Goal: Task Accomplishment & Management: Manage account settings

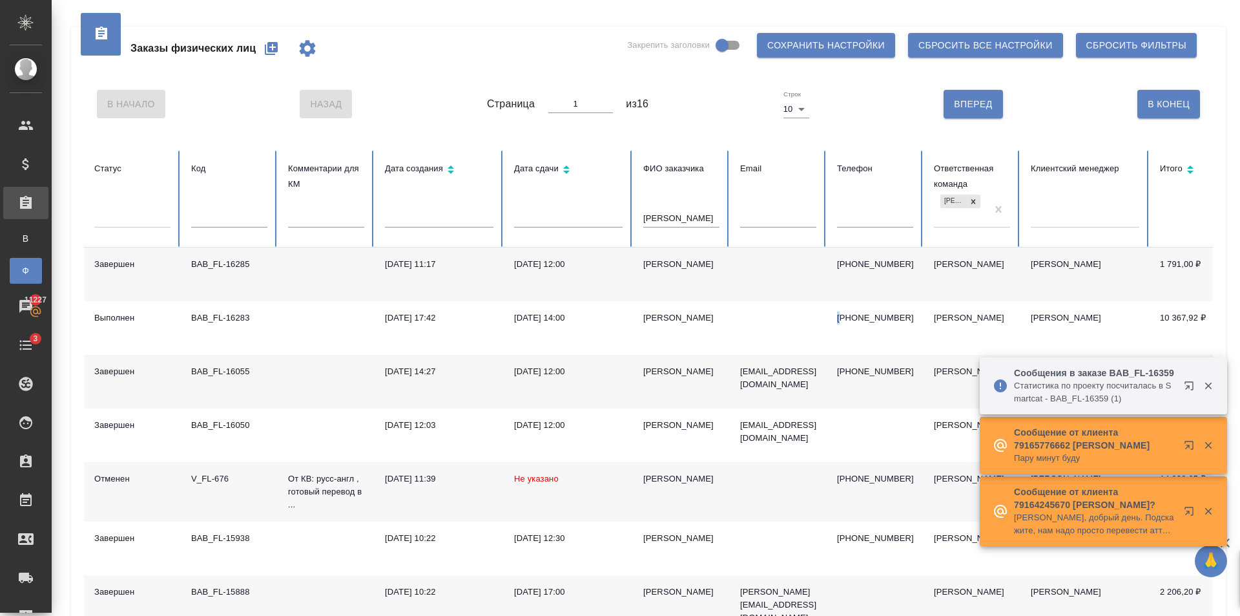
click at [280, 54] on button "button" at bounding box center [271, 48] width 31 height 31
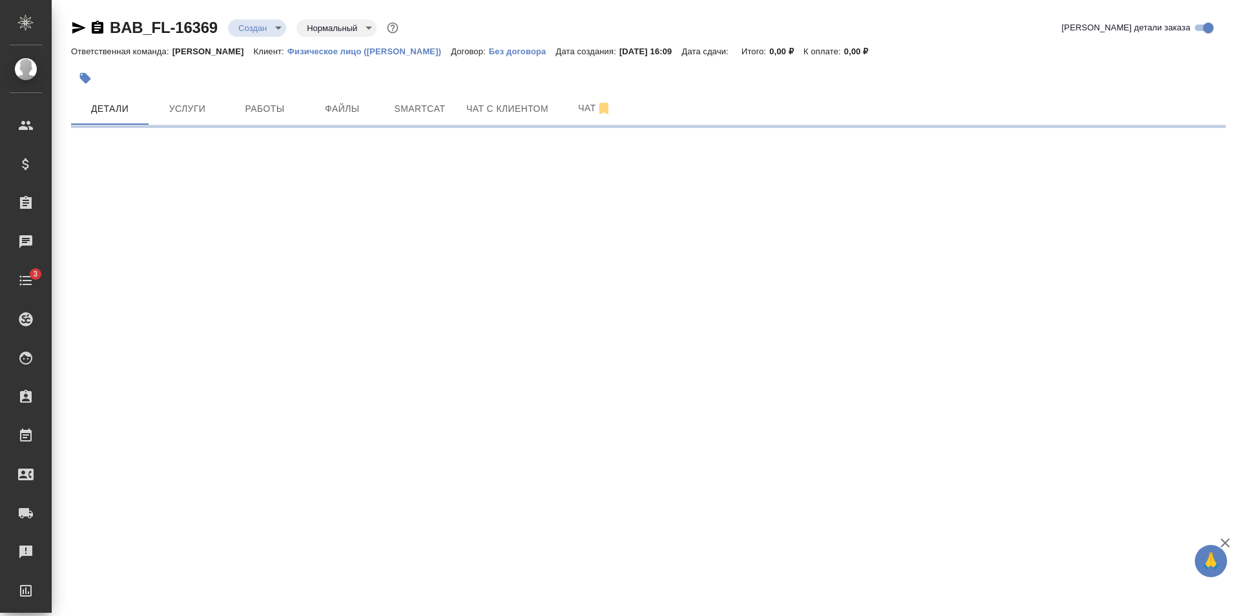
select select "RU"
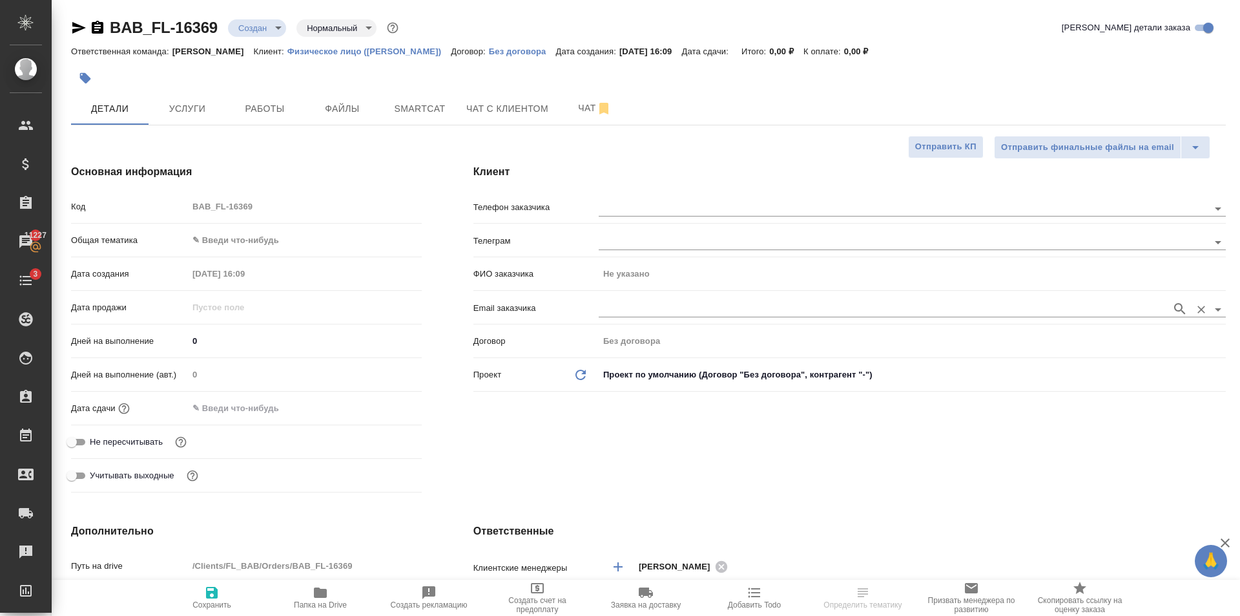
type textarea "x"
click at [273, 241] on body "🙏 .cls-1 fill:#fff; AWATERA Golubev Dmitry Клиенты Спецификации Заказы 11227 Ча…" at bounding box center [620, 308] width 1240 height 616
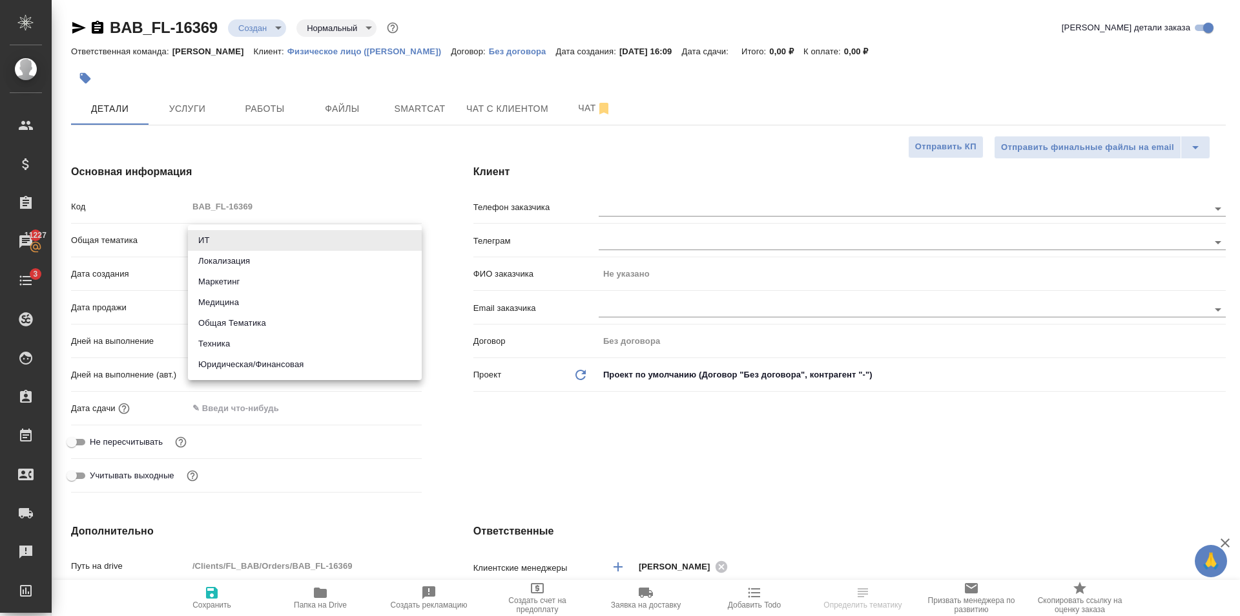
click at [283, 360] on div ".cls-1 fill:#fff; AWATERA Golubev Dmitry Клиенты Спецификации Заказы 11227 Чаты…" at bounding box center [620, 308] width 1240 height 616
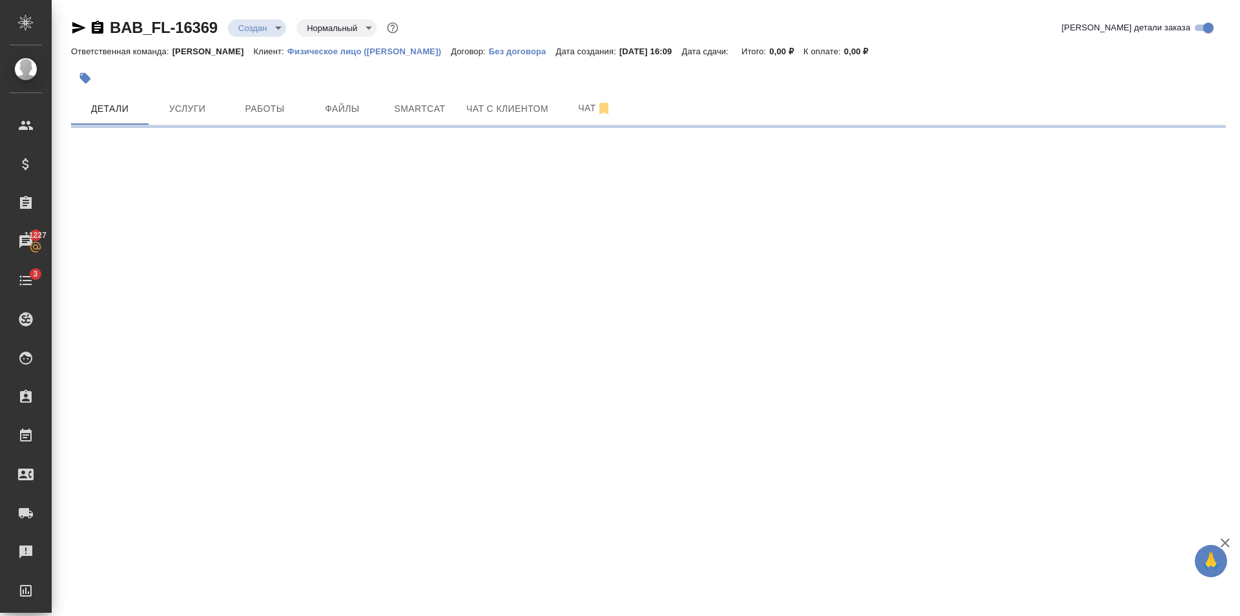
select select "RU"
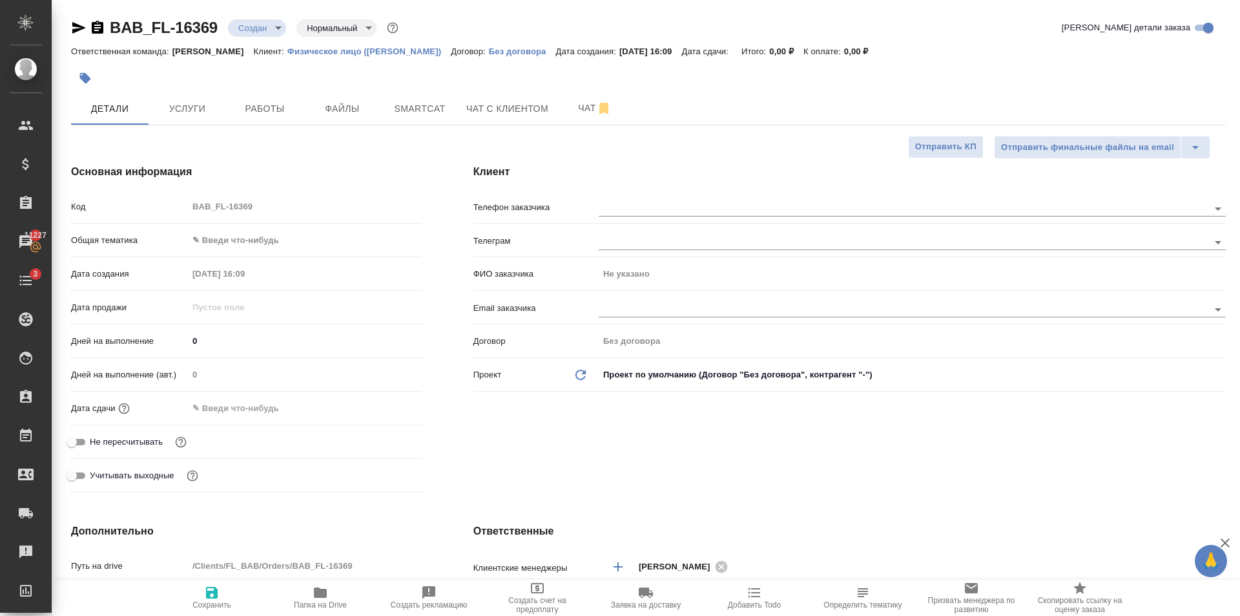
type textarea "x"
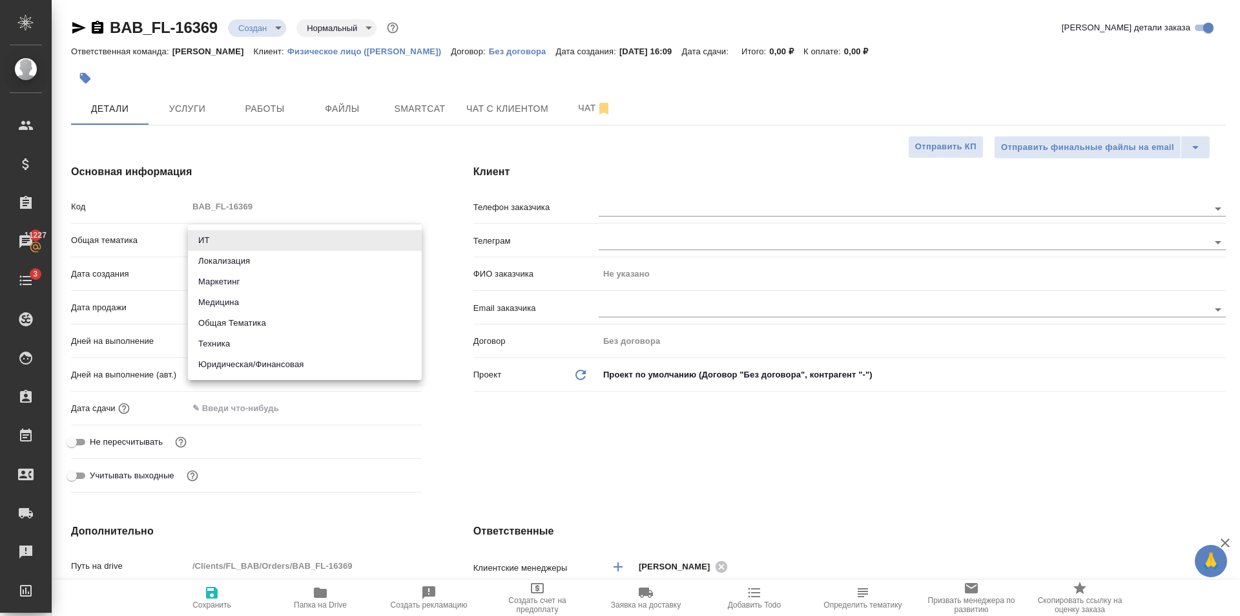
click at [244, 246] on body "🙏 .cls-1 fill:#fff; AWATERA Golubev Dmitry Клиенты Спецификации Заказы 11227 Ча…" at bounding box center [620, 308] width 1240 height 616
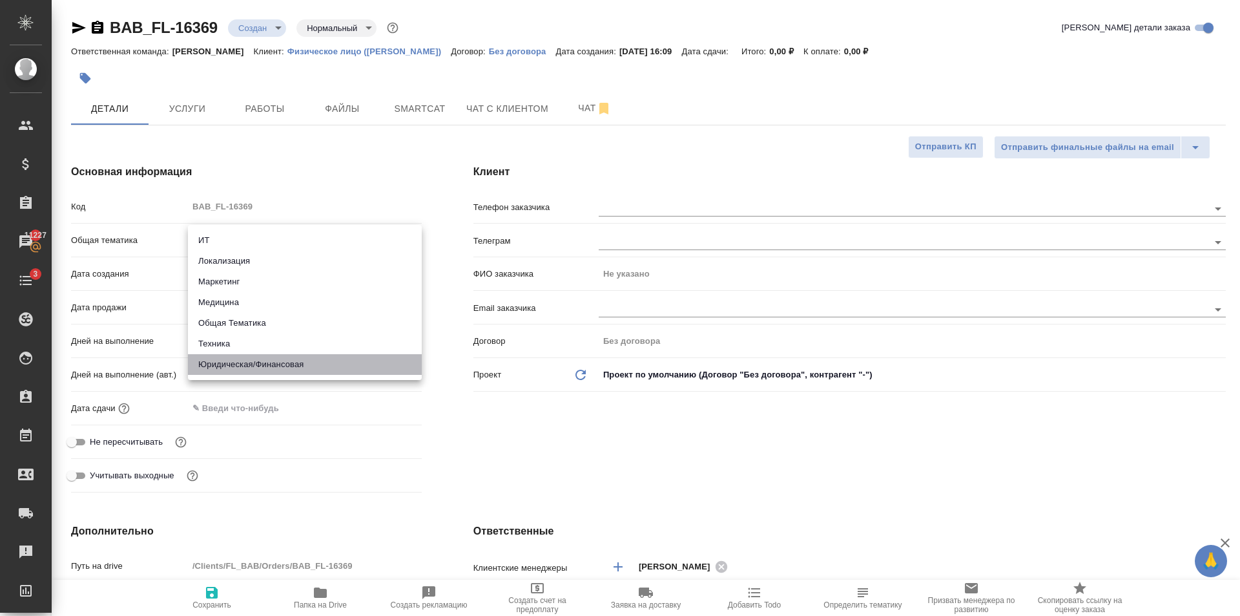
click at [273, 362] on li "Юридическая/Финансовая" at bounding box center [305, 364] width 234 height 21
type input "yr-fn"
type textarea "x"
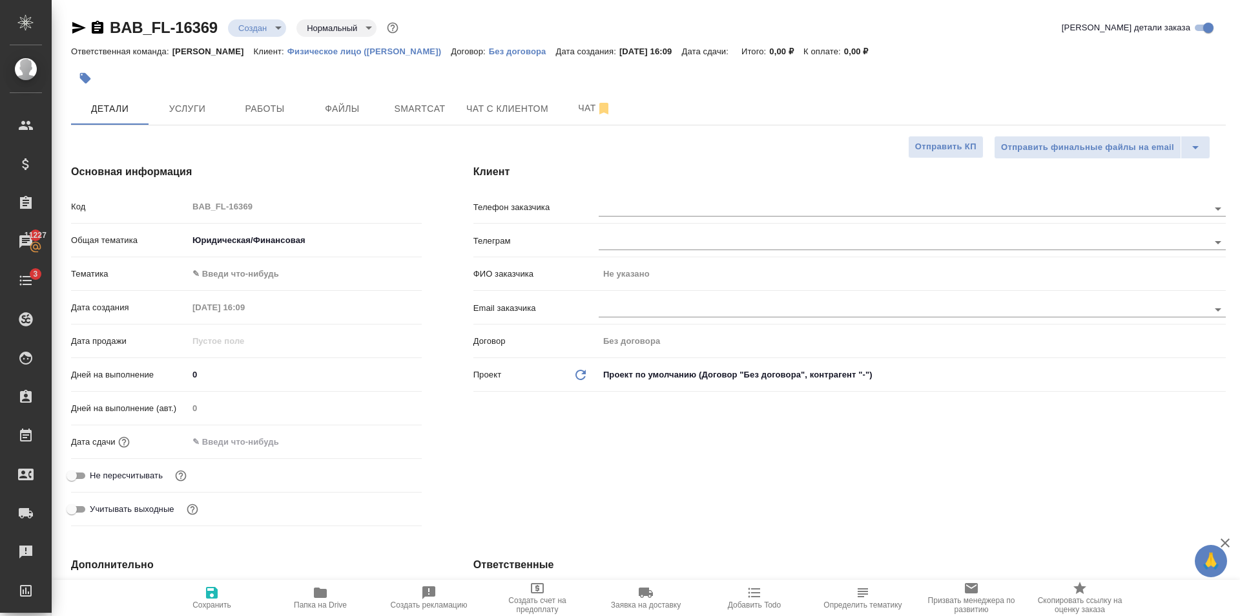
click at [249, 271] on body "🙏 .cls-1 fill:#fff; AWATERA Golubev Dmitry Клиенты Спецификации Заказы 11227 Ча…" at bounding box center [620, 308] width 1240 height 616
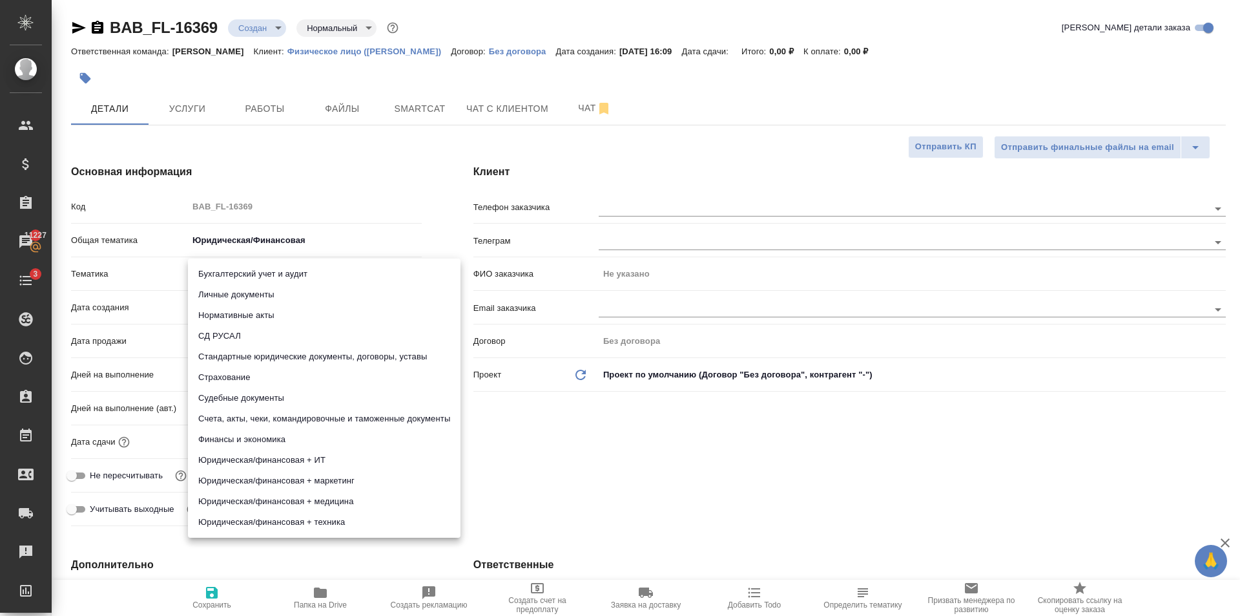
click at [249, 290] on li "Личные документы" at bounding box center [324, 294] width 273 height 21
type textarea "x"
type input "5a8b8b956a9677013d343cfe"
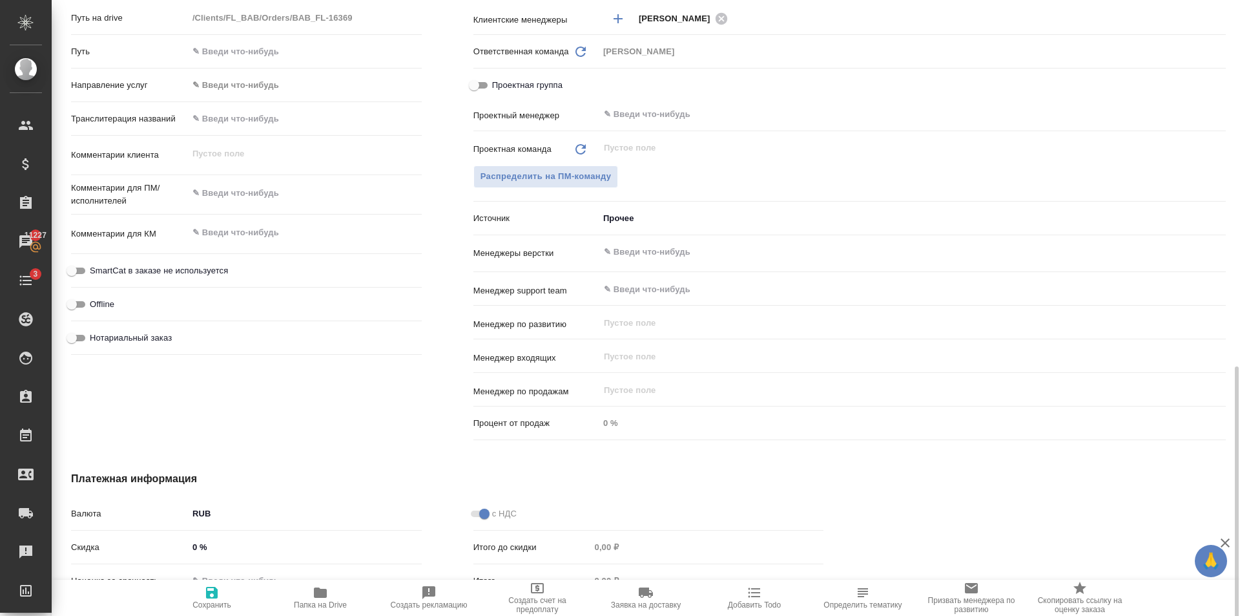
scroll to position [702, 0]
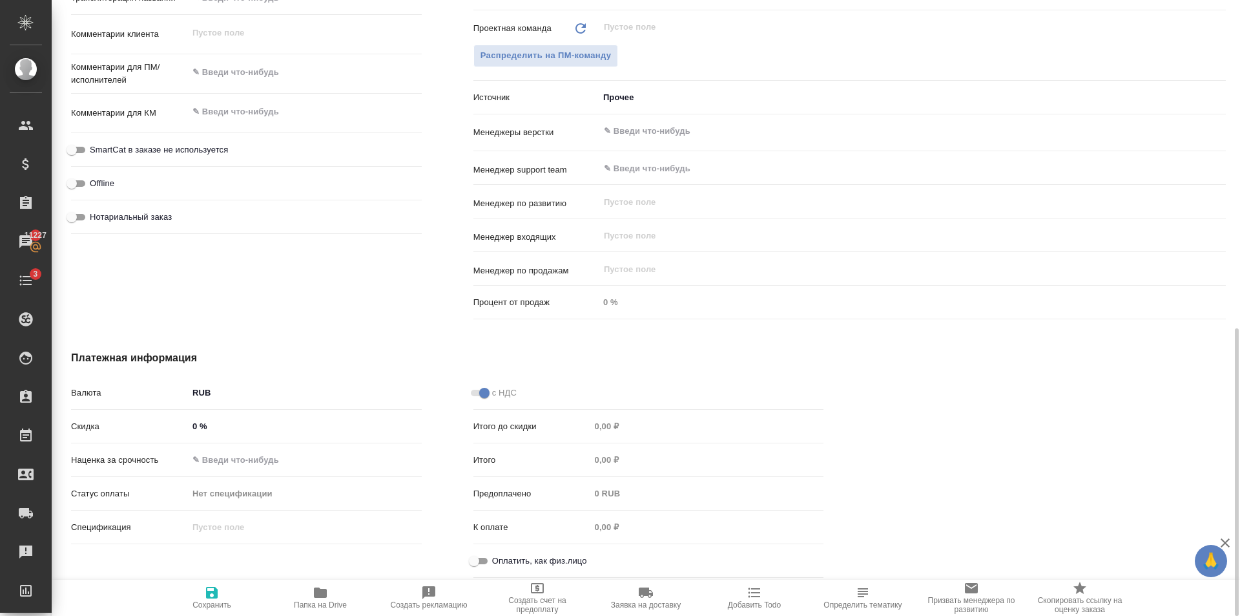
click at [485, 565] on input "Оплатить, как физ.лицо" at bounding box center [474, 561] width 47 height 16
checkbox input "true"
type textarea "x"
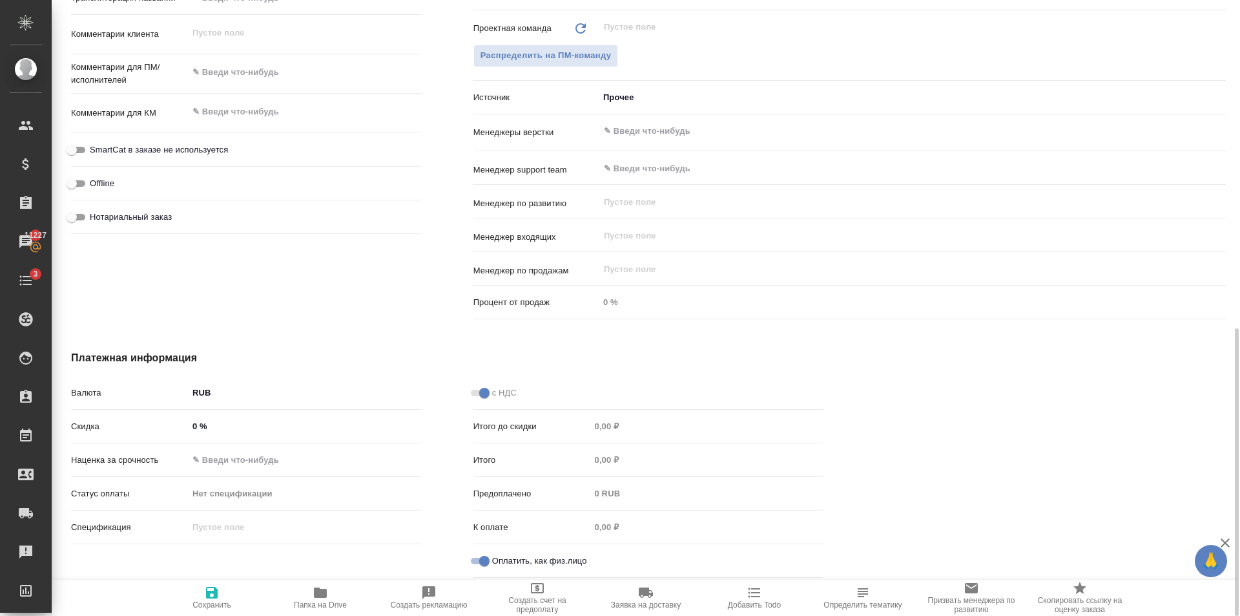
click at [215, 589] on icon "button" at bounding box center [212, 593] width 12 height 12
type textarea "x"
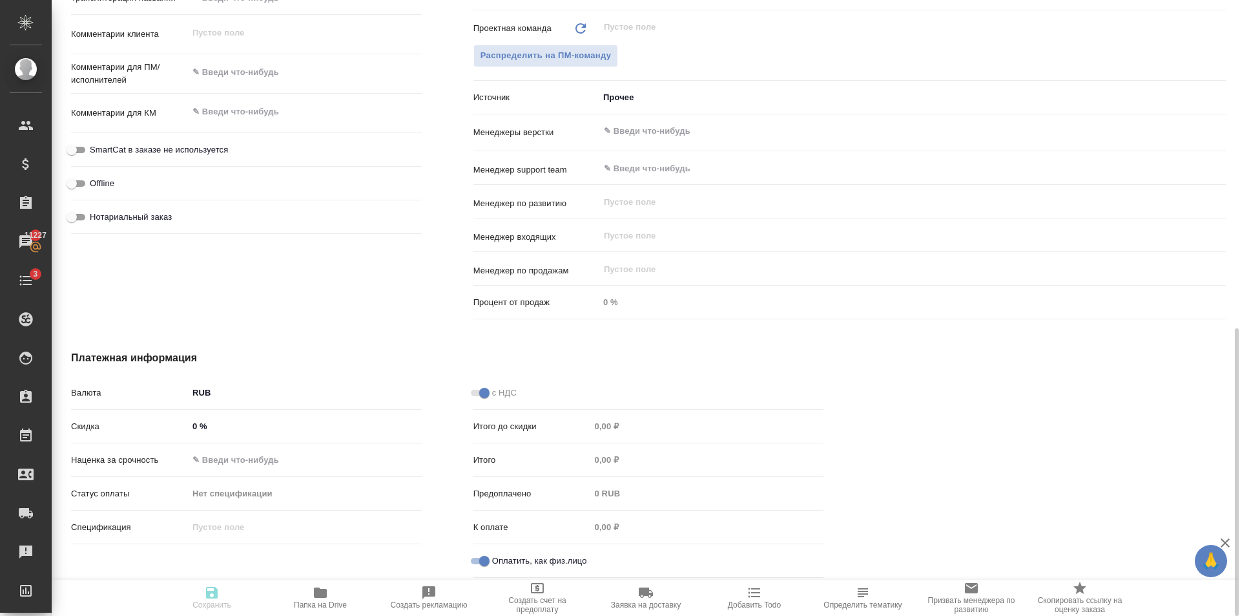
type textarea "x"
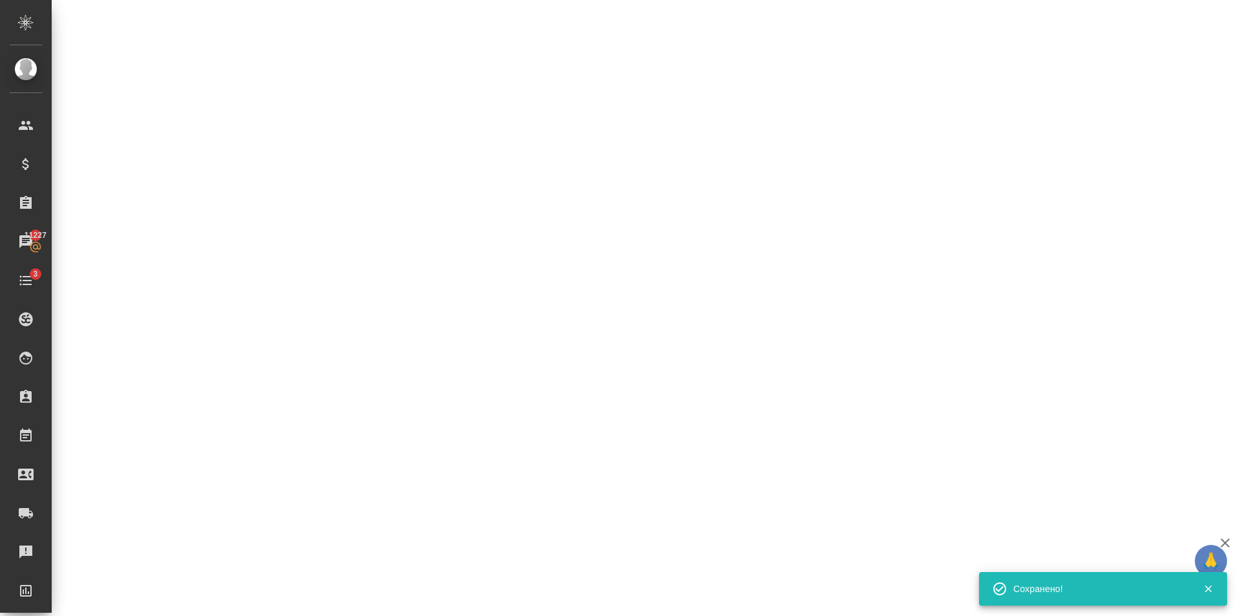
select select "RU"
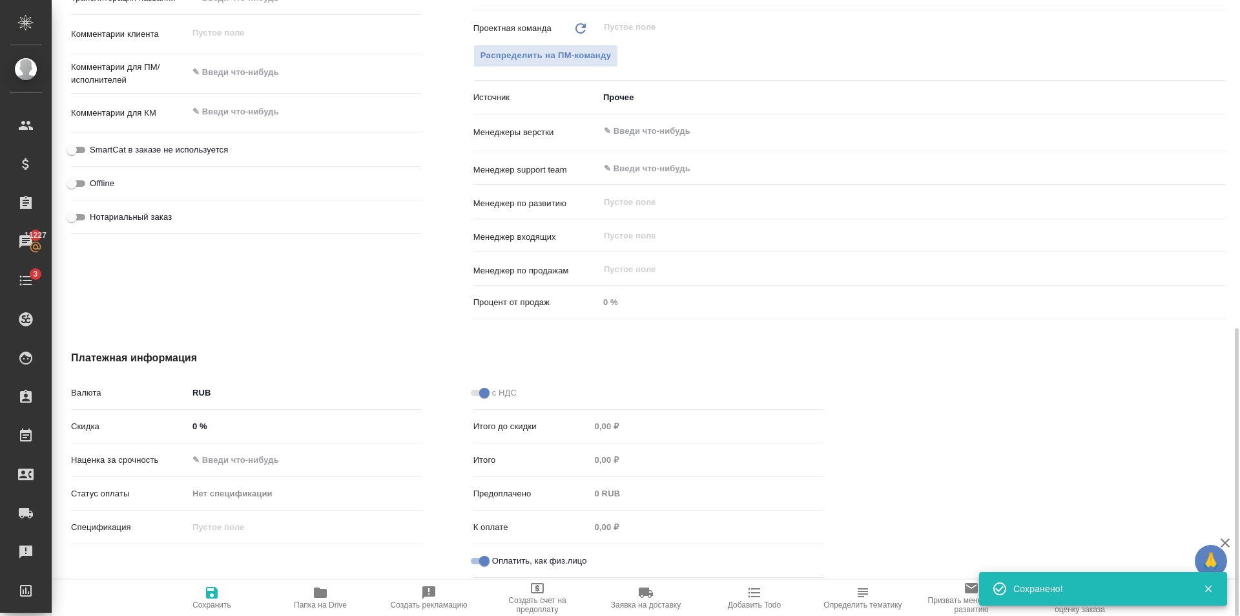
type textarea "x"
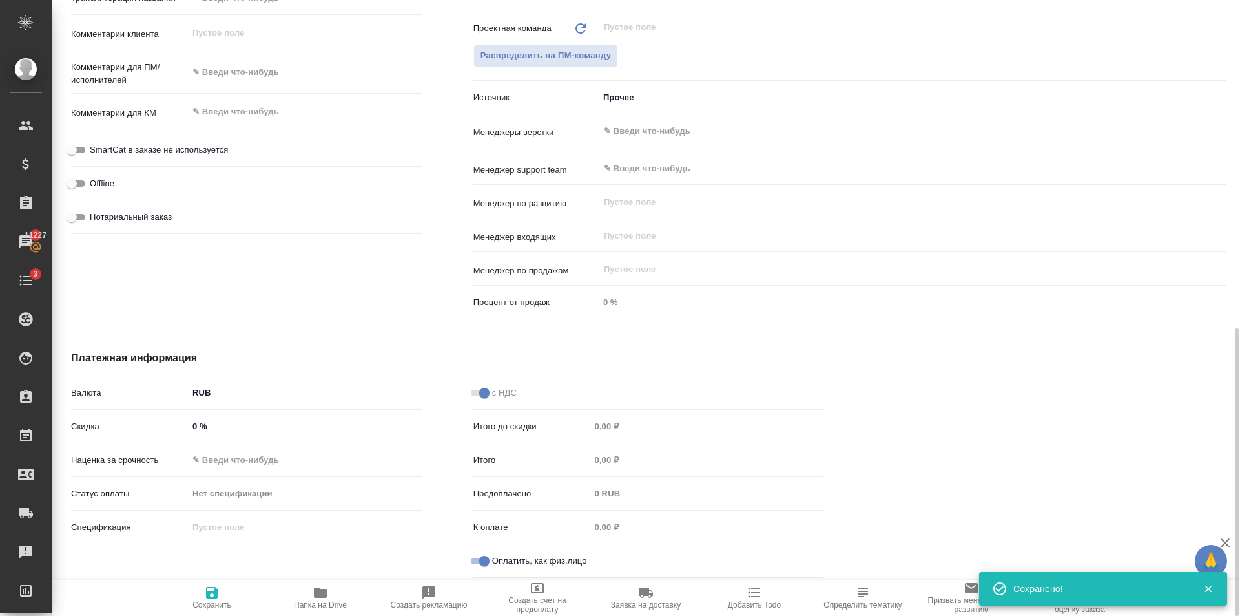
type textarea "x"
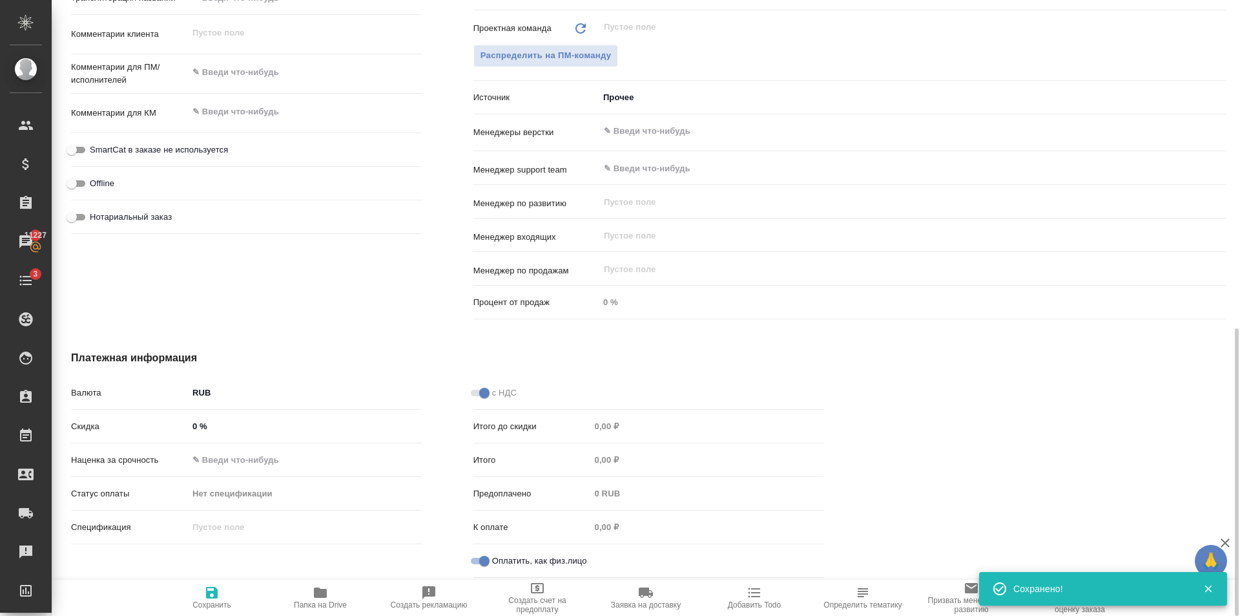
type textarea "x"
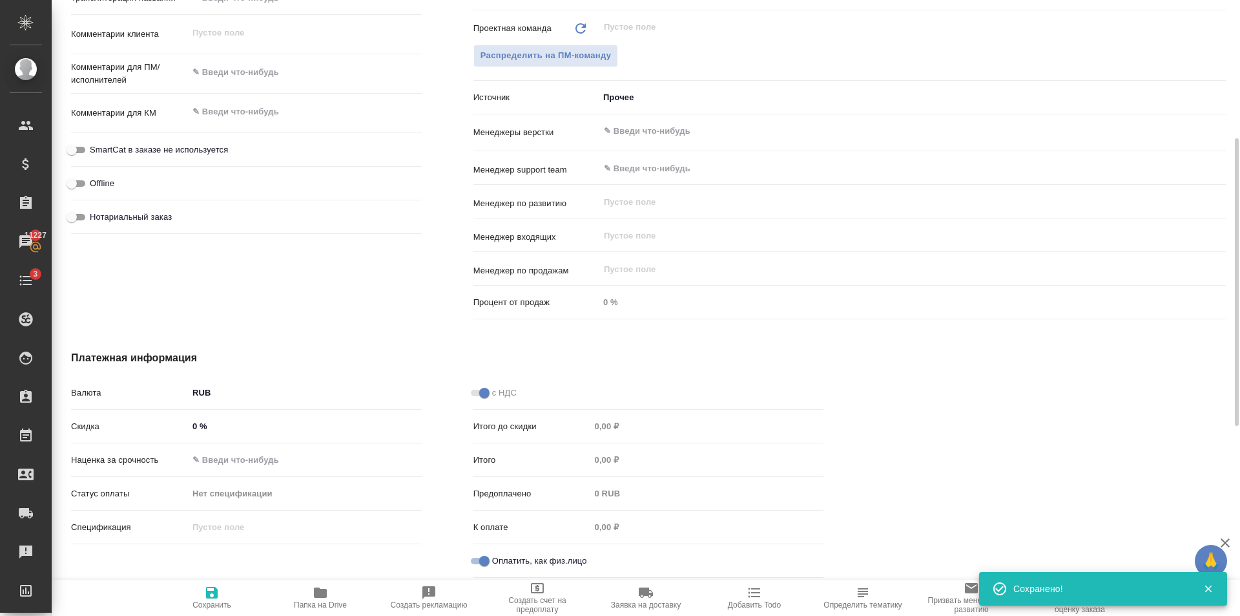
scroll to position [508, 0]
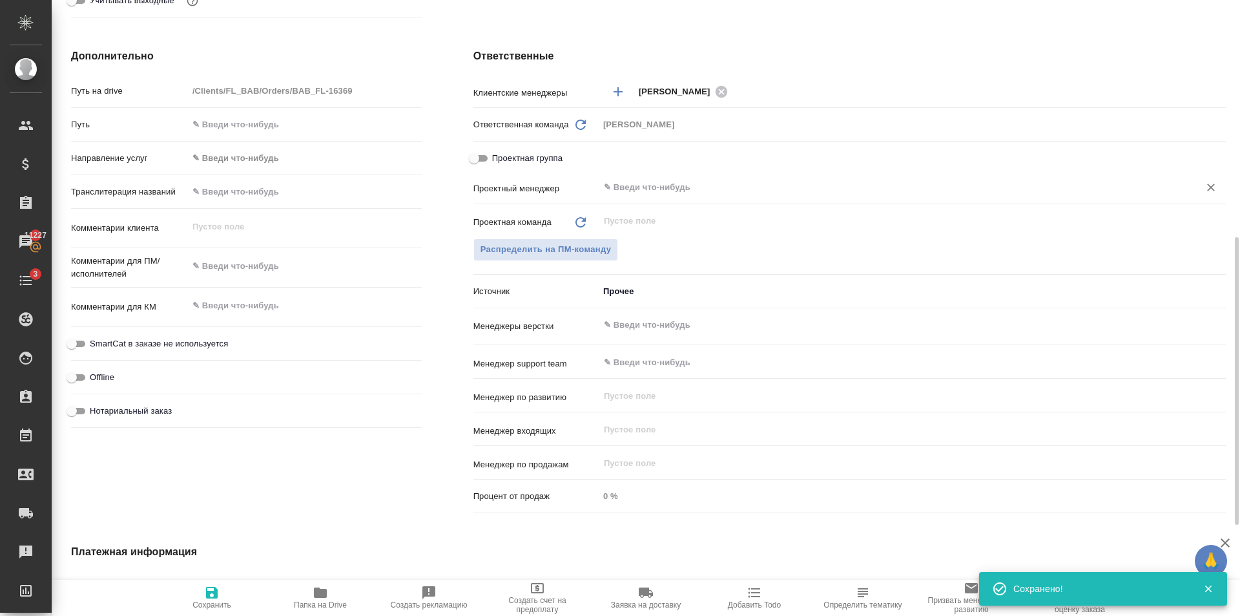
click at [709, 187] on input "text" at bounding box center [891, 188] width 576 height 16
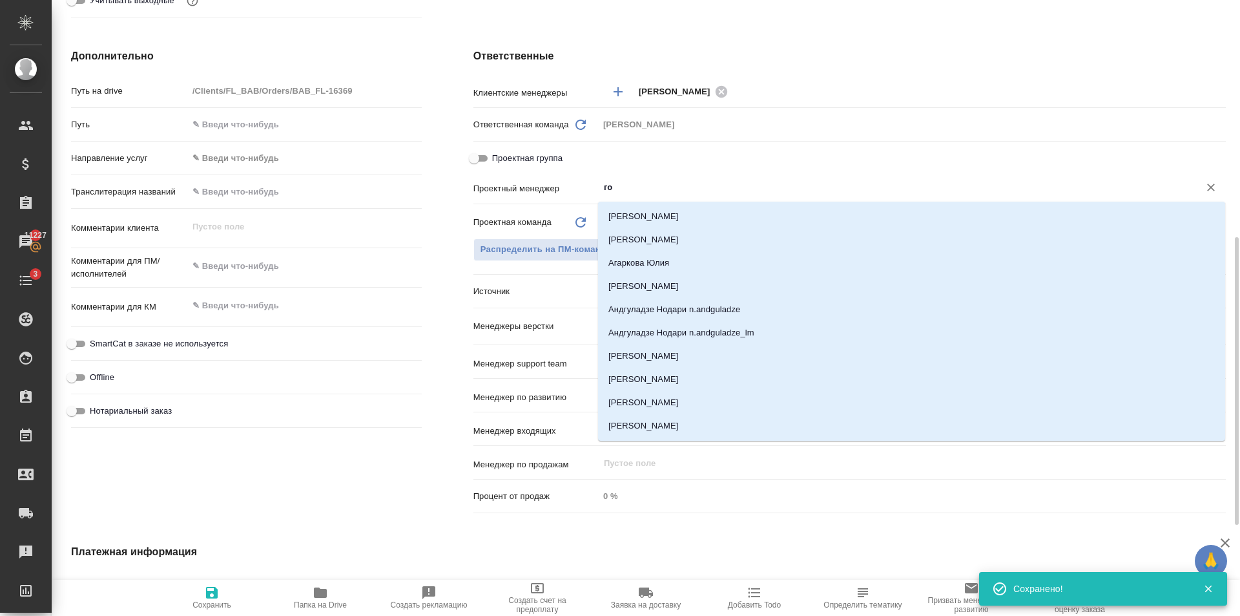
type input "гол"
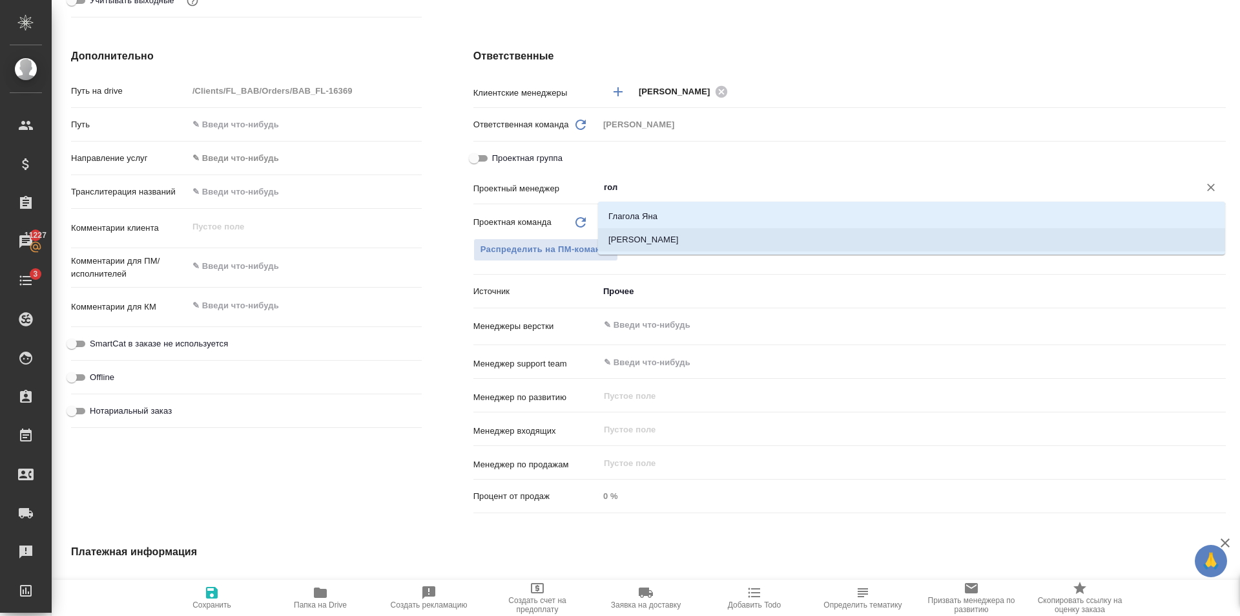
click at [690, 229] on li "[PERSON_NAME]" at bounding box center [911, 239] width 627 height 23
type textarea "x"
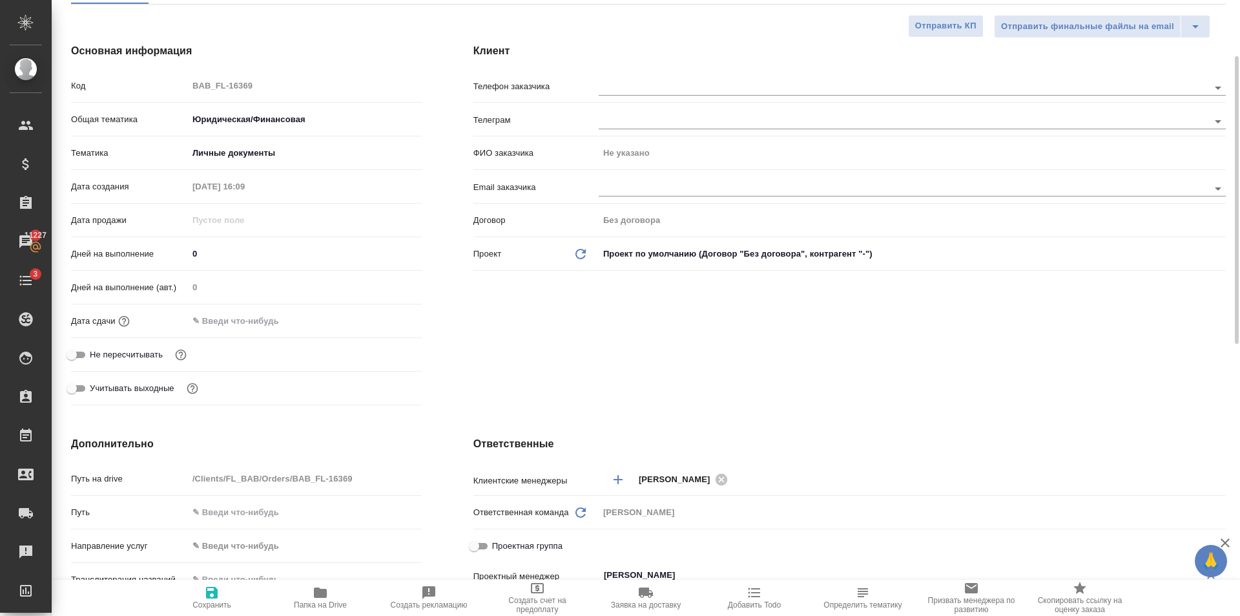
scroll to position [0, 0]
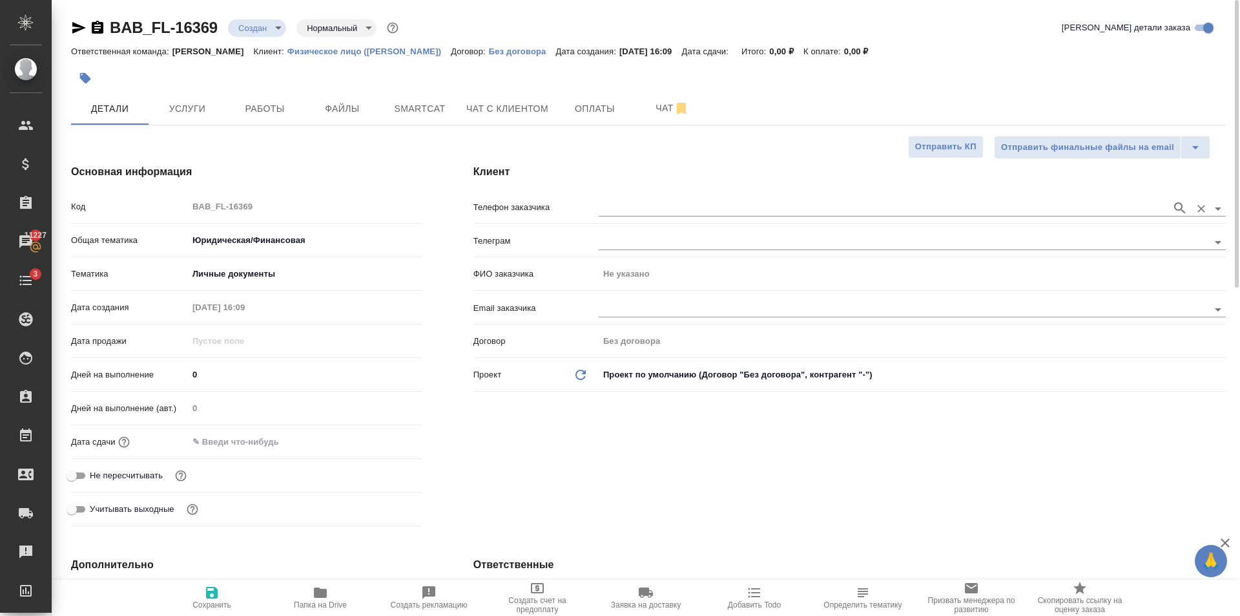
type input "[PERSON_NAME]"
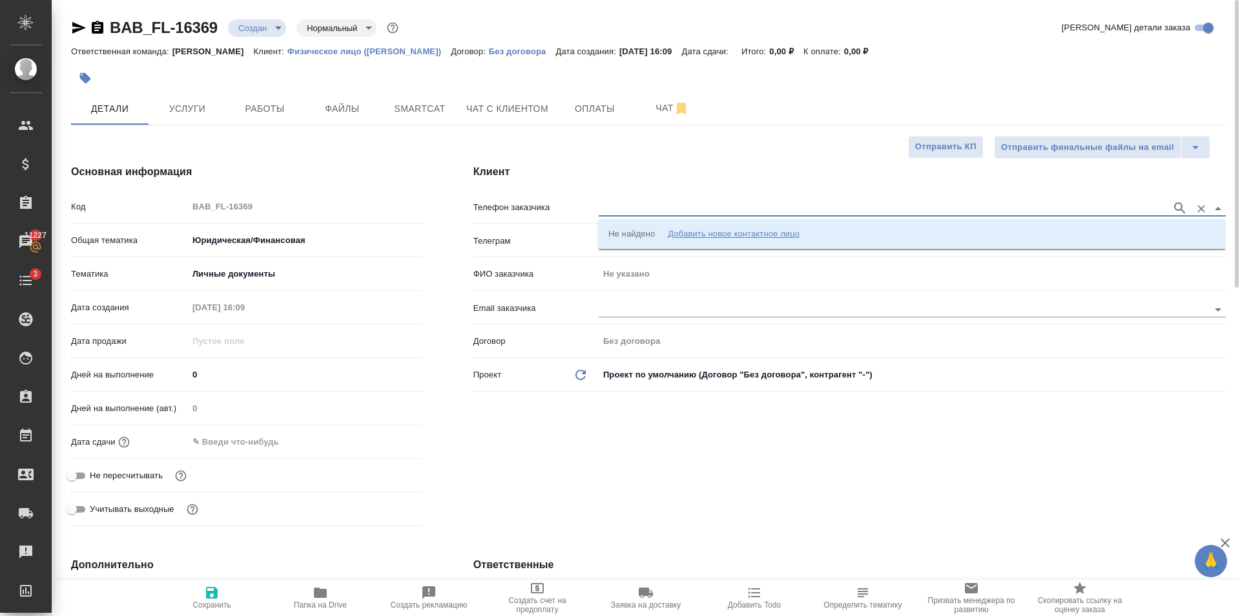
click at [625, 211] on input "text" at bounding box center [882, 208] width 567 height 16
click at [713, 231] on div "Добавить новое контактное лицо" at bounding box center [734, 233] width 132 height 13
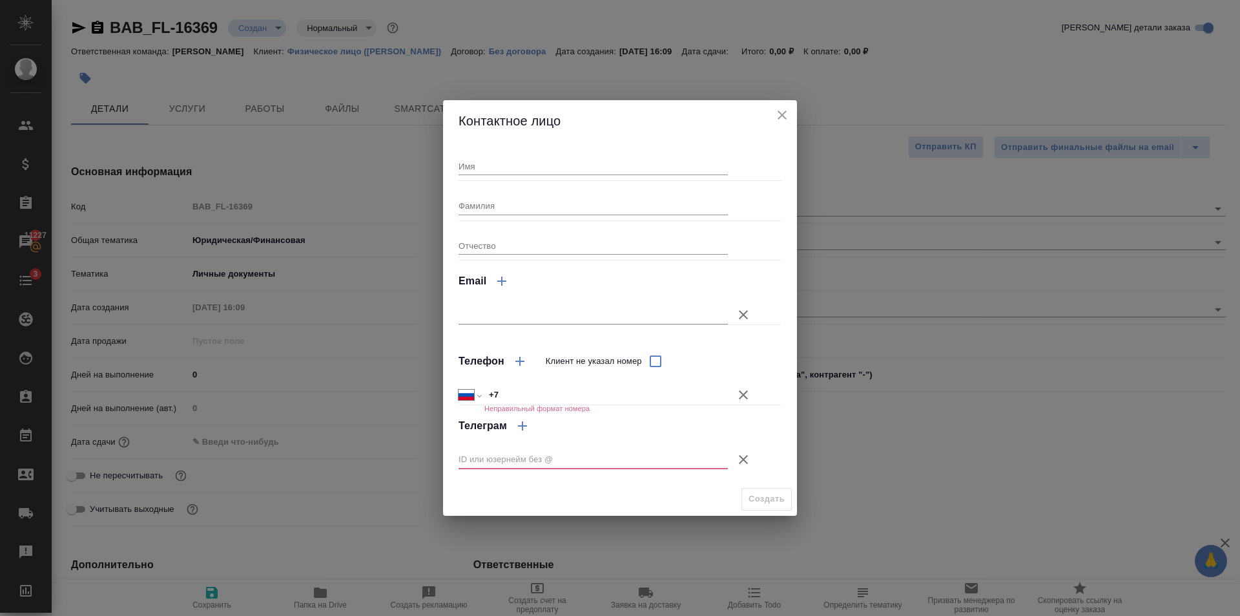
click at [500, 164] on input "Имя" at bounding box center [593, 166] width 269 height 18
type input "Лутфиллахон"
click at [751, 461] on icon "button" at bounding box center [744, 460] width 16 height 16
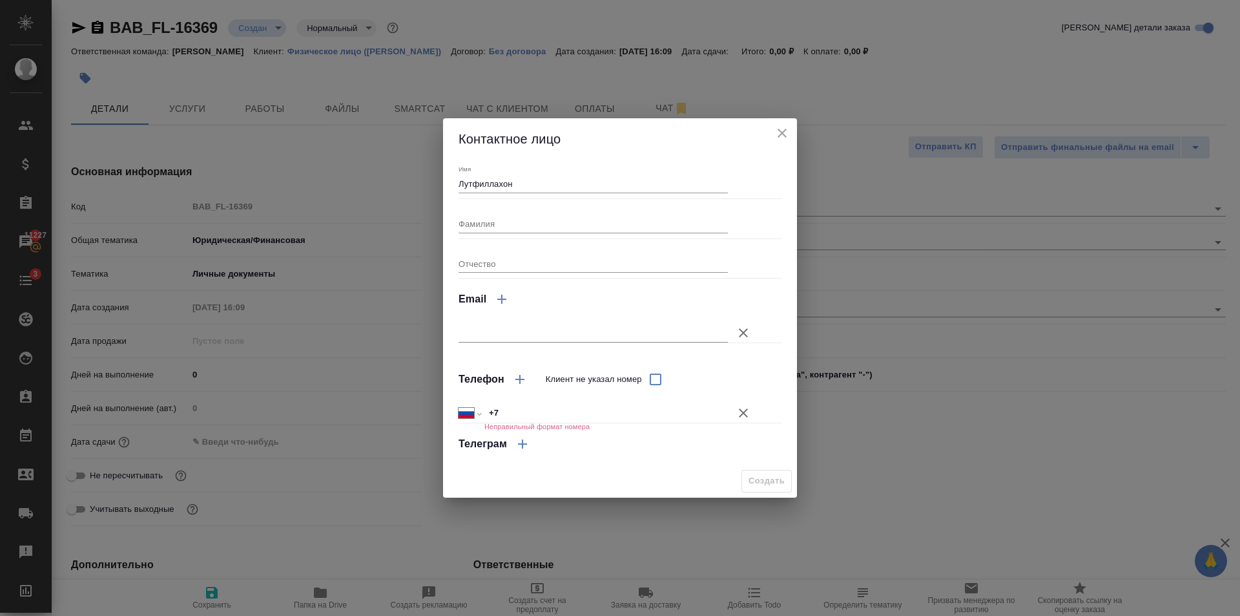
click at [503, 221] on input "Фамилия" at bounding box center [593, 223] width 269 height 18
type input "Хамзайев"
click at [538, 264] on input "Отчество" at bounding box center [593, 264] width 269 height 18
type input "Соттимович"
click at [744, 401] on button "Клиент не указал номер" at bounding box center [743, 412] width 31 height 31
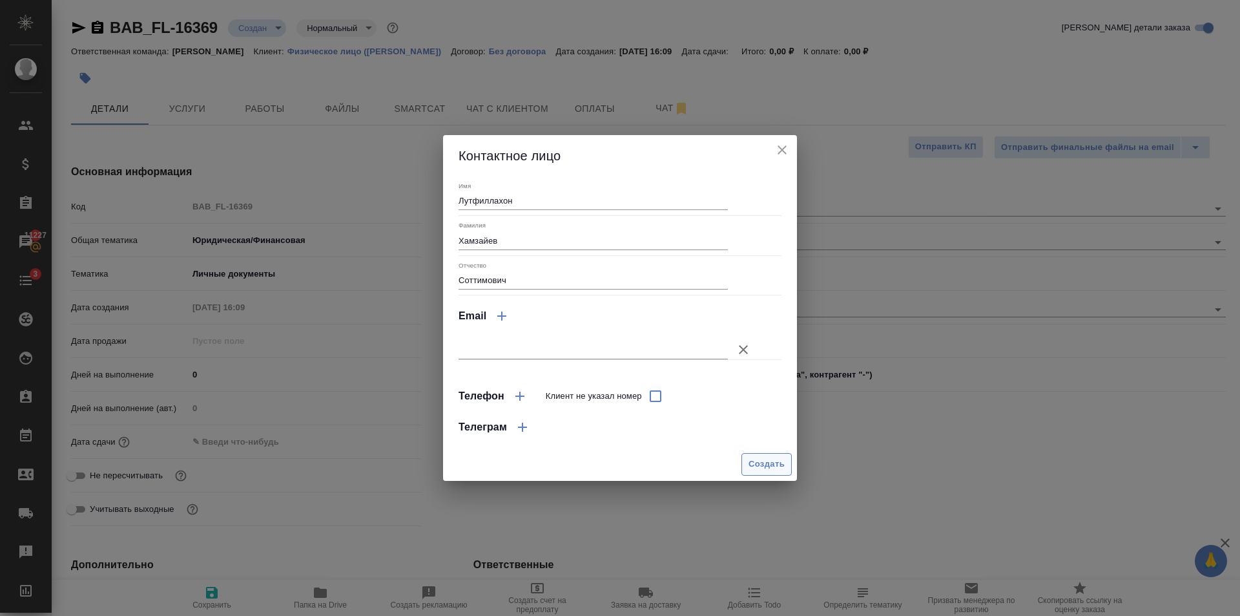
click at [768, 462] on span "Создать" at bounding box center [767, 464] width 36 height 15
type input "Хамзайев Лутфиллахон Соттимович"
type textarea "x"
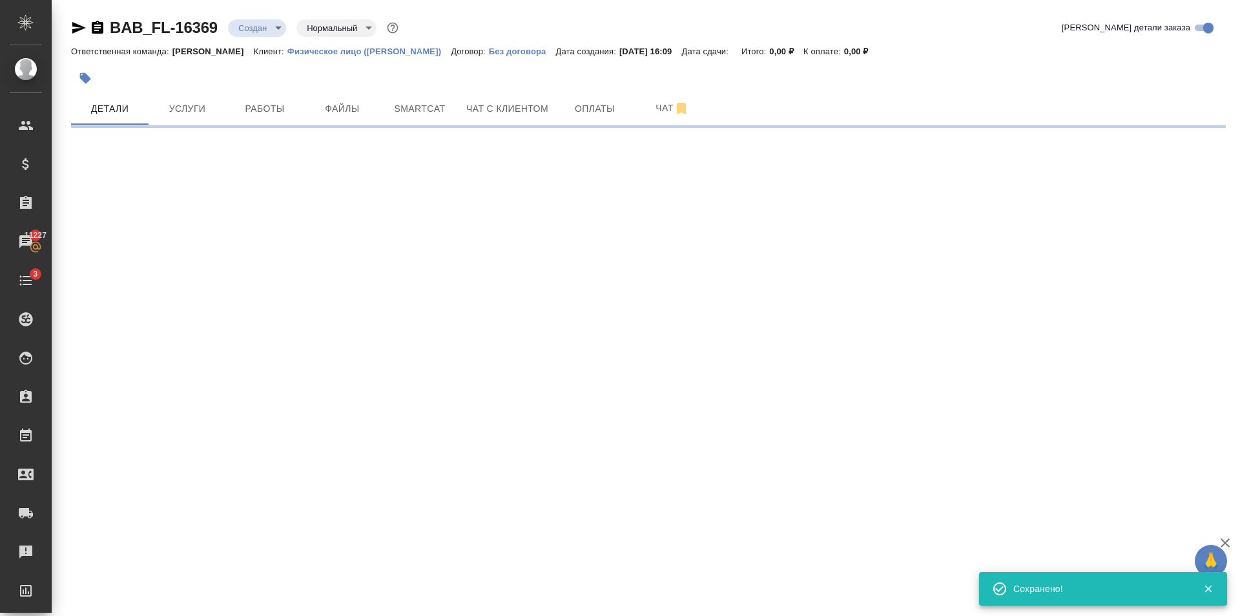
type input "holyTrinity"
select select "RU"
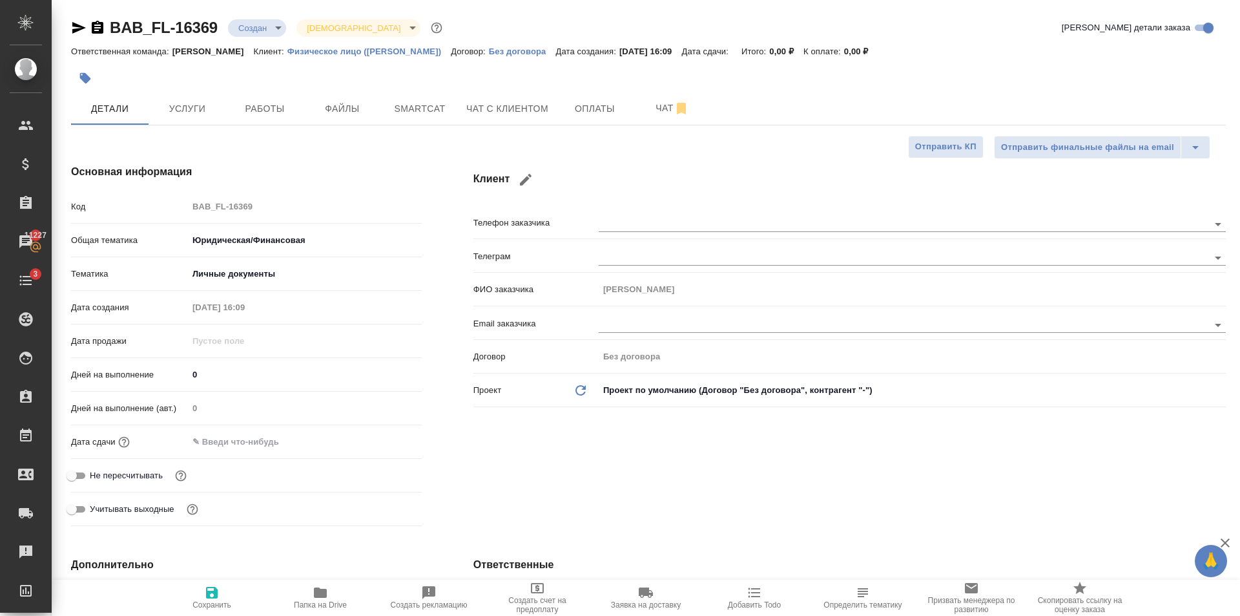
type textarea "x"
click at [289, 440] on input "text" at bounding box center [245, 441] width 113 height 19
click at [388, 440] on icon "button" at bounding box center [385, 441] width 16 height 16
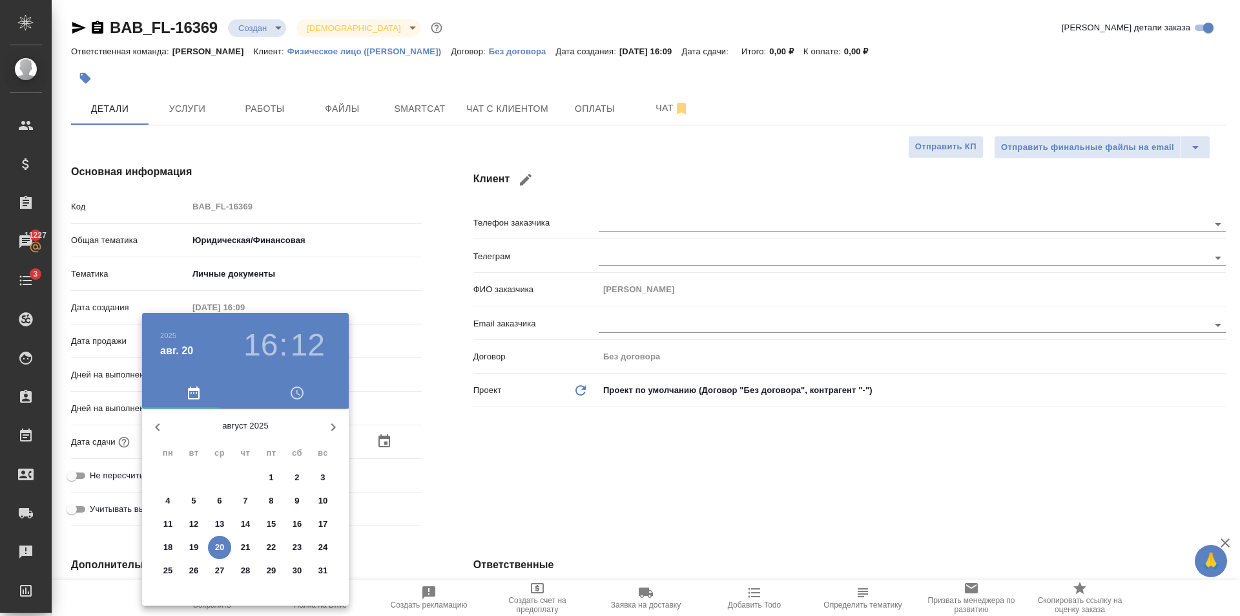
click at [304, 344] on h3 "12" at bounding box center [308, 345] width 34 height 36
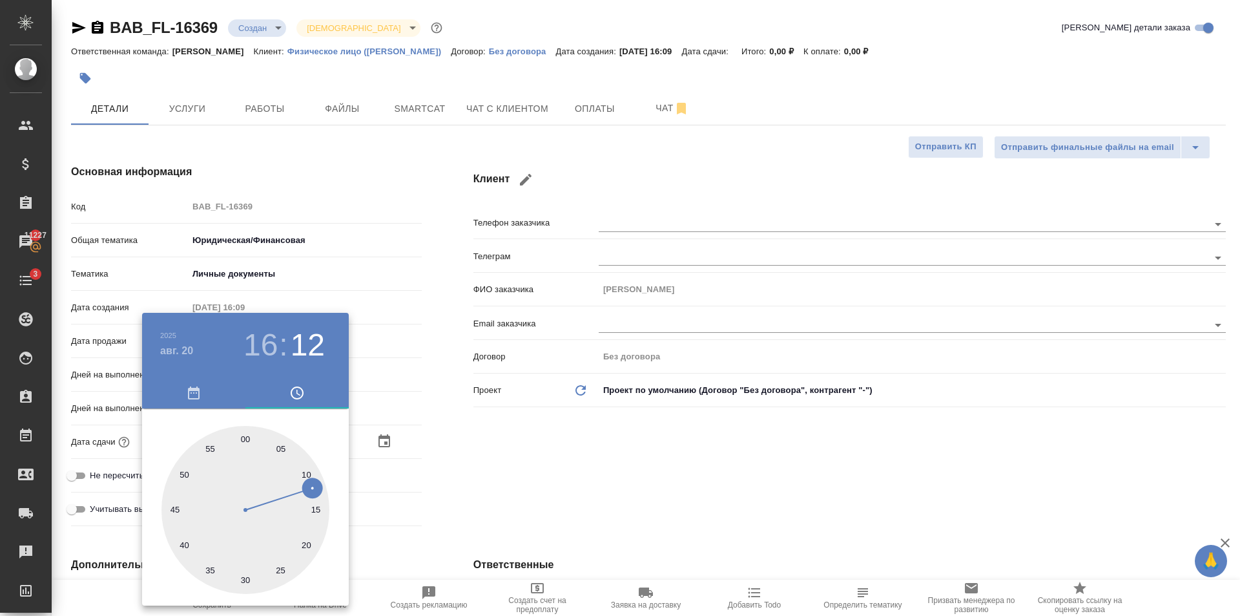
click at [185, 549] on div at bounding box center [246, 510] width 168 height 168
type input "20.08.2025 16:39"
type textarea "x"
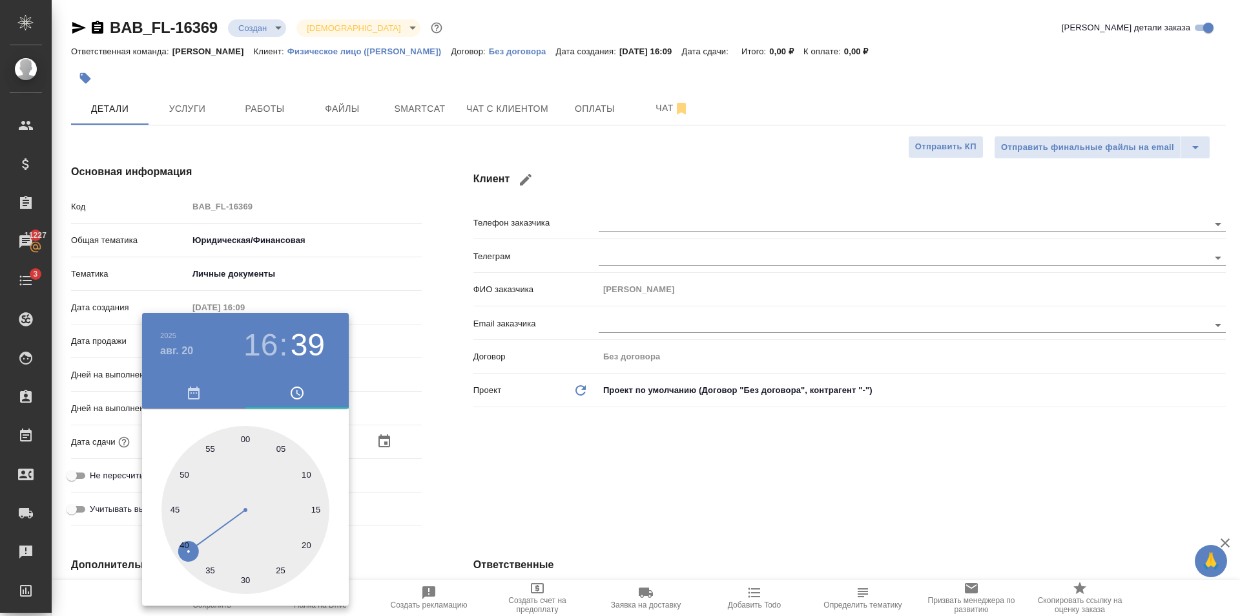
click at [453, 519] on div at bounding box center [620, 308] width 1240 height 616
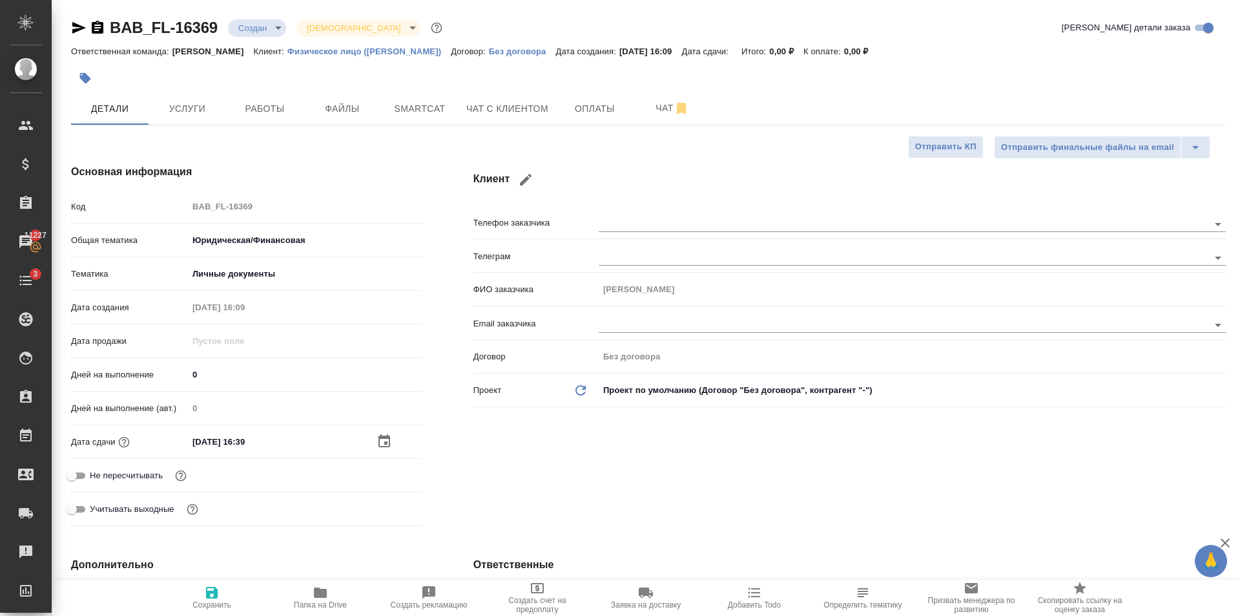
click at [199, 610] on button "Сохранить" at bounding box center [212, 598] width 109 height 36
type textarea "x"
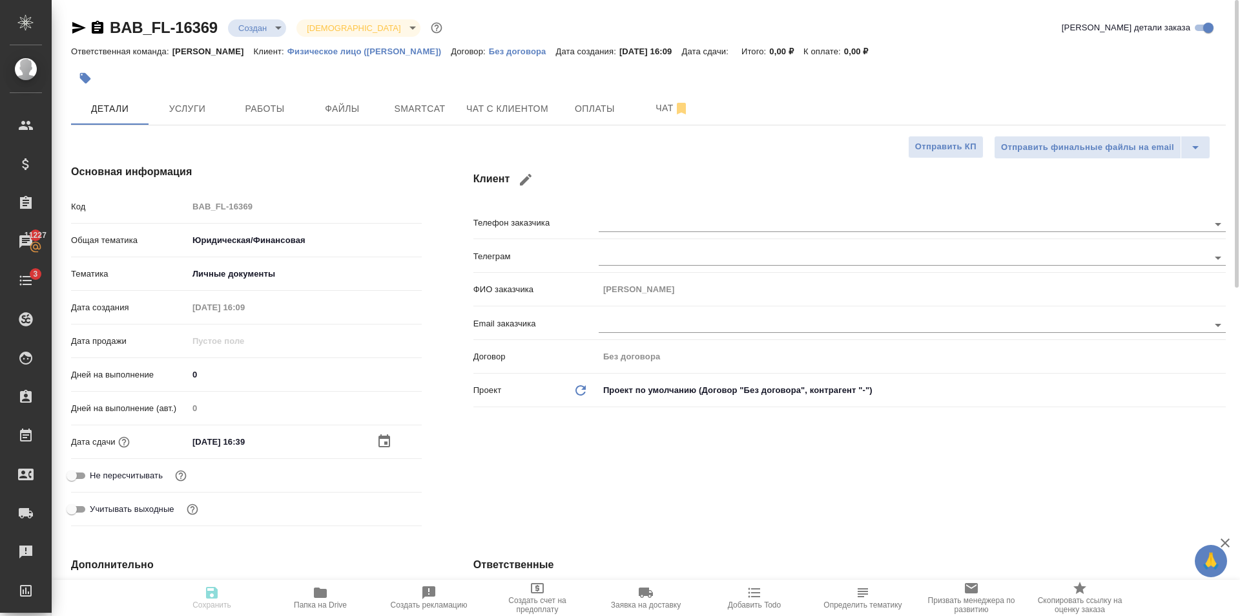
type textarea "x"
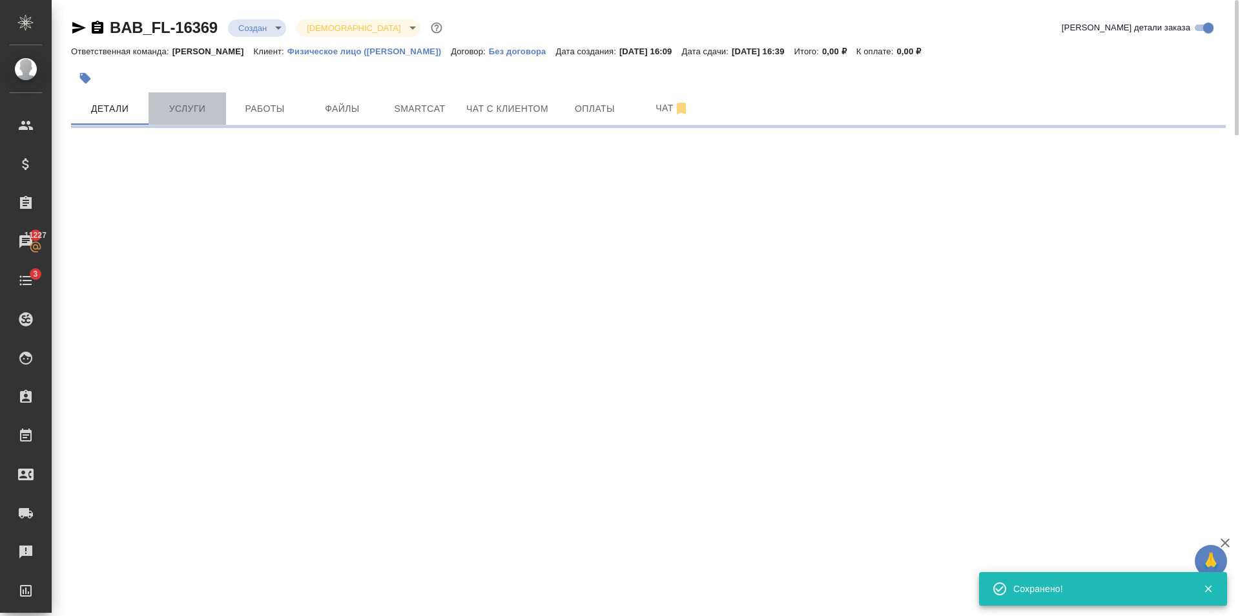
click at [193, 106] on span "Услуги" at bounding box center [187, 109] width 62 height 16
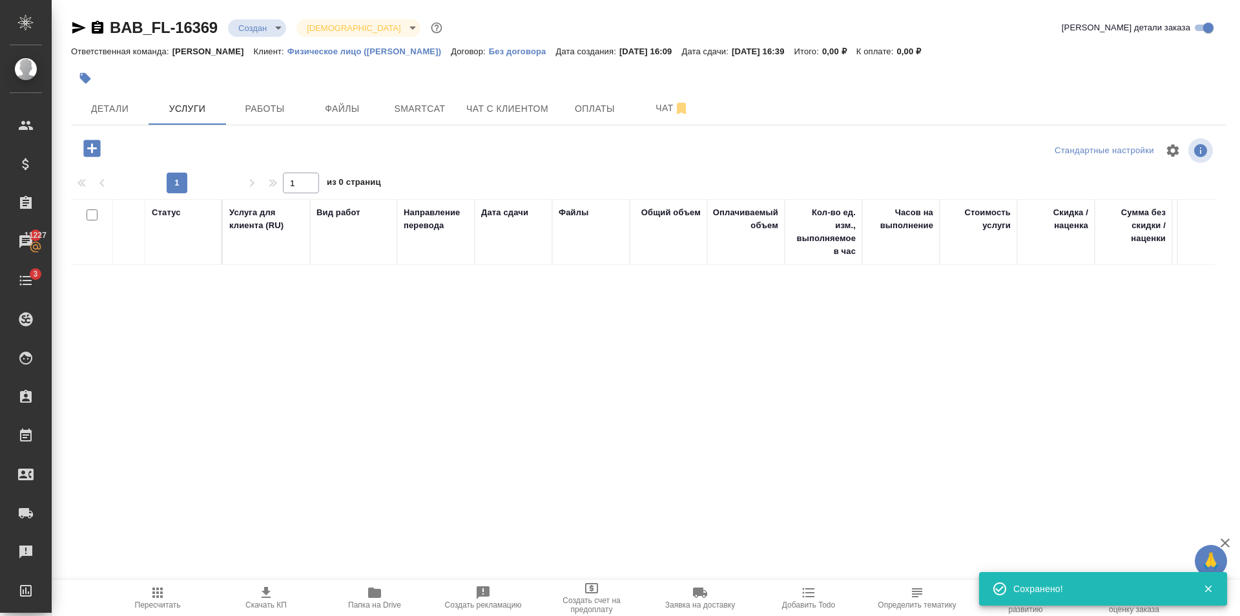
click at [101, 149] on icon "button" at bounding box center [92, 148] width 23 height 23
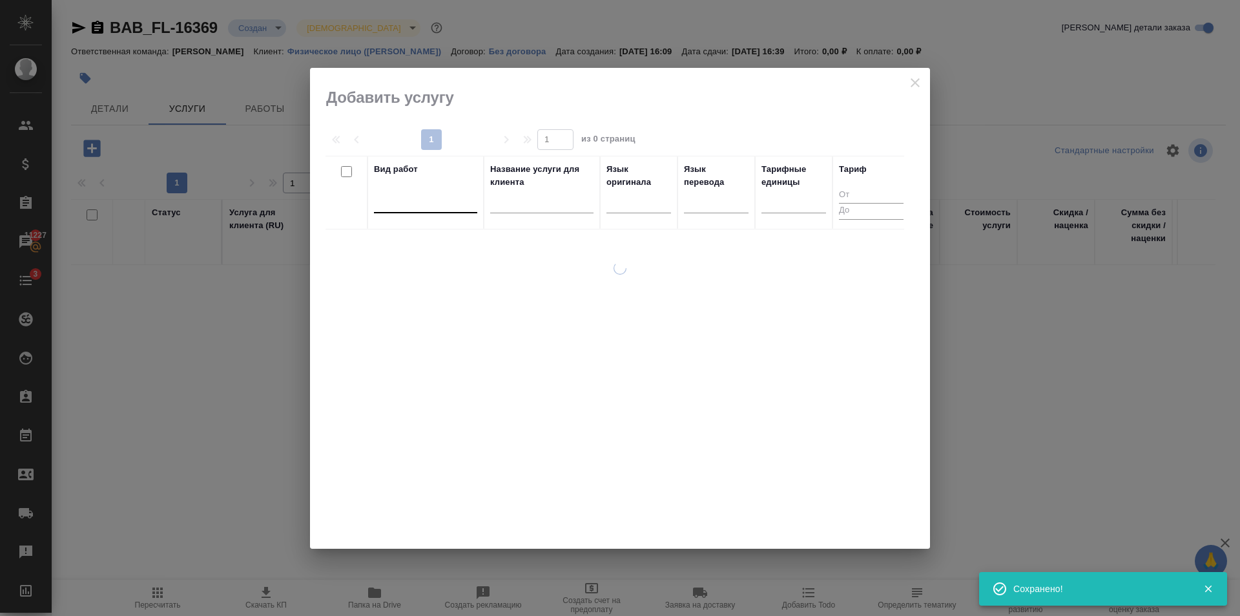
click at [426, 193] on div at bounding box center [425, 200] width 103 height 19
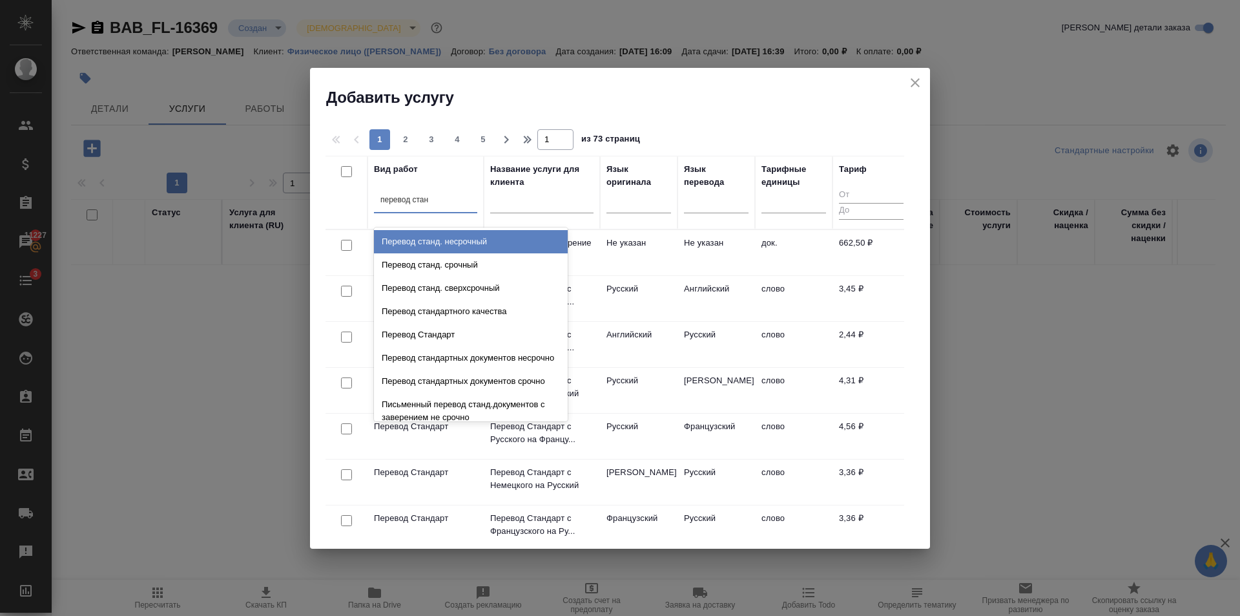
type input "перевод станд"
click at [484, 244] on div "Перевод станд. несрочный" at bounding box center [471, 241] width 194 height 23
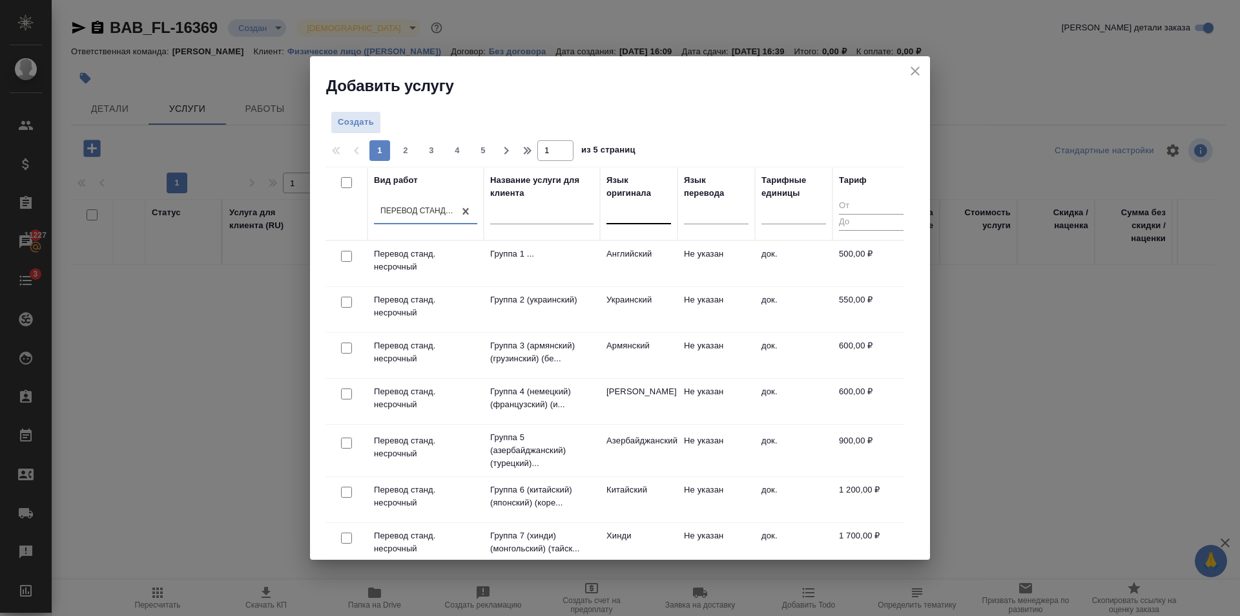
click at [651, 209] on div at bounding box center [639, 211] width 65 height 19
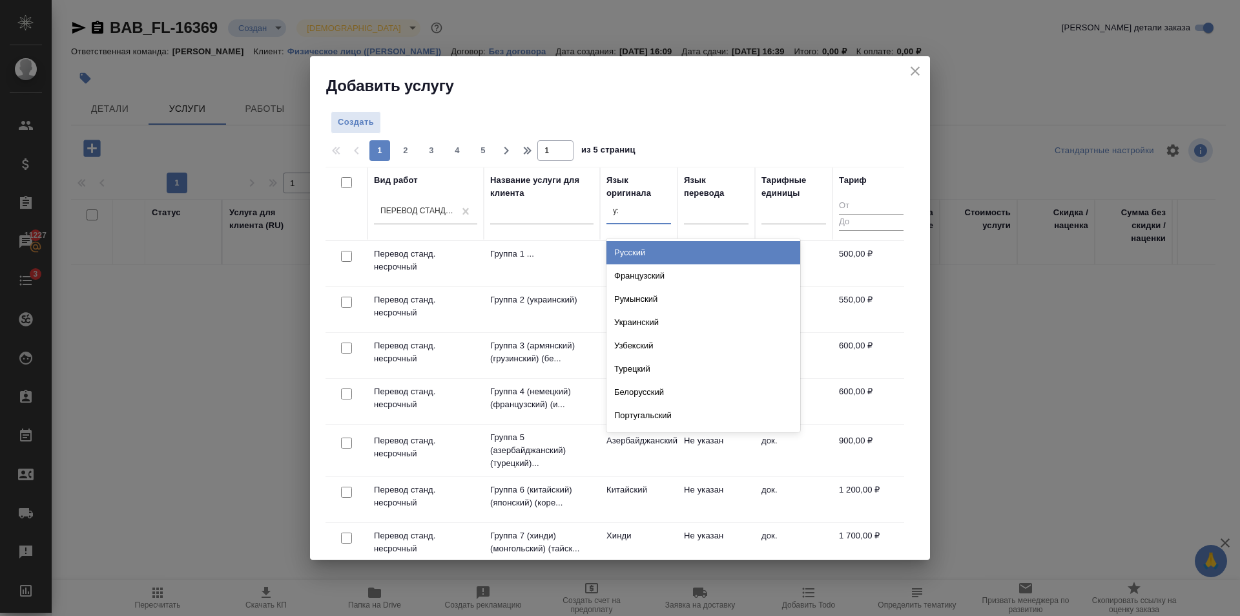
type input "узб"
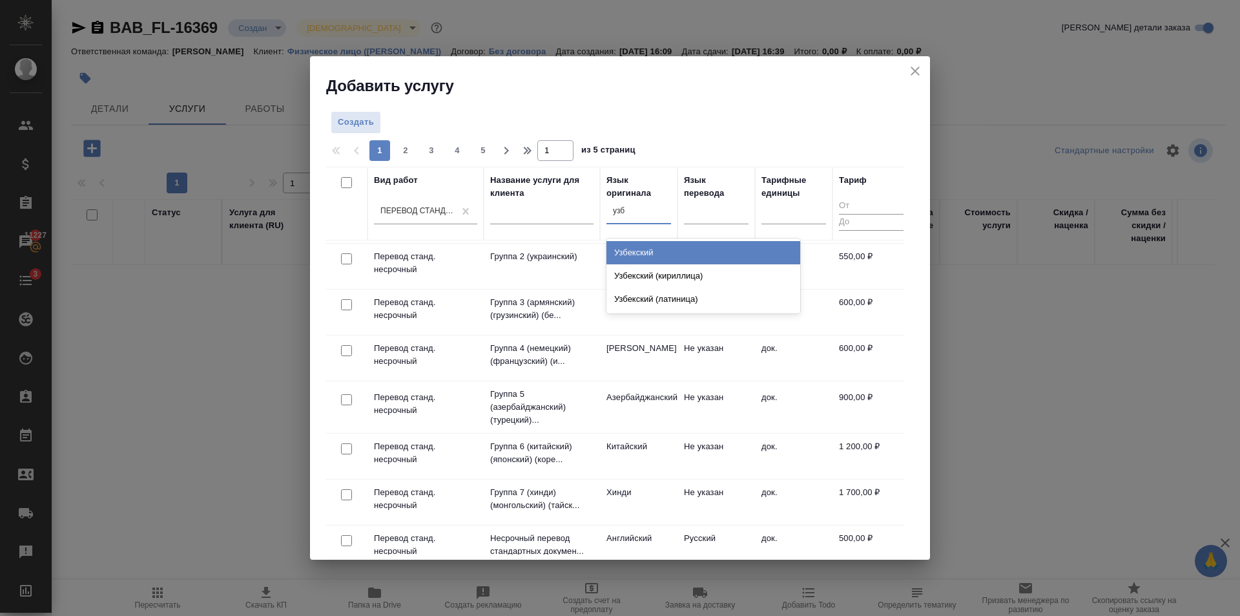
scroll to position [65, 0]
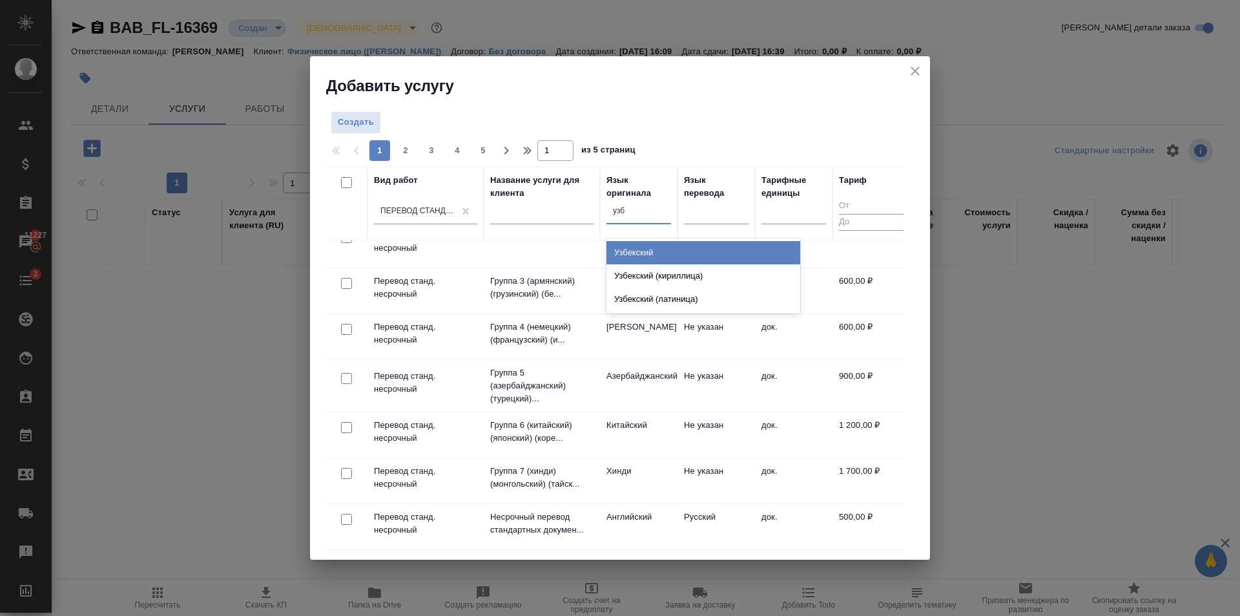
click at [682, 245] on div "Узбекский" at bounding box center [704, 252] width 194 height 23
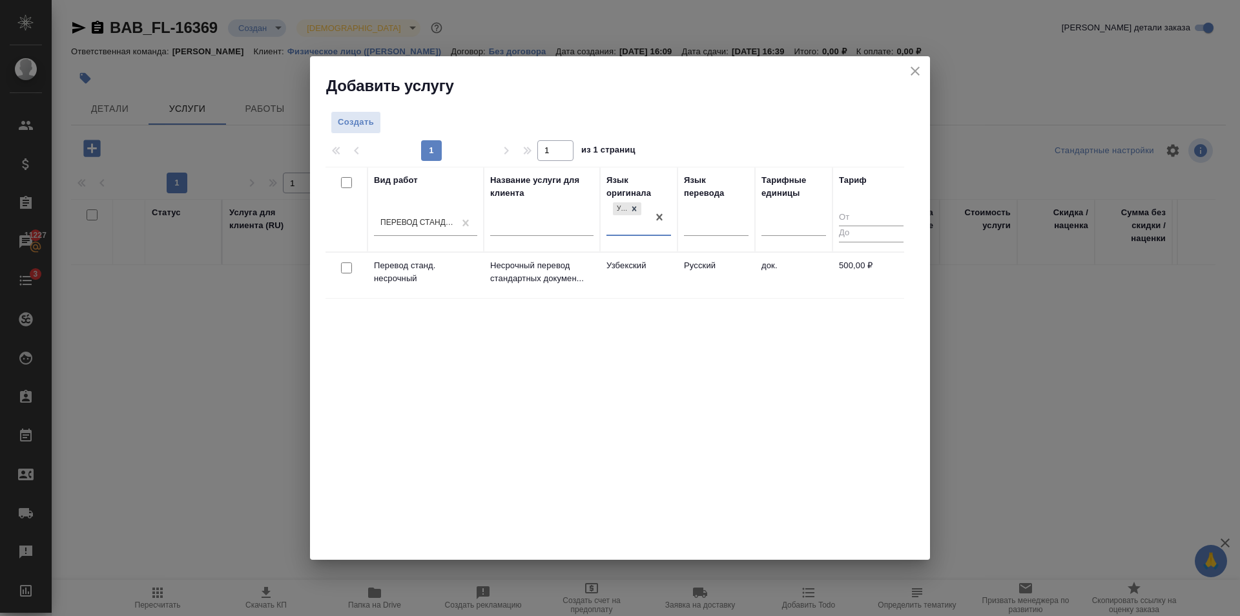
click at [696, 292] on td "Русский" at bounding box center [717, 275] width 78 height 45
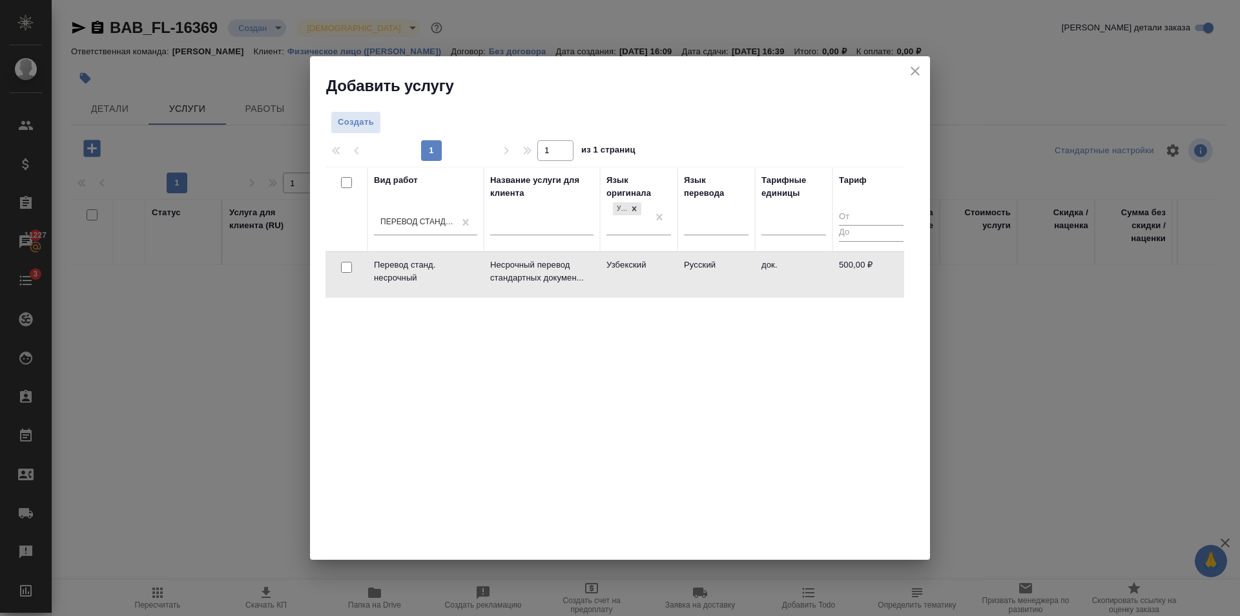
click at [696, 292] on td "Русский" at bounding box center [717, 274] width 78 height 45
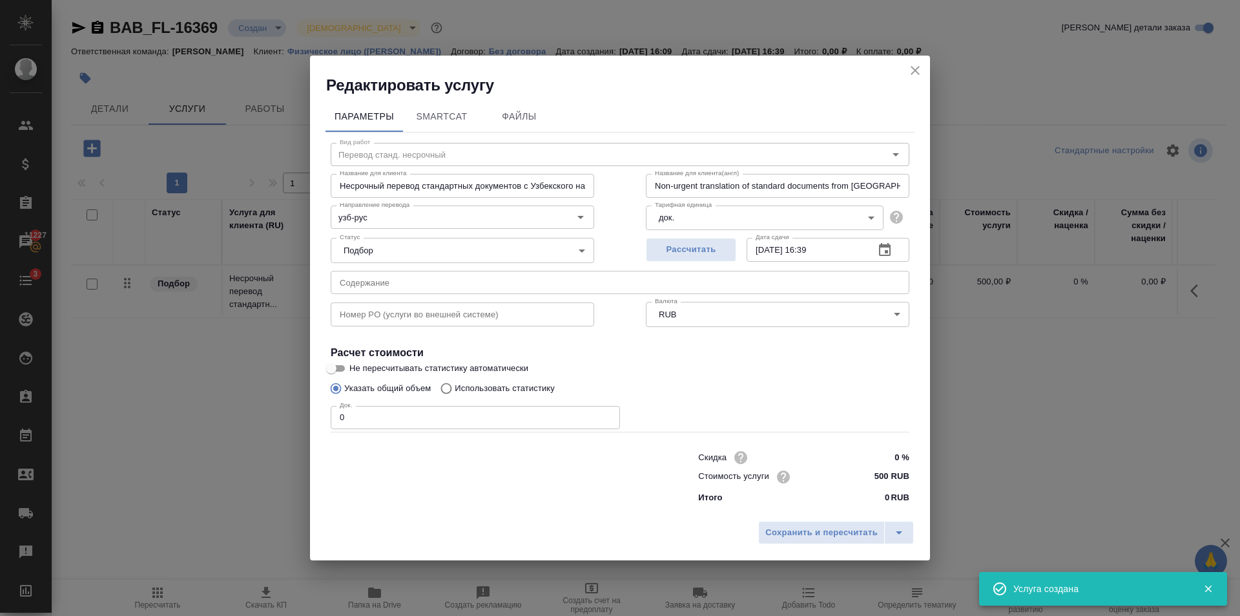
click at [605, 412] on input "0" at bounding box center [475, 417] width 289 height 23
type input "1"
click at [606, 414] on input "1" at bounding box center [475, 417] width 289 height 23
click at [808, 543] on button "Сохранить и пересчитать" at bounding box center [821, 532] width 127 height 23
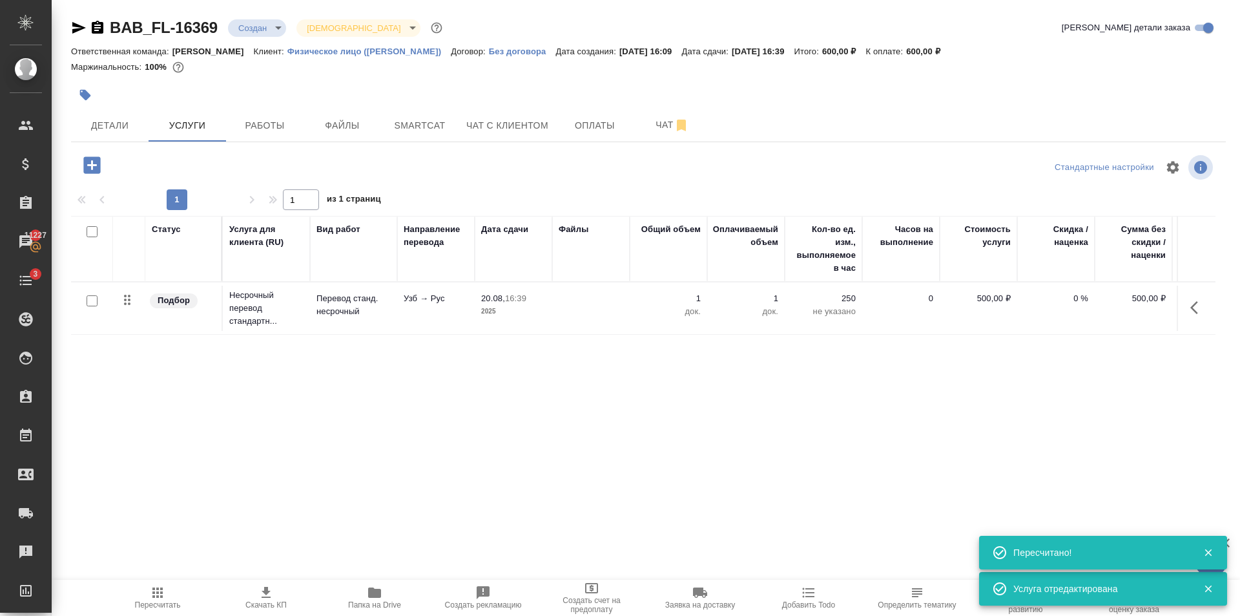
click at [88, 157] on icon "button" at bounding box center [91, 164] width 17 height 17
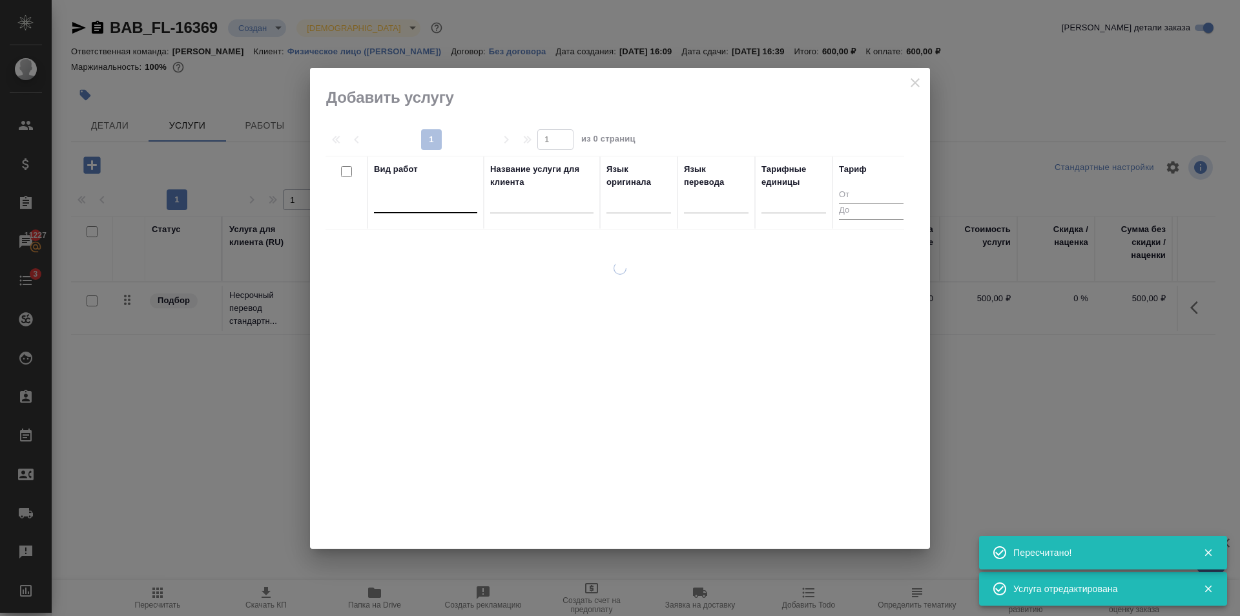
click at [379, 198] on div at bounding box center [425, 200] width 103 height 19
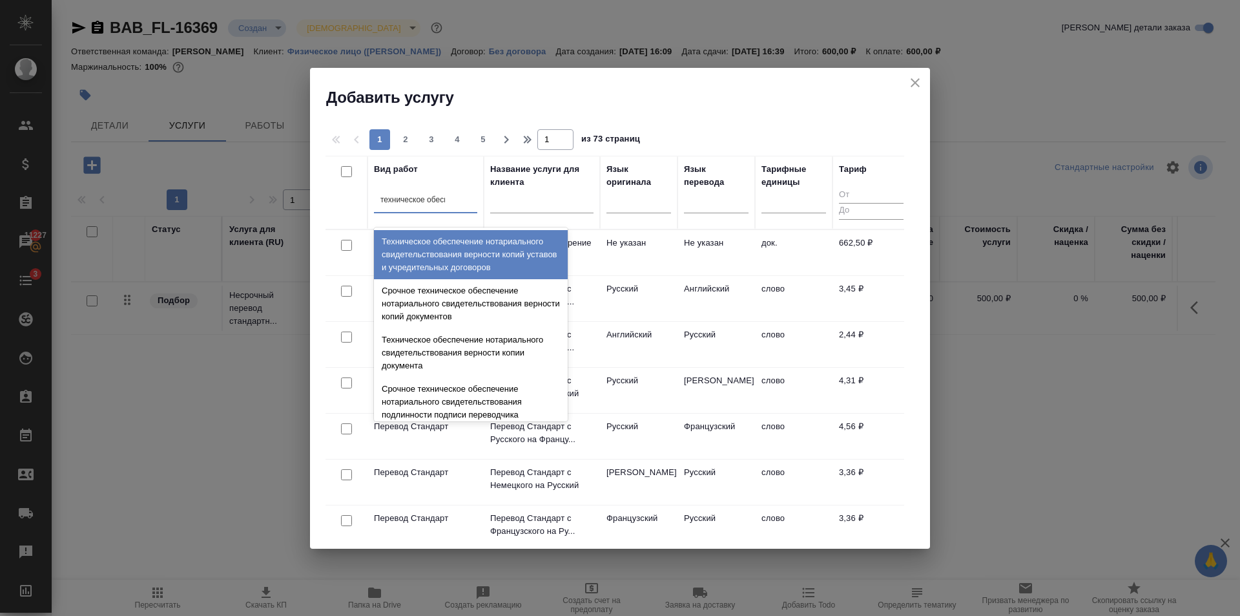
type input "техническое обеспе"
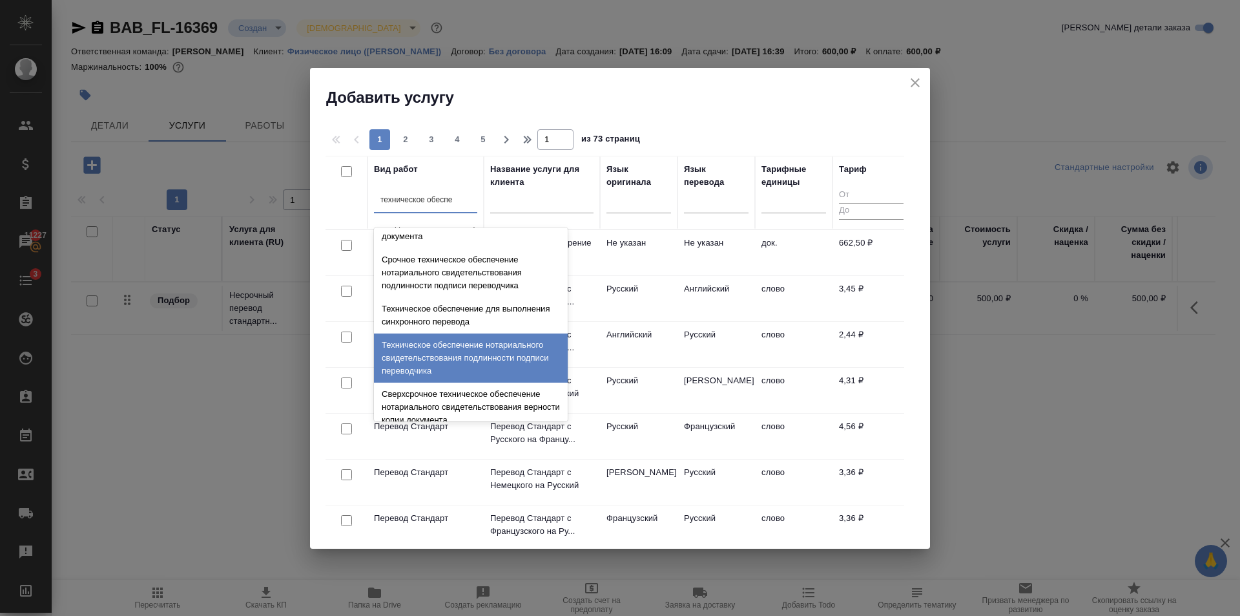
click at [488, 353] on div "Техническое обеспечение нотариального свидетельствования подлинности подписи пе…" at bounding box center [471, 357] width 194 height 49
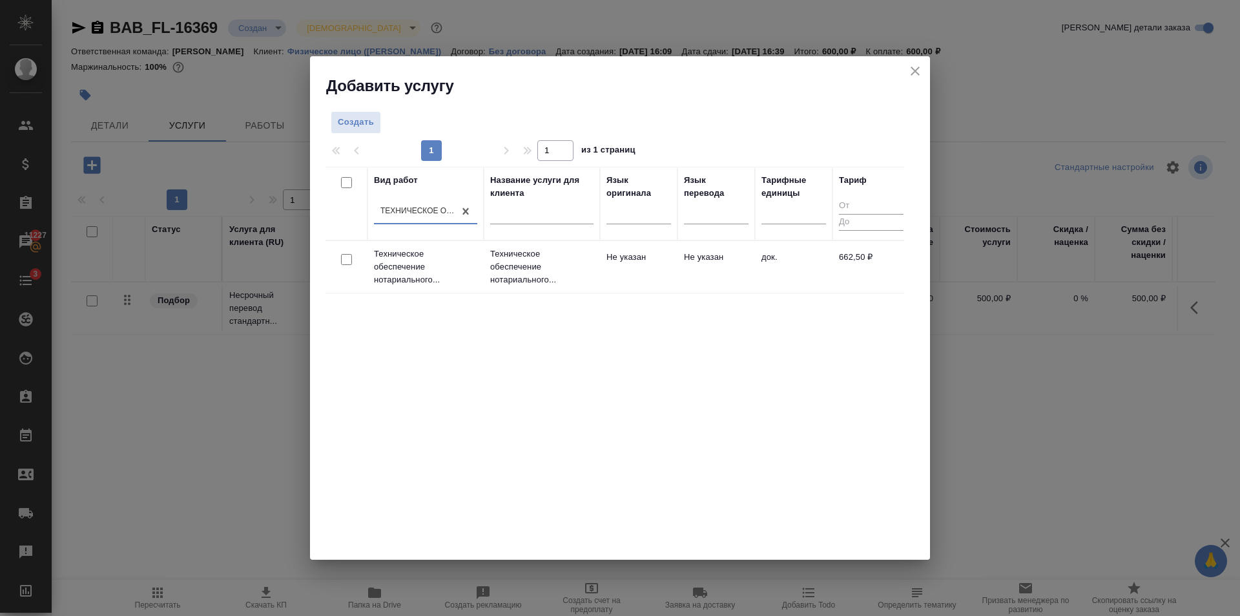
click at [581, 280] on p "Техническое обеспечение нотариального..." at bounding box center [541, 266] width 103 height 39
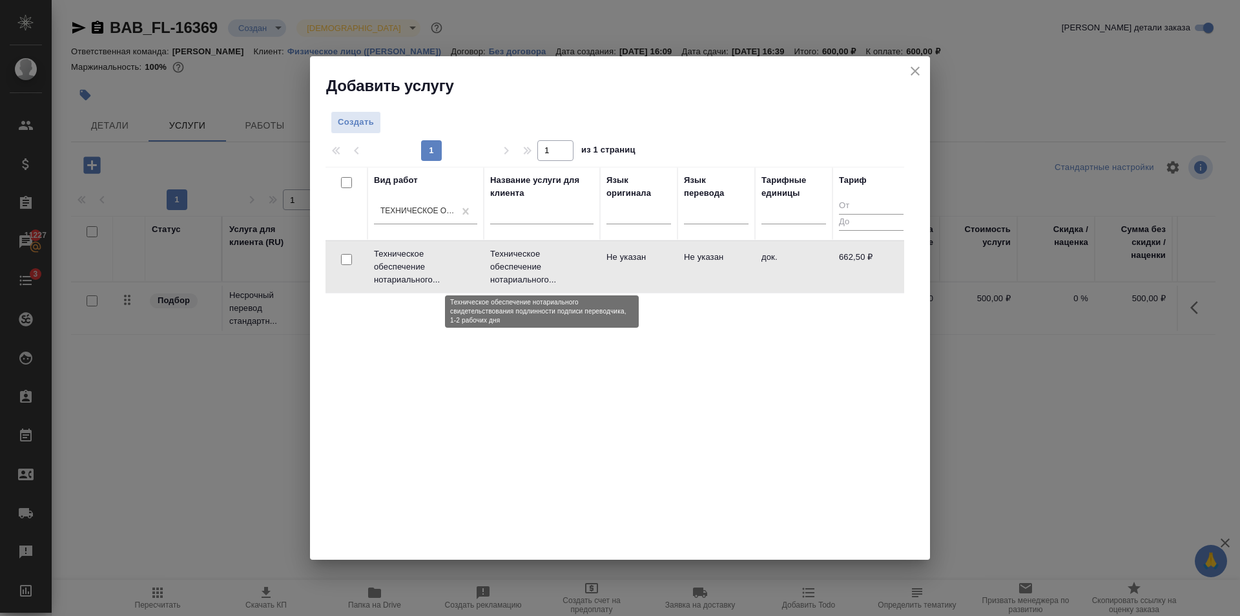
click at [581, 280] on p "Техническое обеспечение нотариального..." at bounding box center [541, 266] width 103 height 39
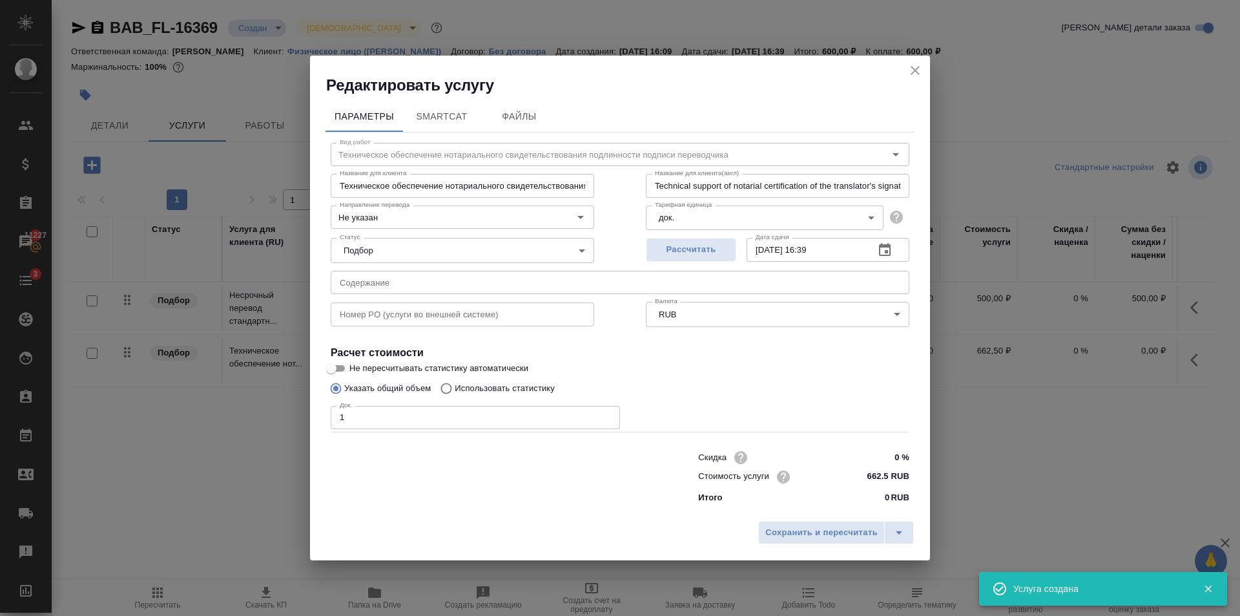
type input "1"
click at [607, 417] on input "1" at bounding box center [475, 417] width 289 height 23
click at [692, 260] on button "Рассчитать" at bounding box center [691, 250] width 90 height 24
click at [832, 533] on span "Сохранить и пересчитать" at bounding box center [822, 532] width 112 height 15
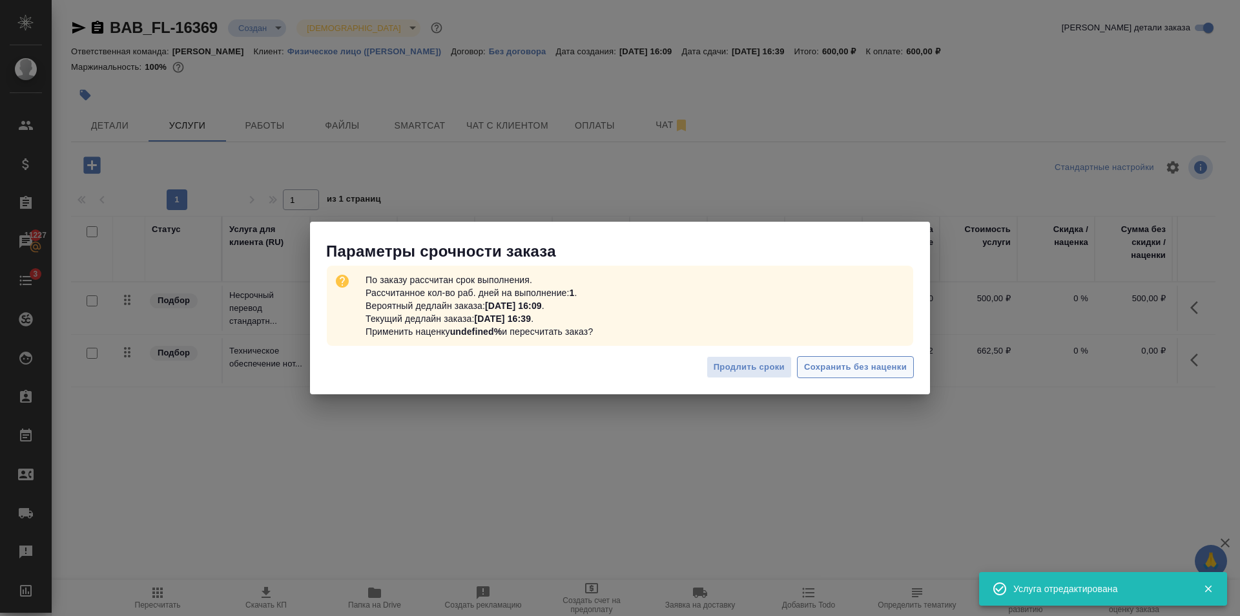
click at [830, 370] on span "Сохранить без наценки" at bounding box center [855, 367] width 103 height 15
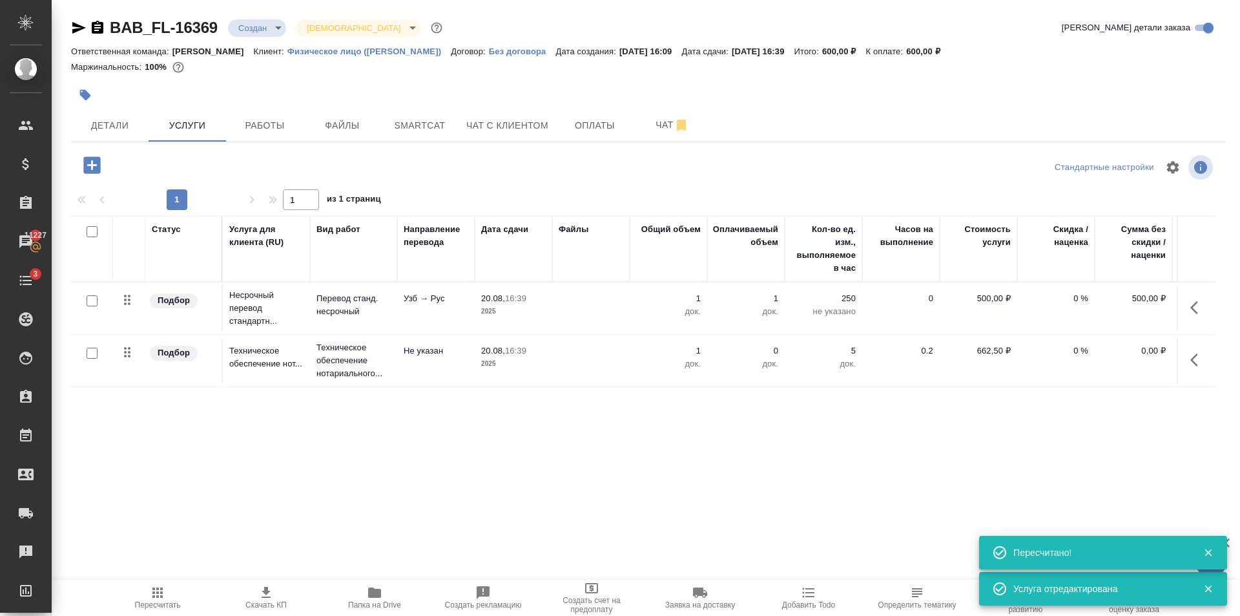
type input "urgent"
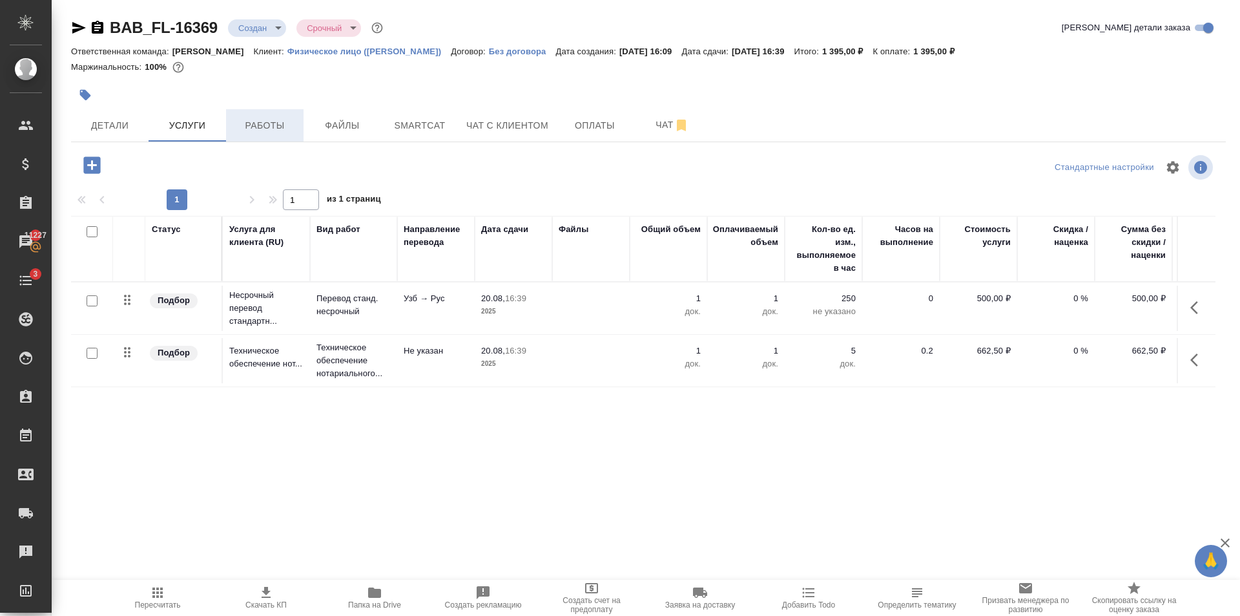
click at [258, 118] on span "Работы" at bounding box center [265, 126] width 62 height 16
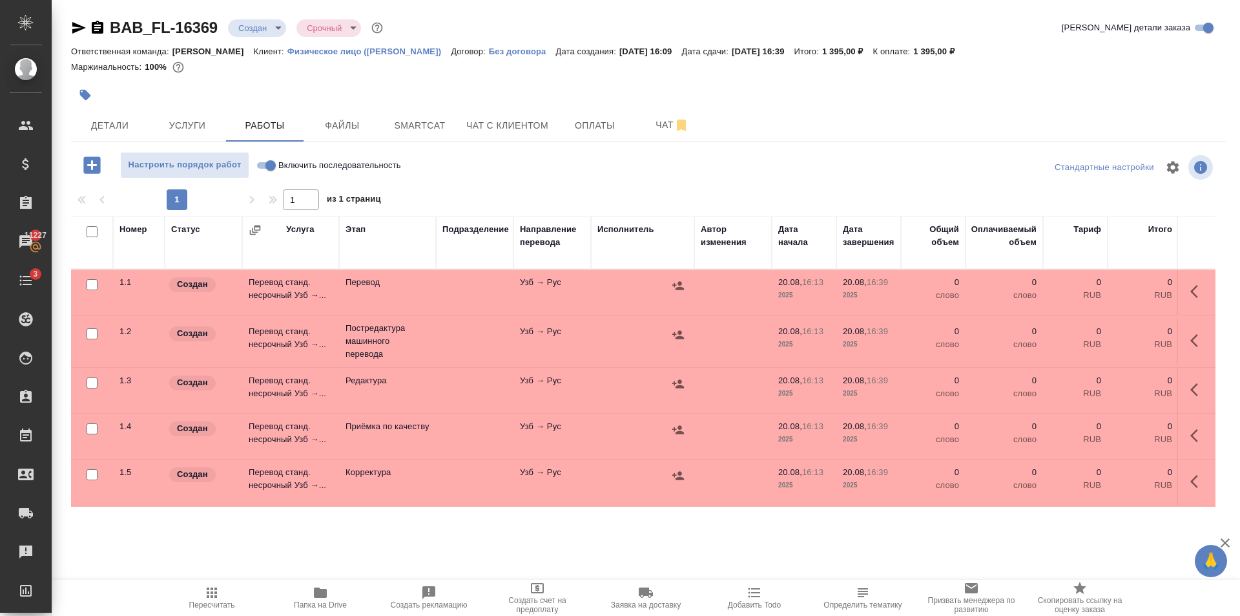
click at [263, 158] on input "Включить последовательность" at bounding box center [270, 166] width 47 height 16
checkbox input "true"
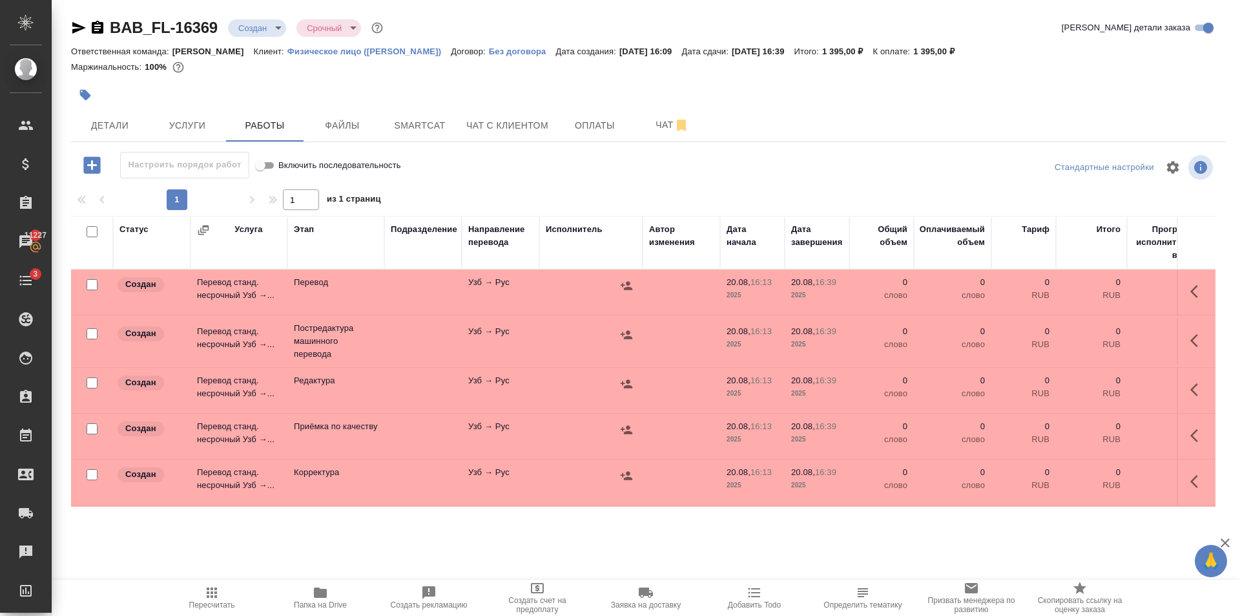
click at [92, 331] on input "checkbox" at bounding box center [92, 333] width 11 height 11
checkbox input "true"
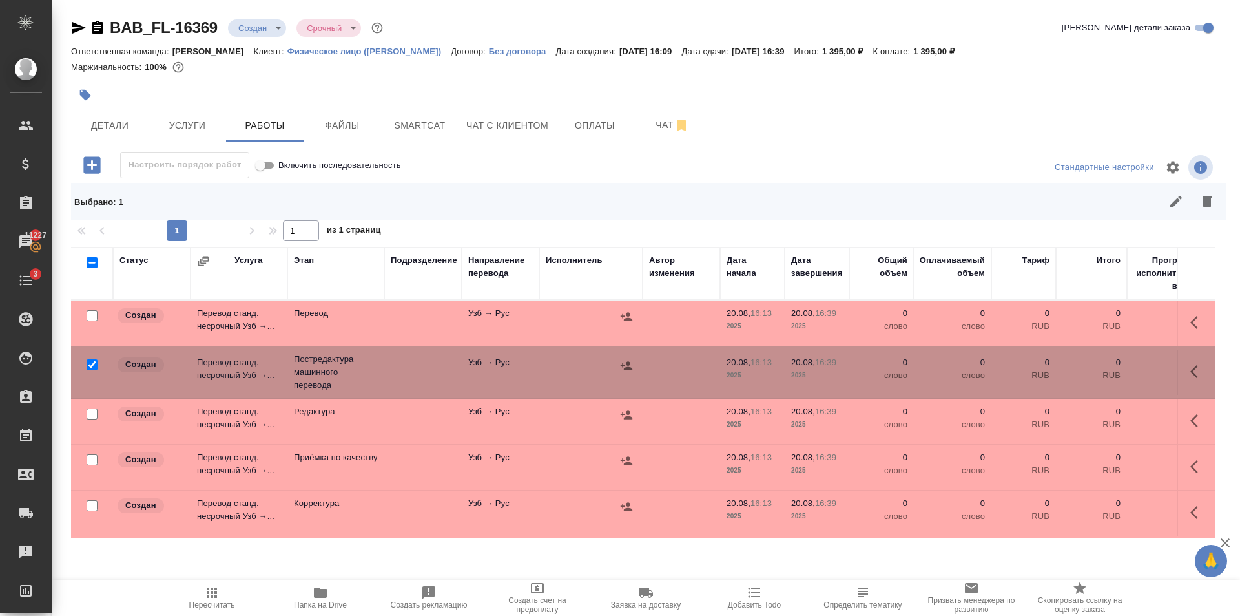
click at [94, 412] on input "checkbox" at bounding box center [92, 413] width 11 height 11
checkbox input "true"
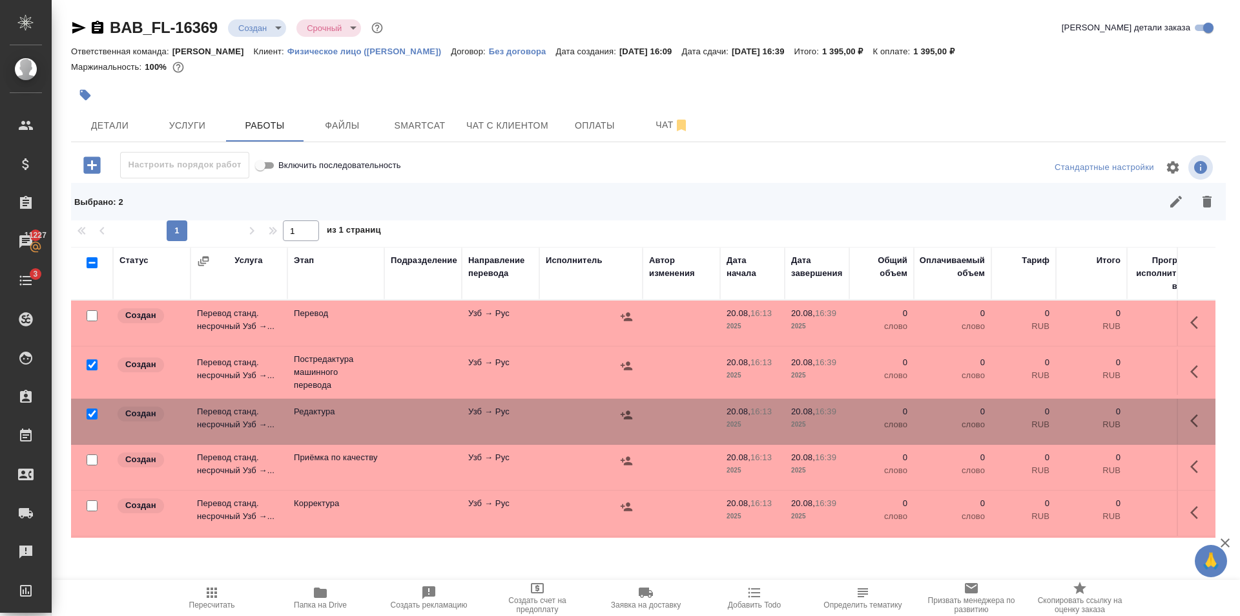
click at [92, 461] on input "checkbox" at bounding box center [92, 459] width 11 height 11
checkbox input "true"
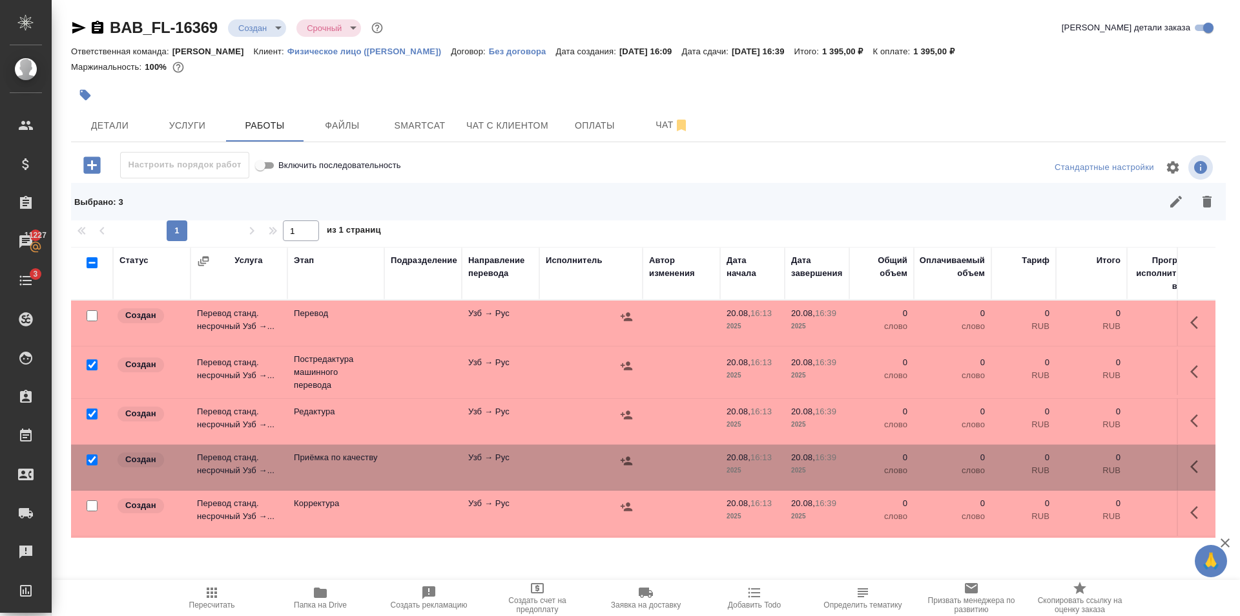
click at [90, 505] on input "checkbox" at bounding box center [92, 505] width 11 height 11
checkbox input "true"
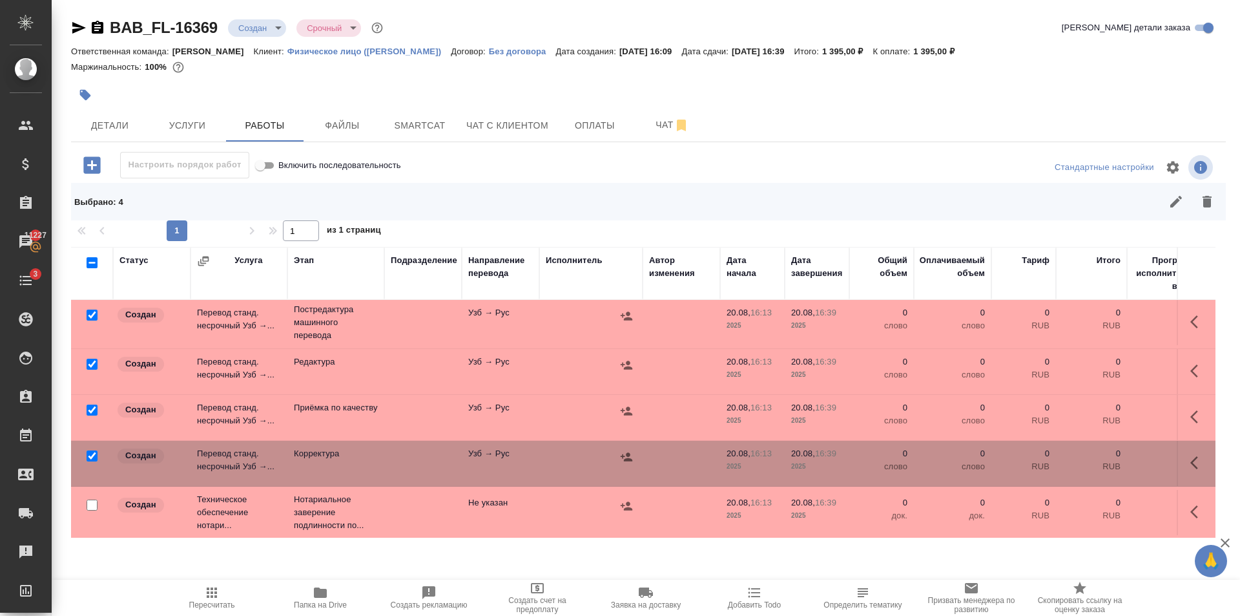
scroll to position [61, 0]
click at [1206, 207] on icon "button" at bounding box center [1207, 202] width 9 height 12
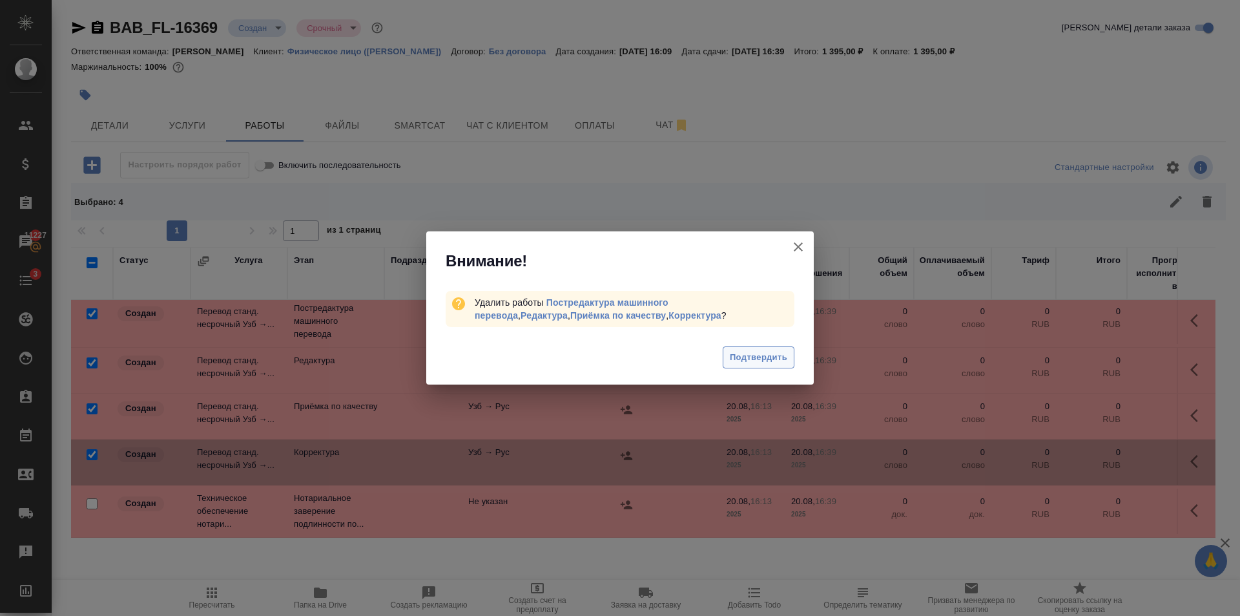
click at [750, 354] on span "Подтвердить" at bounding box center [759, 357] width 58 height 15
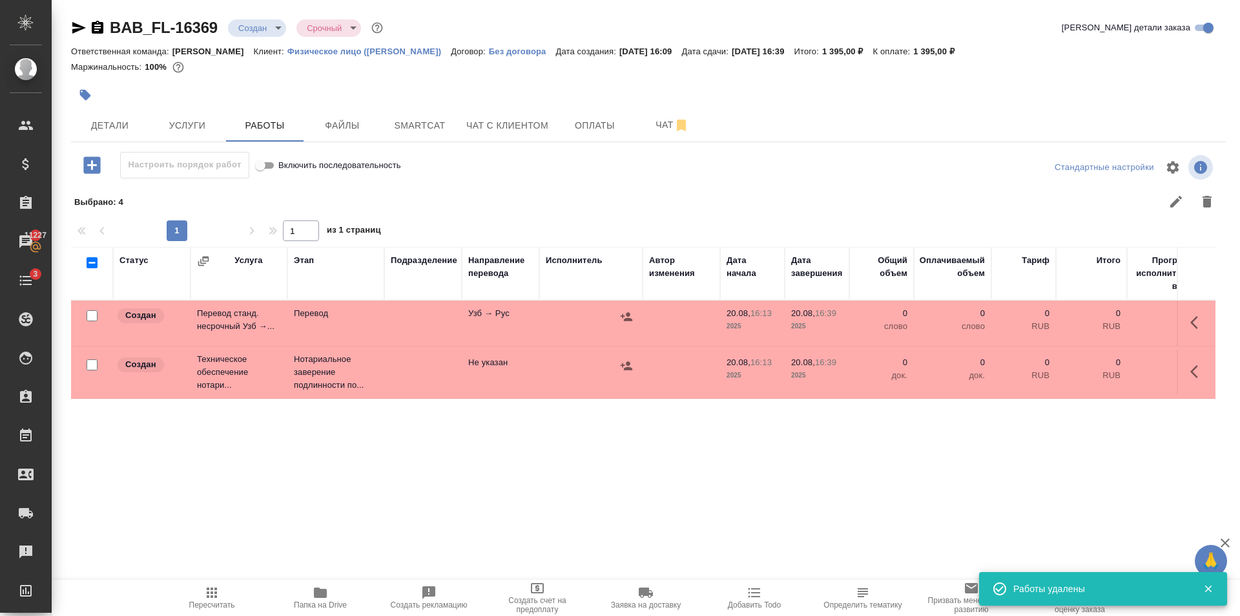
scroll to position [0, 0]
click at [434, 346] on td at bounding box center [423, 322] width 78 height 45
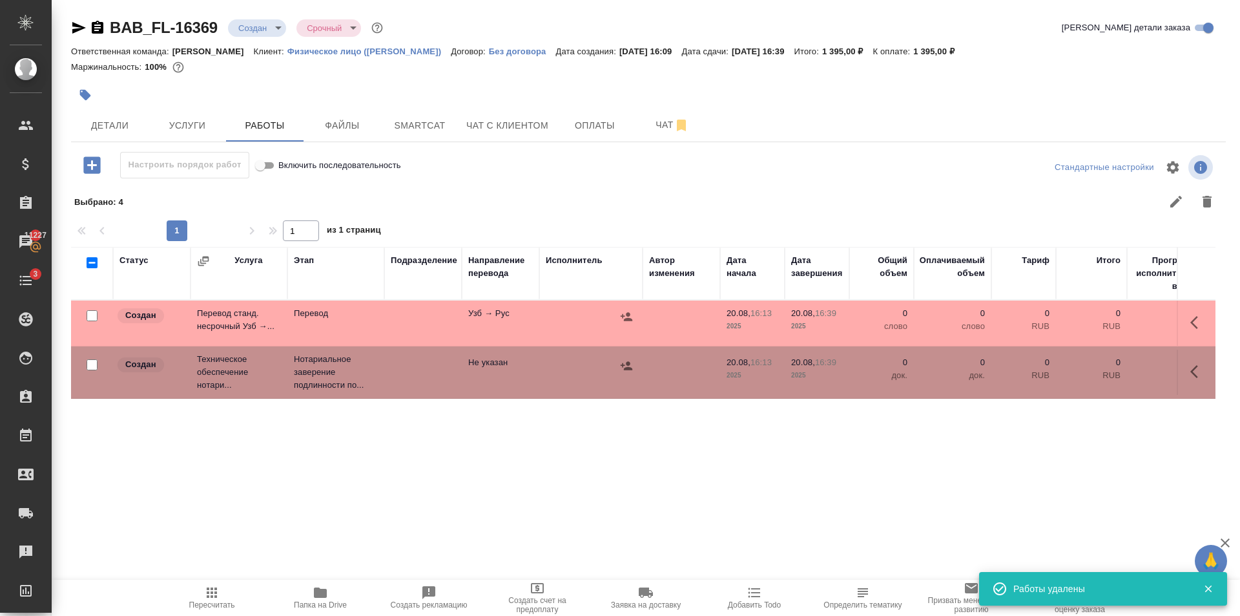
click at [434, 346] on td at bounding box center [423, 322] width 78 height 45
click at [232, 582] on button "Пересчитать" at bounding box center [212, 598] width 109 height 36
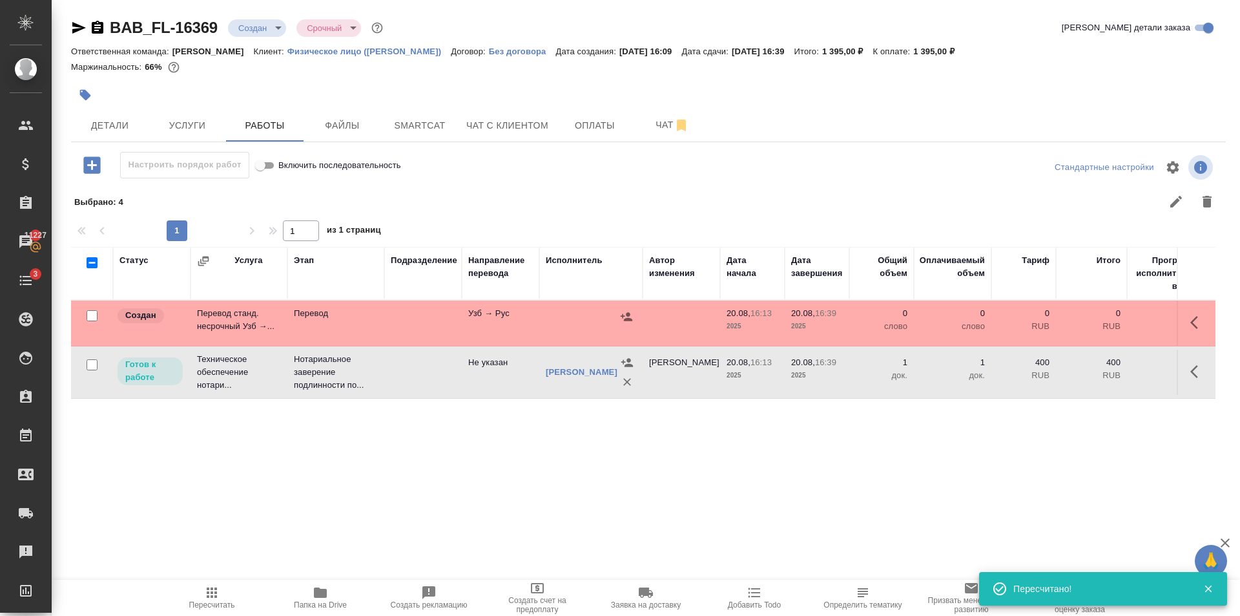
click at [81, 99] on icon "button" at bounding box center [85, 95] width 13 height 13
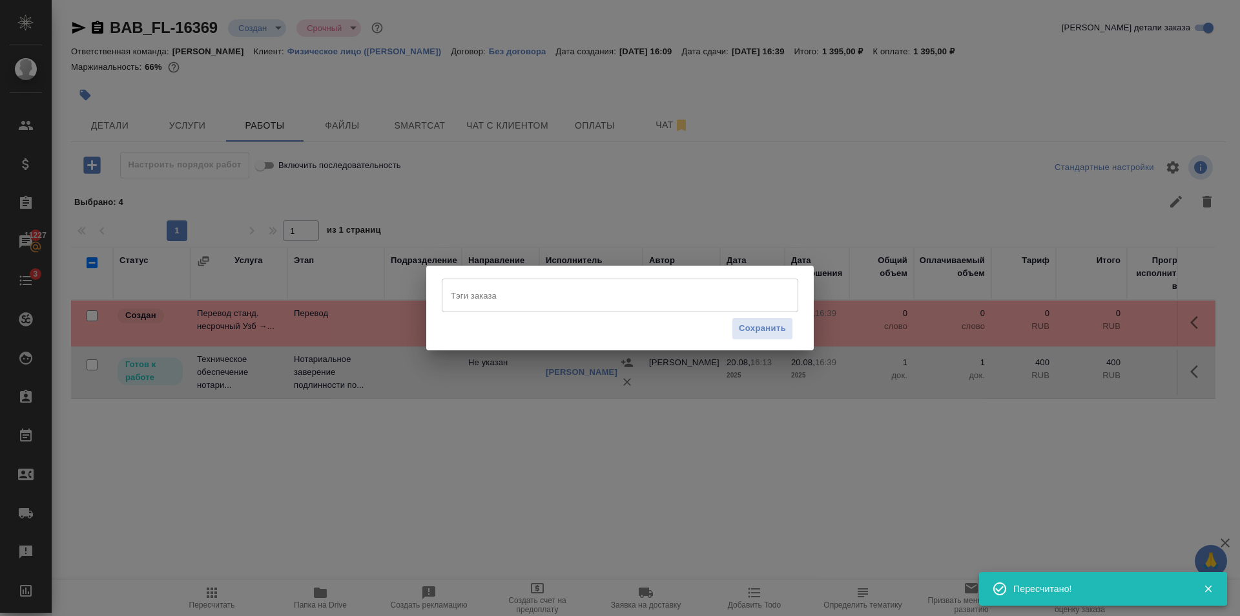
click at [468, 289] on input "Тэги заказа" at bounding box center [608, 295] width 320 height 22
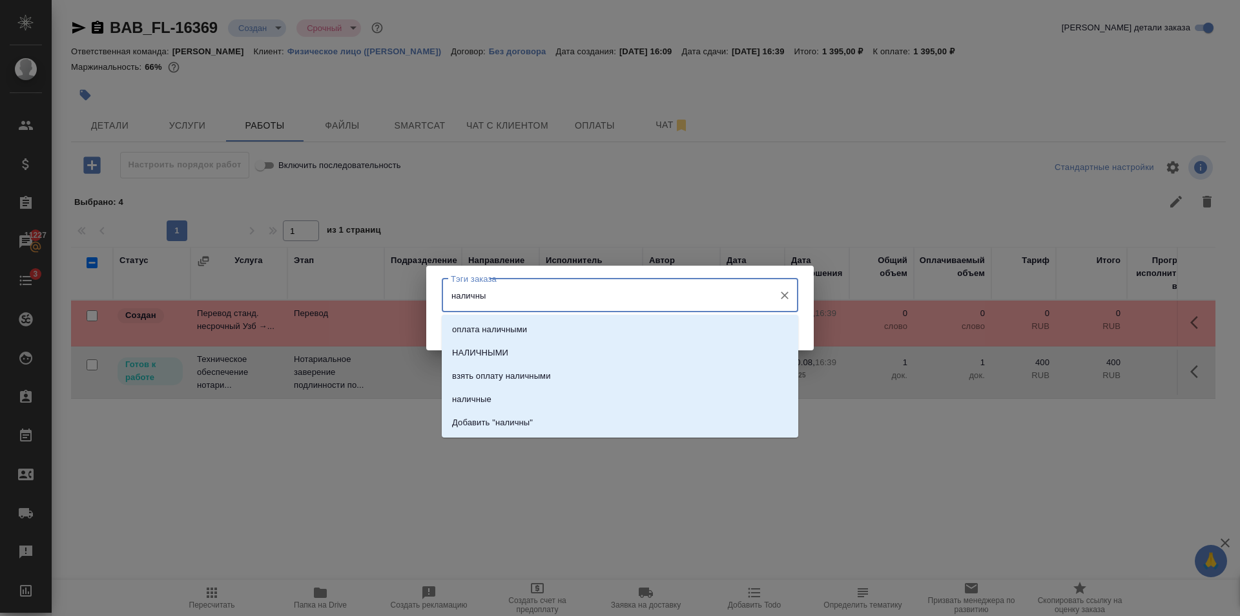
type input "наличные"
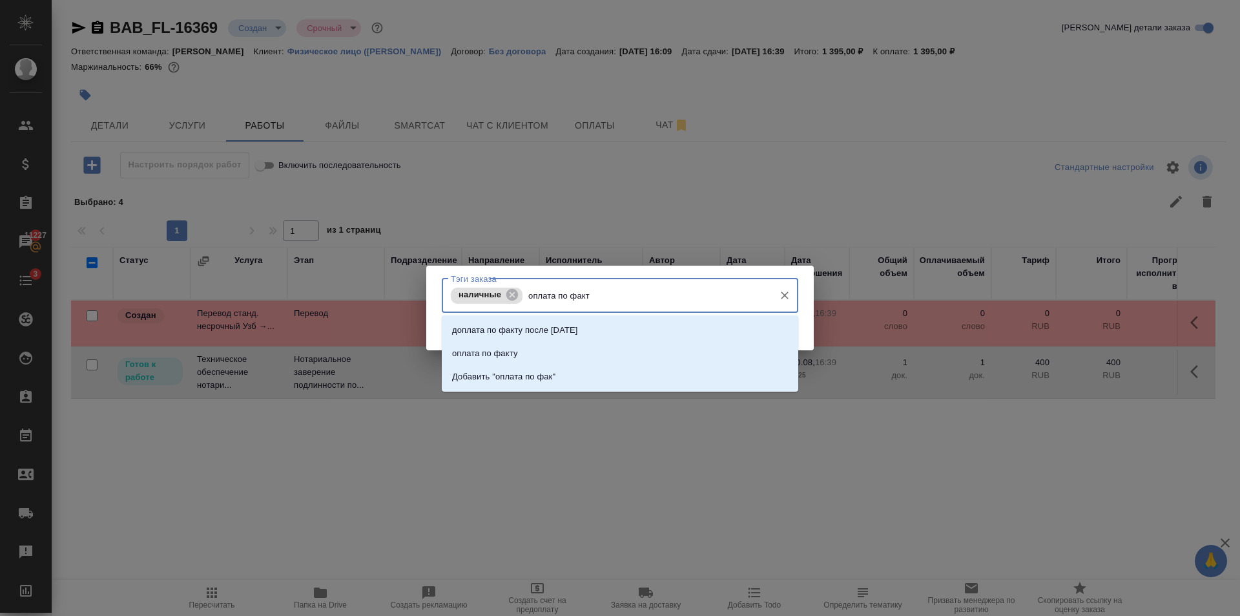
type input "оплата по факту"
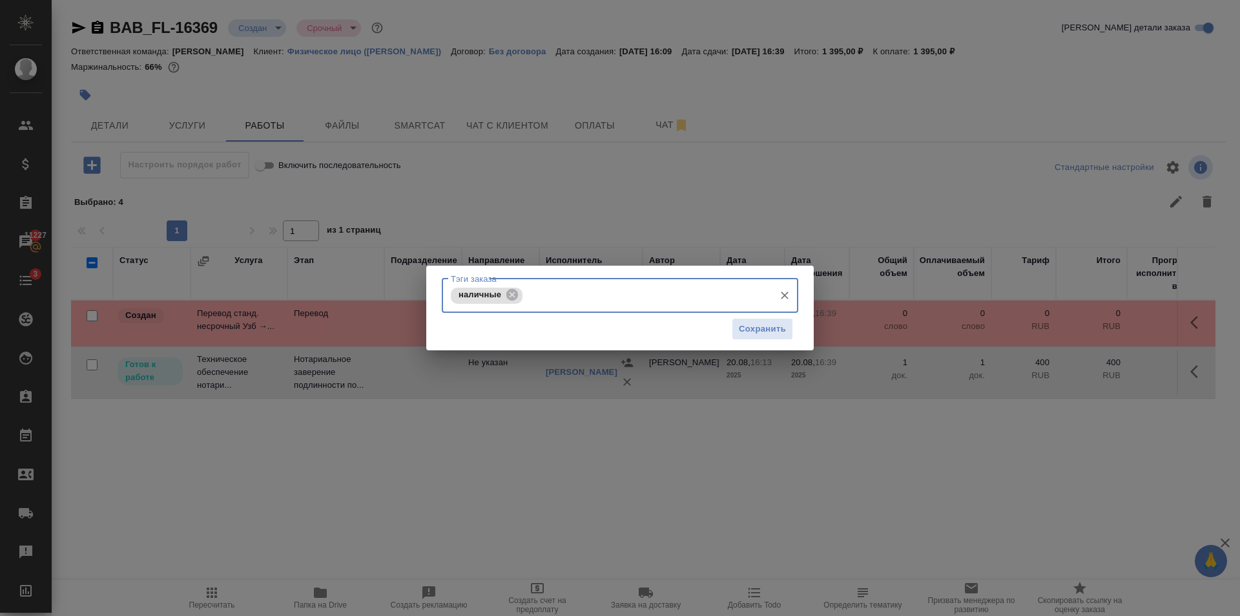
click at [642, 297] on input "Тэги заказа" at bounding box center [647, 295] width 242 height 22
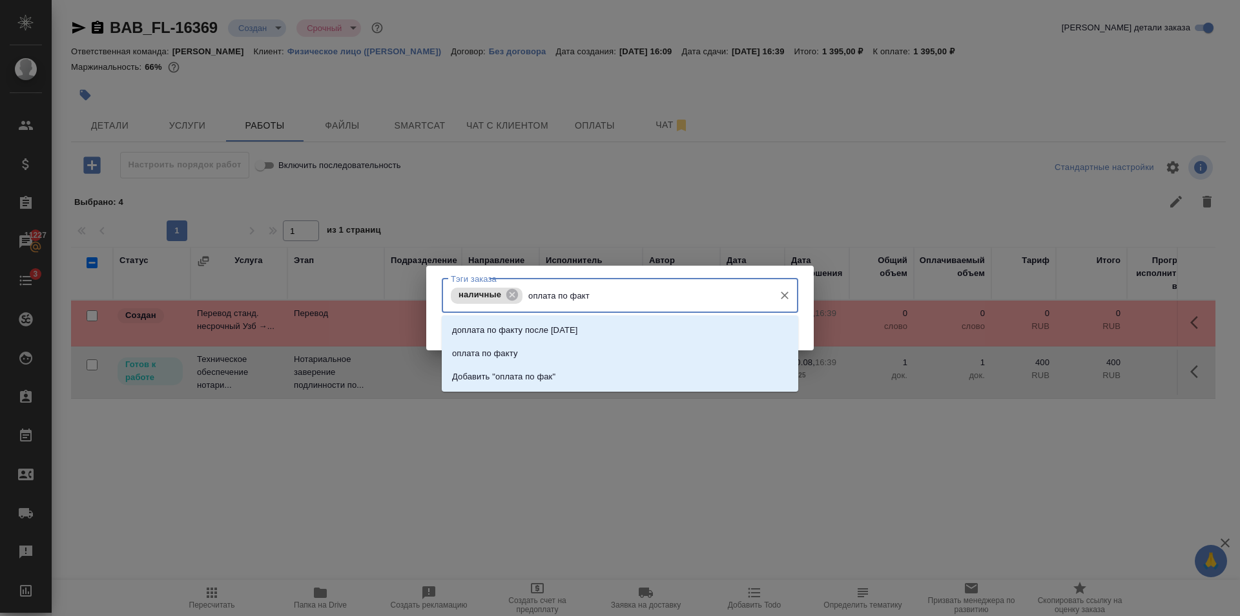
type input "оплата по факту"
click at [548, 357] on li "оплата по факту" at bounding box center [620, 353] width 357 height 23
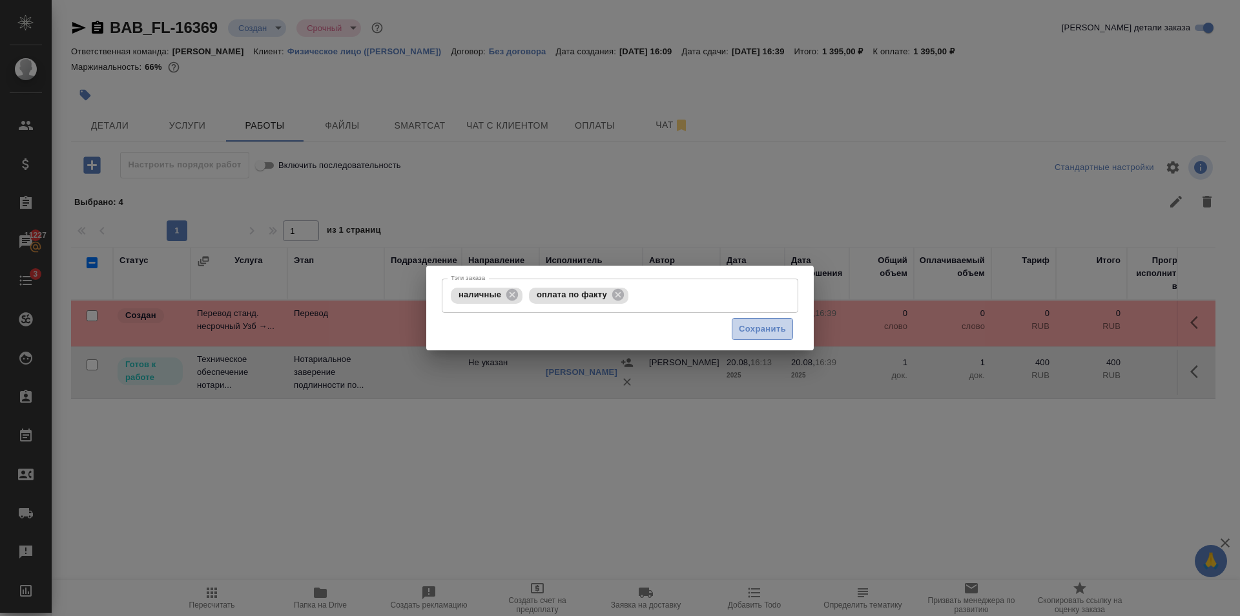
click at [768, 328] on span "Сохранить" at bounding box center [762, 329] width 47 height 15
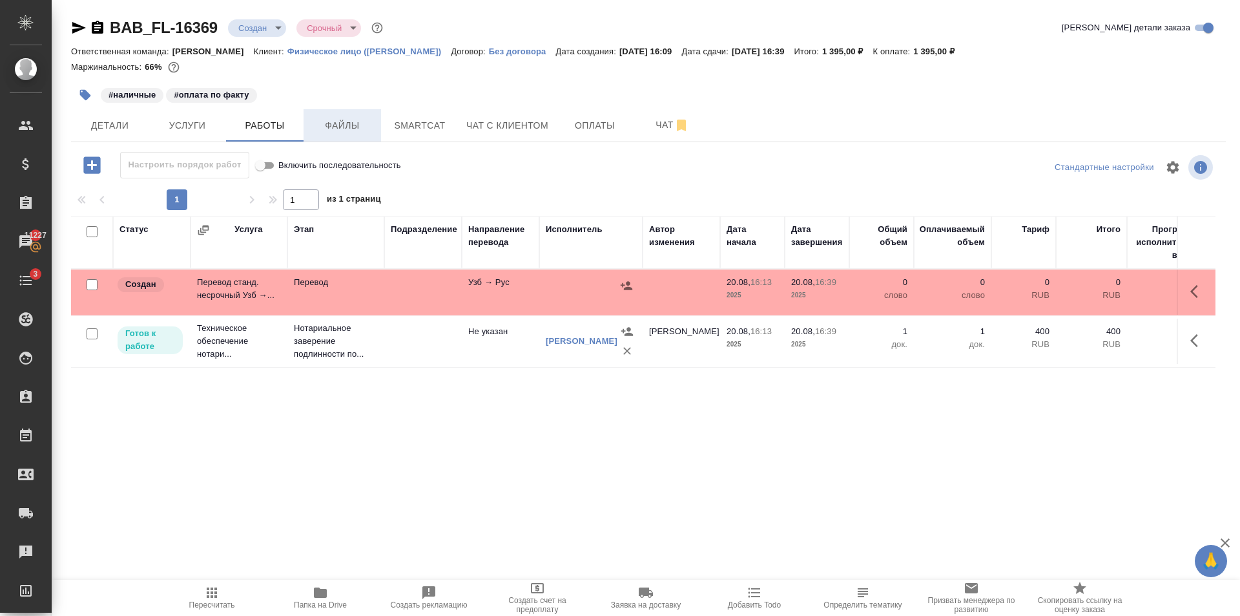
click at [322, 121] on span "Файлы" at bounding box center [342, 126] width 62 height 16
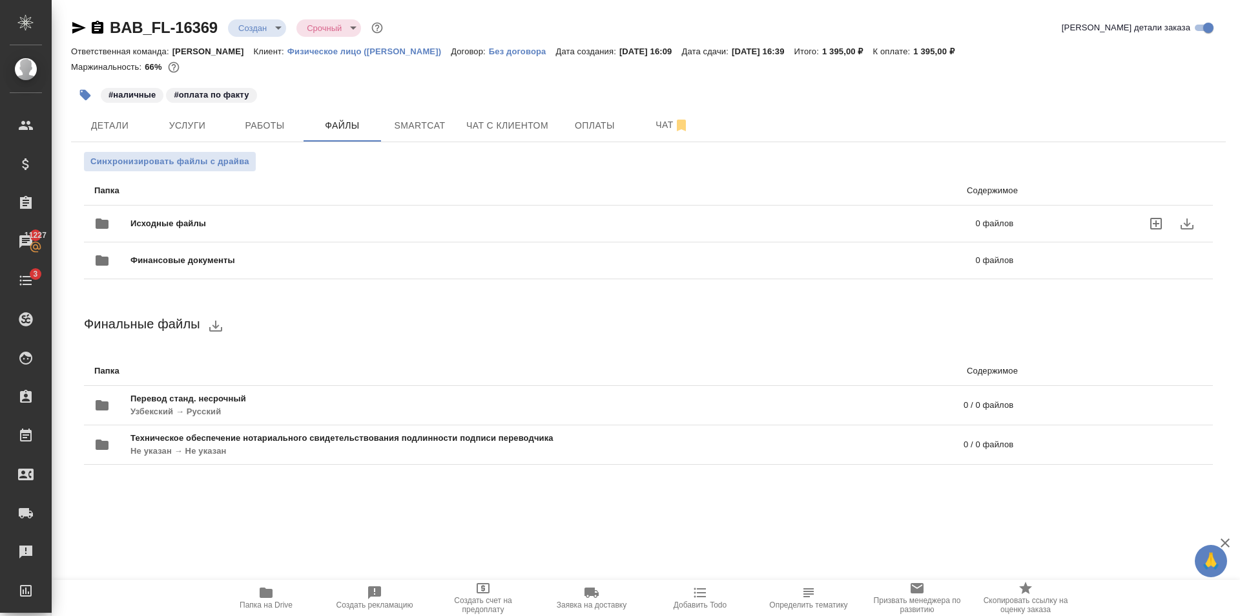
click at [342, 230] on div "Исходные файлы 0 файлов" at bounding box center [553, 223] width 919 height 31
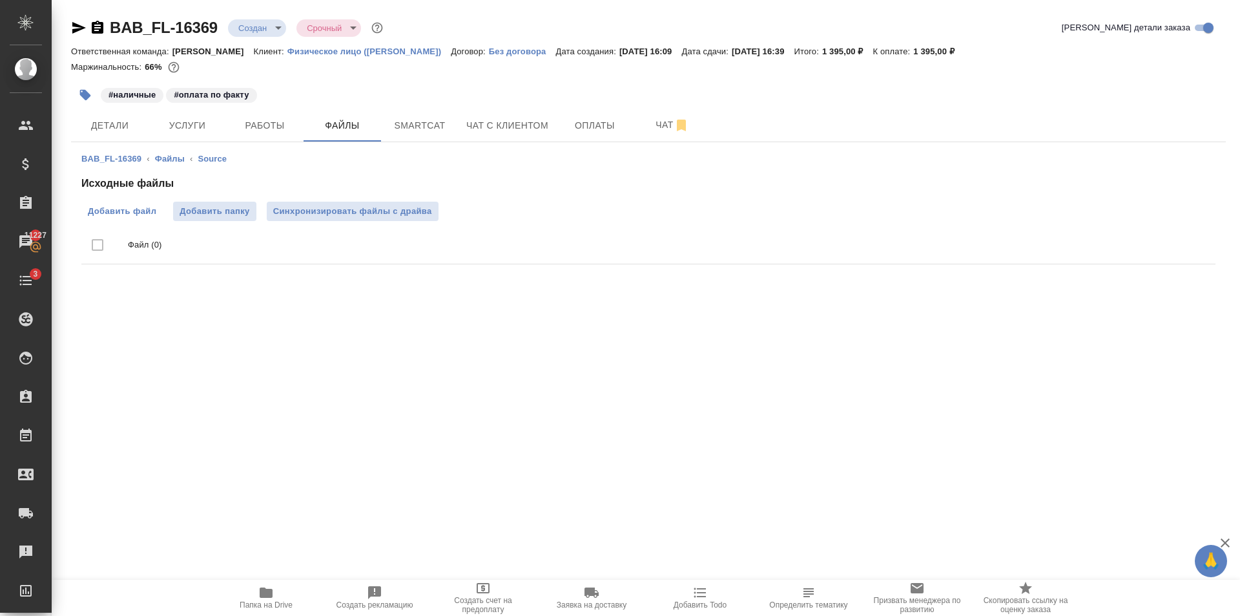
click at [142, 211] on span "Добавить файл" at bounding box center [122, 211] width 68 height 13
click at [0, 0] on input "Добавить файл" at bounding box center [0, 0] width 0 height 0
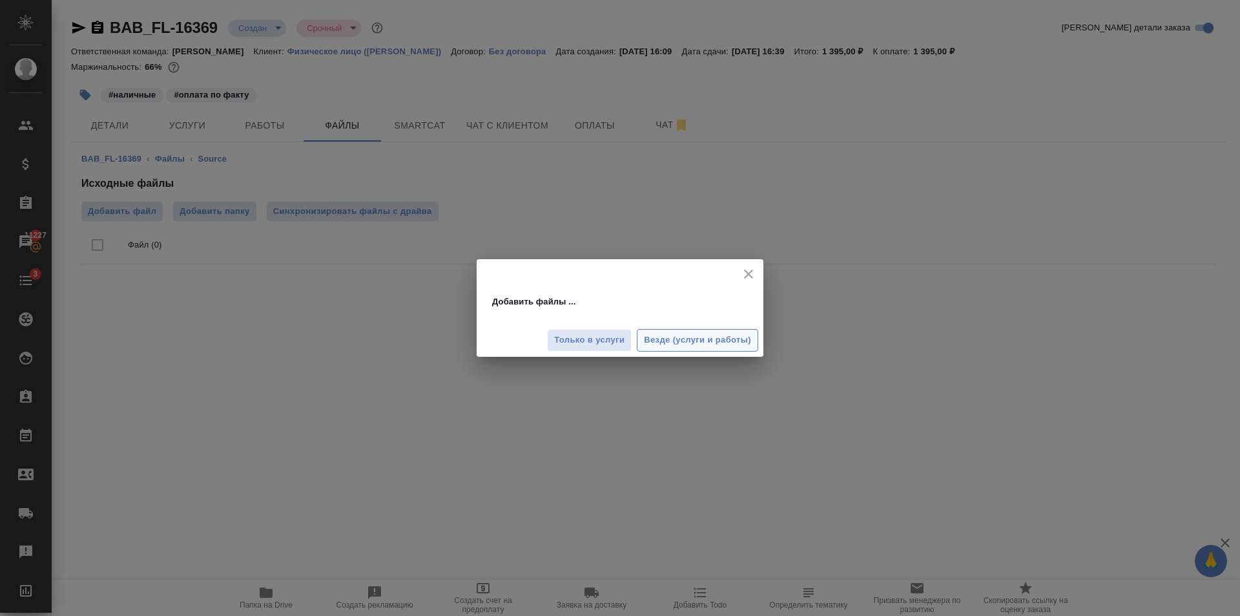
click at [684, 340] on span "Везде (услуги и работы)" at bounding box center [697, 340] width 107 height 15
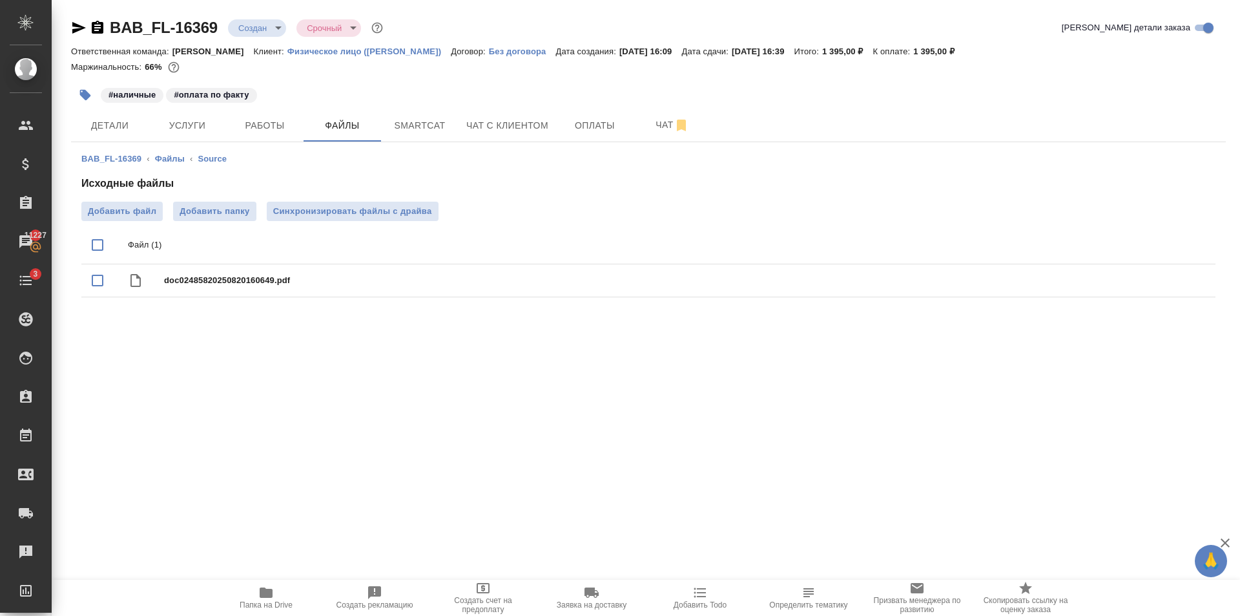
click at [252, 32] on body "🙏 .cls-1 fill:#fff; AWATERA Golubev Dmitry Клиенты Спецификации Заказы 11227 Ча…" at bounding box center [620, 308] width 1240 height 616
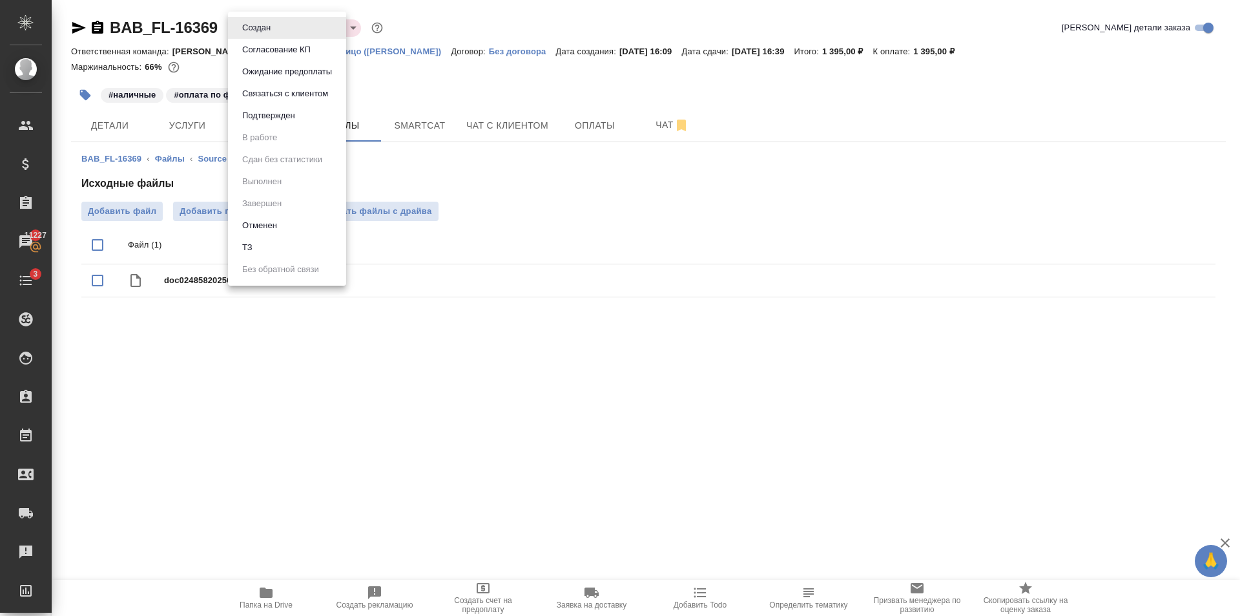
click at [275, 35] on button "Подтвержден" at bounding box center [256, 28] width 36 height 14
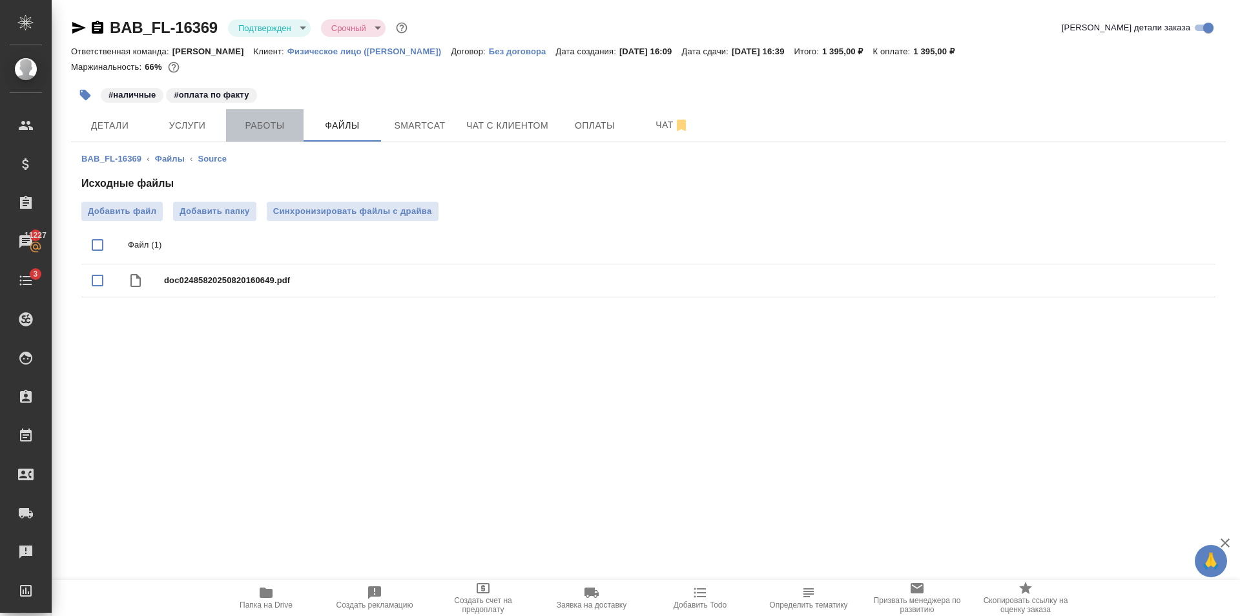
click at [269, 132] on span "Работы" at bounding box center [265, 126] width 62 height 16
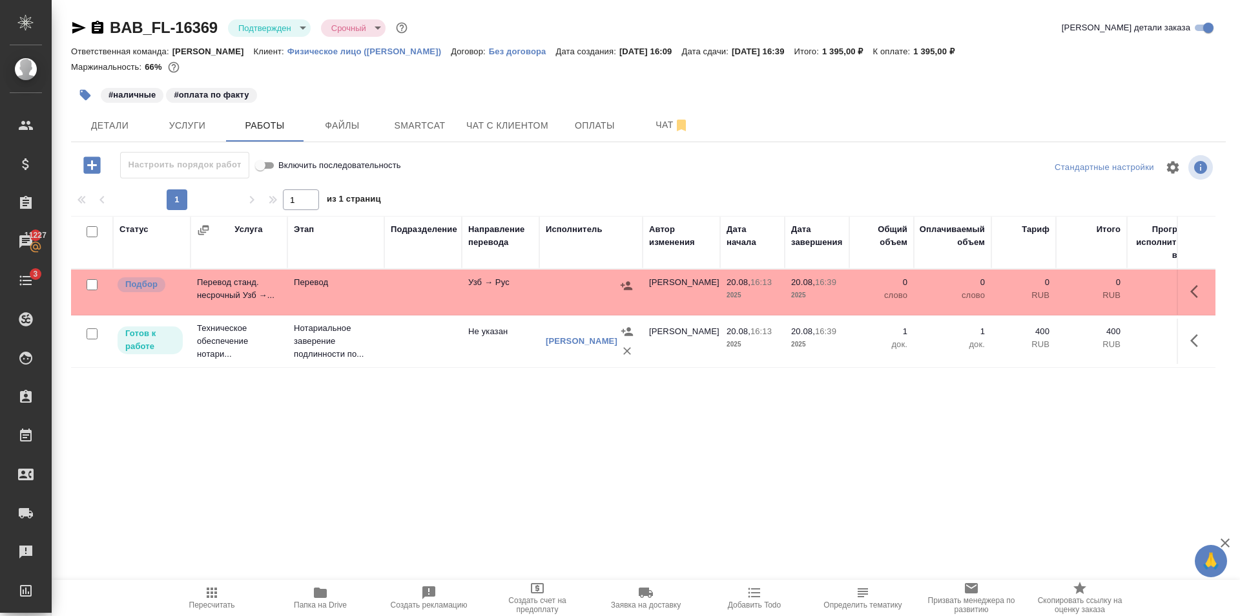
click at [78, 26] on icon "button" at bounding box center [79, 28] width 14 height 12
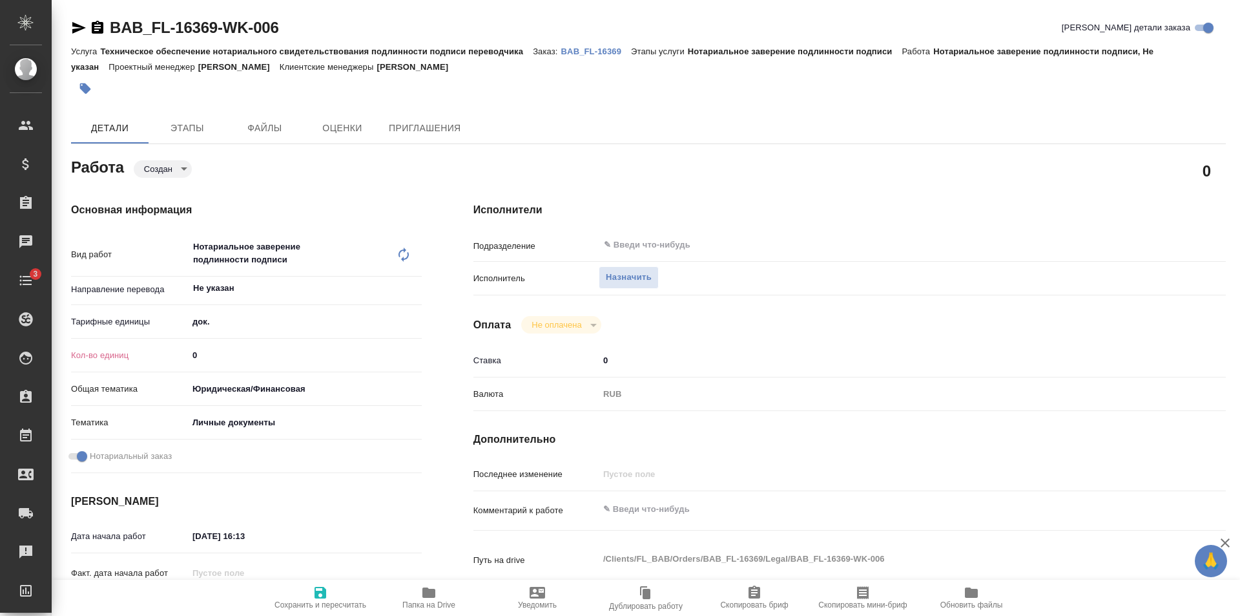
type textarea "x"
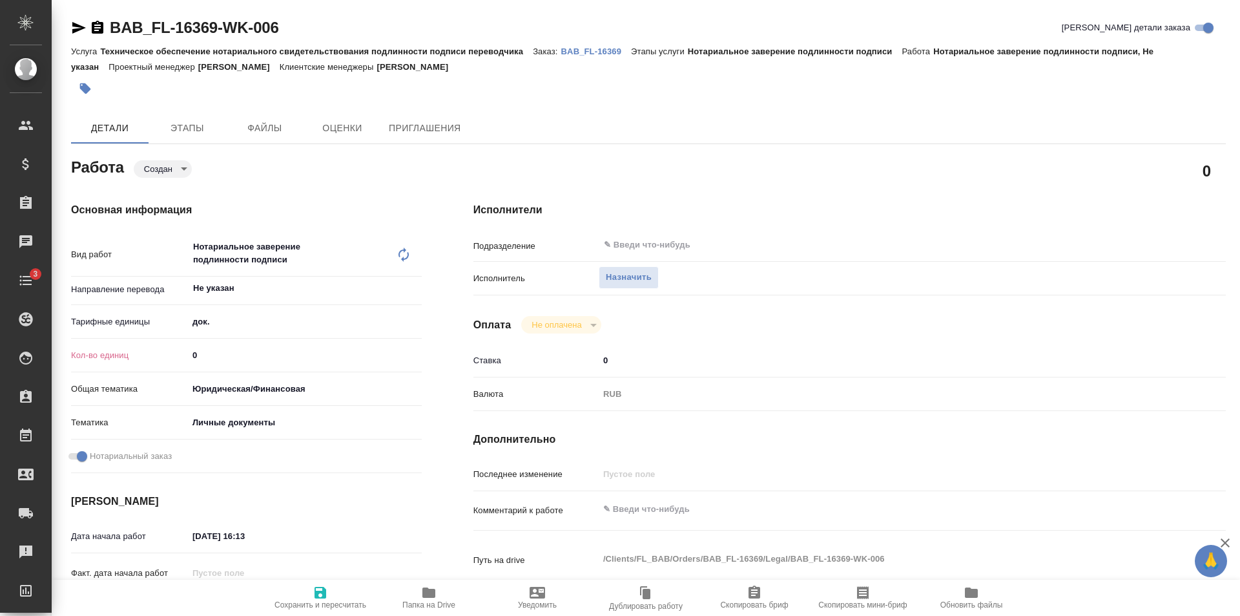
type textarea "x"
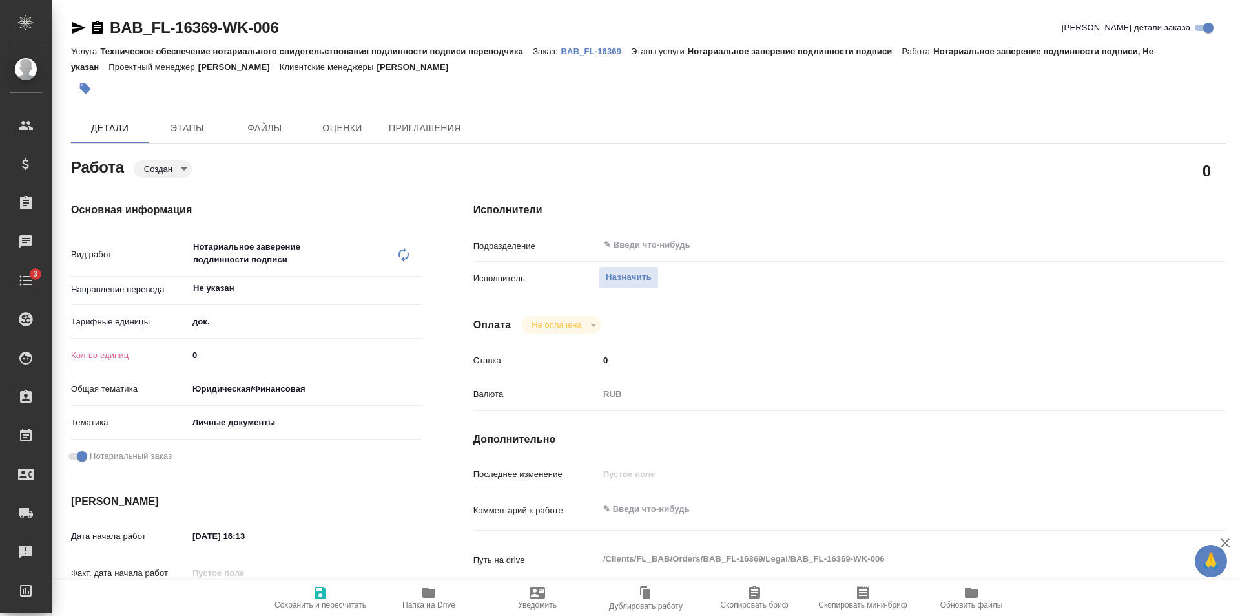
type textarea "x"
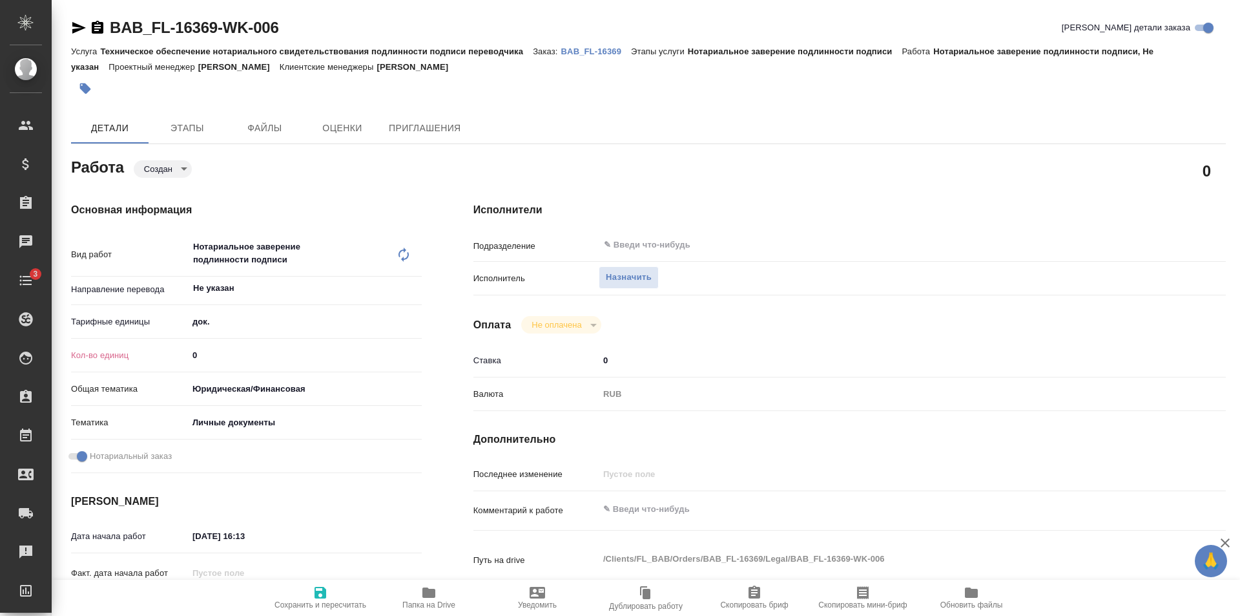
type textarea "x"
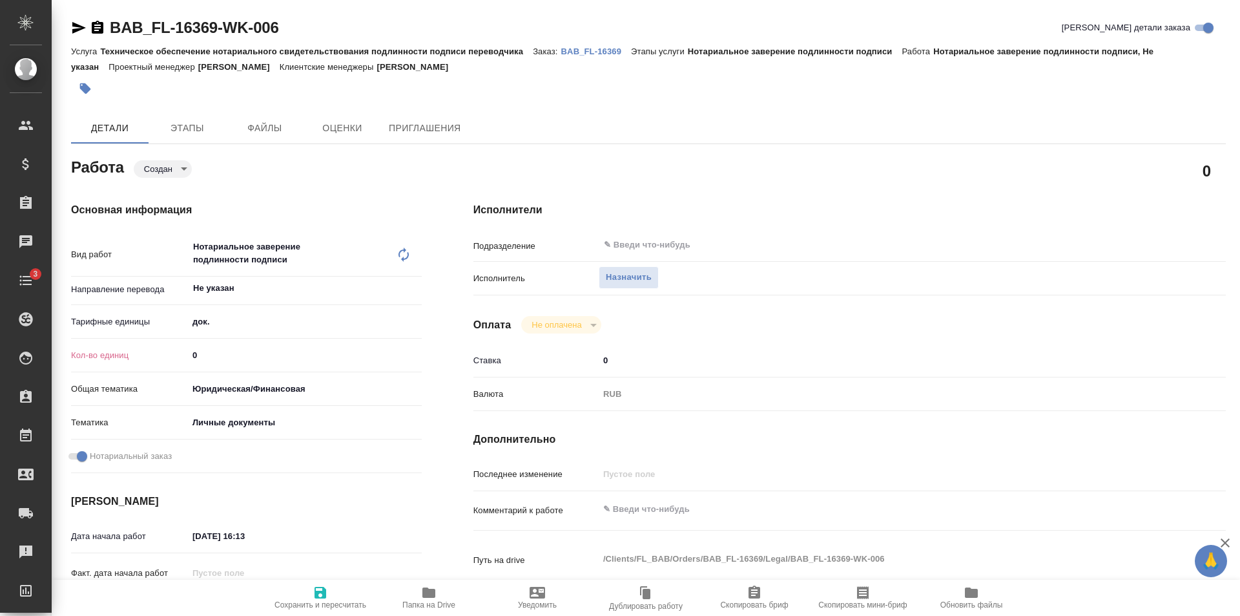
type textarea "x"
type input "1"
type textarea "x"
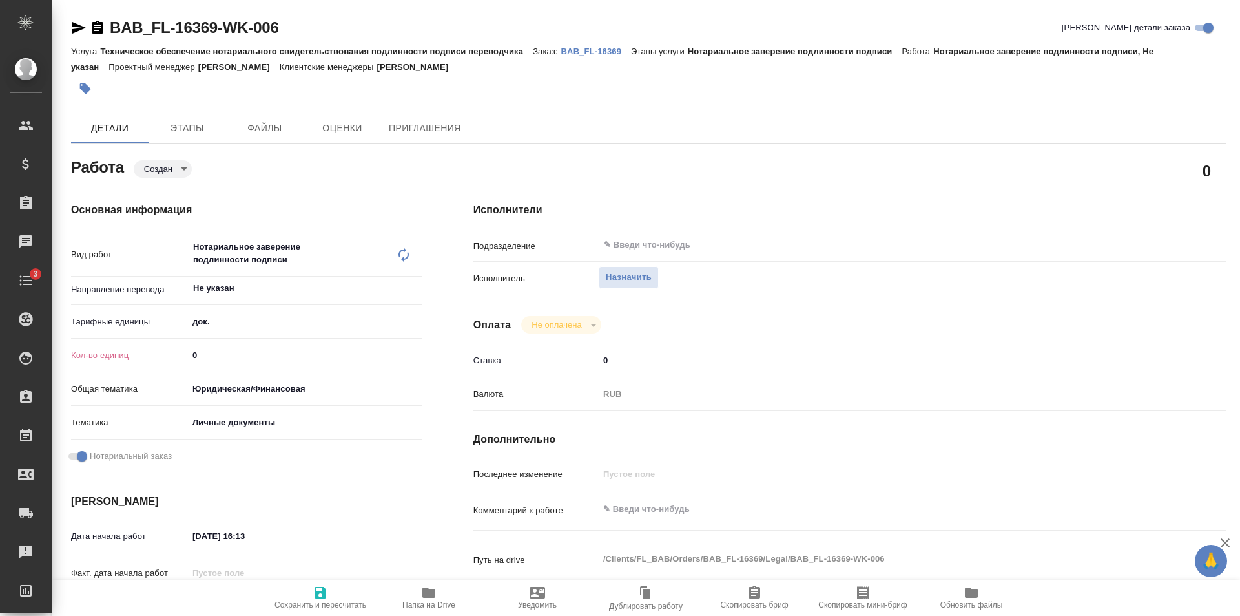
type textarea "x"
type input "1"
click at [413, 353] on input "1" at bounding box center [305, 355] width 234 height 19
type textarea "x"
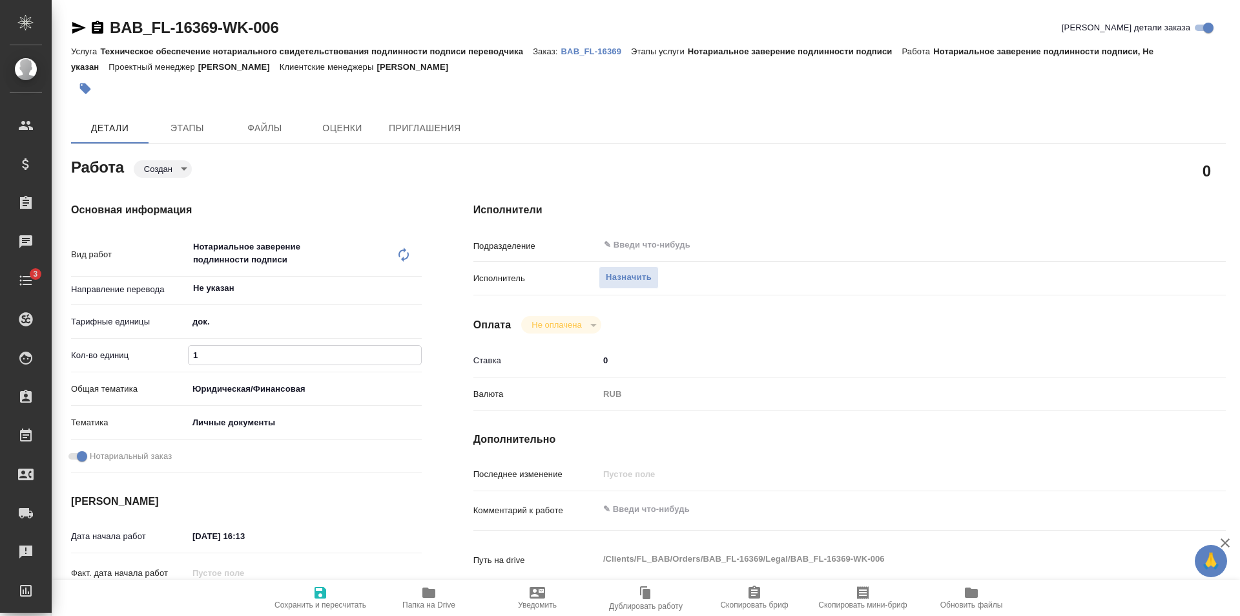
type textarea "x"
drag, startPoint x: 309, startPoint y: 605, endPoint x: 350, endPoint y: 519, distance: 95.1
click at [311, 600] on span "Сохранить и пересчитать" at bounding box center [320, 597] width 93 height 25
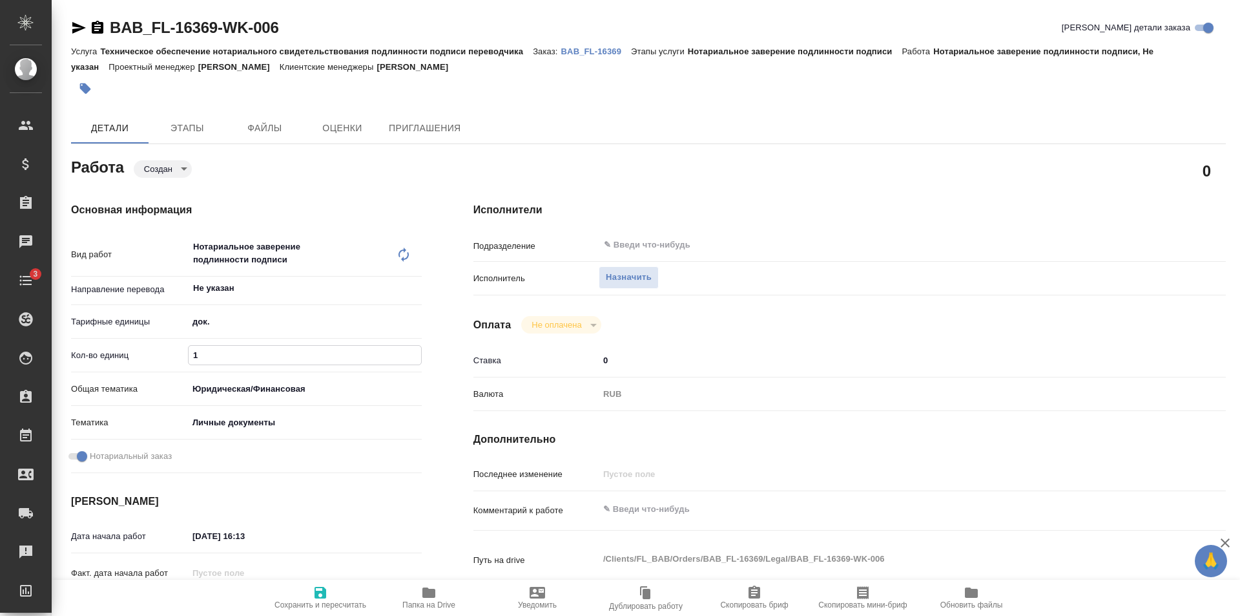
type textarea "x"
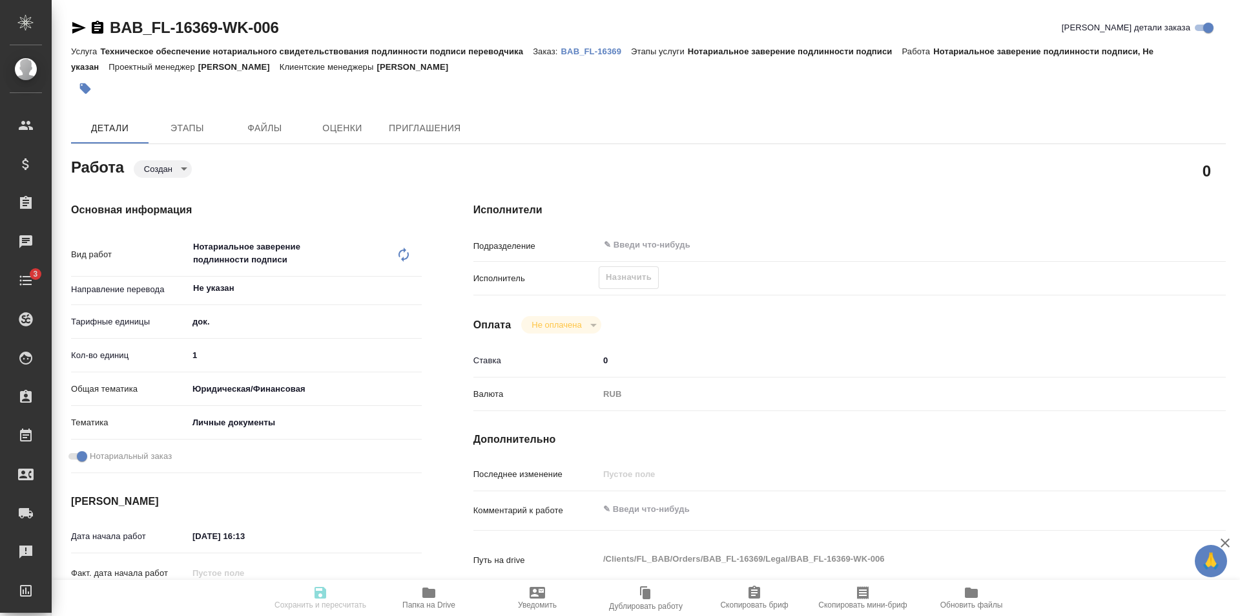
type textarea "x"
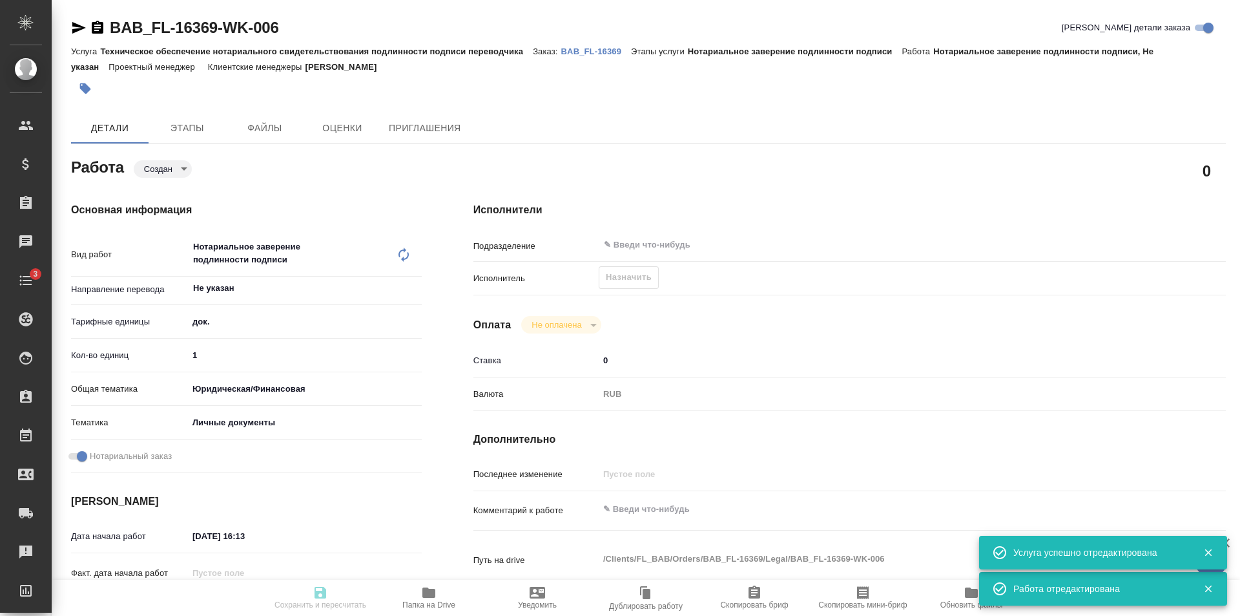
type textarea "x"
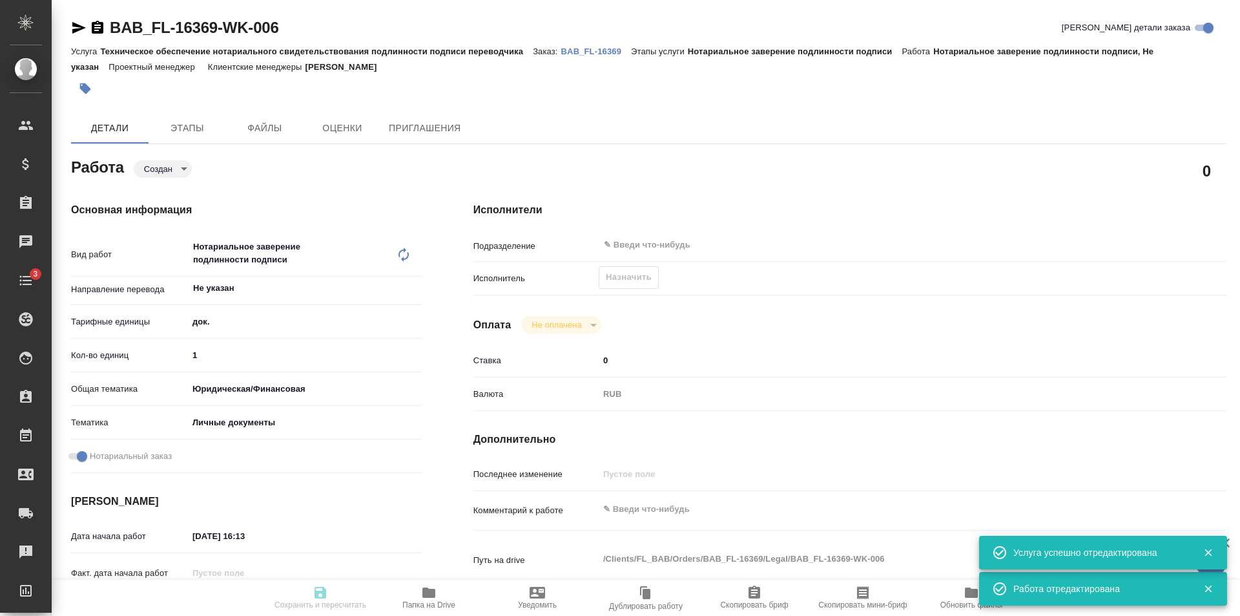
type input "created"
type textarea "Нотариальное заверение подлинности подписи"
type textarea "x"
type input "Не указан"
type input "5a8b1489cc6b4906c91bfd8b"
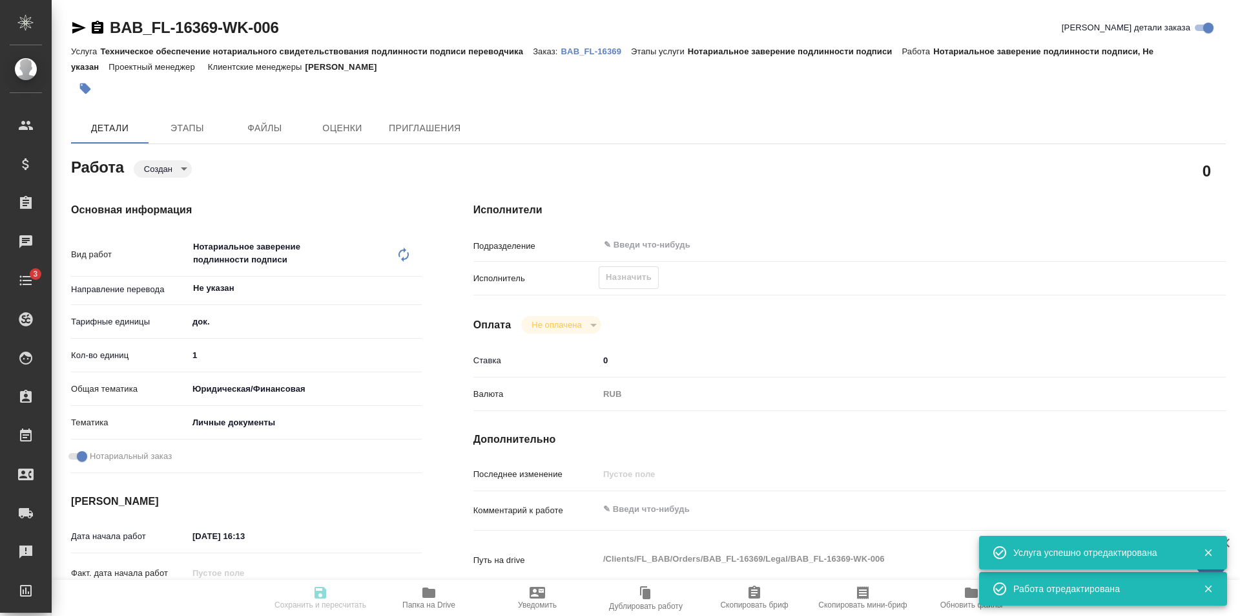
type input "1"
type input "yr-fn"
type input "5a8b8b956a9677013d343cfe"
checkbox input "true"
type input "20.08.2025 16:13"
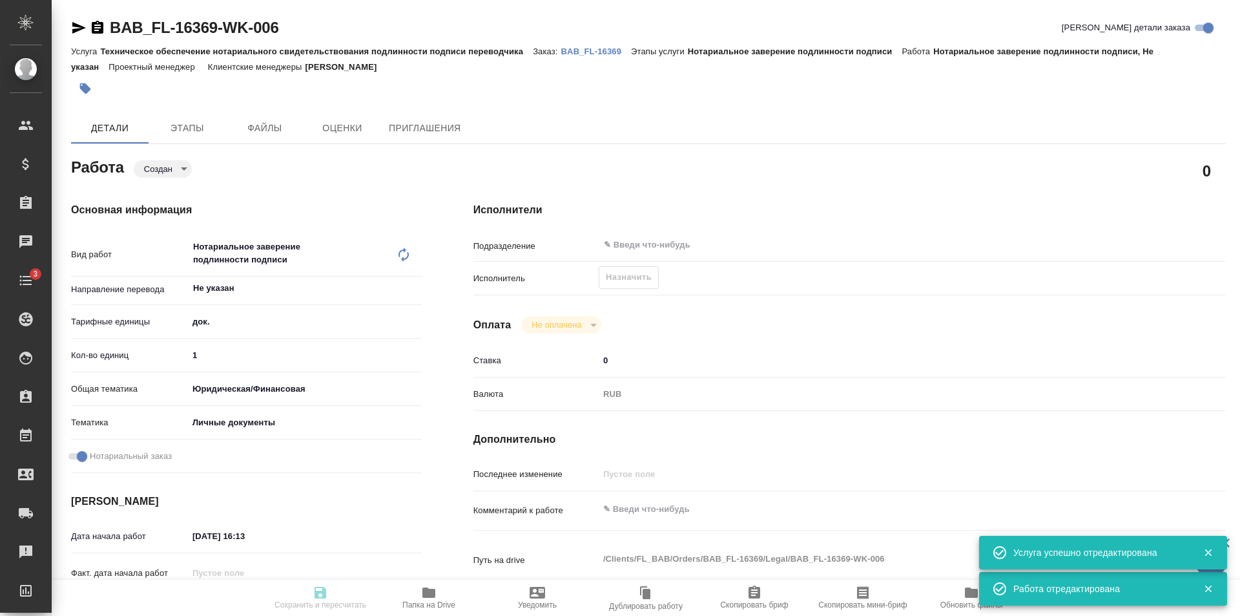
type input "20.08.2025 16:39"
type input "notPayed"
type input "0"
type input "RUB"
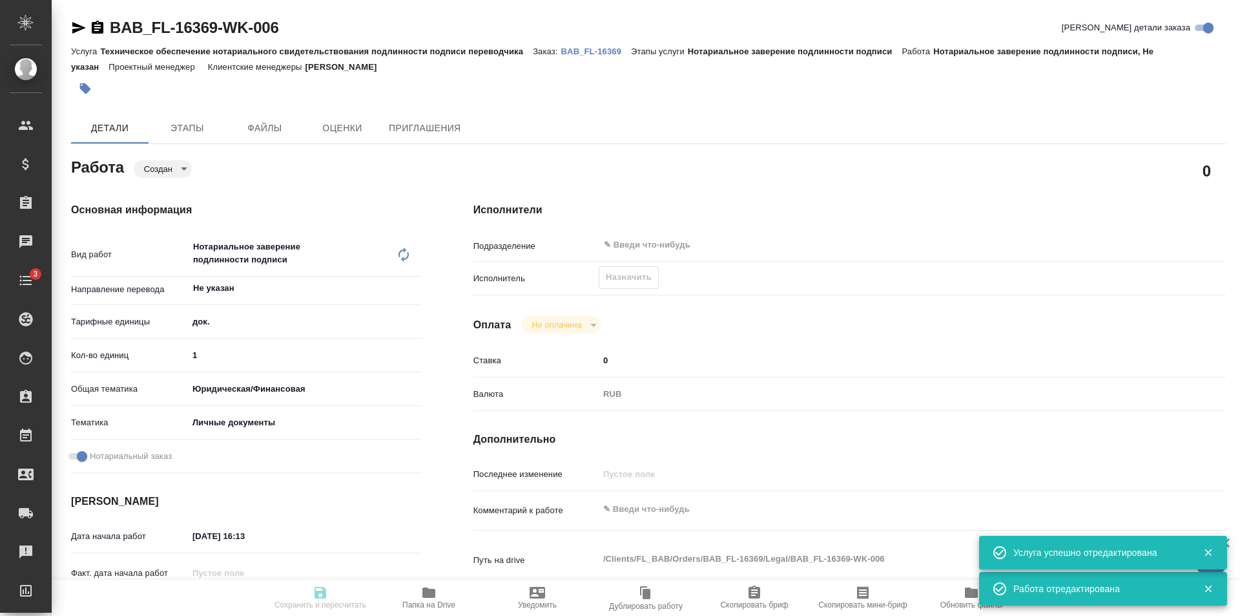
type input "[PERSON_NAME]"
type textarea "x"
type textarea "/Clients/FL_BAB/Orders/BAB_FL-16369/Legal/BAB_FL-16369-WK-006"
type textarea "x"
type input "BAB_FL-16369"
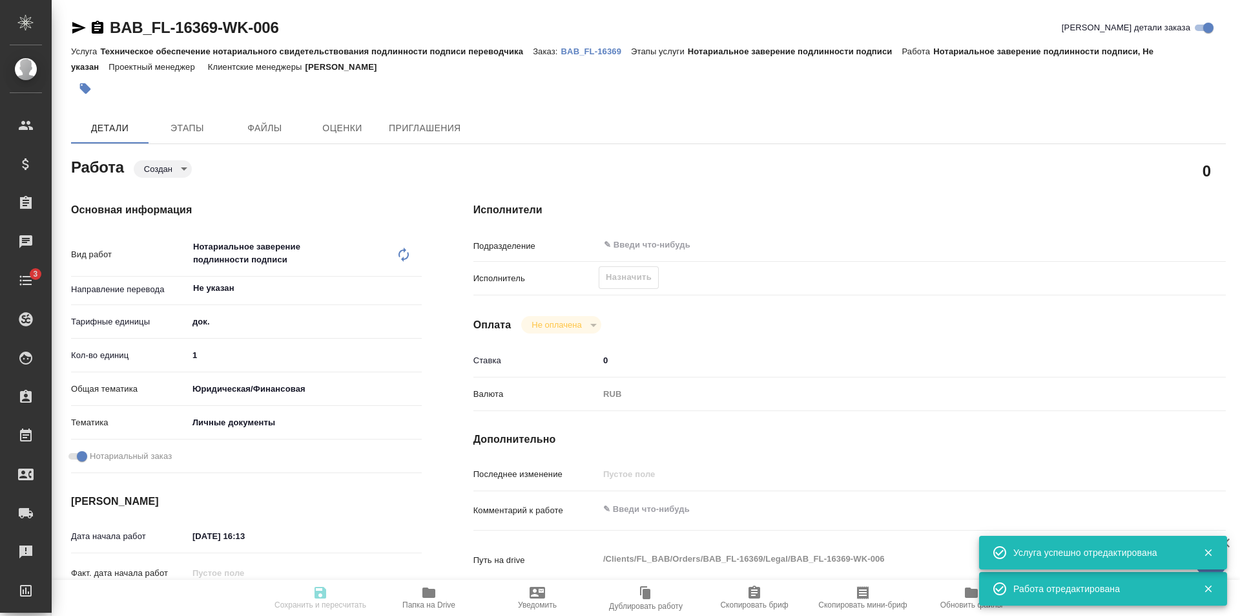
type input "Техническое обеспечение нотариального свидетельствования подлинности подписи пе…"
type input "Нотариальное заверение подлинности подписи"
type input "[PERSON_NAME]"
type input "/Clients/FL_BAB/Orders/BAB_FL-16369"
type textarea "x"
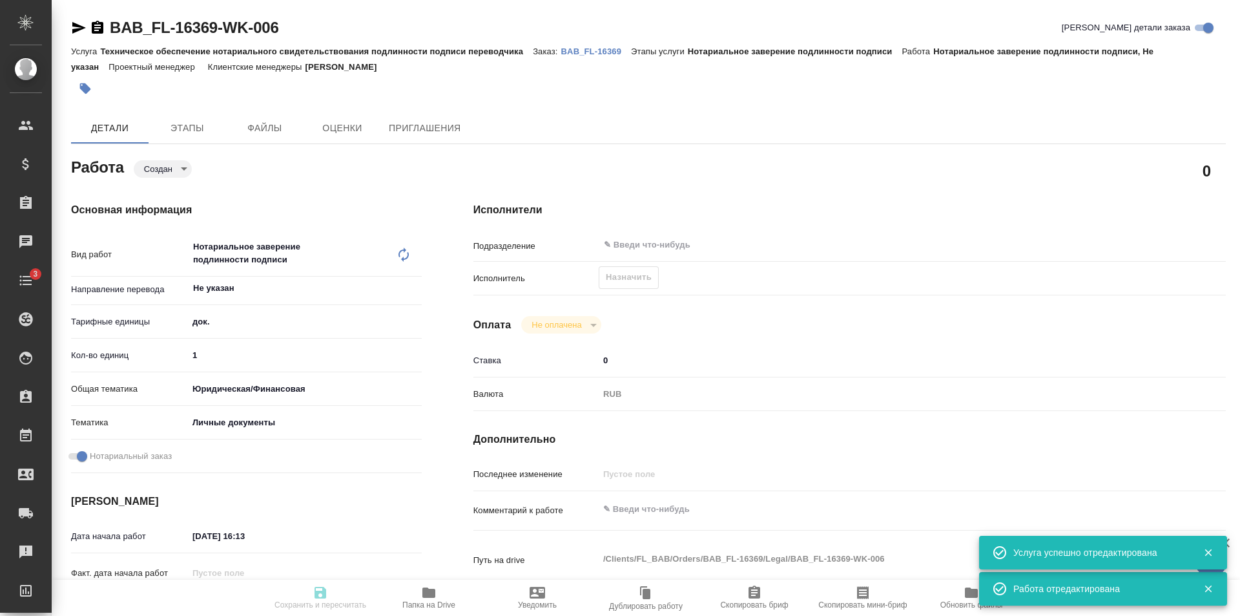
type textarea "x"
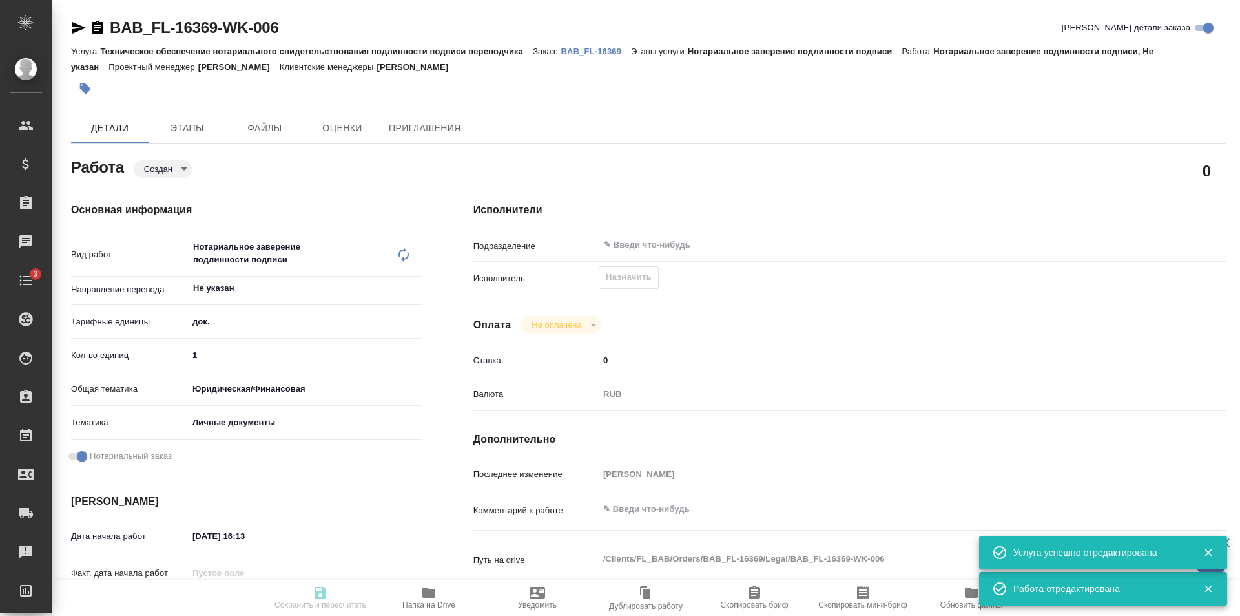
type textarea "x"
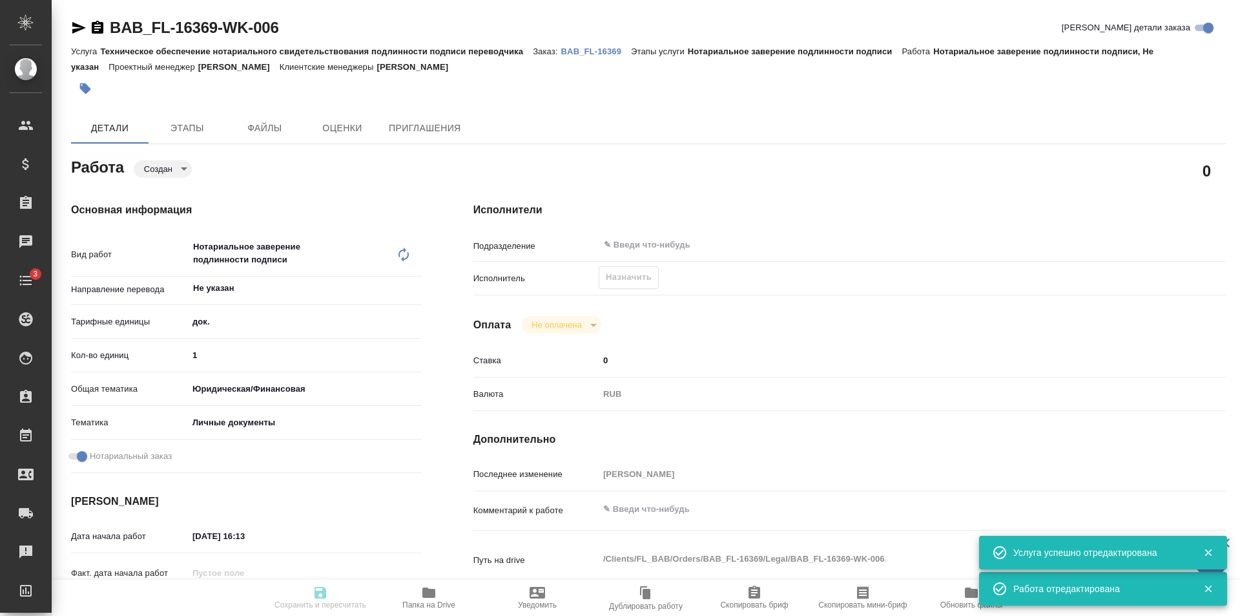
type textarea "x"
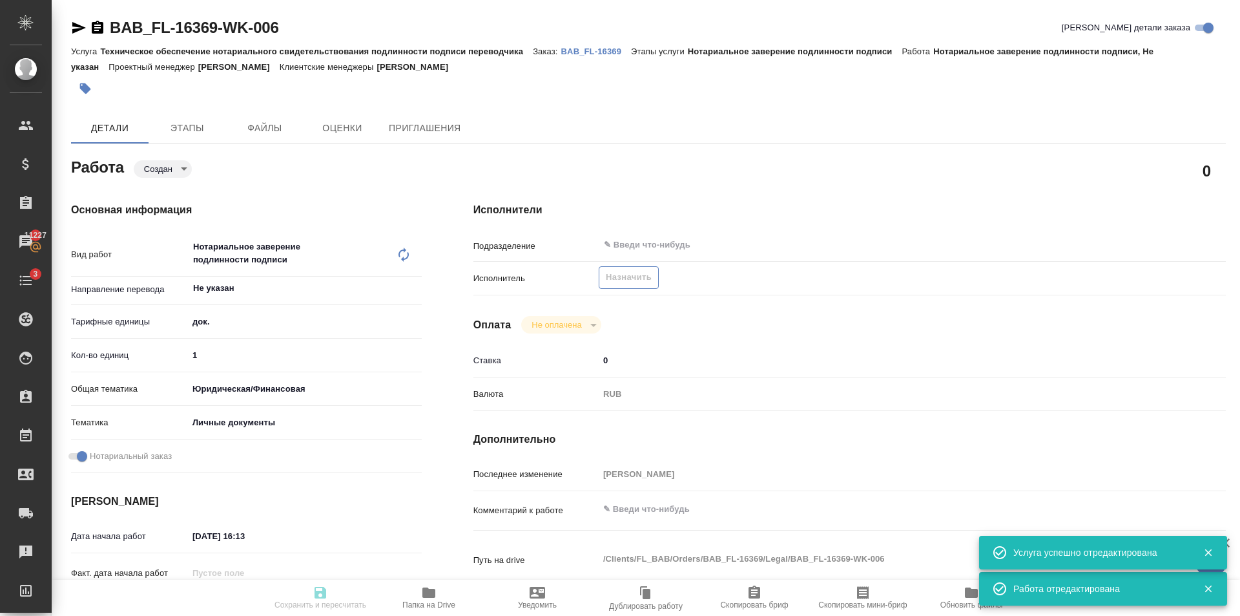
type textarea "x"
type input "created"
type textarea "Нотариальное заверение подлинности подписи"
type textarea "x"
type input "Не указан"
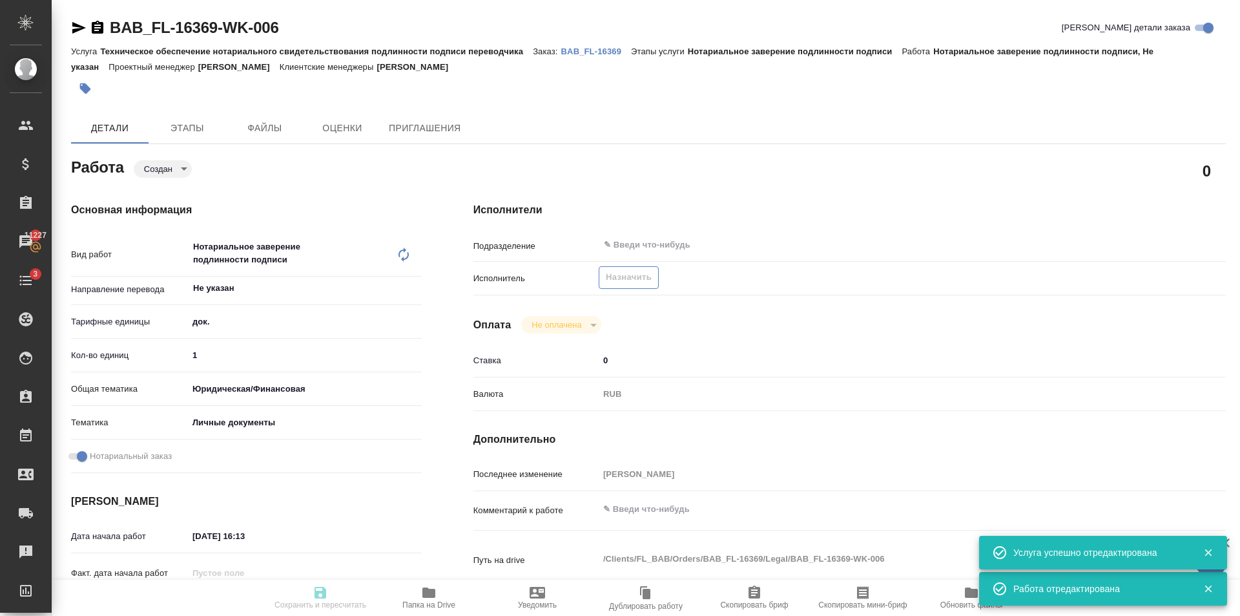
type input "5a8b1489cc6b4906c91bfd8b"
type input "1"
type input "yr-fn"
type input "5a8b8b956a9677013d343cfe"
checkbox input "true"
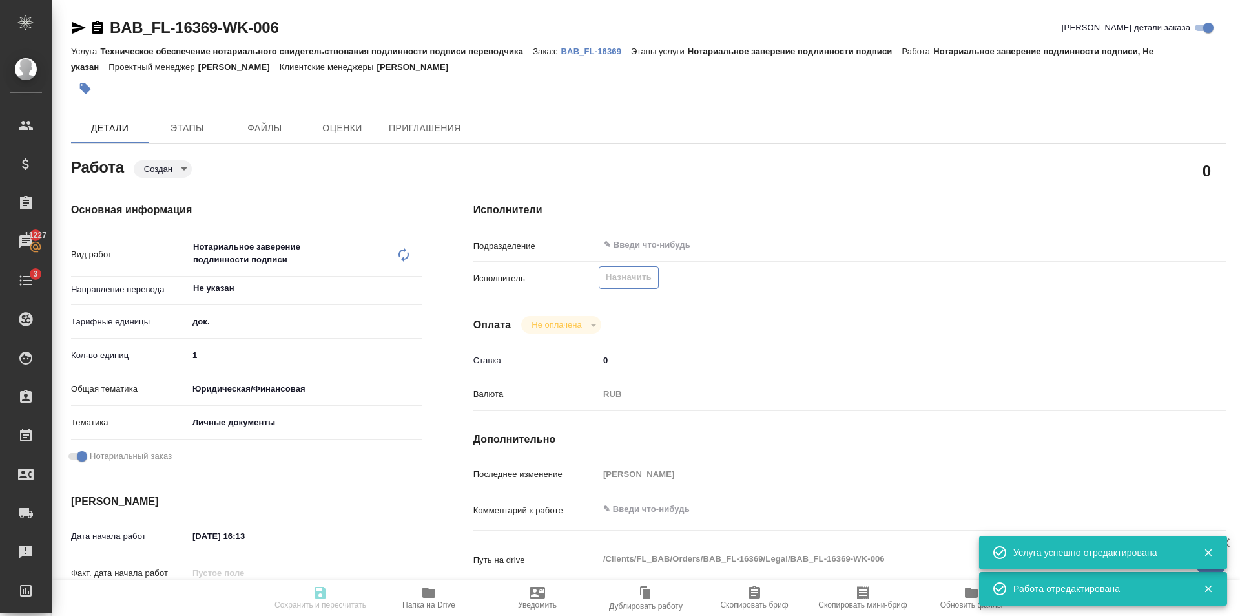
type input "20.08.2025 16:13"
type input "20.08.2025 16:39"
type input "notPayed"
type input "0"
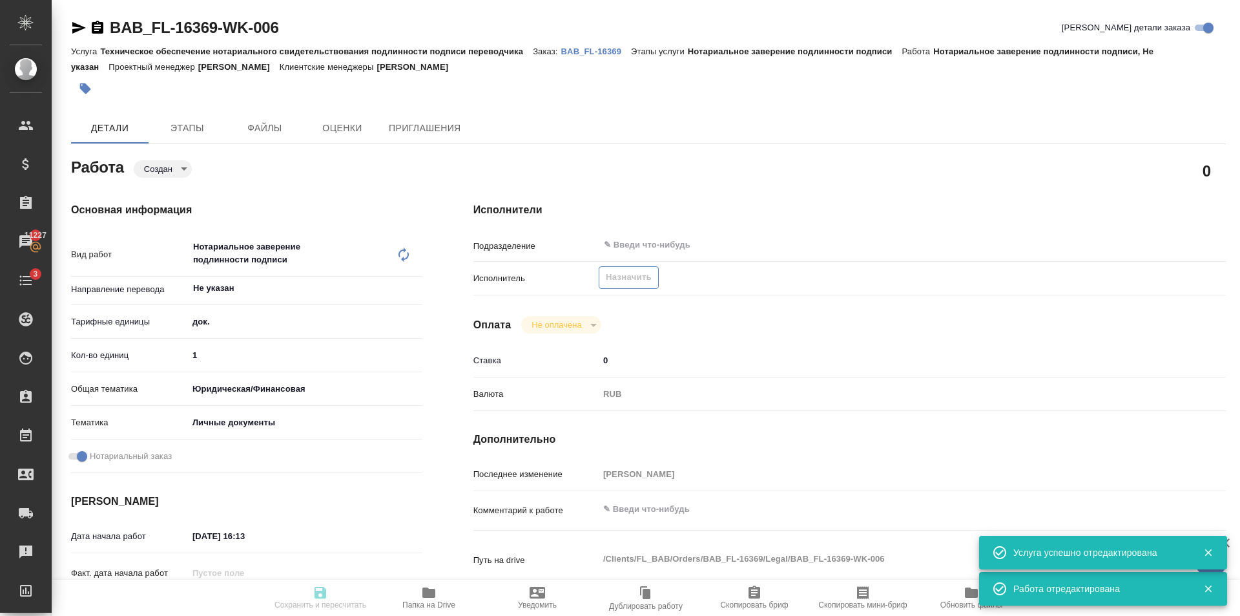
type input "RUB"
type input "[PERSON_NAME]"
type textarea "x"
type textarea "/Clients/FL_BAB/Orders/BAB_FL-16369/Legal/BAB_FL-16369-WK-006"
type textarea "x"
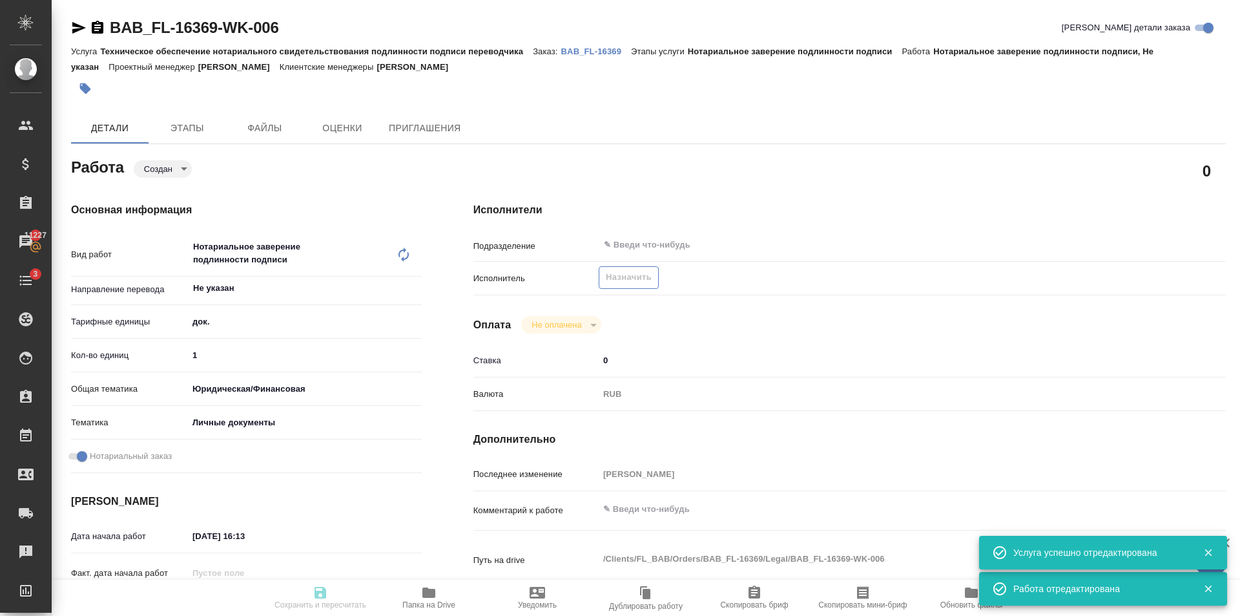
type input "BAB_FL-16369"
type input "Техническое обеспечение нотариального свидетельствования подлинности подписи пе…"
type input "Нотариальное заверение подлинности подписи"
type input "[PERSON_NAME]"
type input "/Clients/FL_BAB/Orders/BAB_FL-16369"
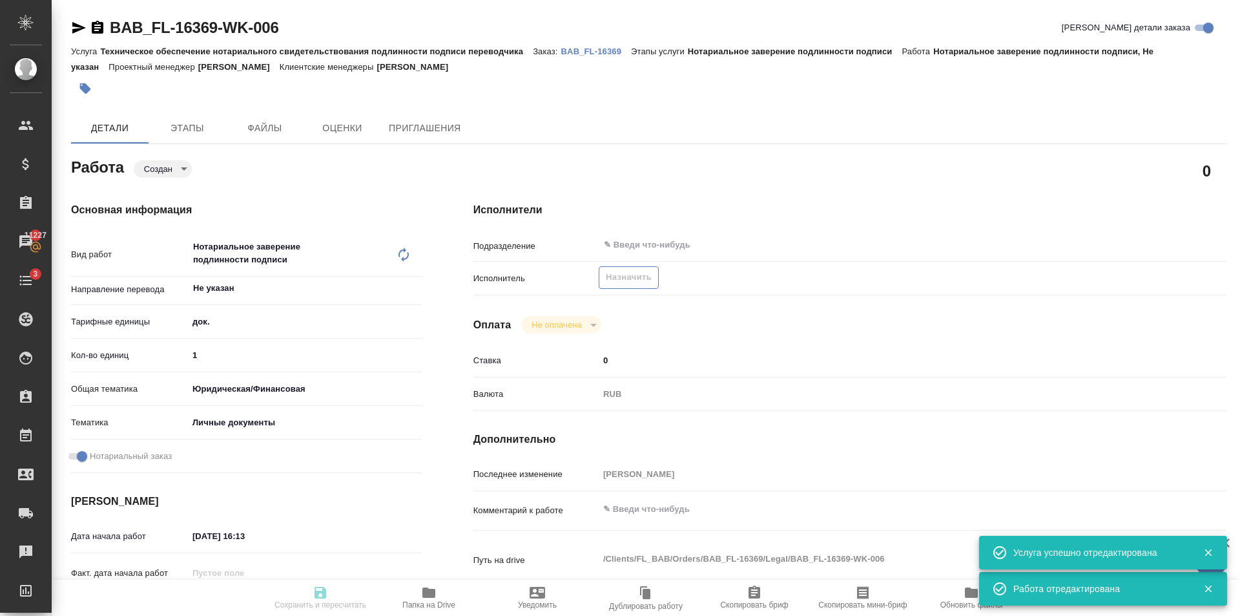
type textarea "x"
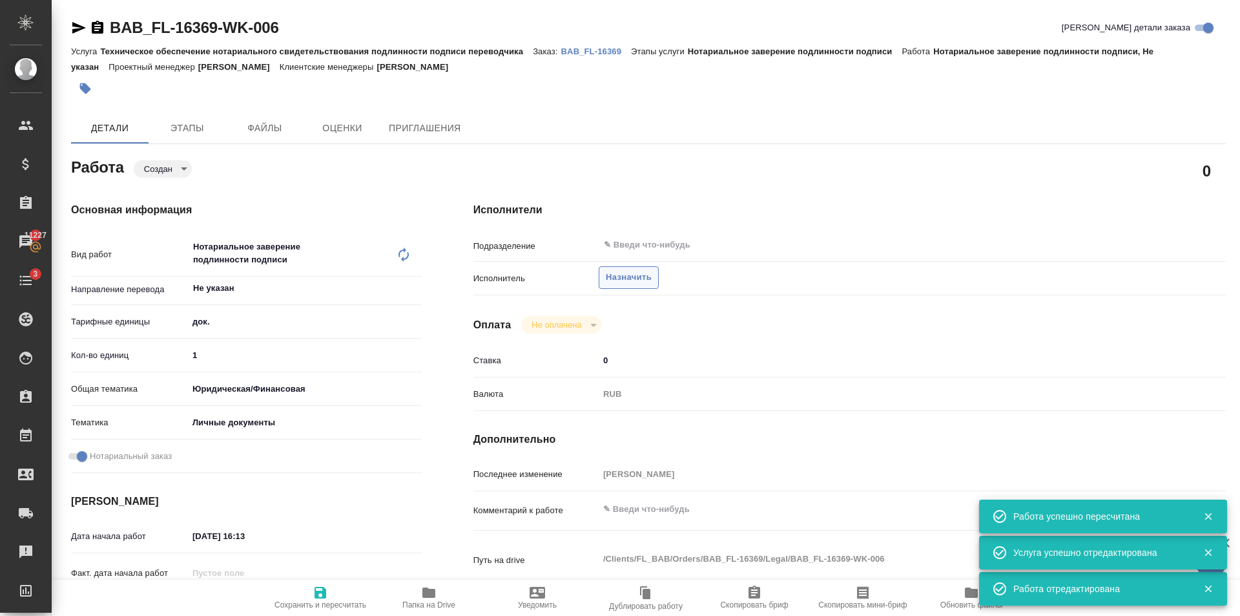
type textarea "x"
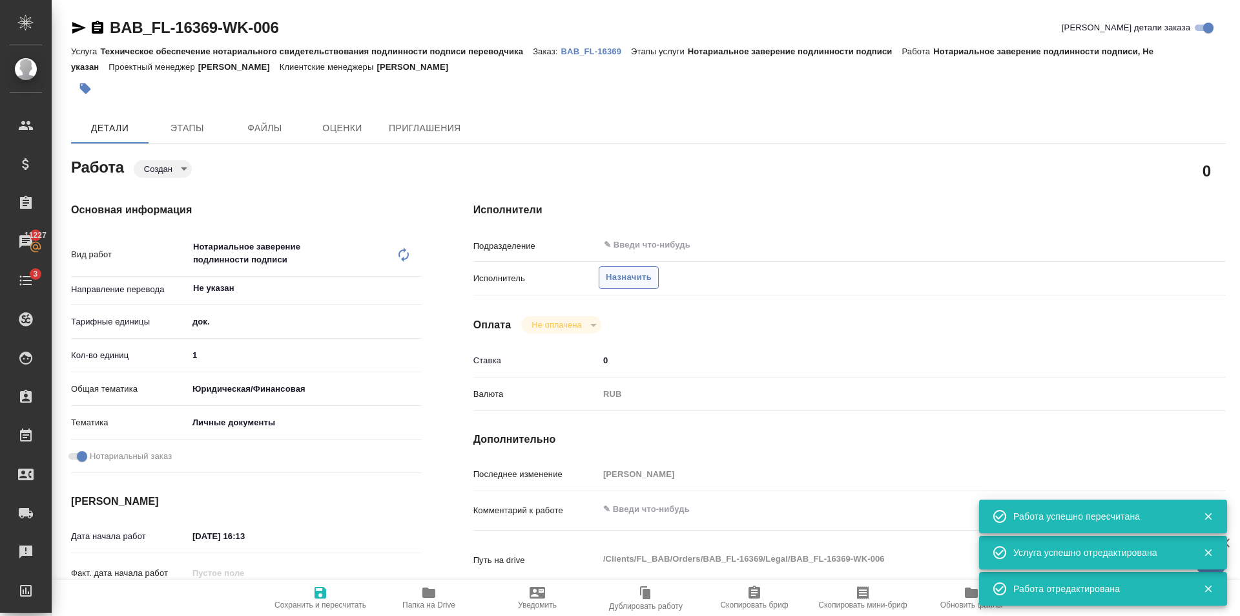
type textarea "x"
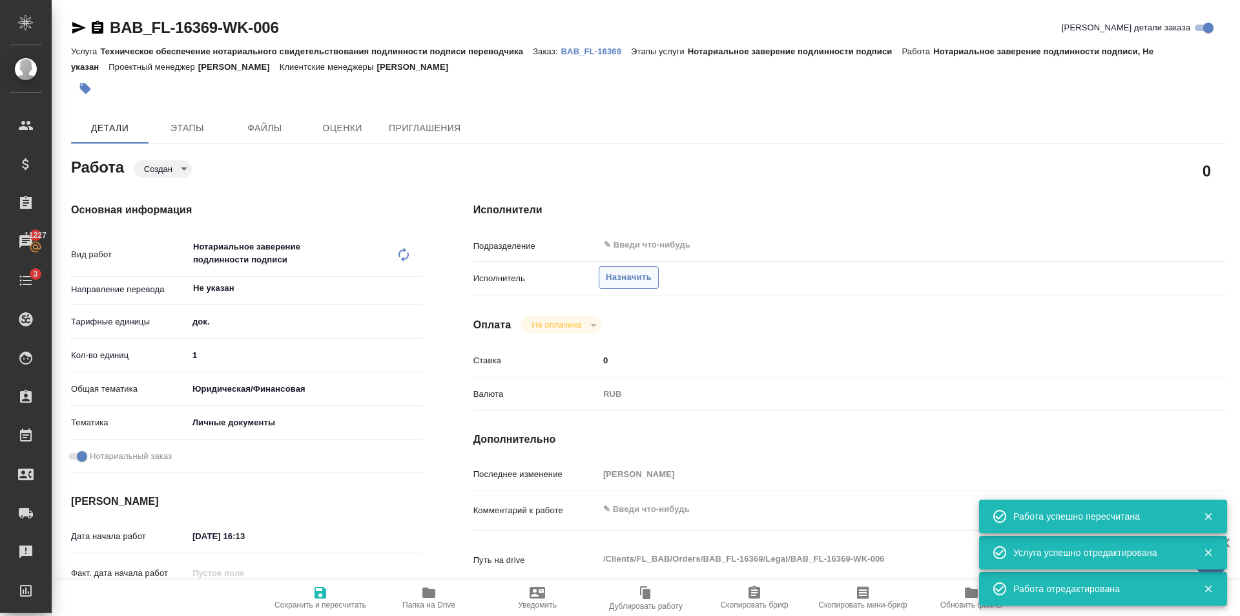
type textarea "x"
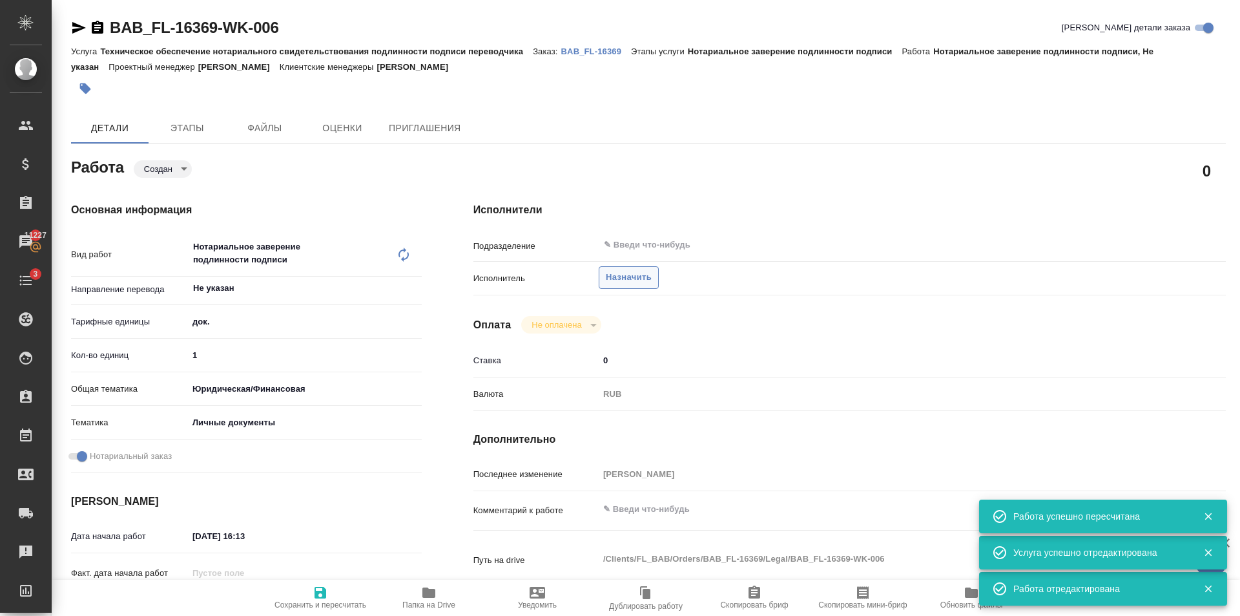
type textarea "x"
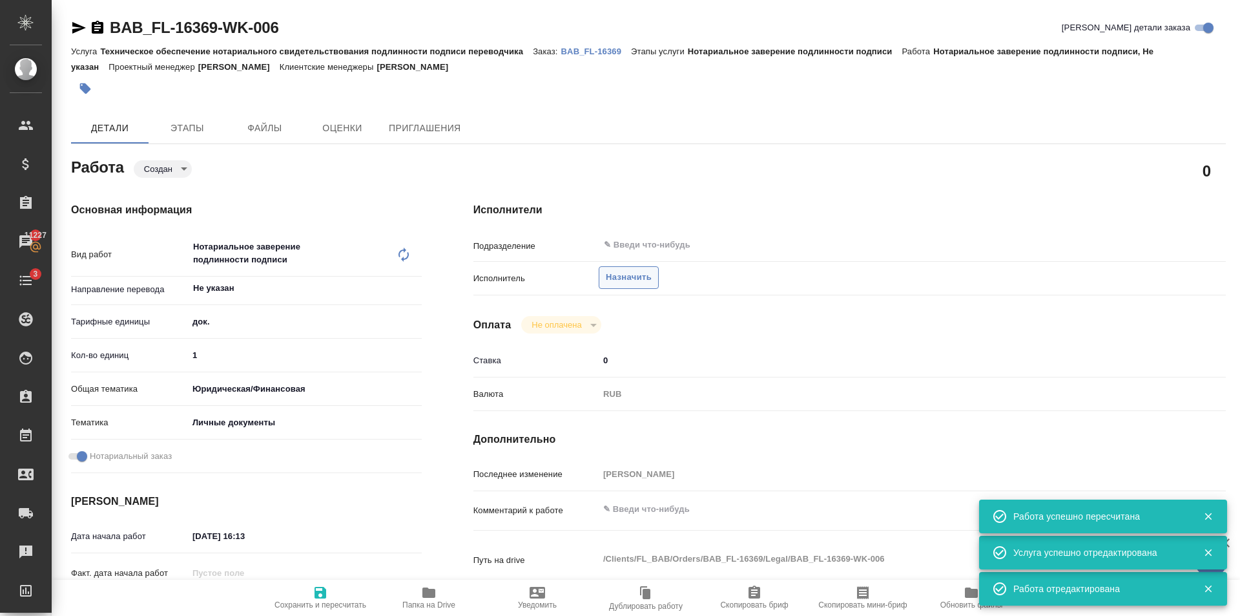
type textarea "x"
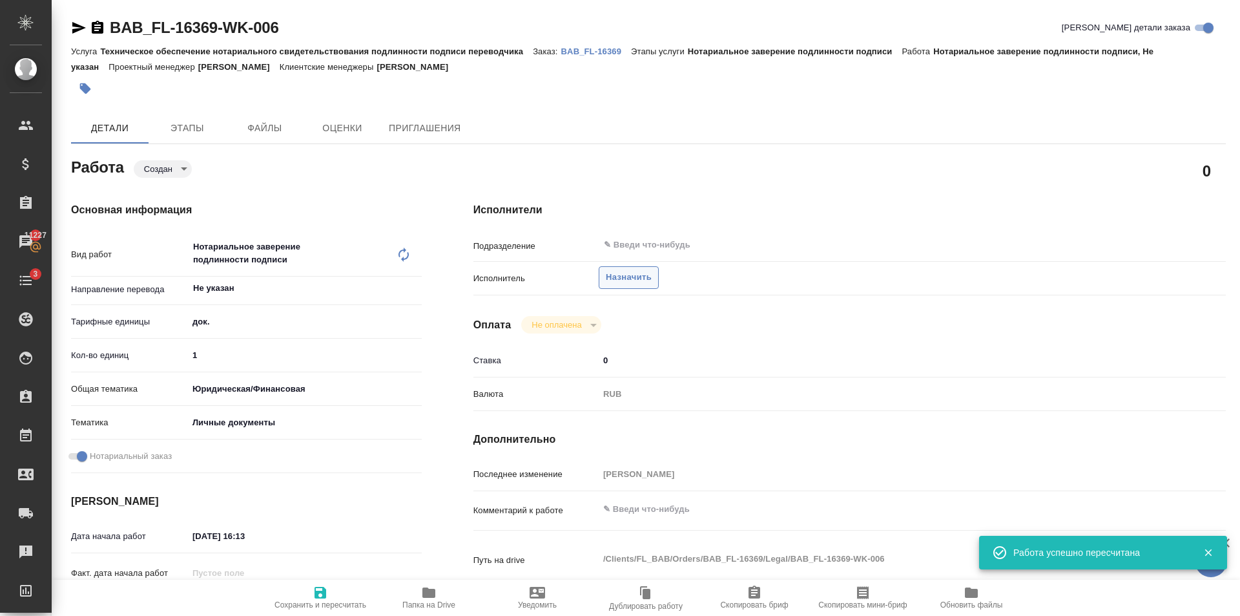
click at [645, 288] on button "Назначить" at bounding box center [629, 277] width 60 height 23
type textarea "x"
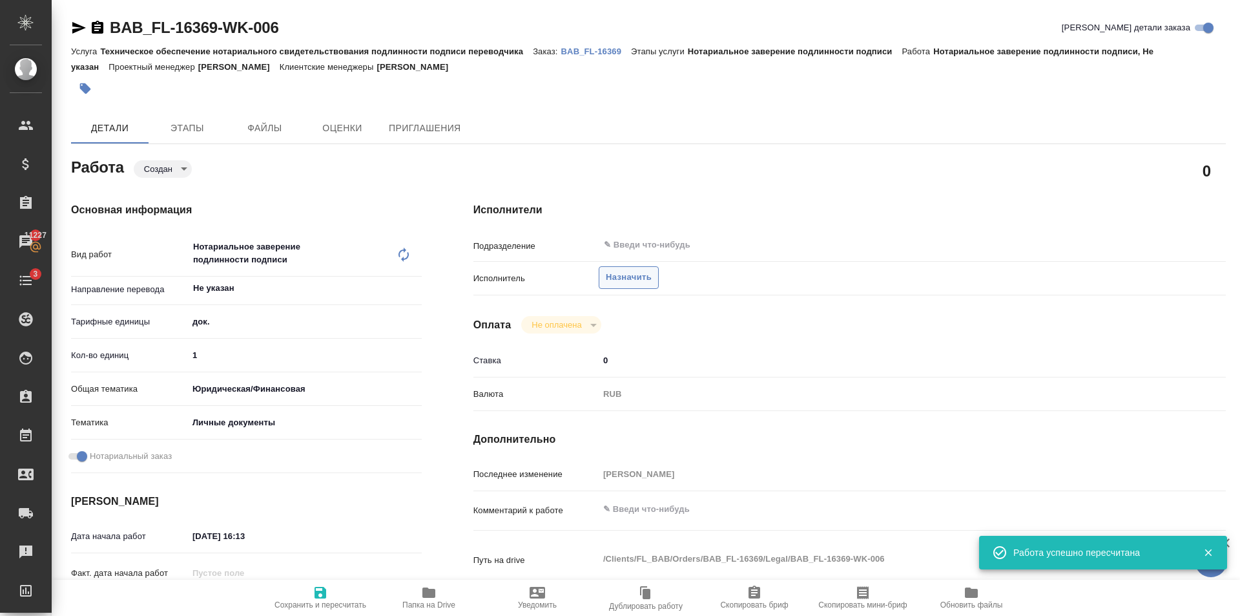
type textarea "x"
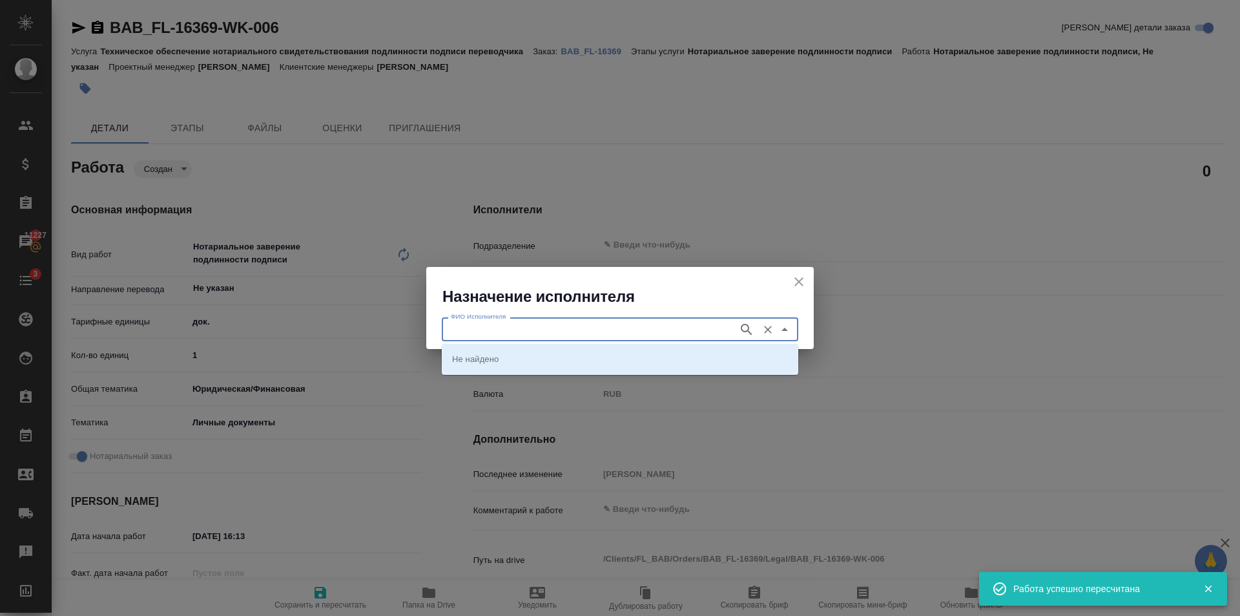
click at [628, 326] on input "ФИО Исполнителя" at bounding box center [589, 329] width 286 height 16
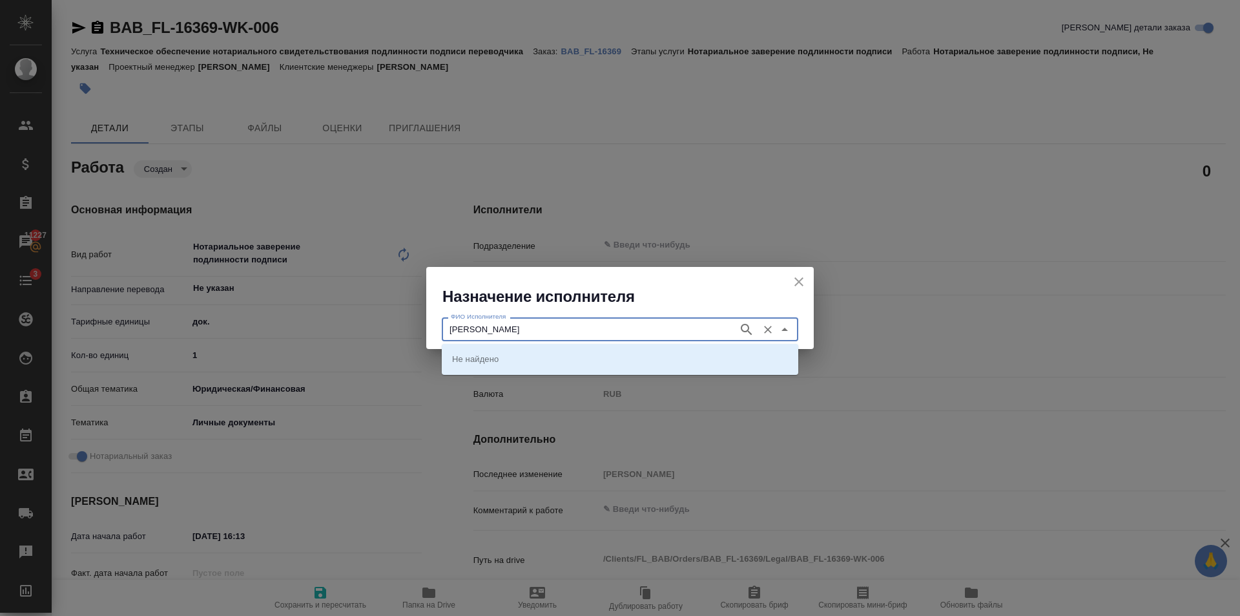
type input "Соколова"
click at [742, 329] on icon "button" at bounding box center [746, 329] width 11 height 11
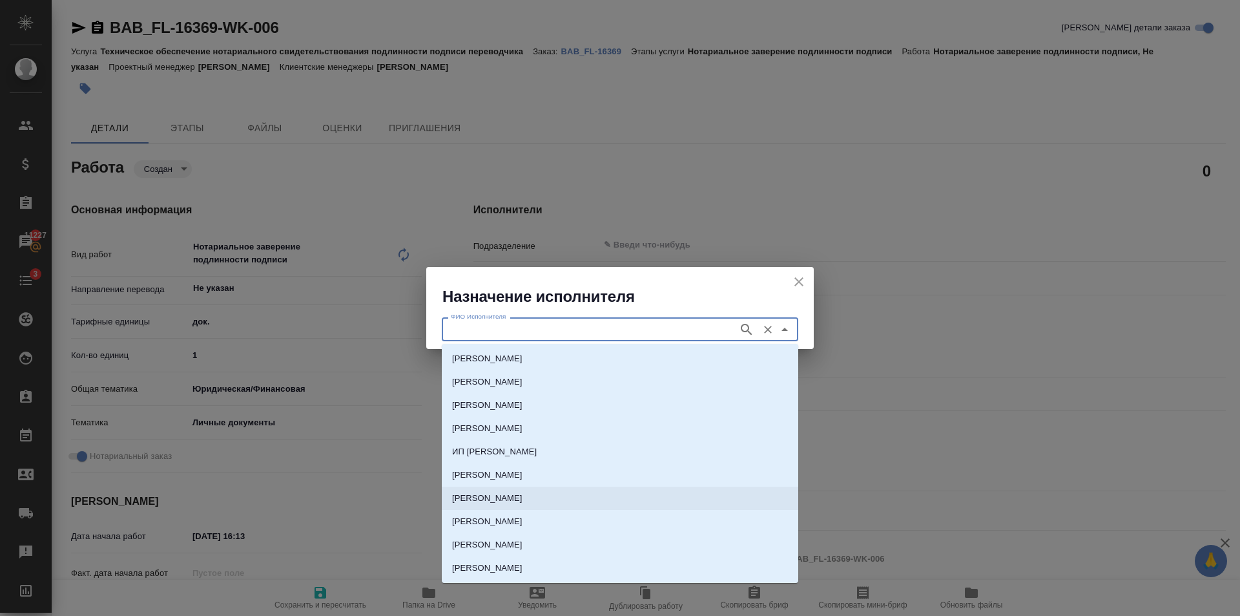
click at [523, 498] on p "[PERSON_NAME]" at bounding box center [487, 498] width 70 height 13
type input "[PERSON_NAME]"
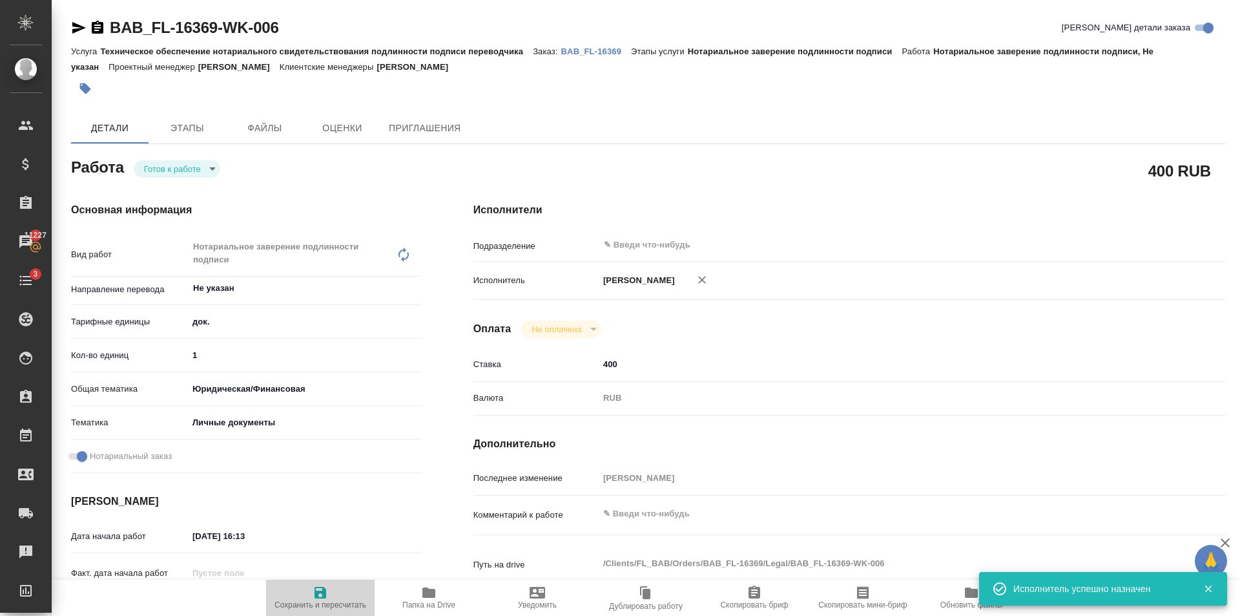
click at [311, 598] on span "Сохранить и пересчитать" at bounding box center [320, 597] width 93 height 25
type textarea "x"
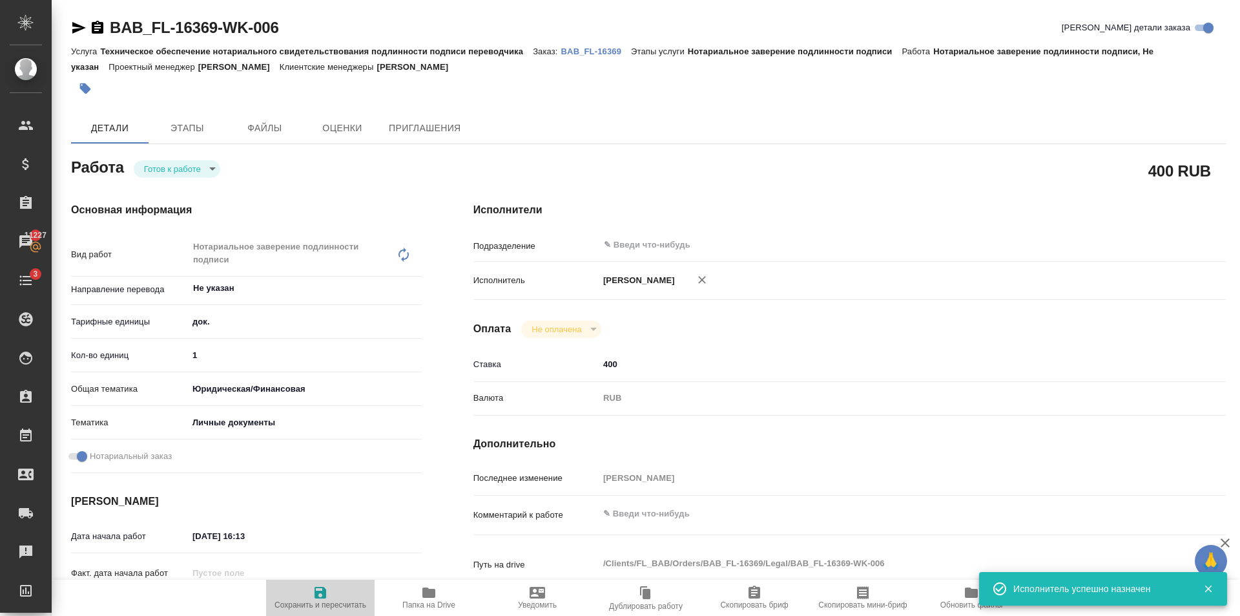
type textarea "x"
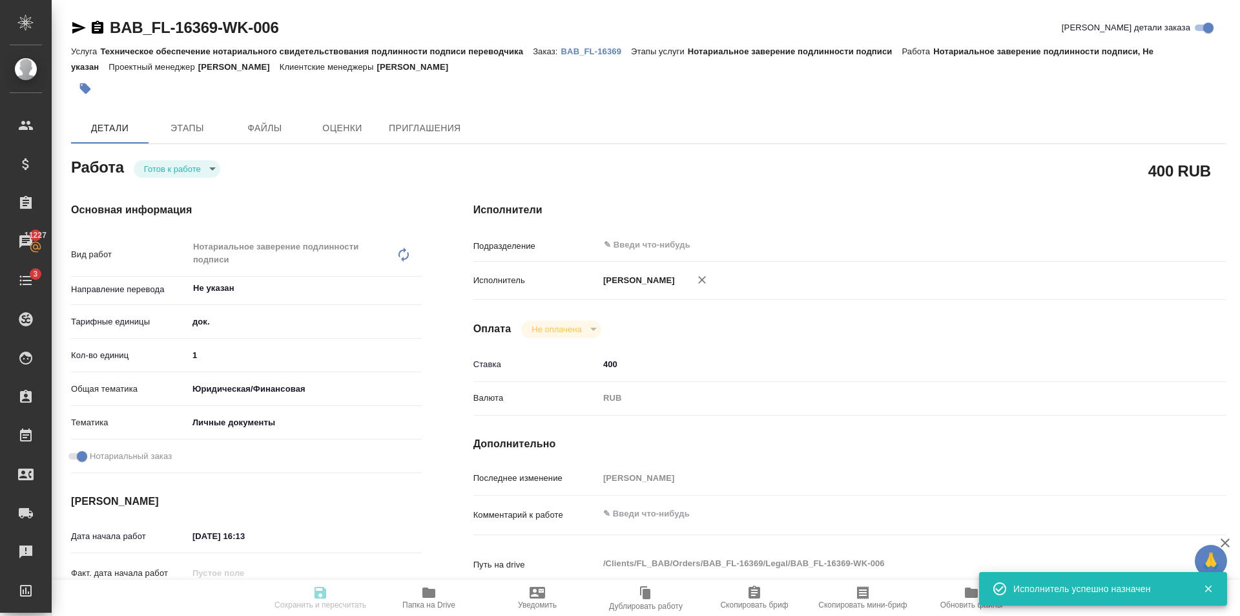
type textarea "x"
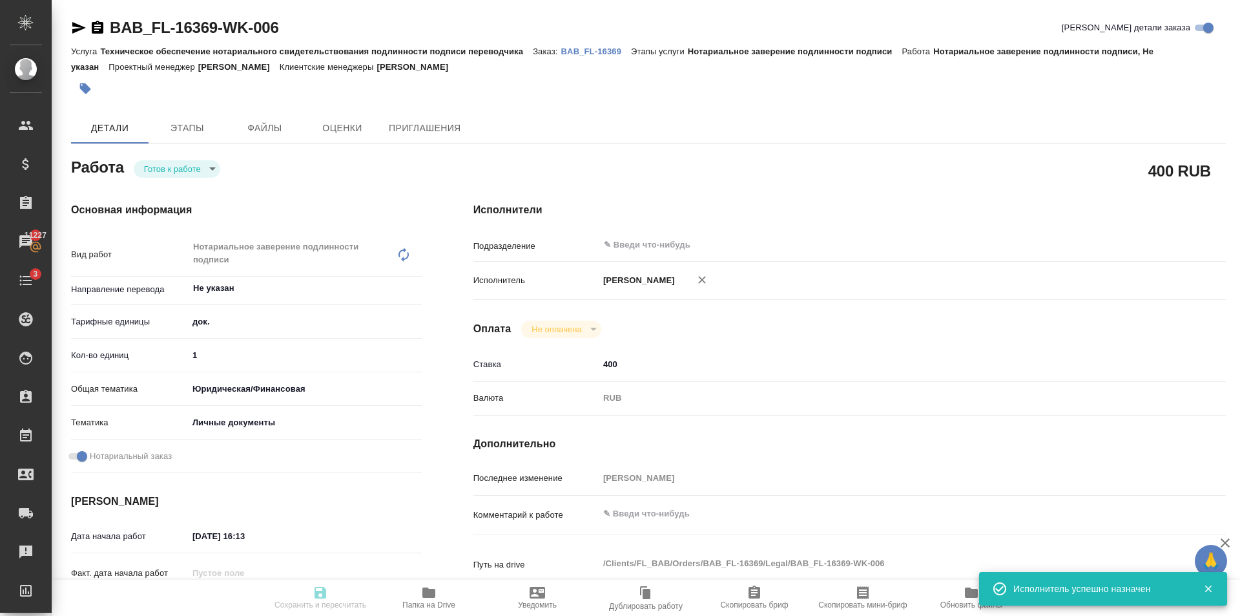
type textarea "x"
type input "readyForWork"
type textarea "Нотариальное заверение подлинности подписи"
type textarea "x"
type input "Не указан"
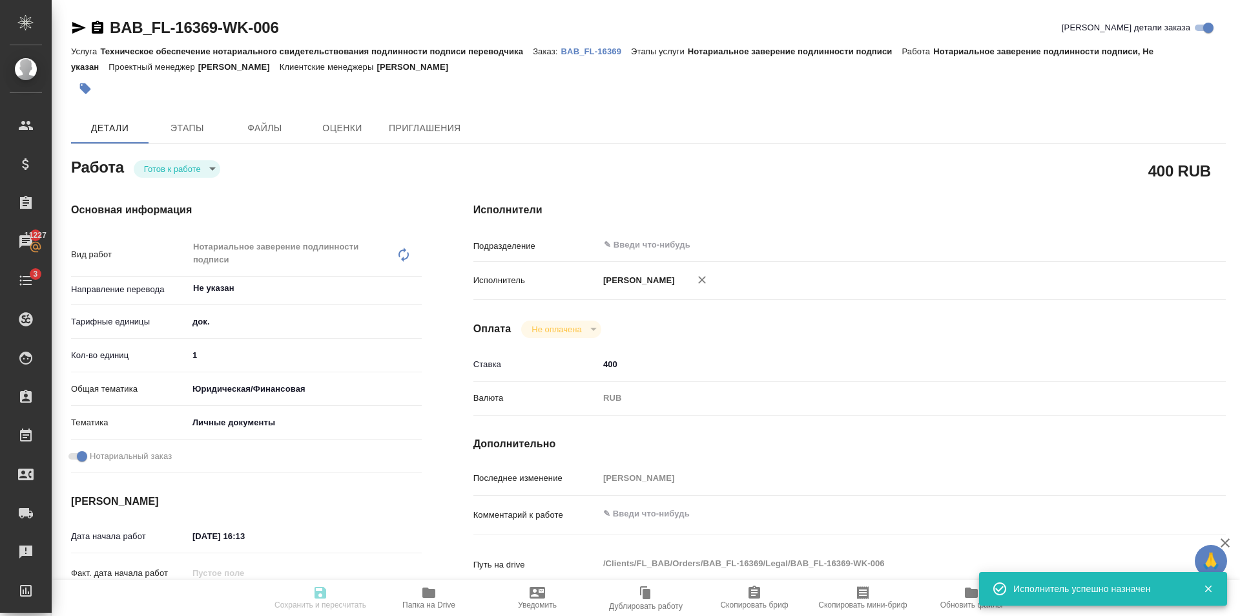
type input "5a8b1489cc6b4906c91bfd8b"
type input "1"
type input "yr-fn"
type input "5a8b8b956a9677013d343cfe"
checkbox input "true"
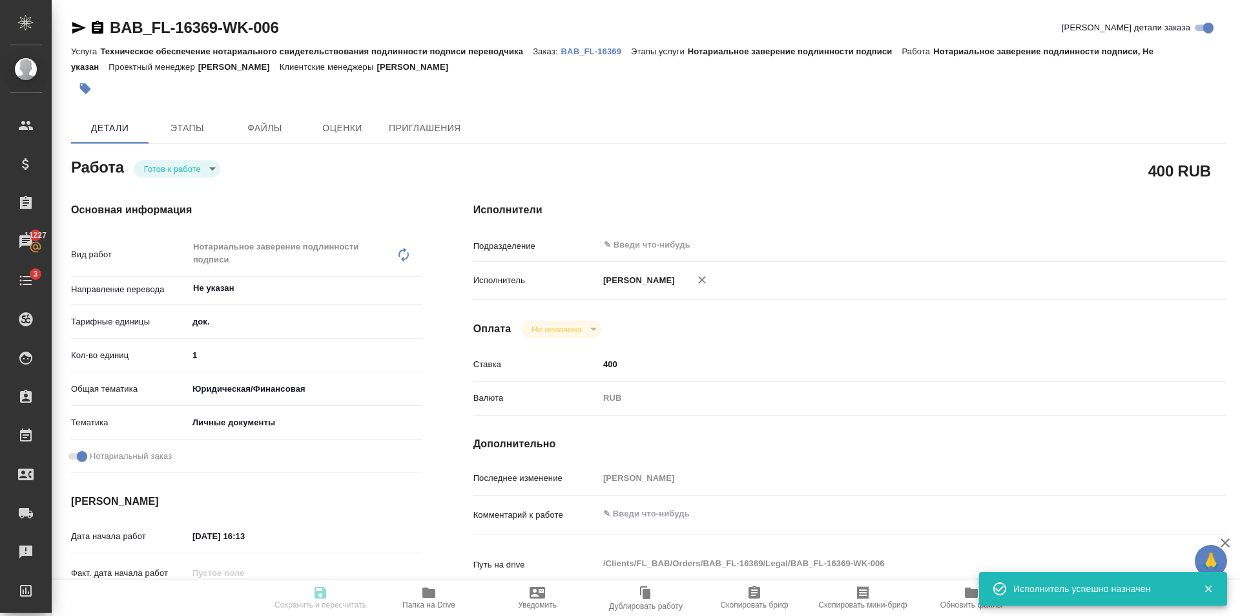
type input "20.08.2025 16:13"
type input "20.08.2025 16:39"
type input "notPayed"
type input "400"
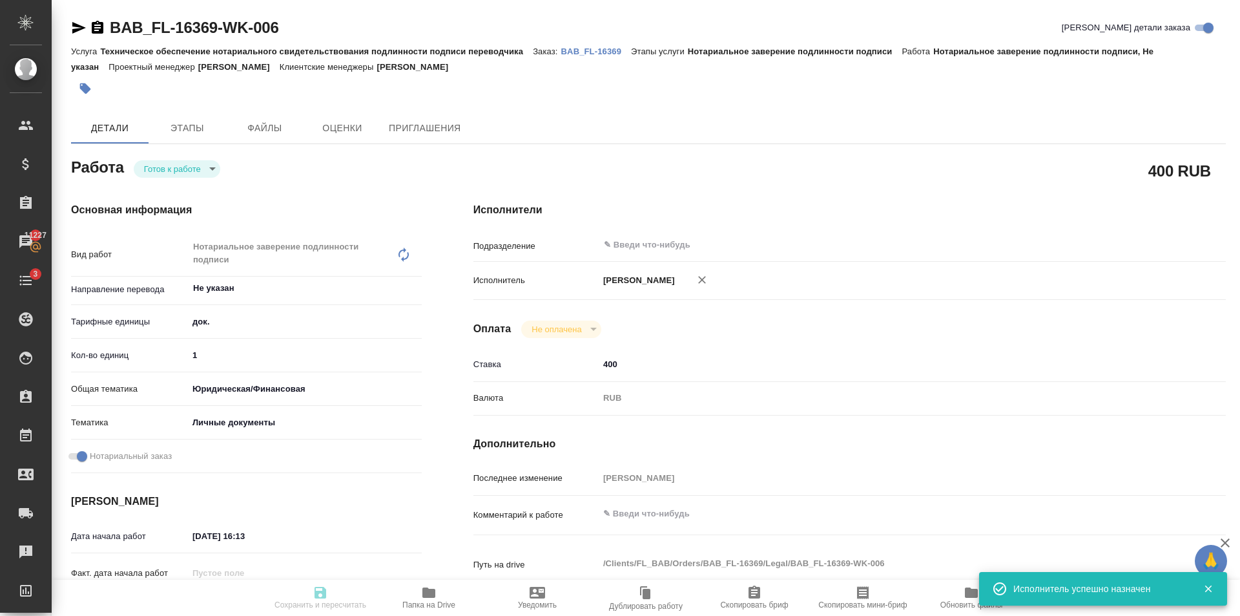
type input "RUB"
type input "Голубев [PERSON_NAME]"
type textarea "x"
type textarea "/Clients/FL_BAB/Orders/BAB_FL-16369/Legal/BAB_FL-16369-WK-006"
type textarea "x"
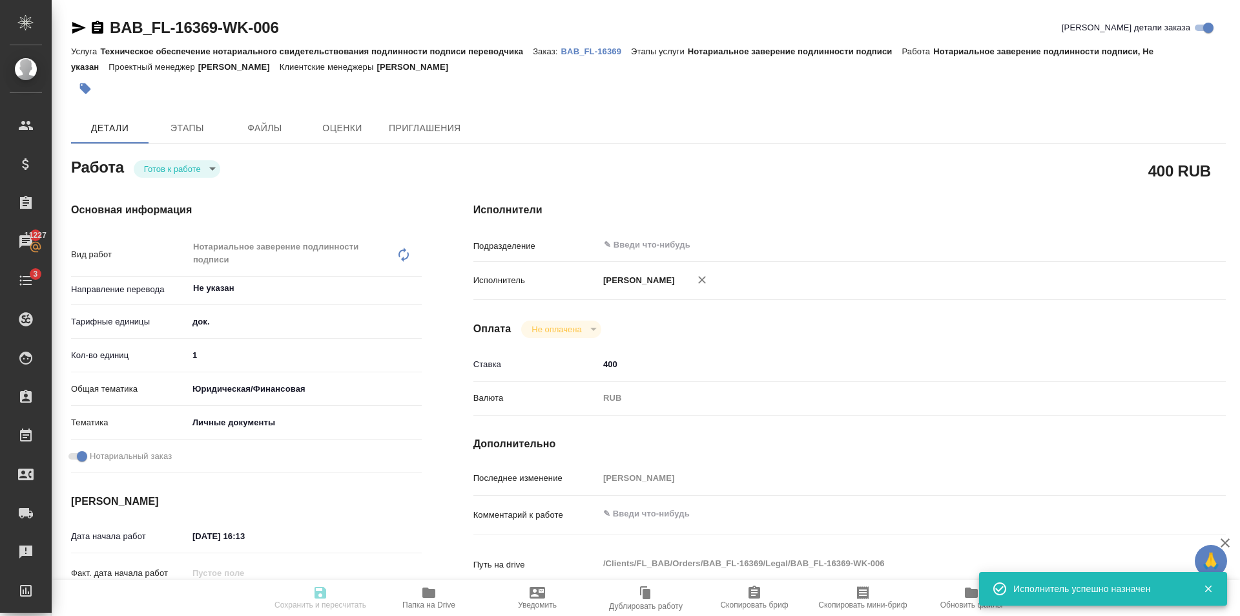
type input "BAB_FL-16369"
type input "Техническое обеспечение нотариального свидетельствования подлинности подписи пе…"
type input "Нотариальное заверение подлинности подписи"
type input "Голубев [PERSON_NAME]"
type input "/Clients/FL_BAB/Orders/BAB_FL-16369"
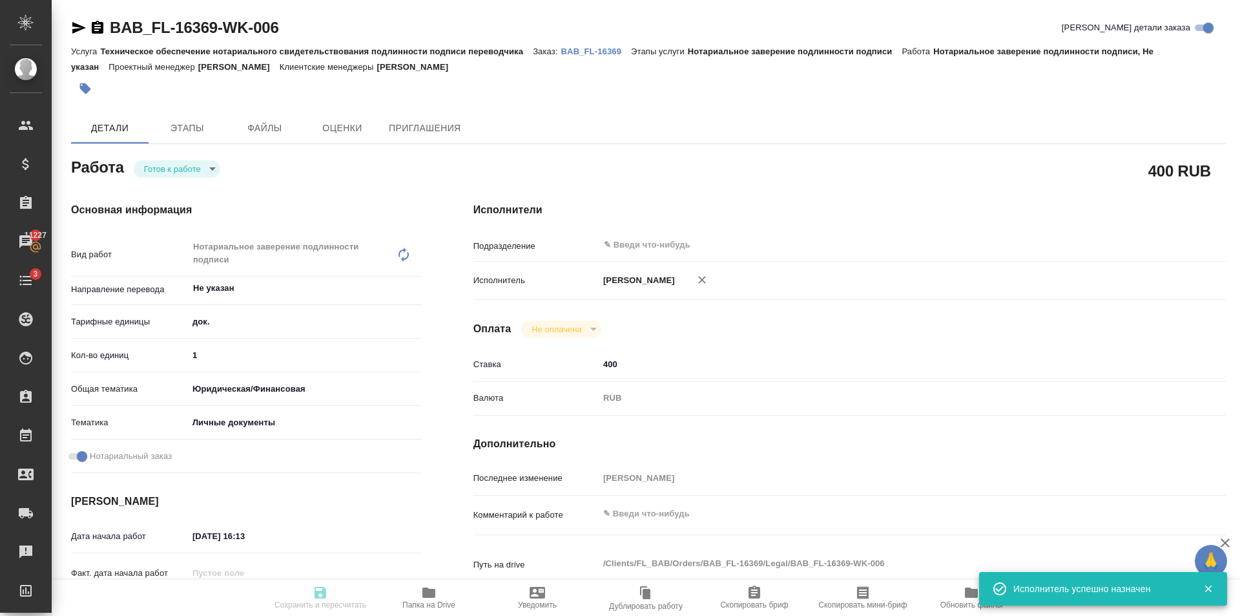
type textarea "x"
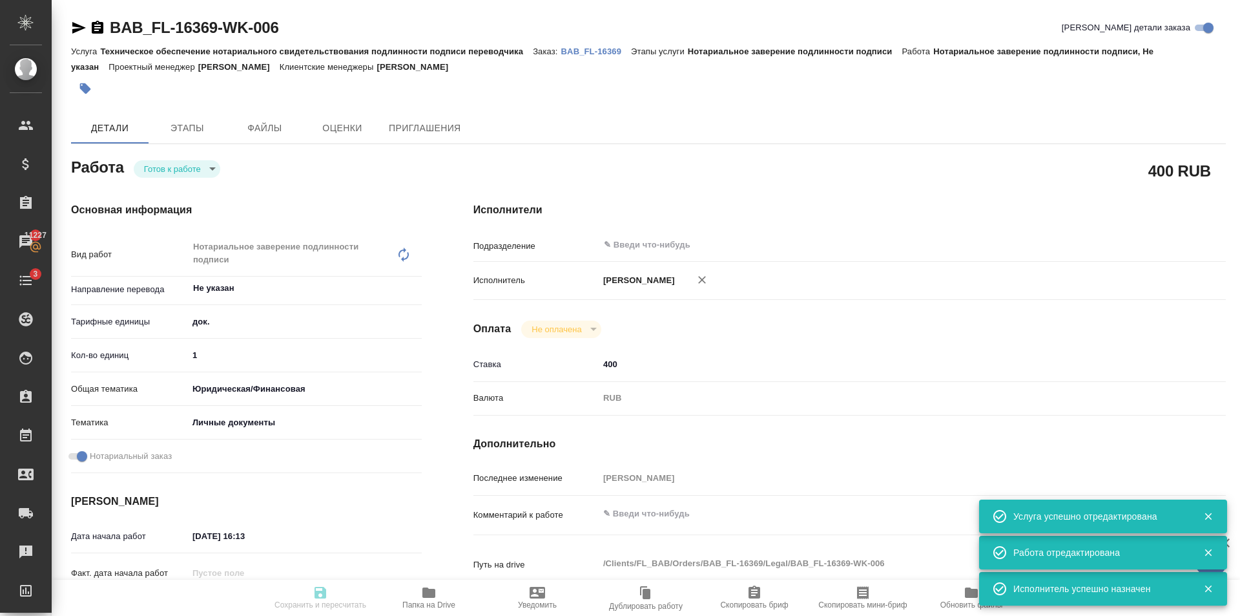
type textarea "x"
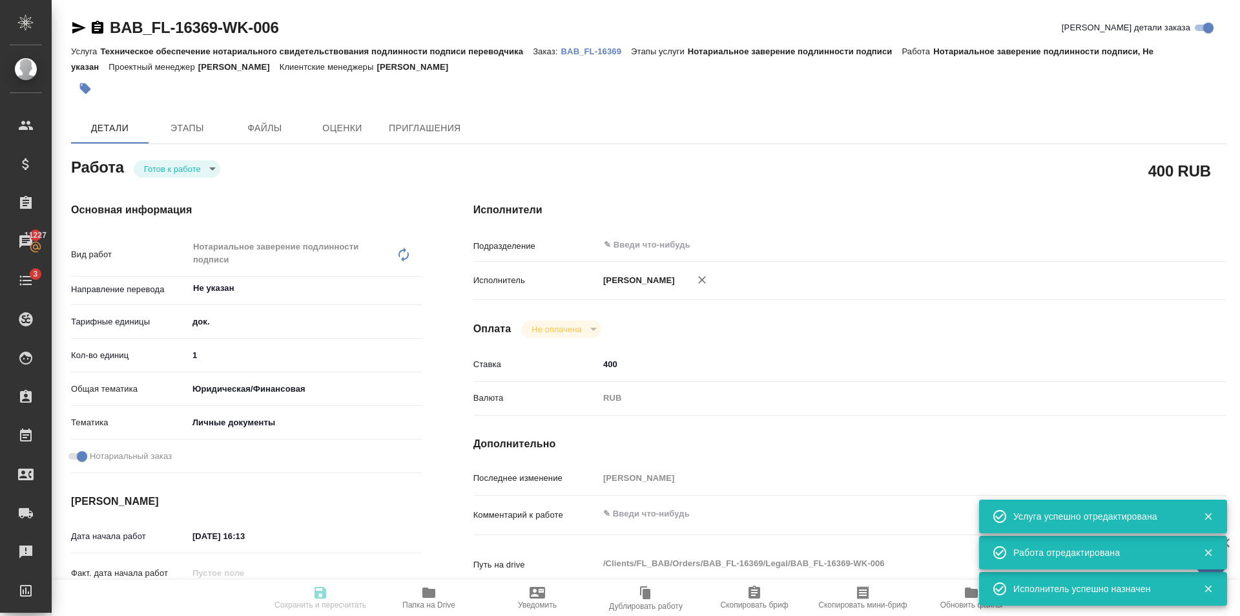
type textarea "x"
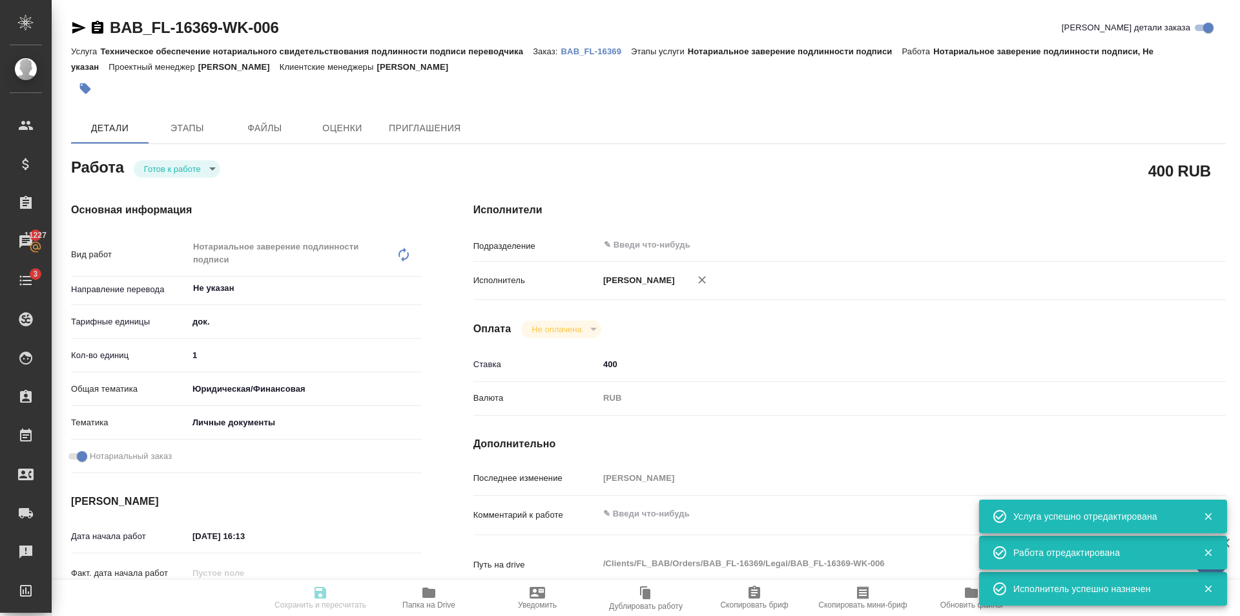
type textarea "x"
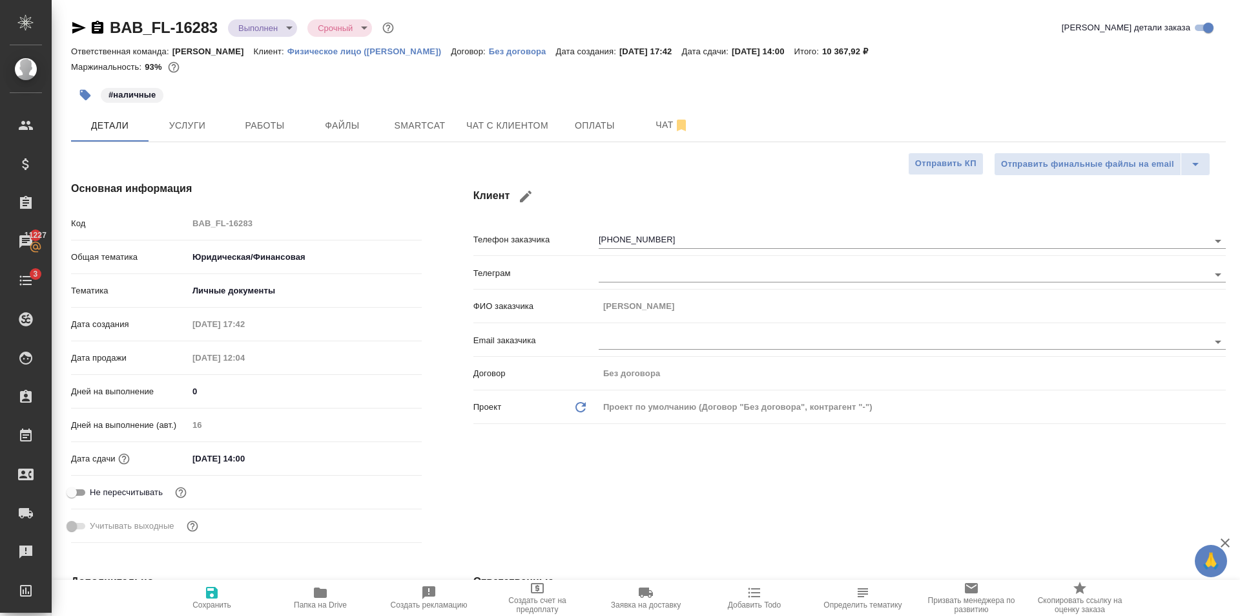
select select "RU"
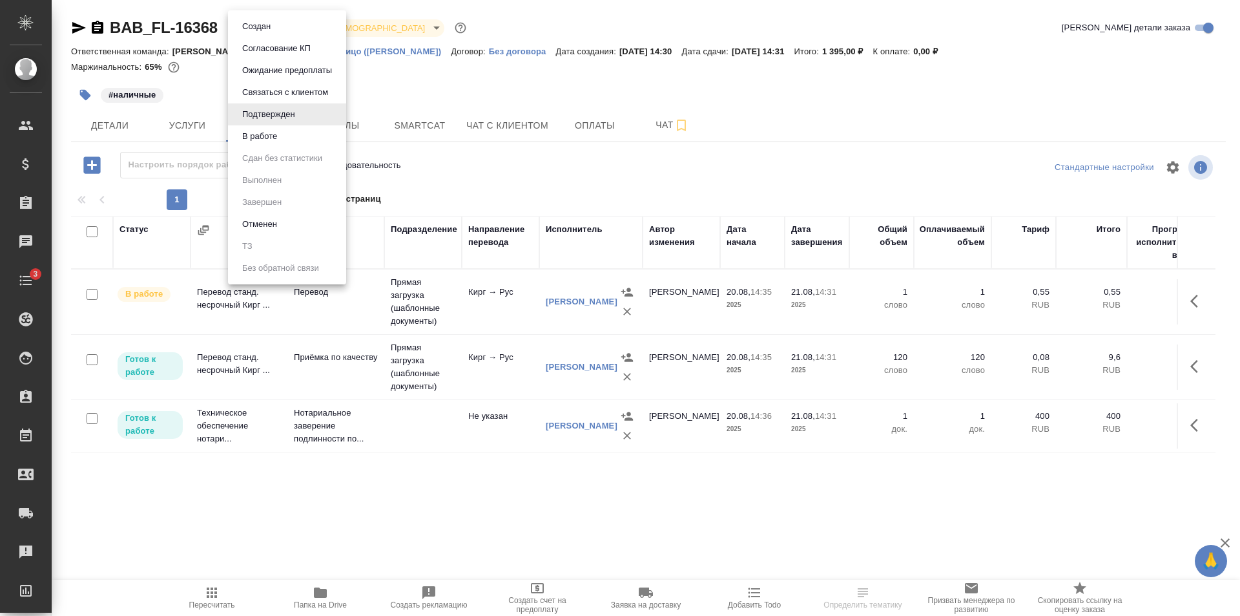
click at [282, 31] on body "🙏 .cls-1 fill:#fff; AWATERA [PERSON_NAME] Клиенты Спецификации Заказы Чаты 3 To…" at bounding box center [620, 308] width 1240 height 616
click at [283, 132] on li "В работе" at bounding box center [287, 136] width 118 height 22
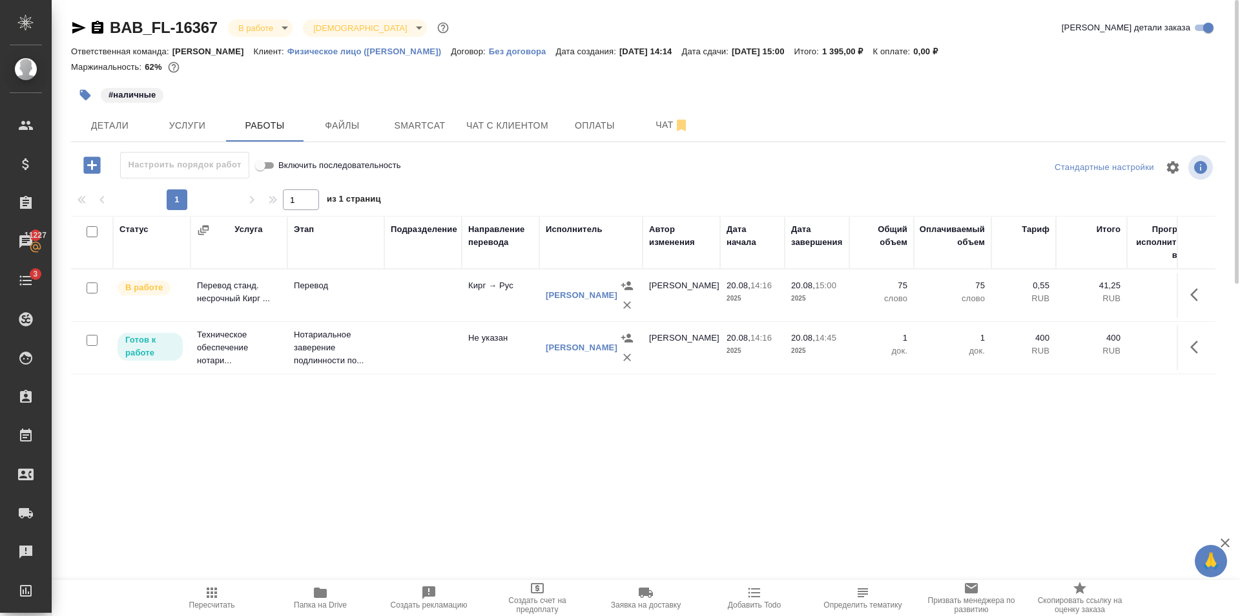
click at [277, 21] on body "🙏 .cls-1 fill:#fff; AWATERA Golubev Dmitry Клиенты Спецификации Заказы 11227 Ча…" at bounding box center [620, 308] width 1240 height 616
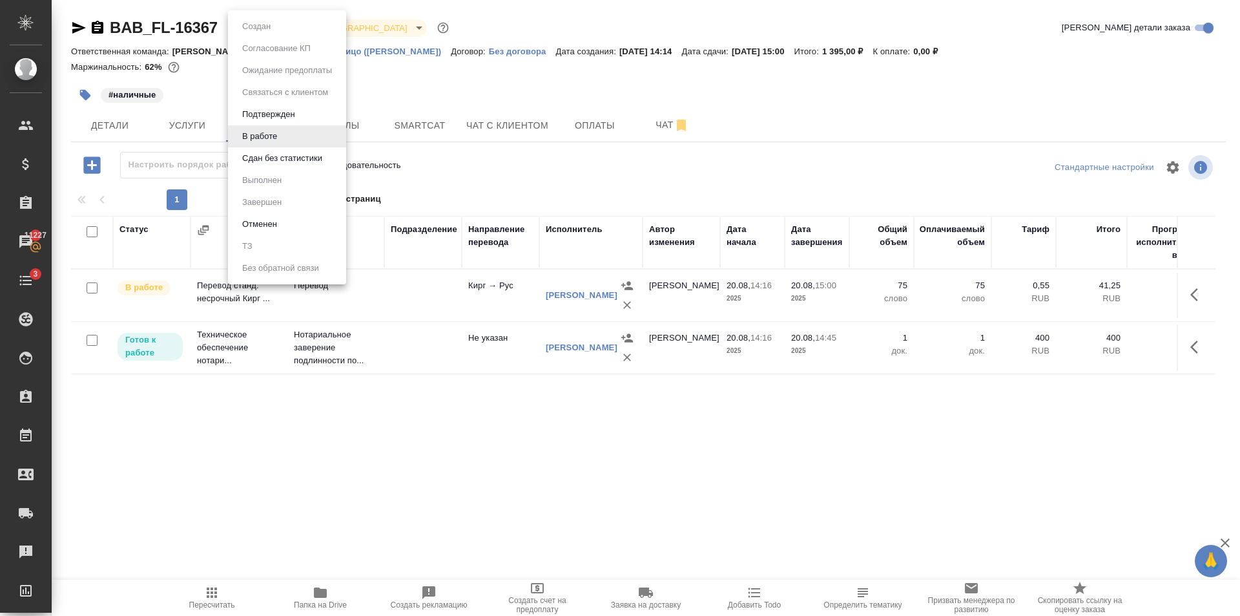
click at [286, 151] on li "Сдан без статистики" at bounding box center [287, 158] width 118 height 22
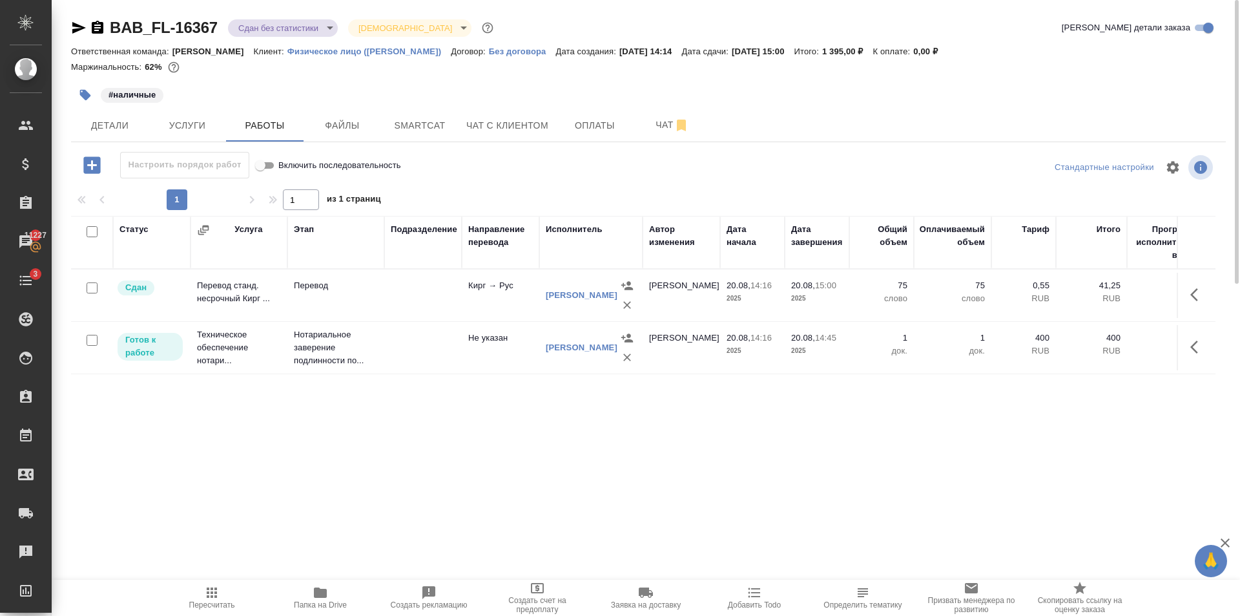
click at [278, 28] on body "🙏 .cls-1 fill:#fff; AWATERA Golubev Dmitry Клиенты Спецификации Заказы 11227 Ча…" at bounding box center [620, 308] width 1240 height 616
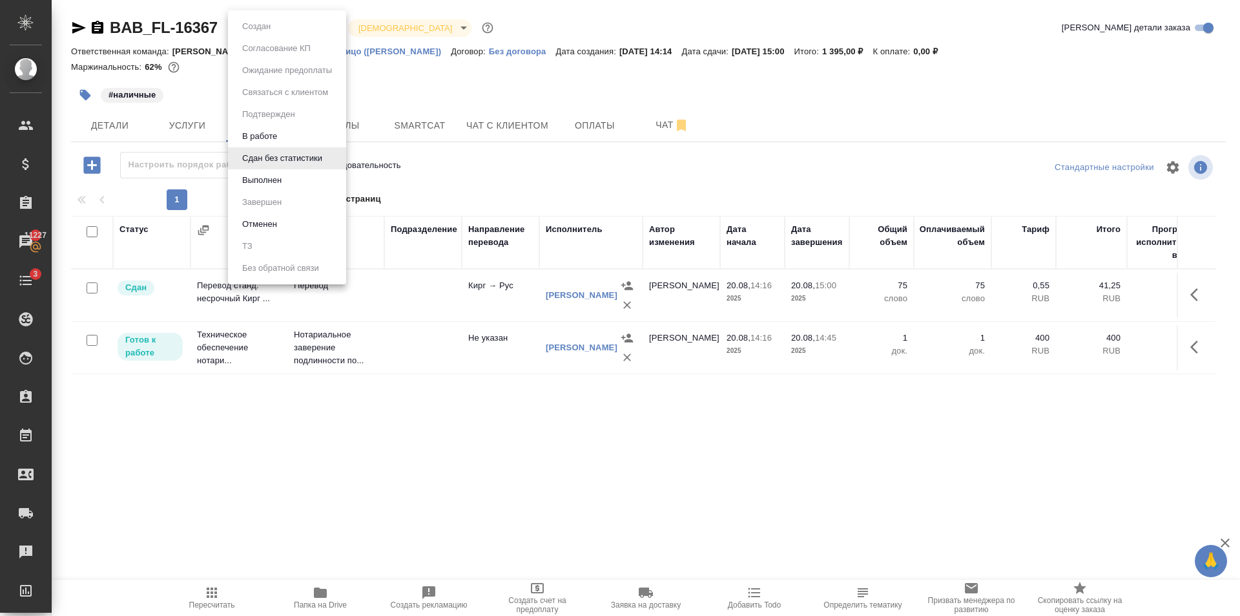
click at [273, 34] on button "Выполнен" at bounding box center [256, 26] width 36 height 14
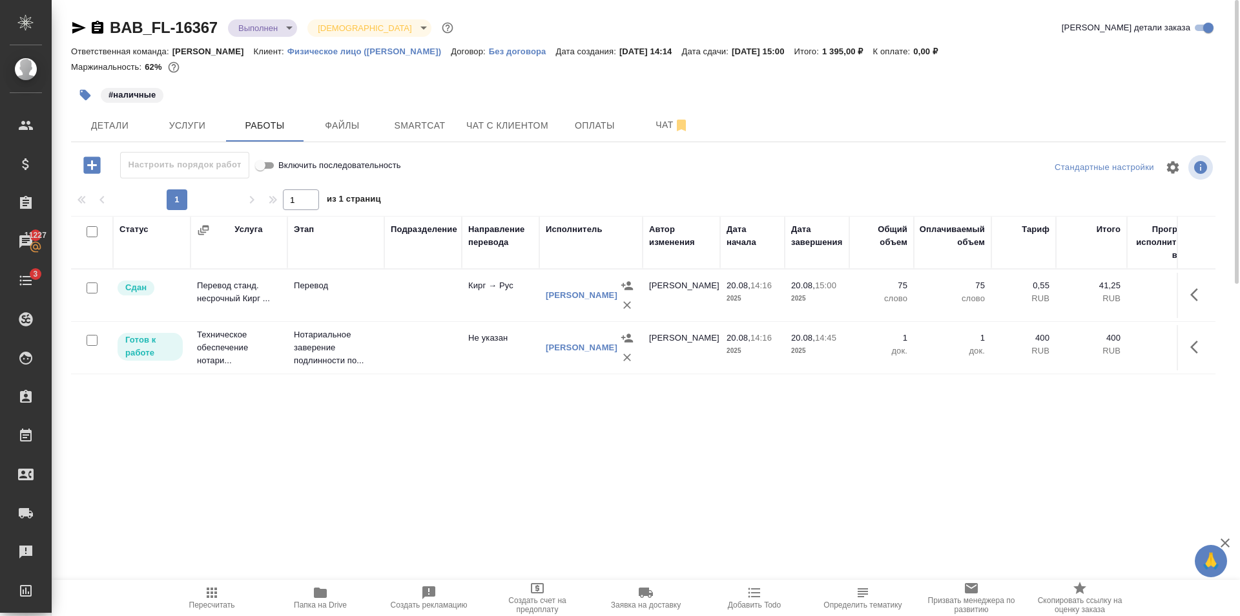
click at [280, 28] on body "🙏 .cls-1 fill:#fff; AWATERA Golubev Dmitry Клиенты Спецификации Заказы 11227 Ча…" at bounding box center [620, 308] width 1240 height 616
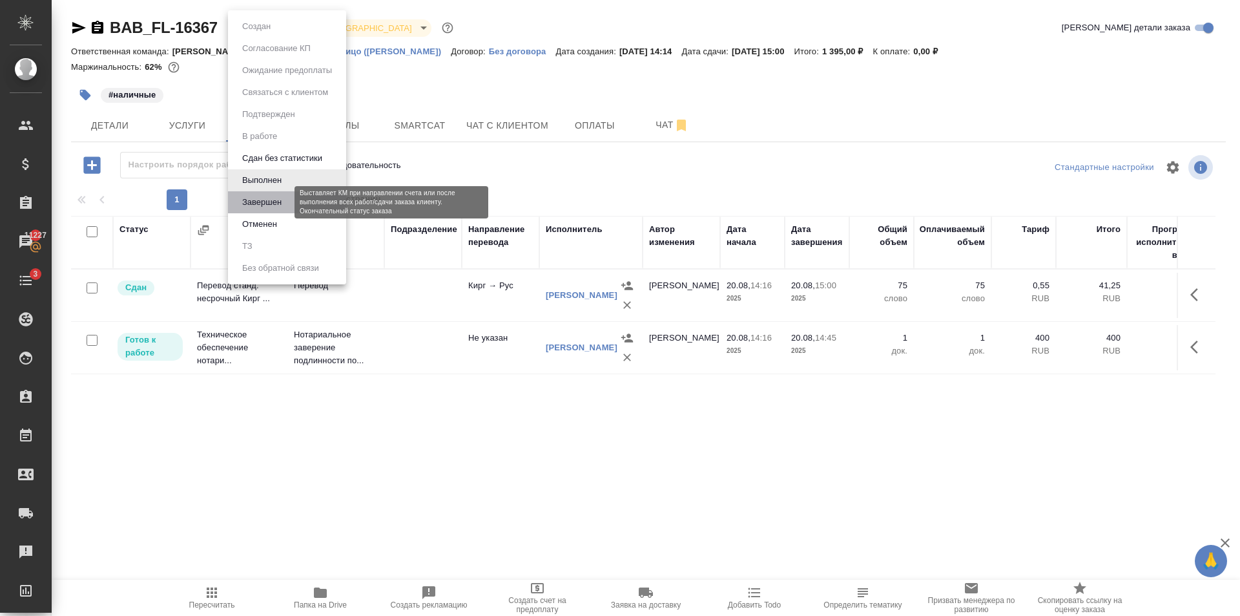
click at [277, 202] on button "Завершен" at bounding box center [261, 202] width 47 height 14
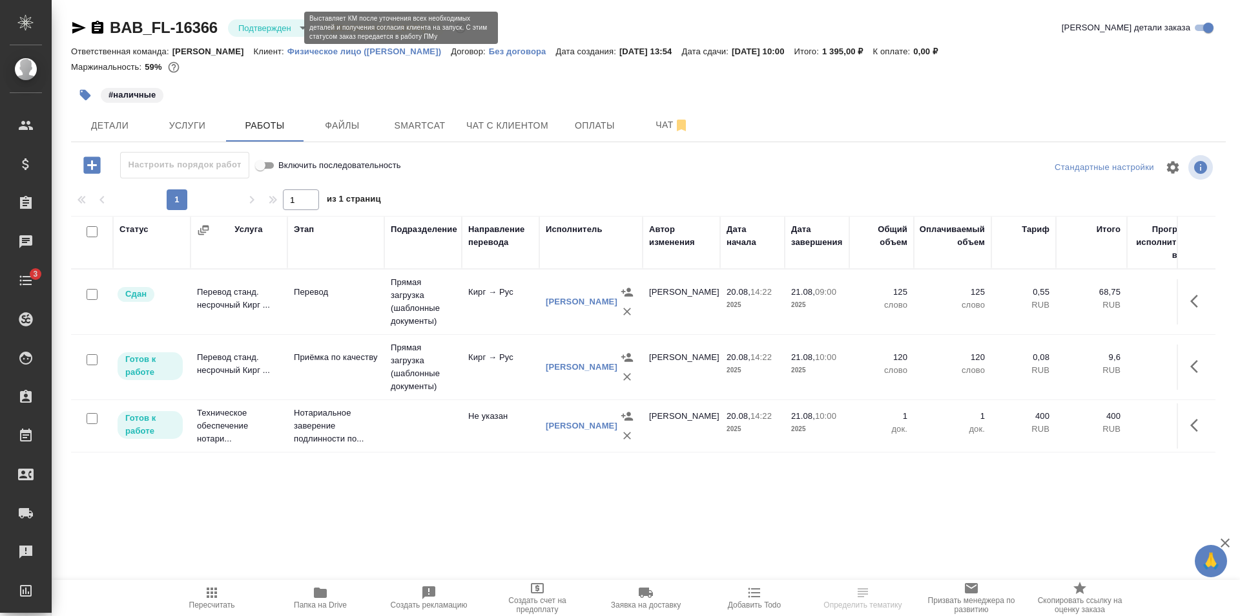
click at [284, 23] on body "🙏 .cls-1 fill:#fff; AWATERA [PERSON_NAME] Клиенты Спецификации Заказы Чаты 3 To…" at bounding box center [620, 308] width 1240 height 616
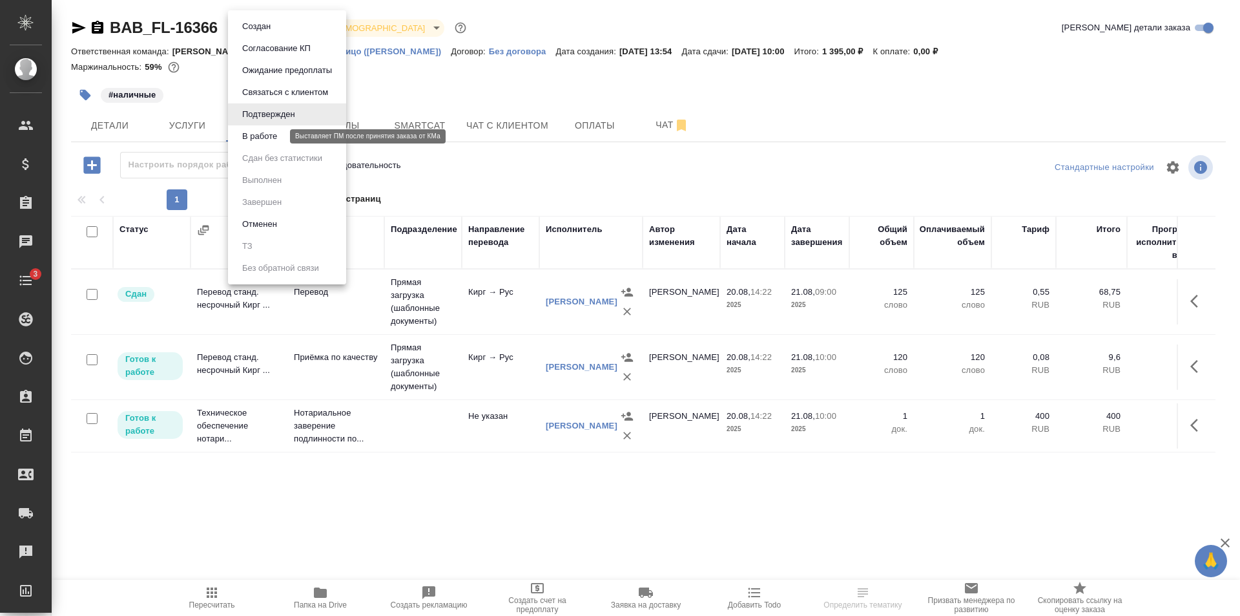
click at [277, 132] on button "В работе" at bounding box center [259, 136] width 43 height 14
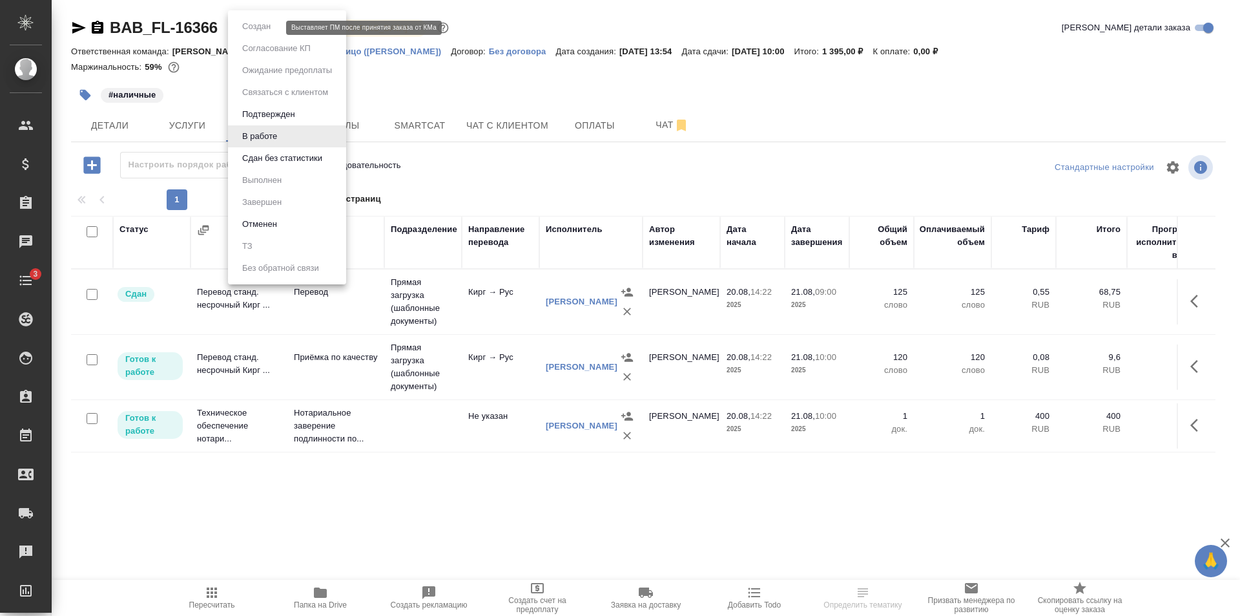
click at [269, 30] on body "🙏 .cls-1 fill:#fff; AWATERA [PERSON_NAME] Клиенты Спецификации Заказы Чаты 3 To…" at bounding box center [620, 308] width 1240 height 616
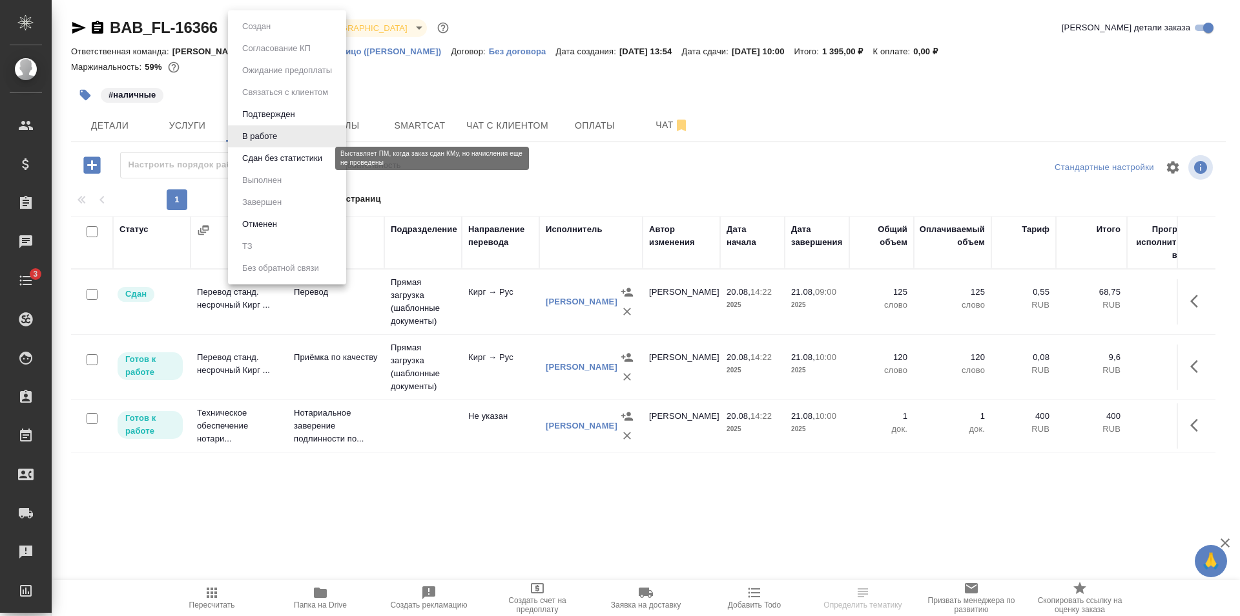
click at [280, 155] on button "Сдан без статистики" at bounding box center [282, 158] width 88 height 14
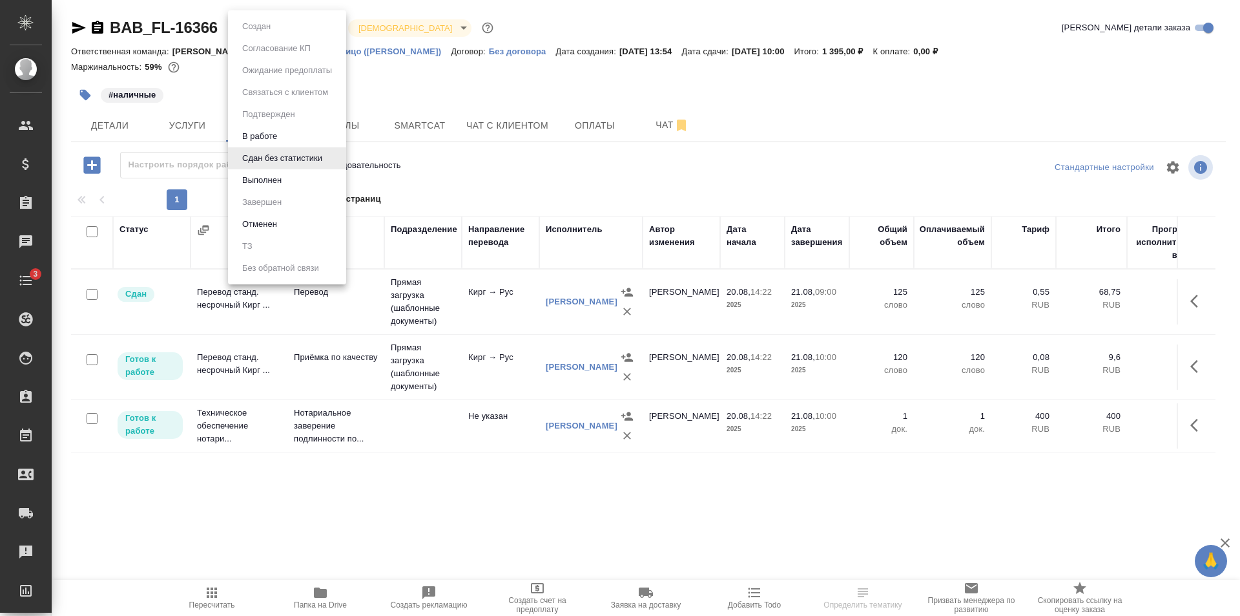
click at [255, 32] on body "🙏 .cls-1 fill:#fff; AWATERA [PERSON_NAME] Клиенты Спецификации Заказы Чаты 3 To…" at bounding box center [620, 308] width 1240 height 616
click at [272, 183] on button "Выполнен" at bounding box center [261, 180] width 47 height 14
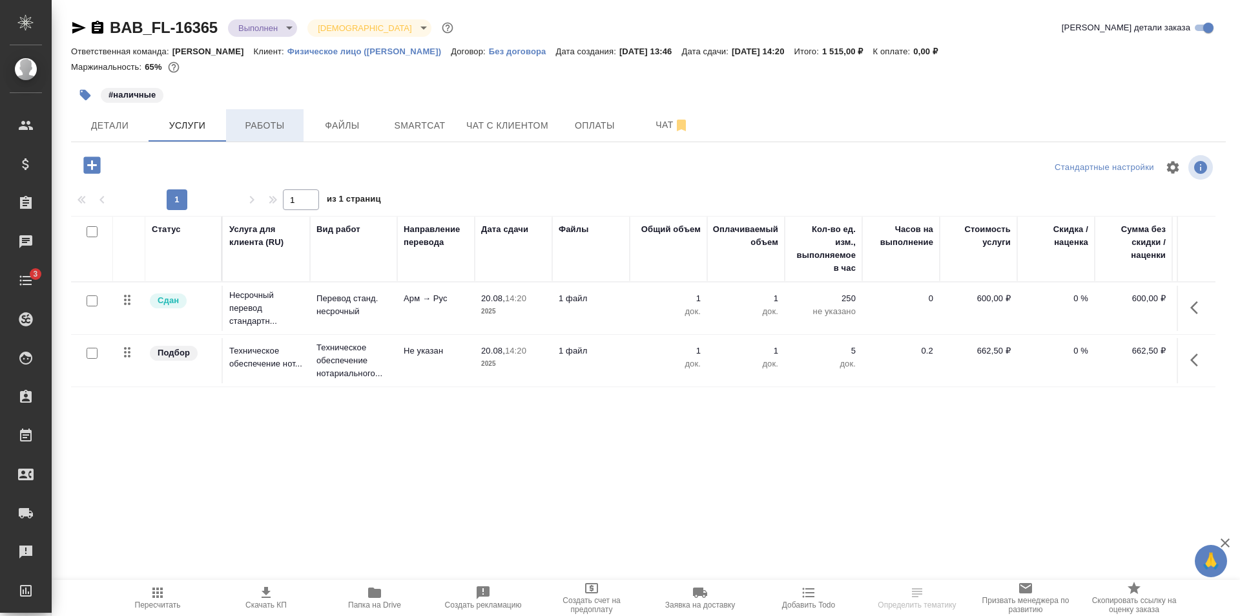
click at [269, 112] on button "Работы" at bounding box center [265, 125] width 78 height 32
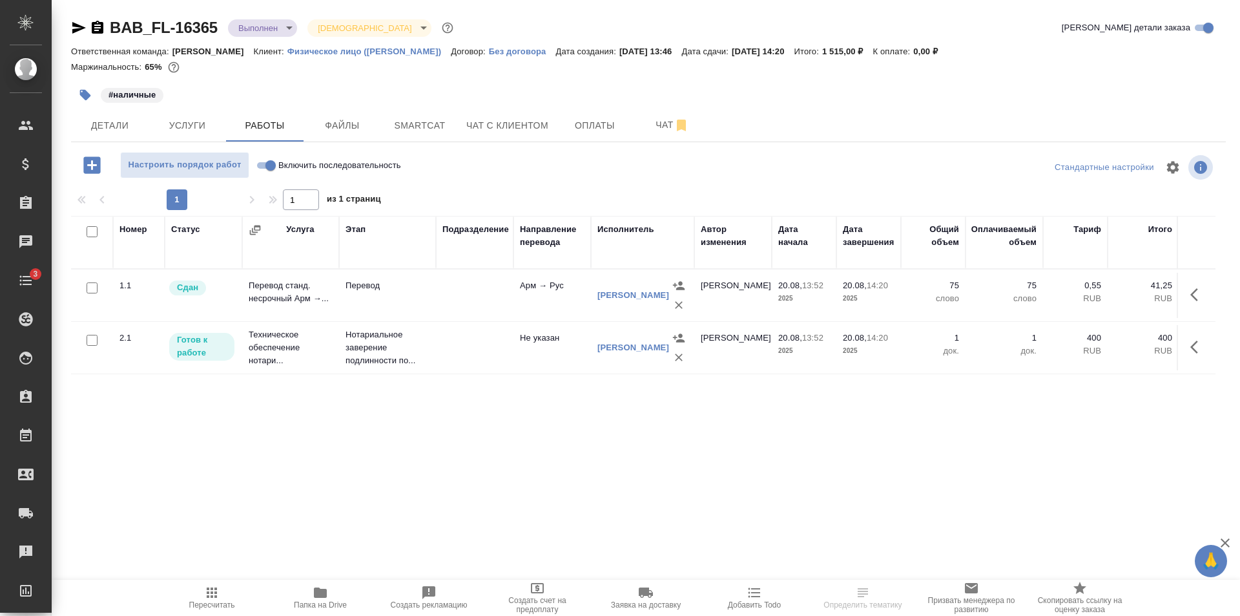
click at [267, 36] on body "🙏 .cls-1 fill:#fff; AWATERA [PERSON_NAME] Клиенты Спецификации Заказы Чаты 3 To…" at bounding box center [620, 308] width 1240 height 616
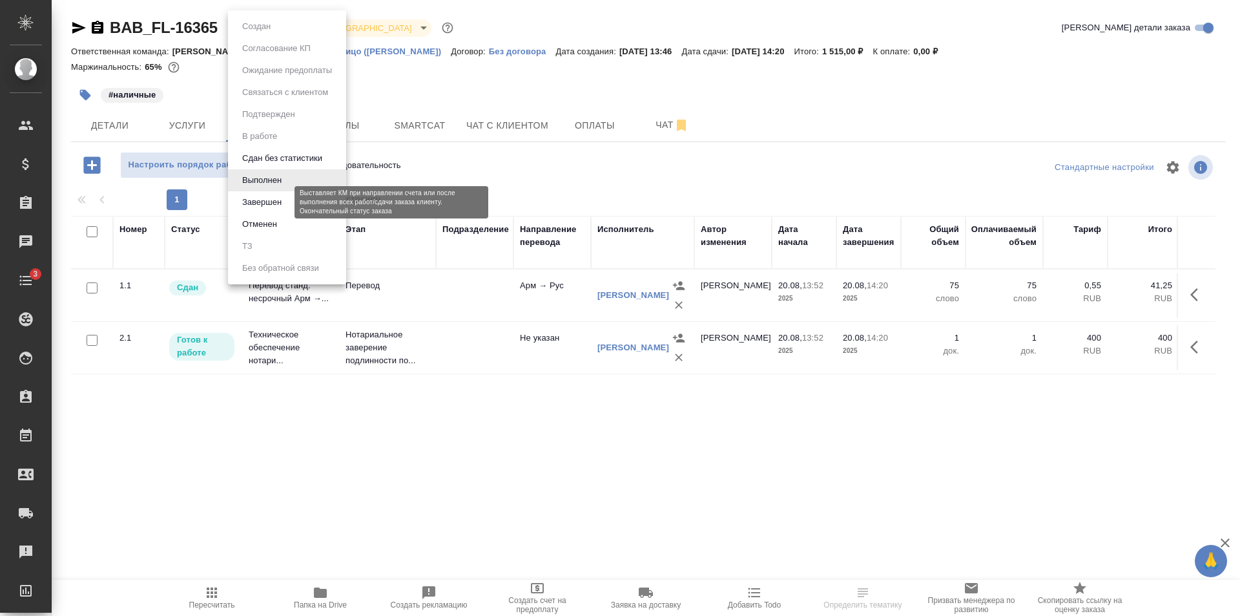
click at [280, 199] on button "Завершен" at bounding box center [261, 202] width 47 height 14
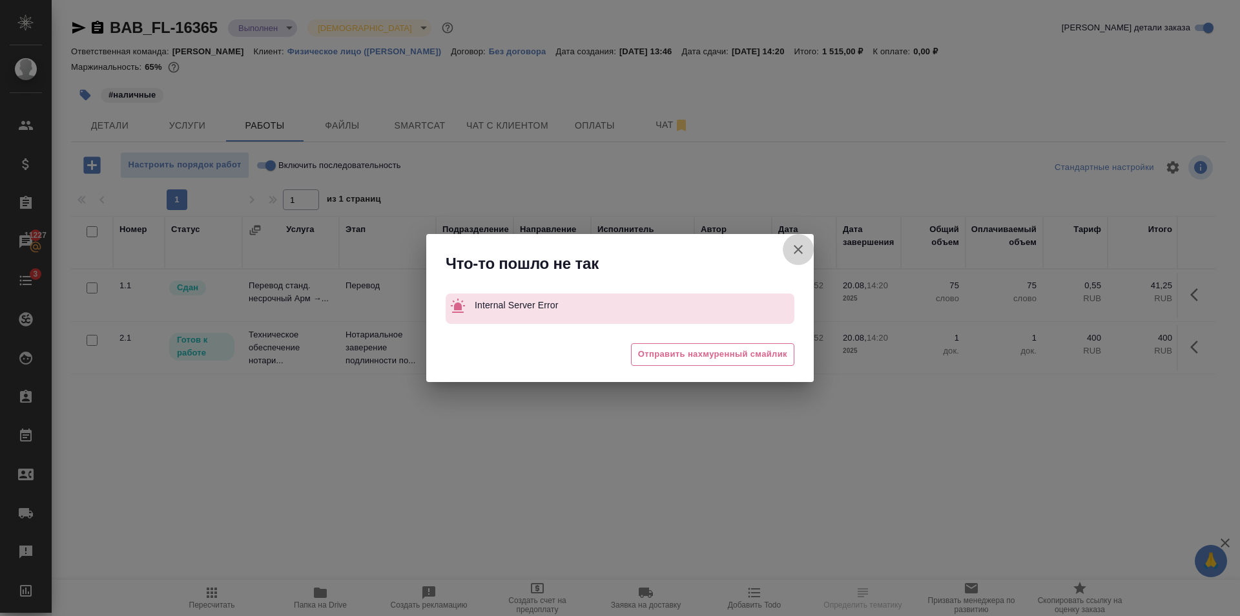
drag, startPoint x: 789, startPoint y: 244, endPoint x: 649, endPoint y: 177, distance: 155.5
click at [788, 244] on button "Группировать работы по услугам" at bounding box center [798, 249] width 31 height 31
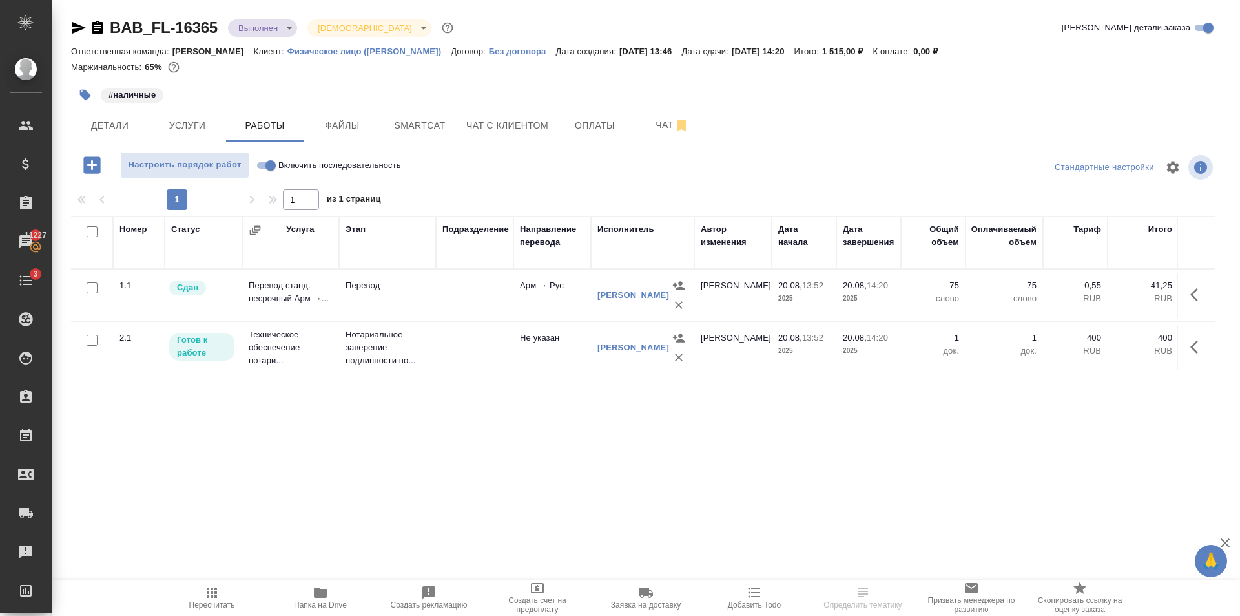
click at [275, 23] on body "🙏 .cls-1 fill:#fff; AWATERA [PERSON_NAME] Клиенты Спецификации Заказы 11227 Чат…" at bounding box center [620, 308] width 1240 height 616
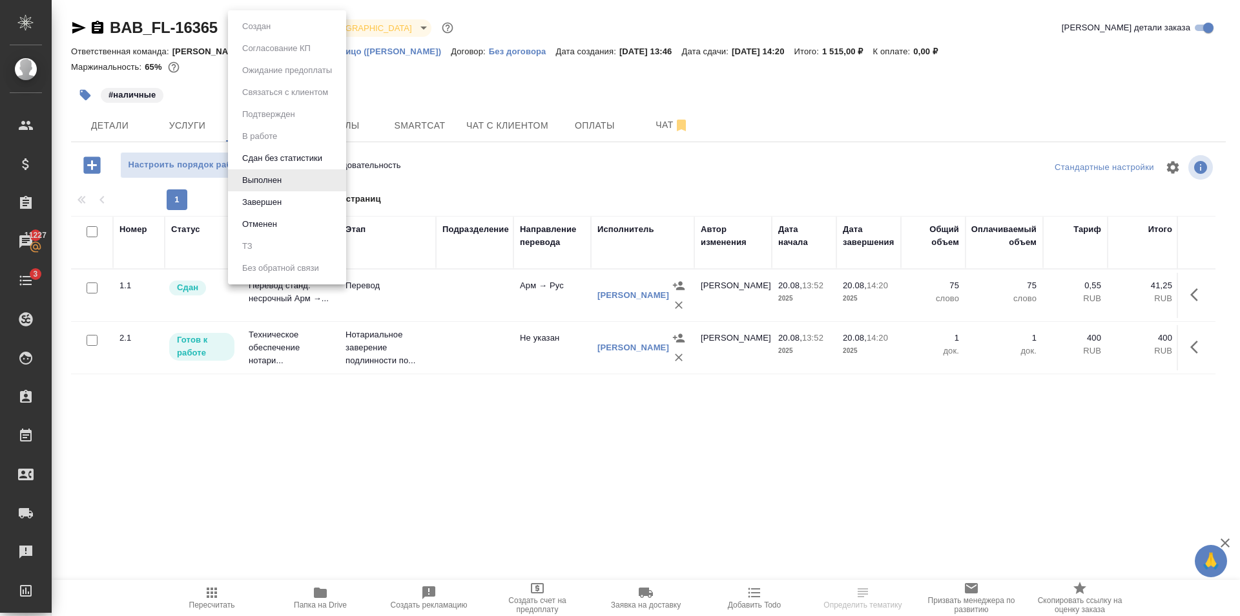
click at [285, 191] on li "Выполнен" at bounding box center [287, 180] width 118 height 22
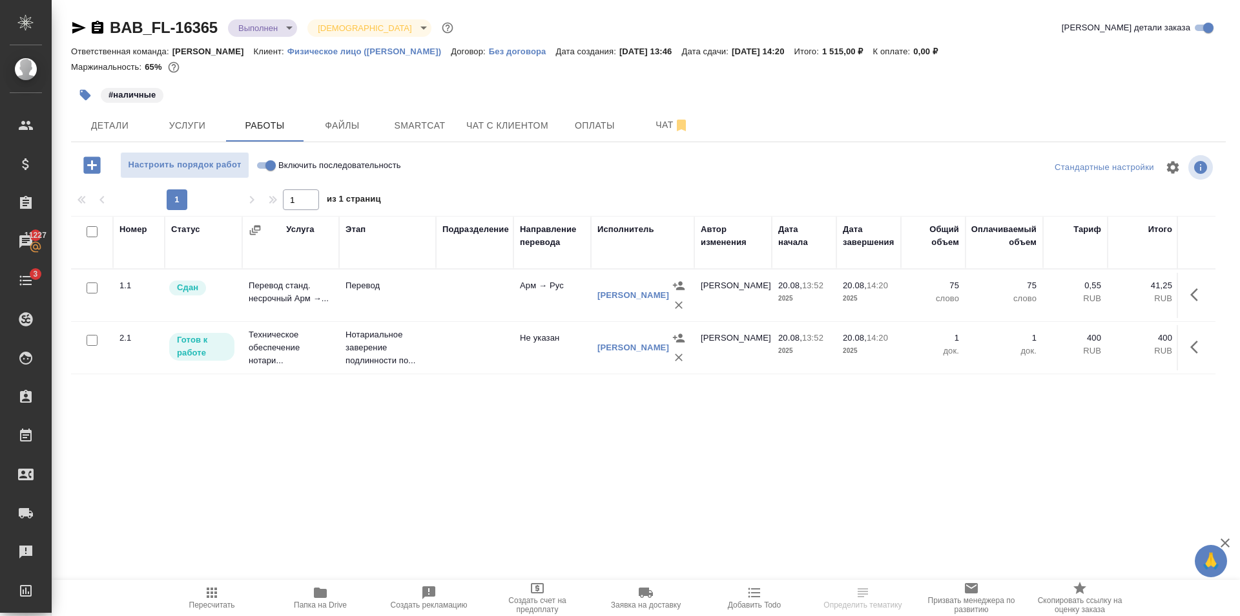
click at [267, 19] on body "🙏 .cls-1 fill:#fff; AWATERA [PERSON_NAME] Клиенты Спецификации Заказы 11227 Чат…" at bounding box center [620, 308] width 1240 height 616
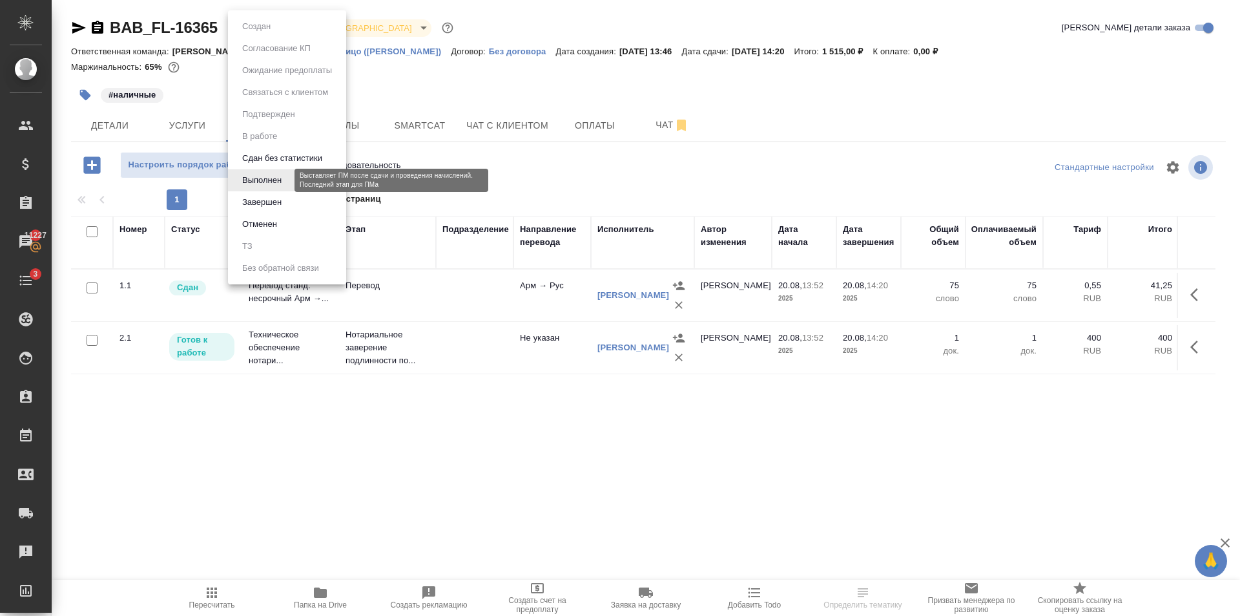
click at [275, 34] on button "Завершен" at bounding box center [256, 26] width 36 height 14
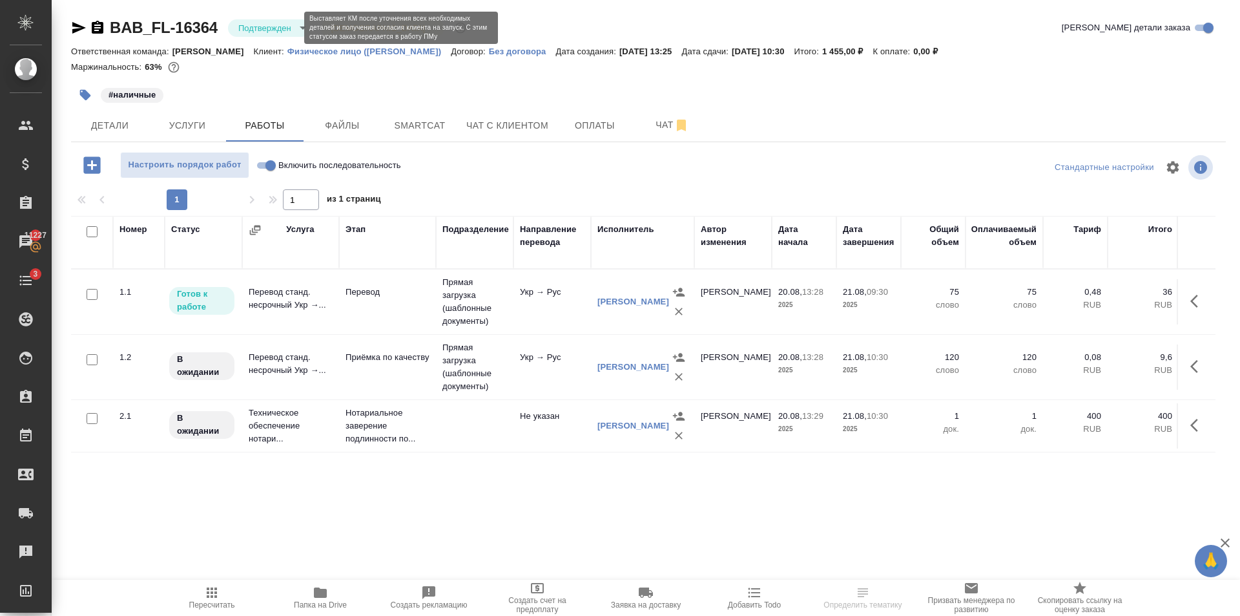
click at [288, 30] on body "🙏 .cls-1 fill:#fff; AWATERA [PERSON_NAME] Клиенты Спецификации Заказы 11227 Чат…" at bounding box center [620, 308] width 1240 height 616
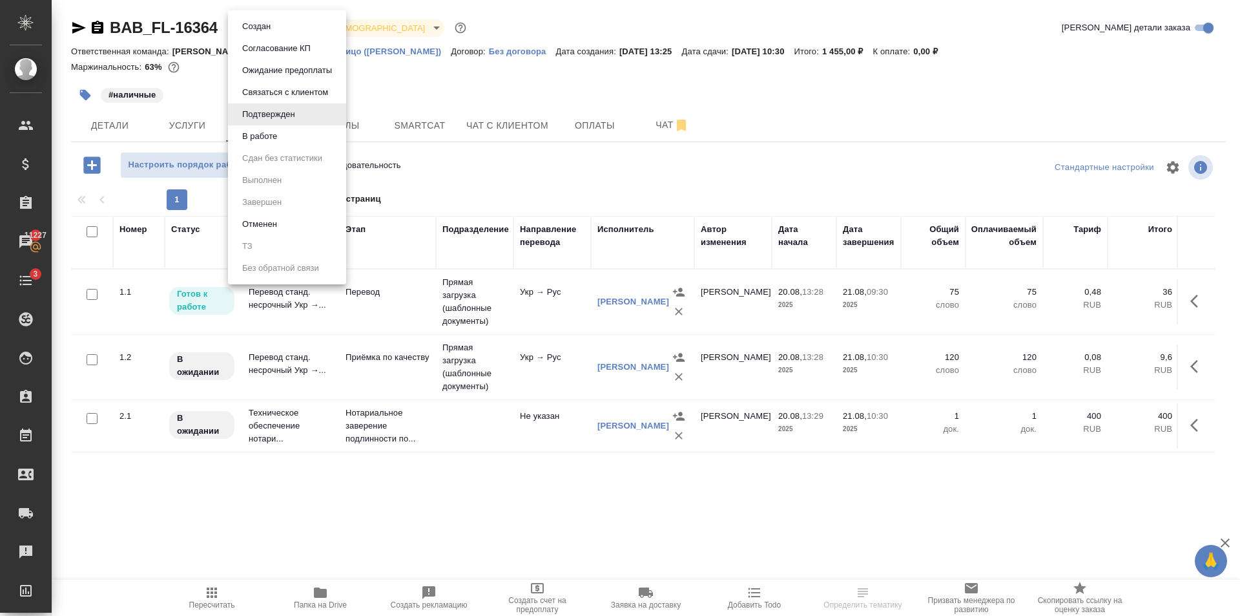
click at [282, 142] on li "В работе" at bounding box center [287, 136] width 118 height 22
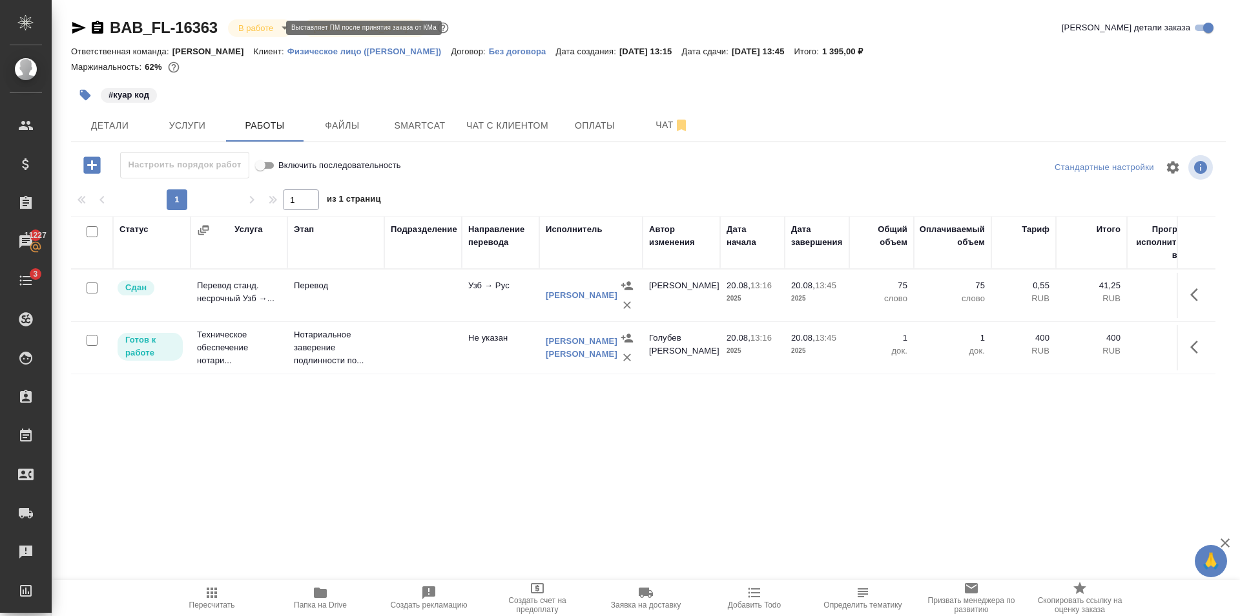
click at [254, 28] on body "🙏 .cls-1 fill:#fff; AWATERA Golubev Dmitry Клиенты Спецификации Заказы 11227 Ча…" at bounding box center [620, 308] width 1240 height 616
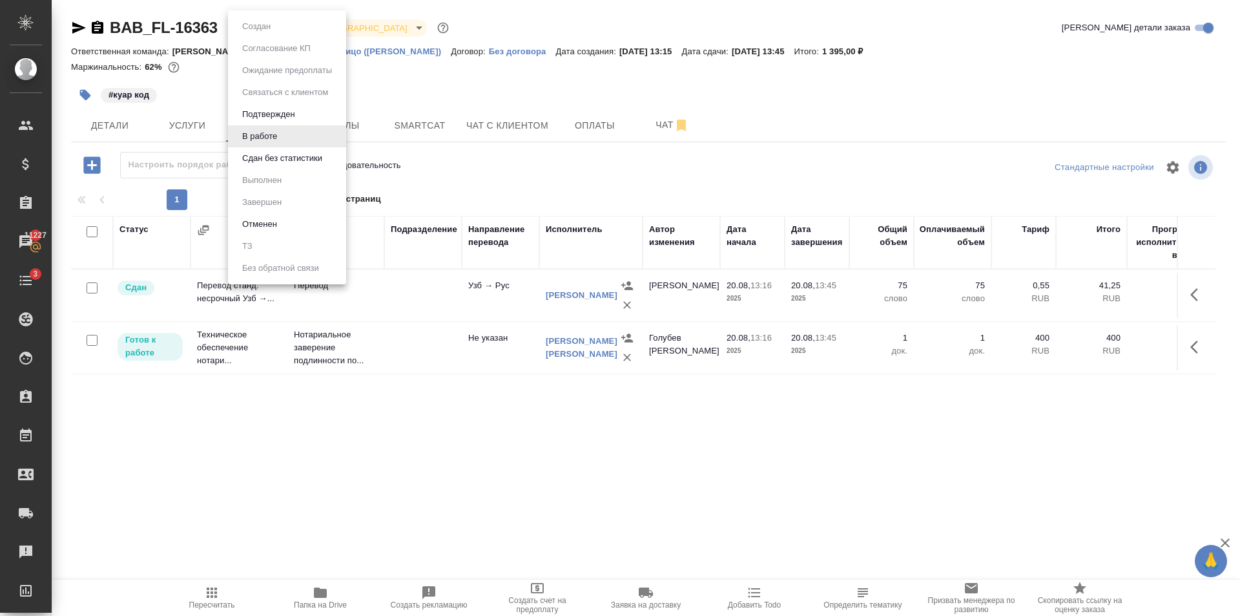
click at [275, 34] on button "Сдан без статистики" at bounding box center [256, 26] width 36 height 14
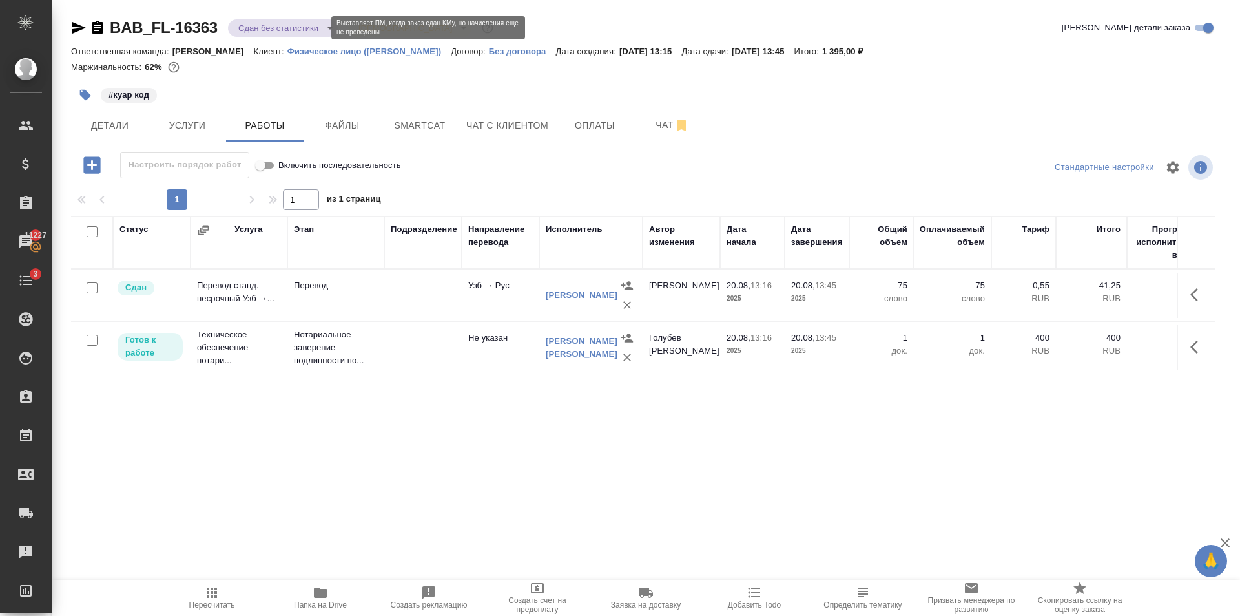
click at [284, 28] on body "🙏 .cls-1 fill:#fff; AWATERA Golubev Dmitry Клиенты Спецификации Заказы 11227 Ча…" at bounding box center [620, 308] width 1240 height 616
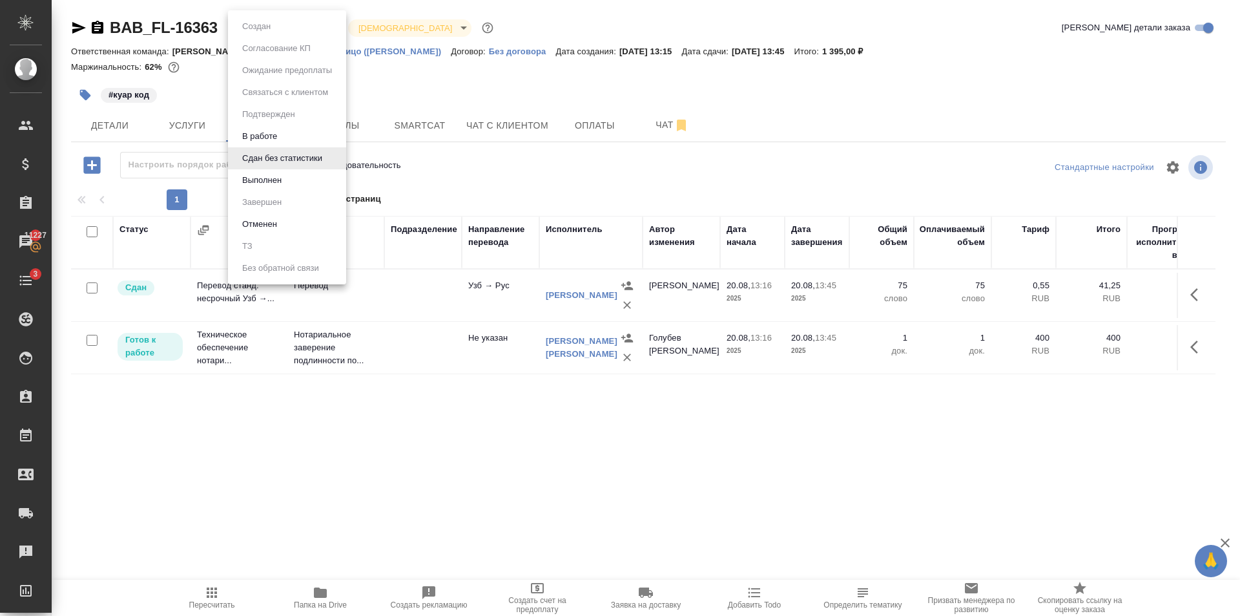
click at [292, 191] on ul "Создан Согласование КП Ожидание предоплаты Связаться с клиентом Подтвержден В р…" at bounding box center [287, 147] width 118 height 274
click at [292, 178] on li "Выполнен" at bounding box center [287, 180] width 118 height 22
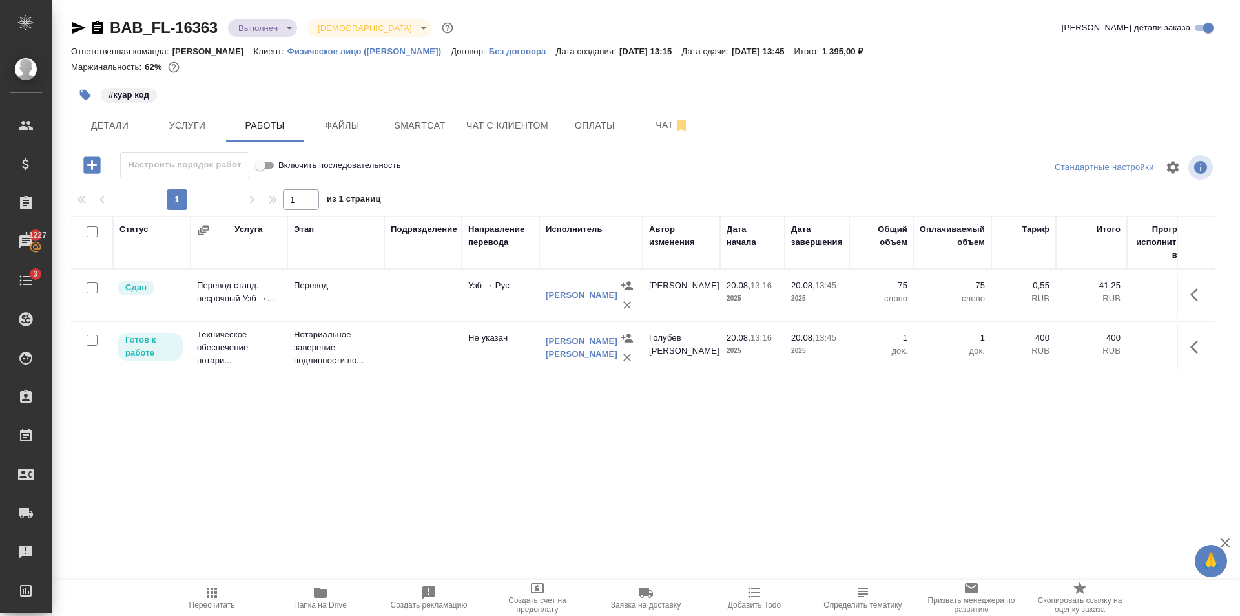
click at [283, 26] on body "🙏 .cls-1 fill:#fff; AWATERA Golubev Dmitry Клиенты Спецификации Заказы 11227 Ча…" at bounding box center [620, 308] width 1240 height 616
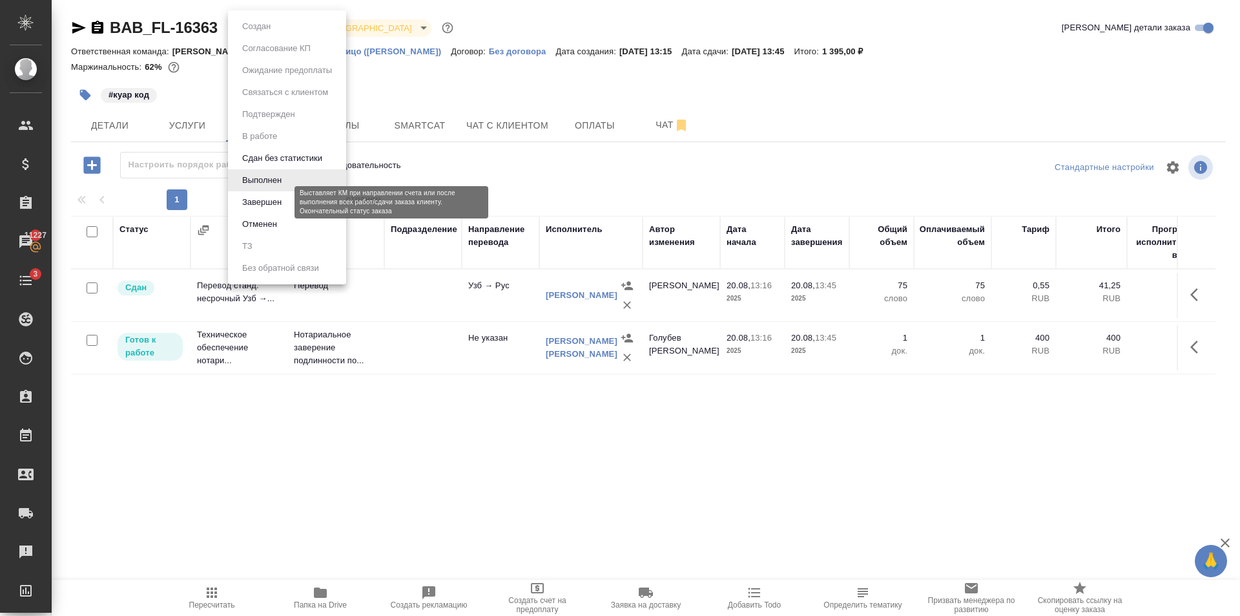
click at [279, 202] on button "Завершен" at bounding box center [261, 202] width 47 height 14
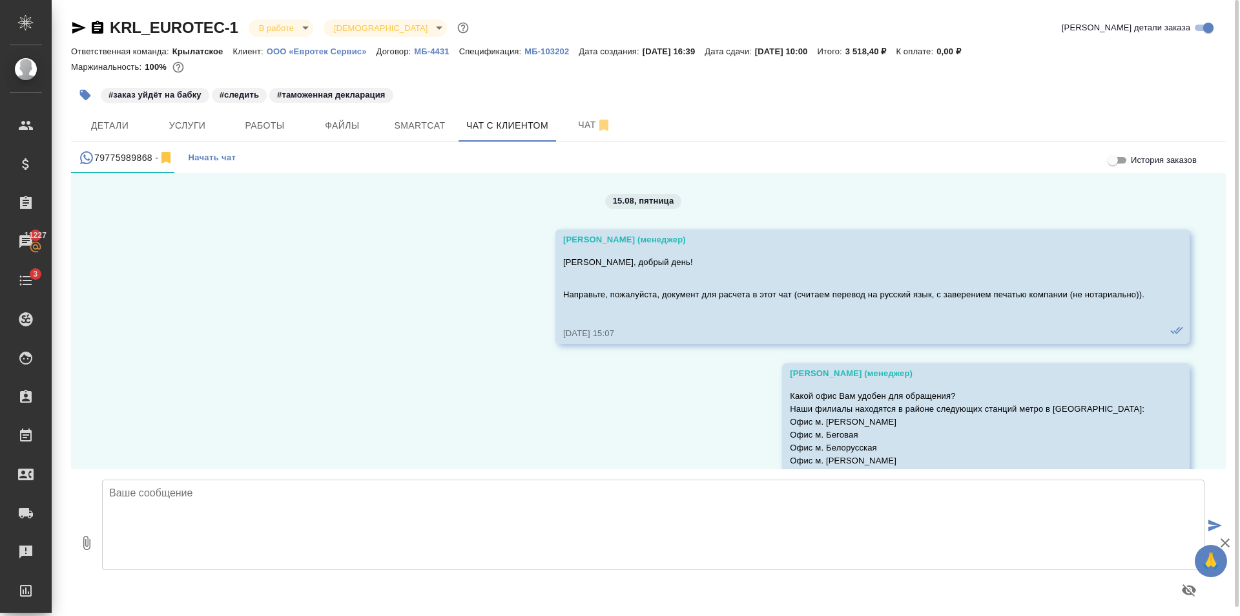
scroll to position [4643, 0]
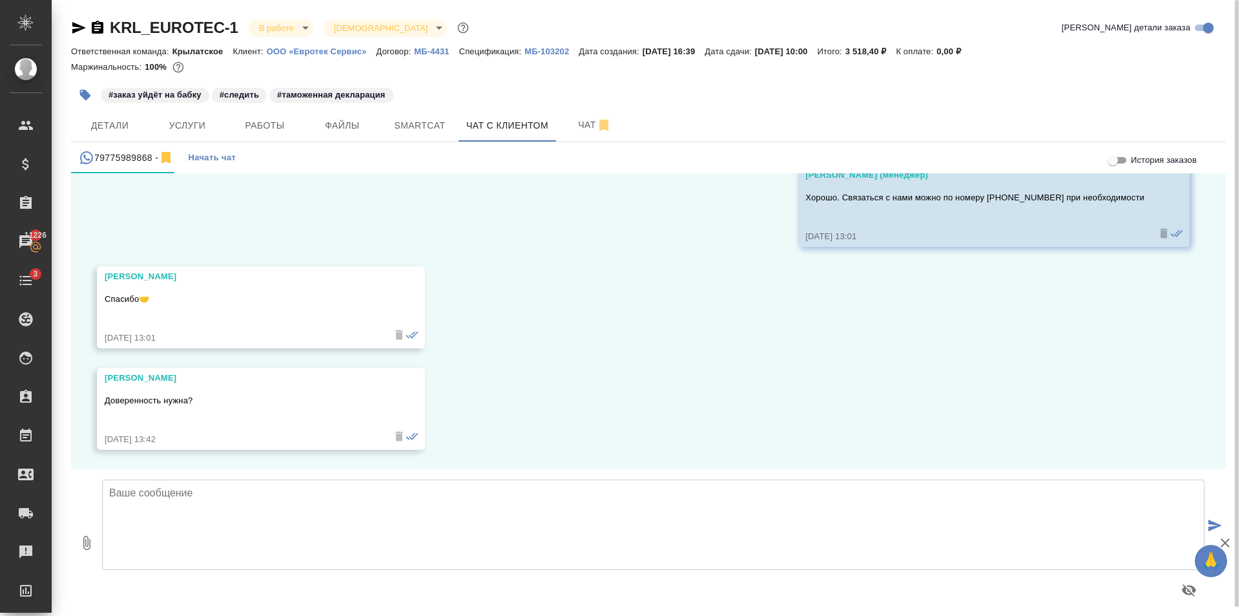
click at [351, 499] on textarea at bounding box center [653, 524] width 1103 height 90
type textarea "з"
type textarea "для того, чтобы забрать? Нет"
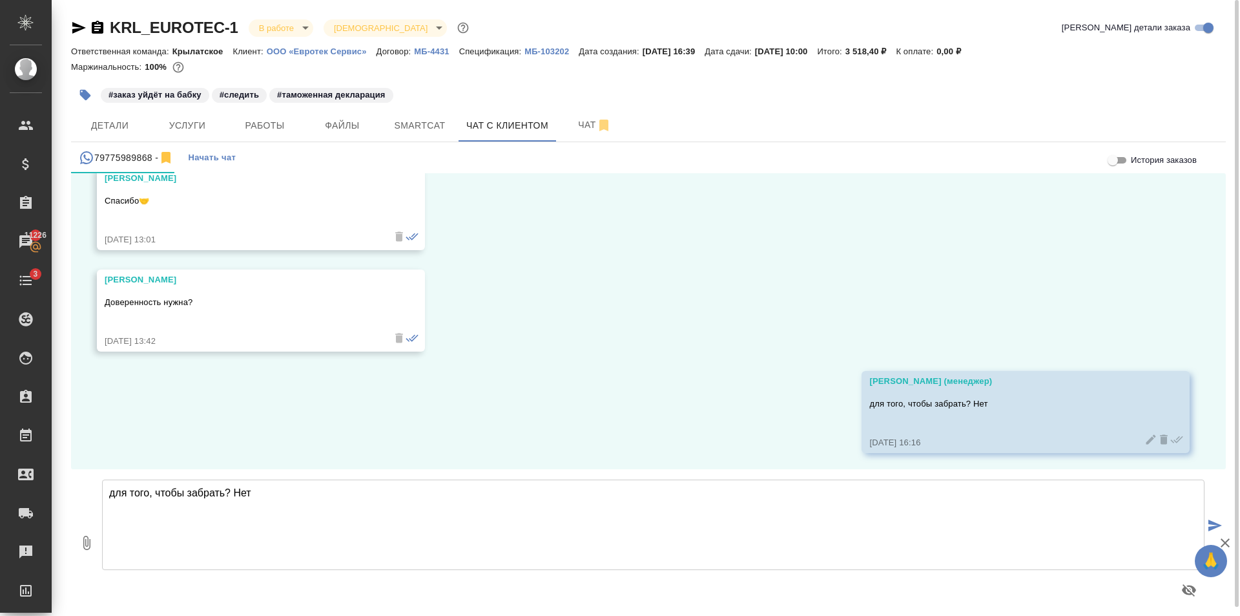
scroll to position [4745, 0]
type textarea "только пусть сообщит от кого он и какой документ забирает"
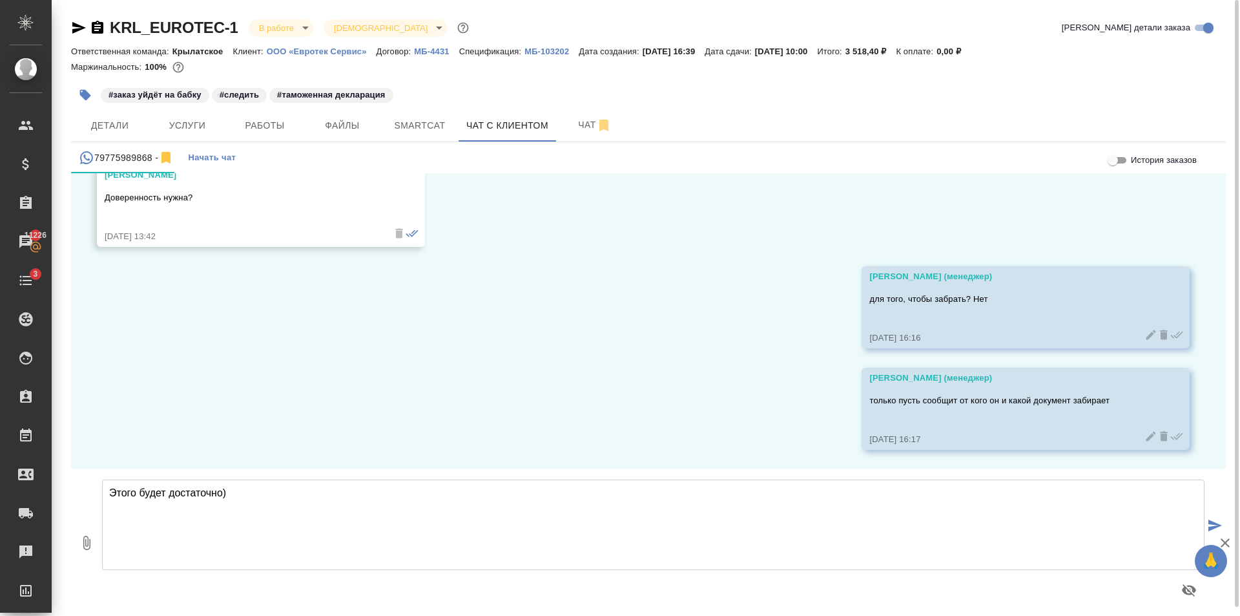
type textarea "Этого будет достаточно)"
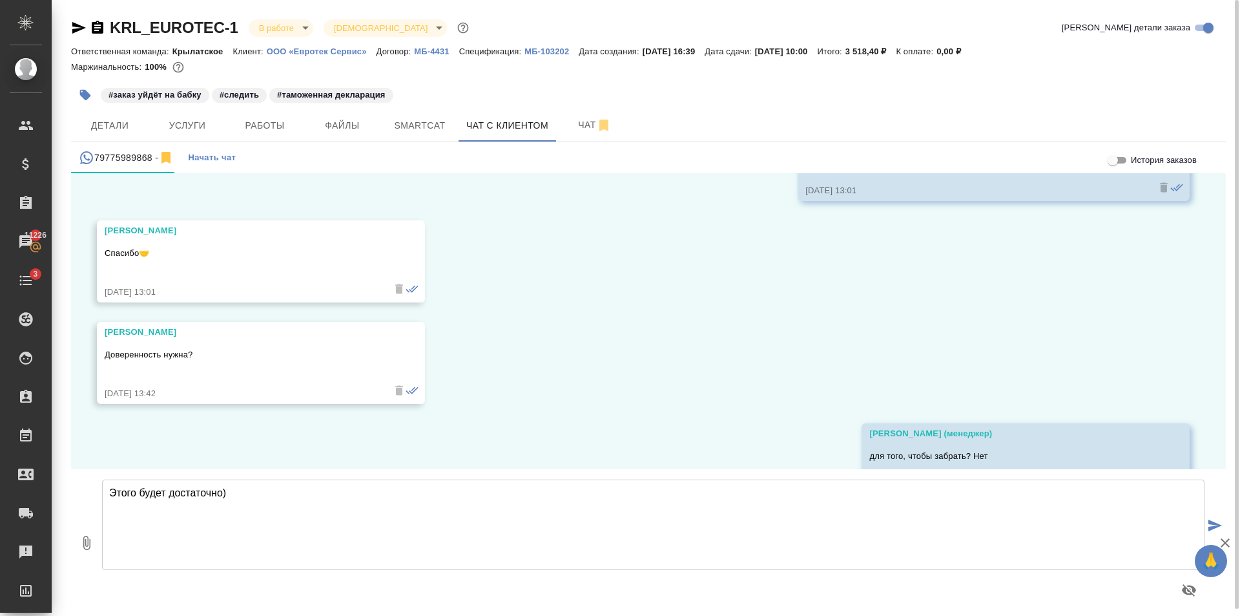
scroll to position [4948, 0]
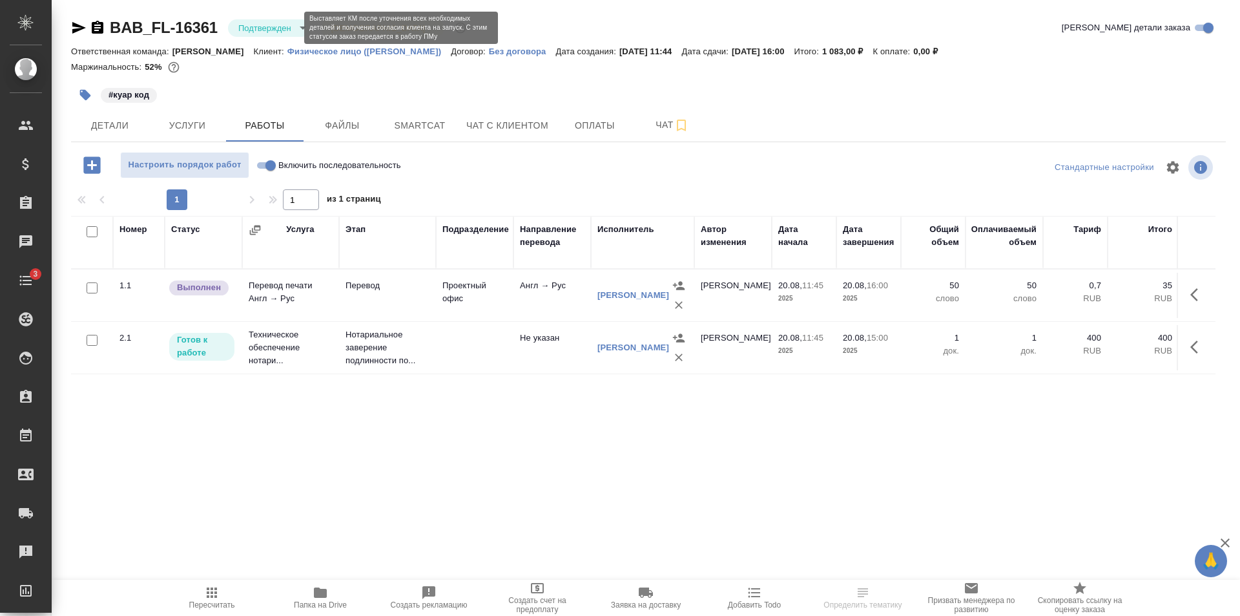
click at [275, 30] on body "🙏 .cls-1 fill:#fff; AWATERA Golubev Dmitry Клиенты Спецификации Заказы Чаты 3 T…" at bounding box center [620, 308] width 1240 height 616
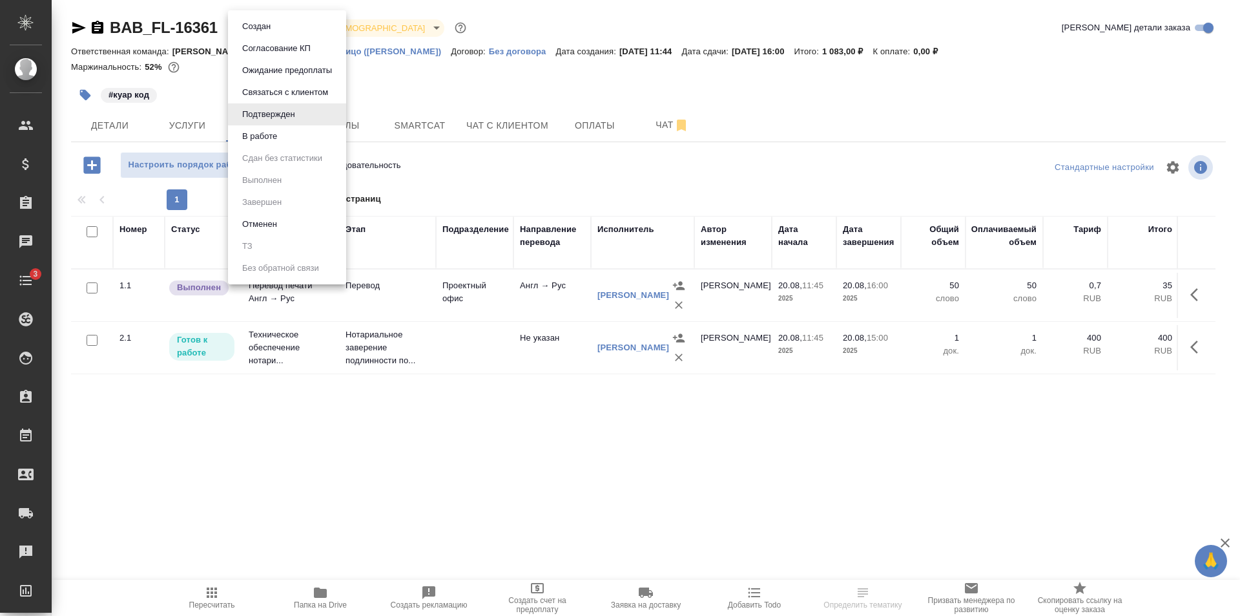
click at [464, 297] on div at bounding box center [620, 308] width 1240 height 616
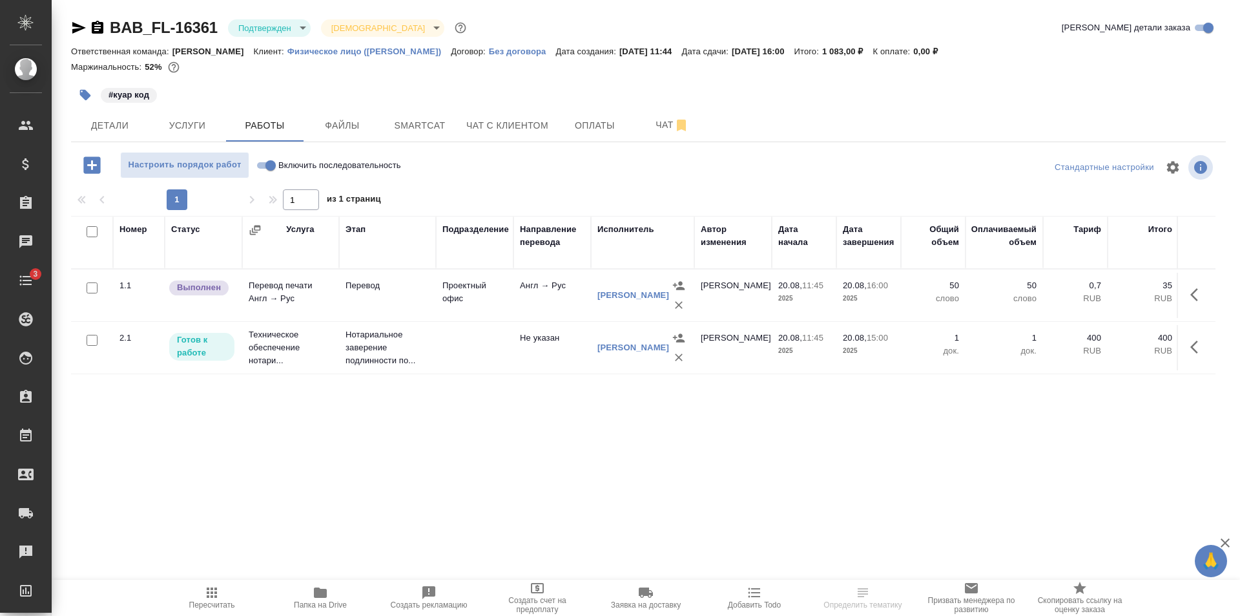
click at [464, 297] on div "Создан Согласование КП Ожидание предоплаты Связаться с клиентом Подтвержден В р…" at bounding box center [620, 308] width 1240 height 616
click at [464, 297] on td "Проектный офис" at bounding box center [475, 295] width 78 height 45
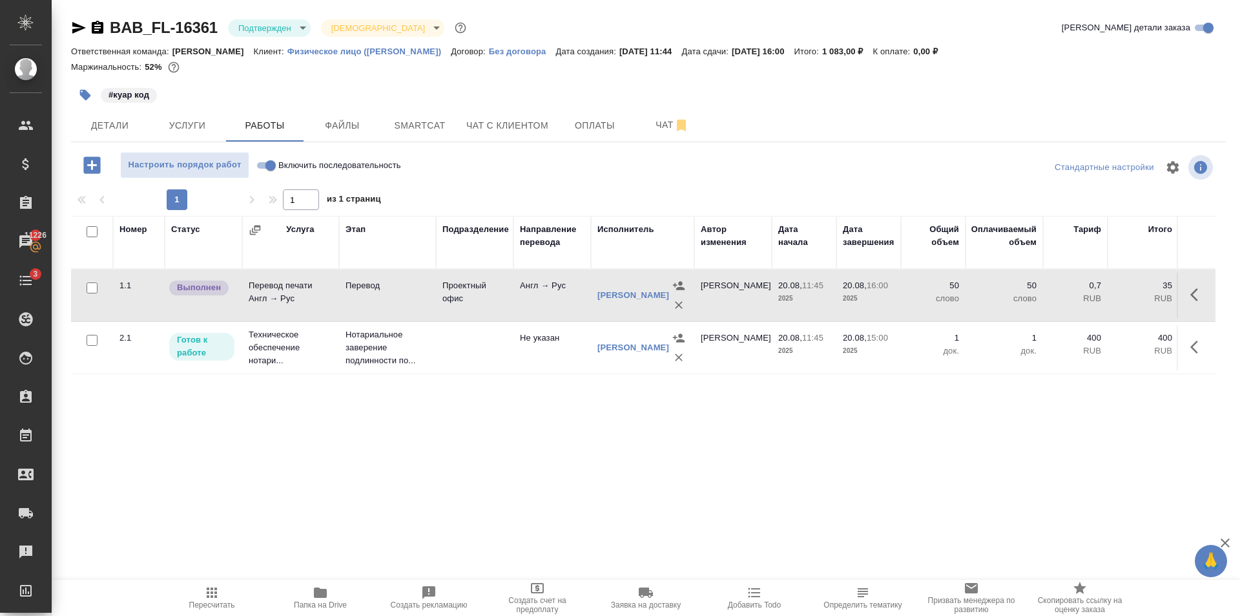
click at [208, 587] on icon "button" at bounding box center [212, 592] width 10 height 10
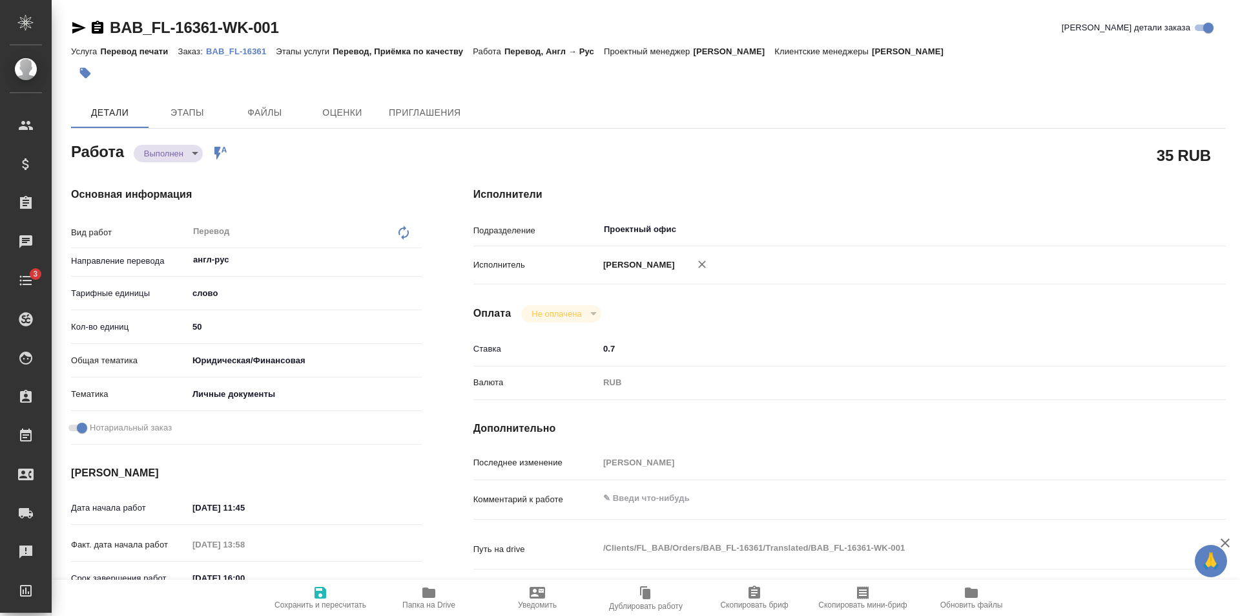
type textarea "x"
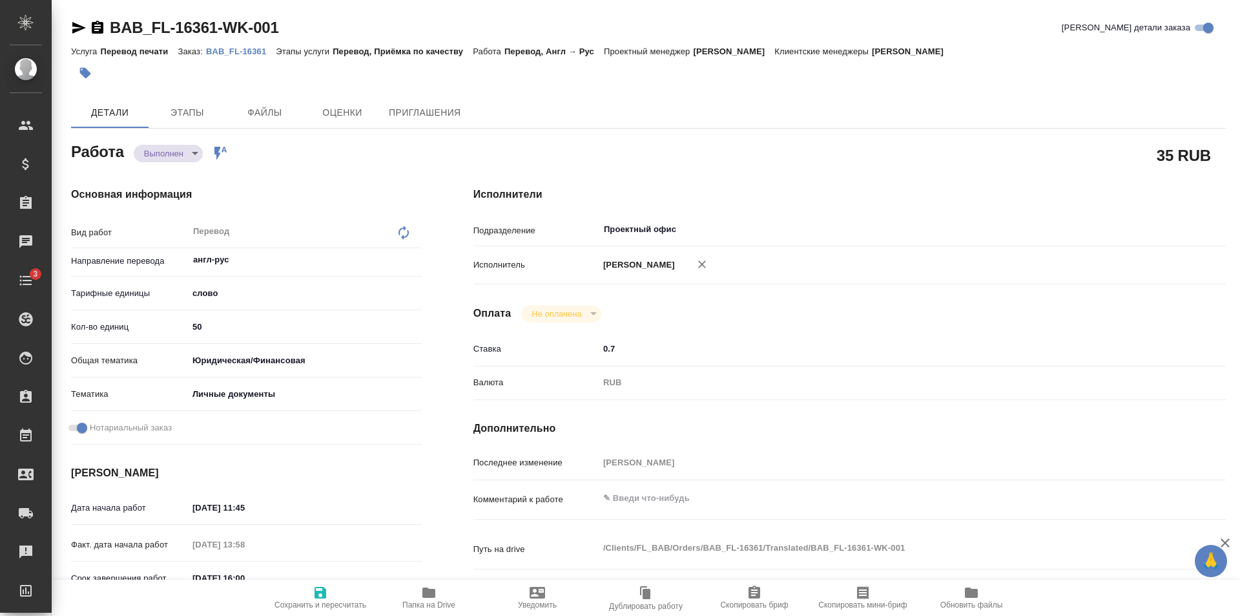
type textarea "x"
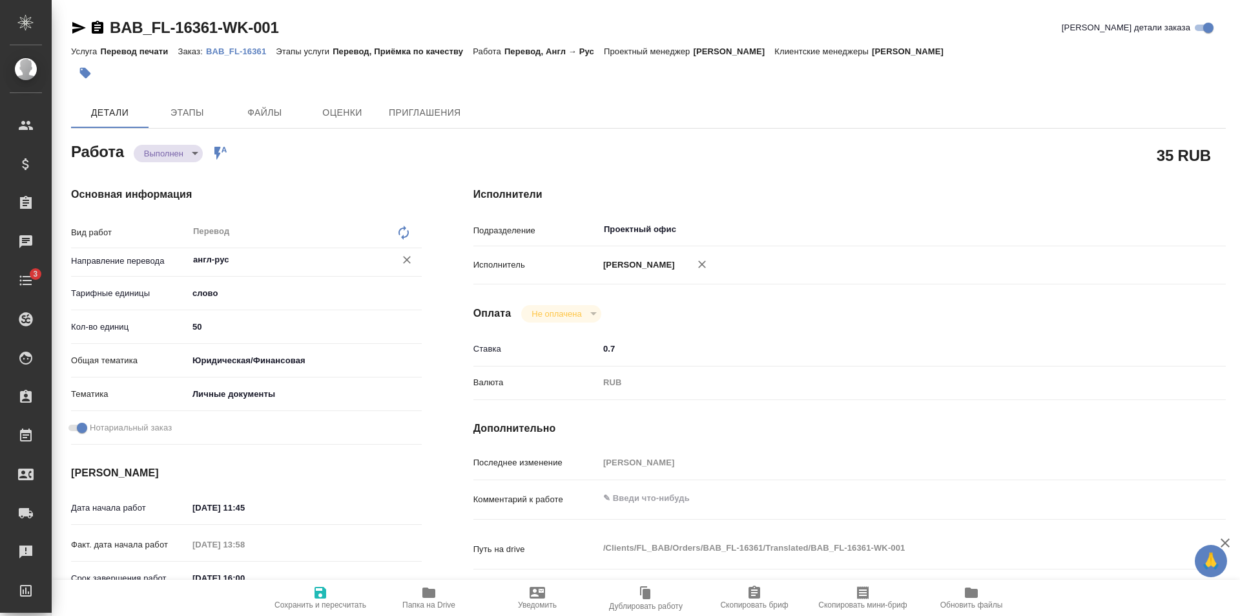
type textarea "x"
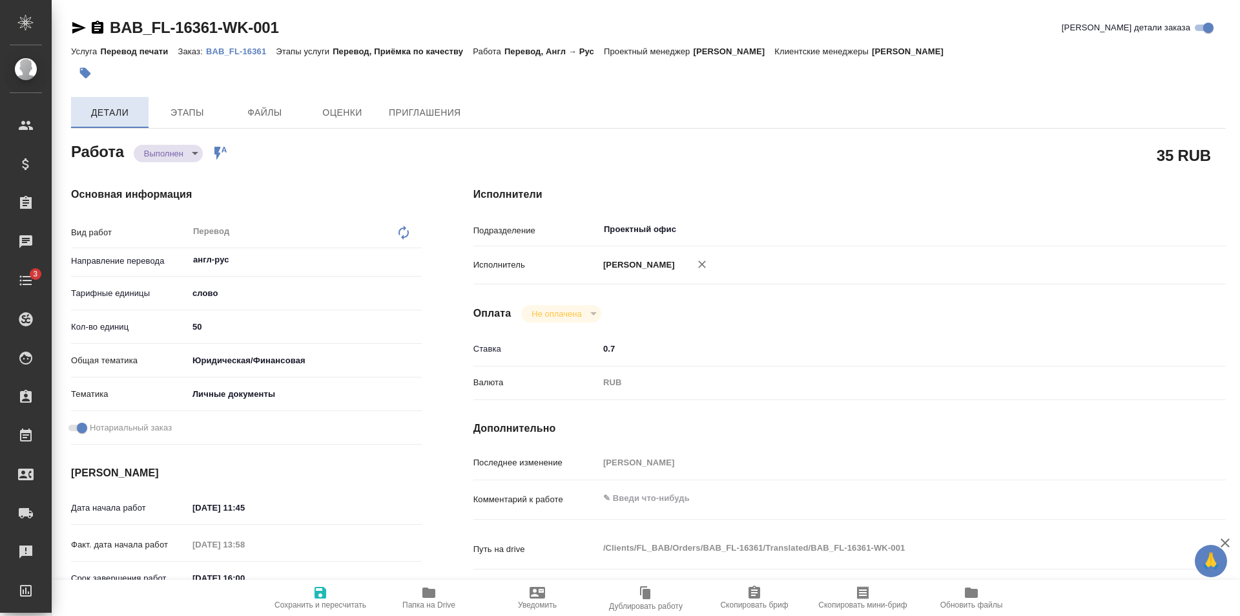
type textarea "x"
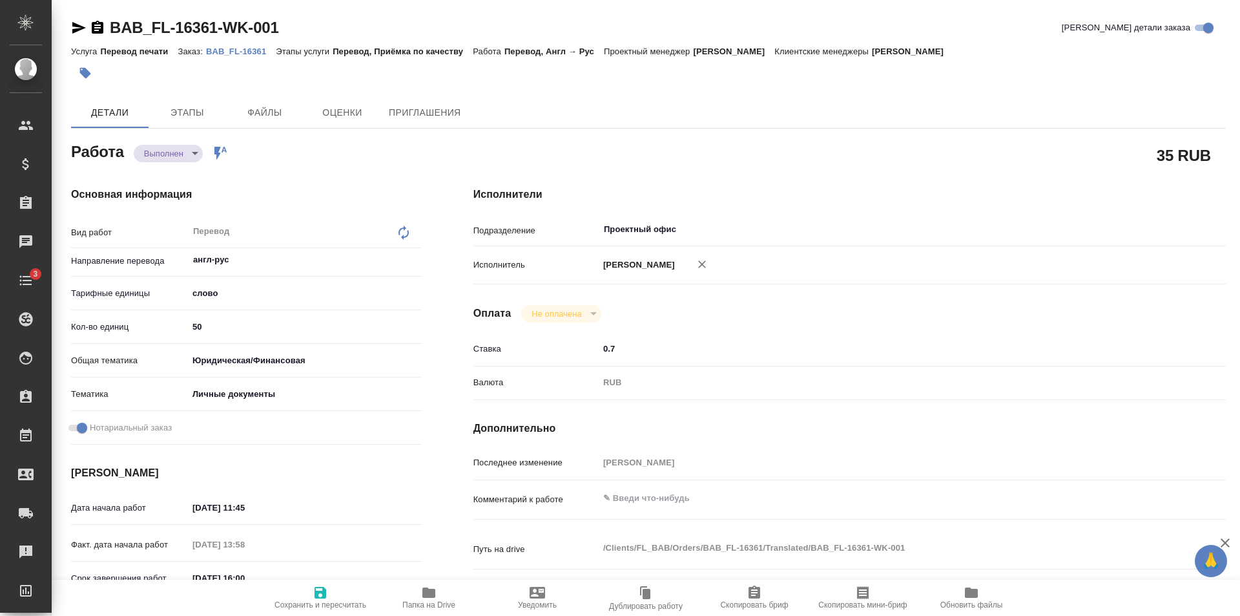
click at [231, 328] on input "50" at bounding box center [305, 326] width 234 height 19
type textarea "x"
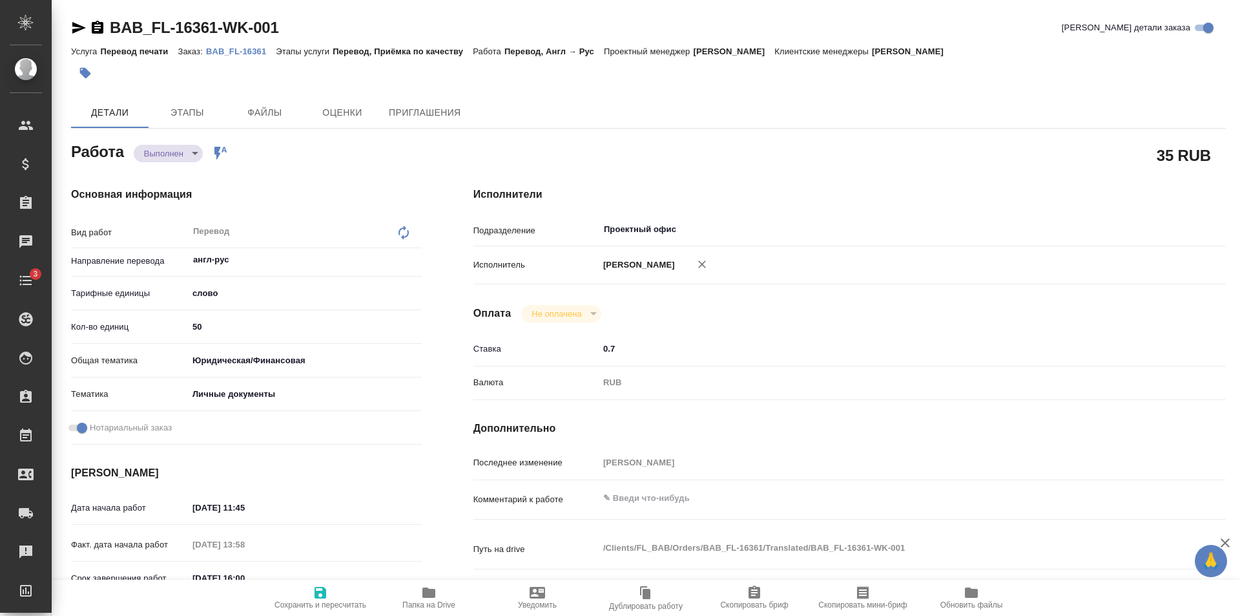
type textarea "x"
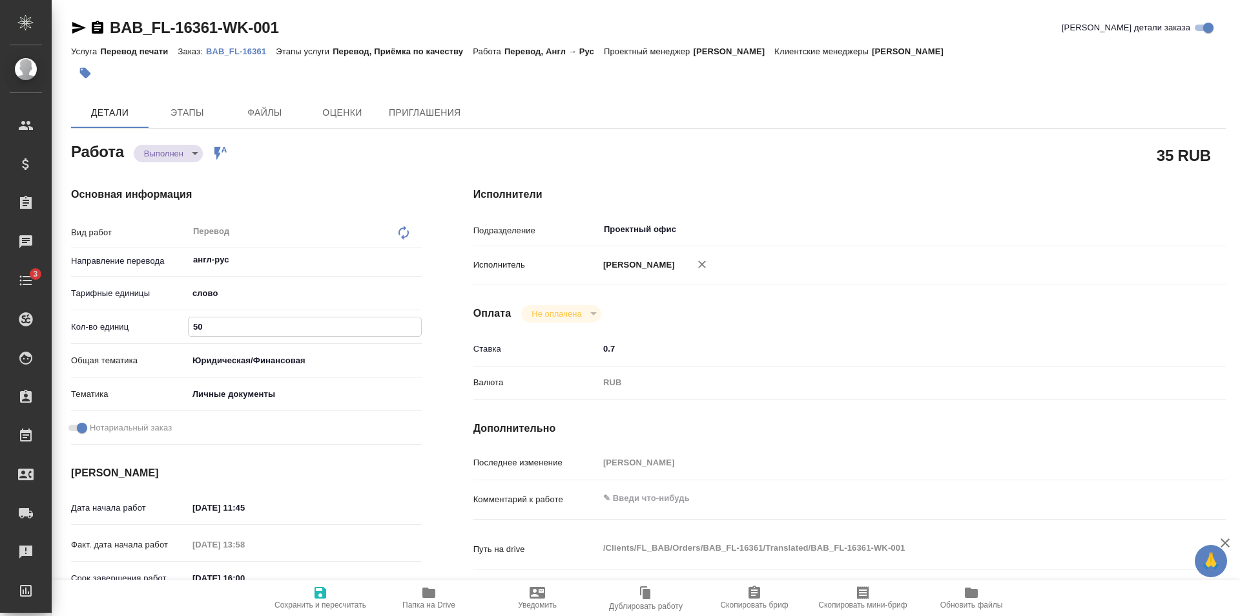
type textarea "x"
click at [163, 151] on body "🙏 .cls-1 fill:#fff; AWATERA Golubev Dmitry Клиенты Спецификации Заказы 11226 Ча…" at bounding box center [620, 308] width 1240 height 616
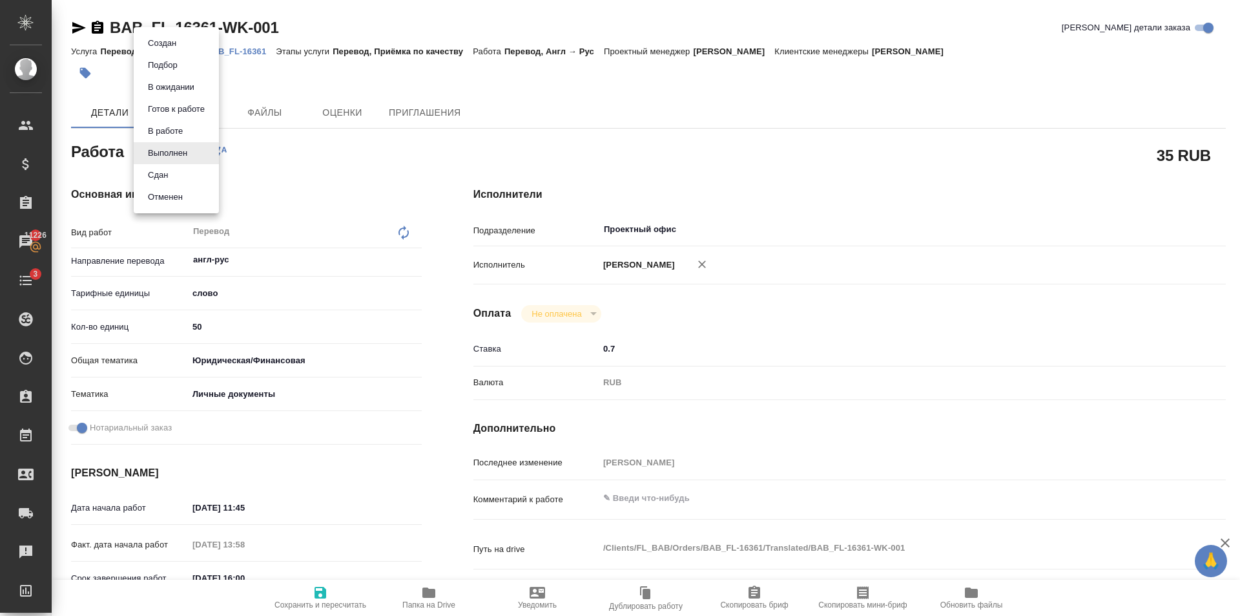
click at [173, 173] on li "Сдан" at bounding box center [176, 175] width 85 height 22
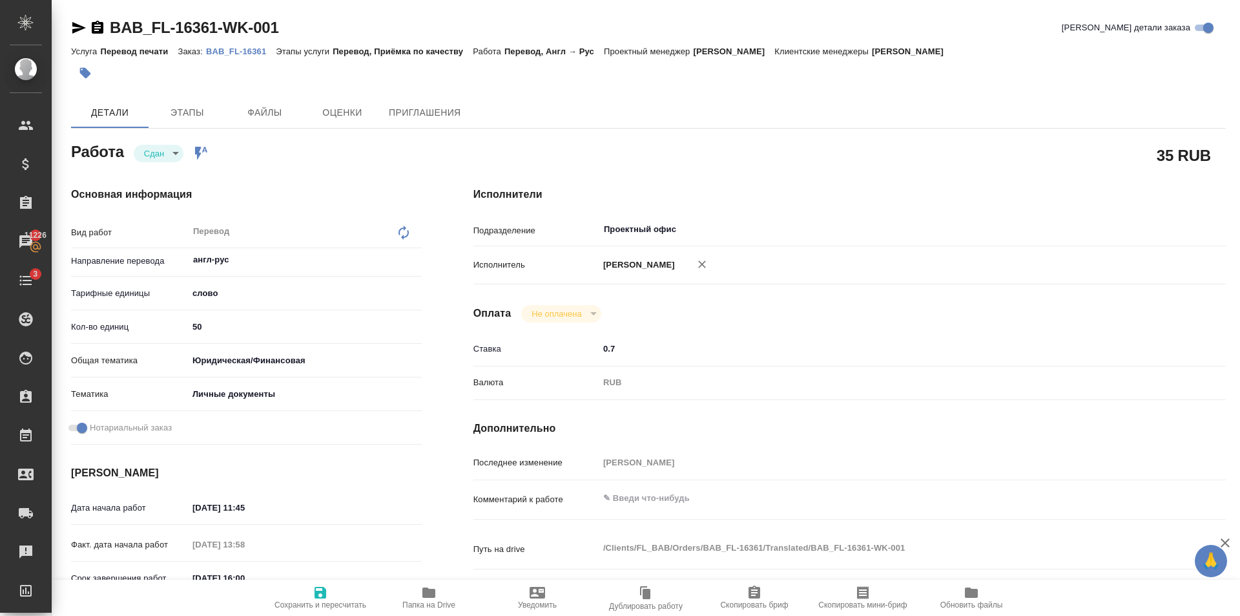
type textarea "x"
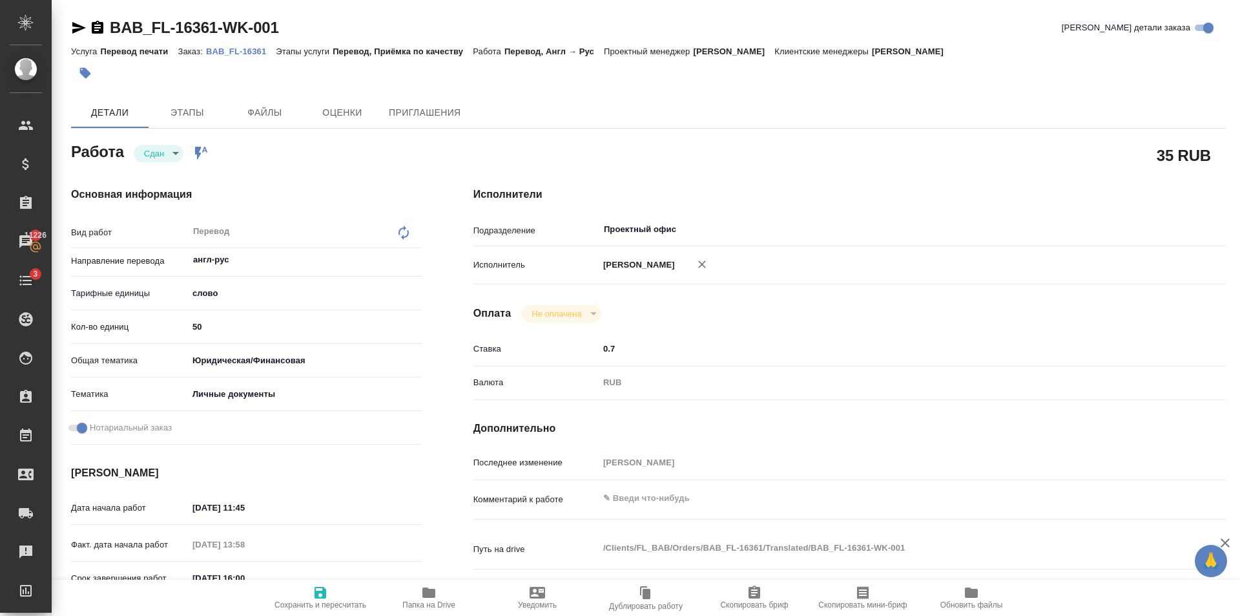
type textarea "x"
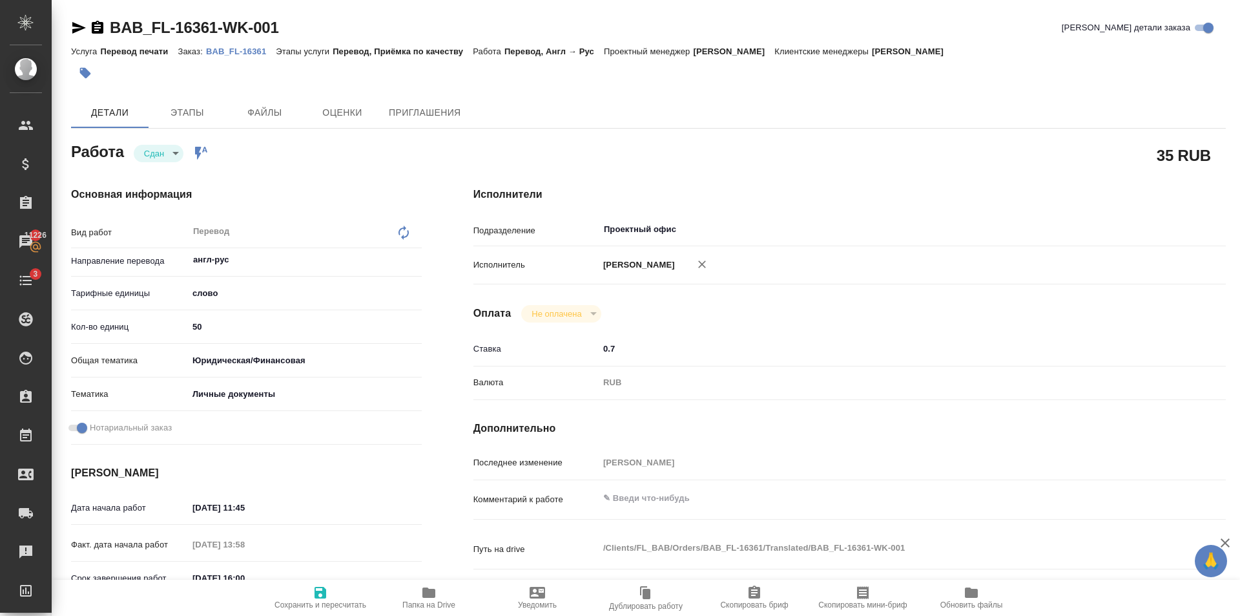
type textarea "x"
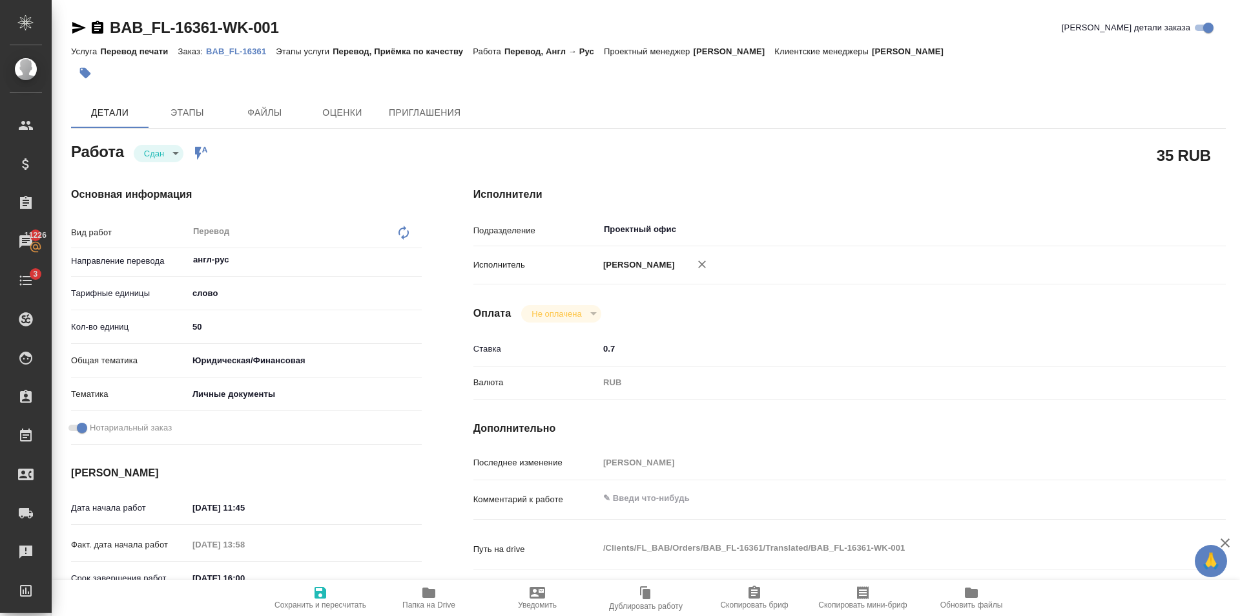
click at [328, 598] on icon "button" at bounding box center [321, 593] width 16 height 16
type textarea "x"
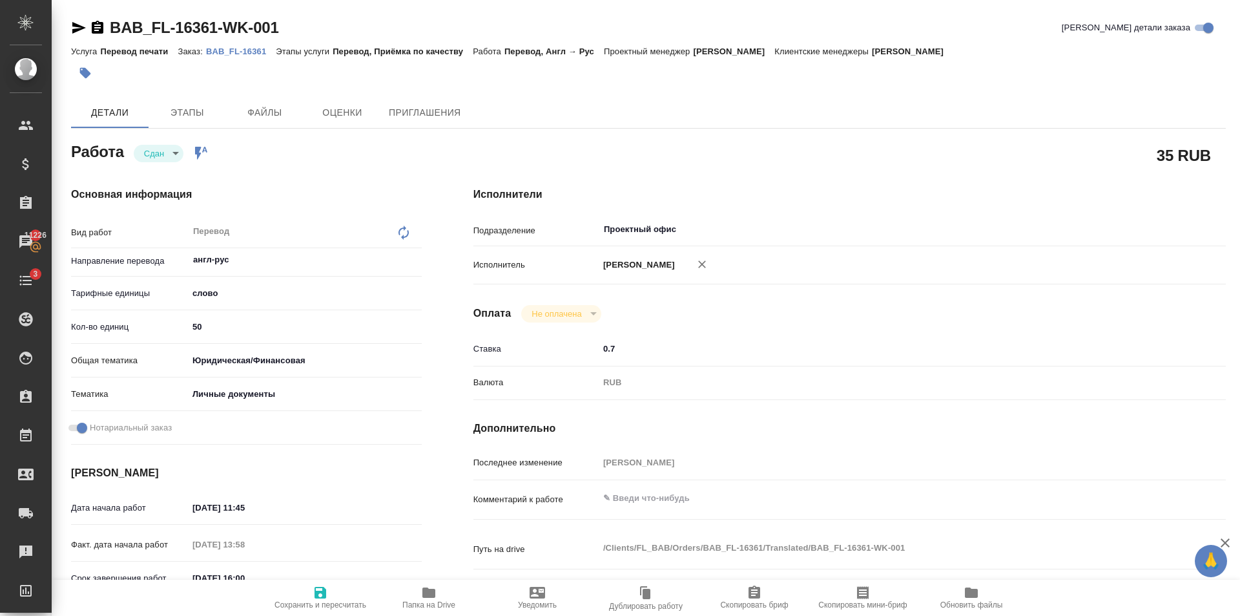
type textarea "x"
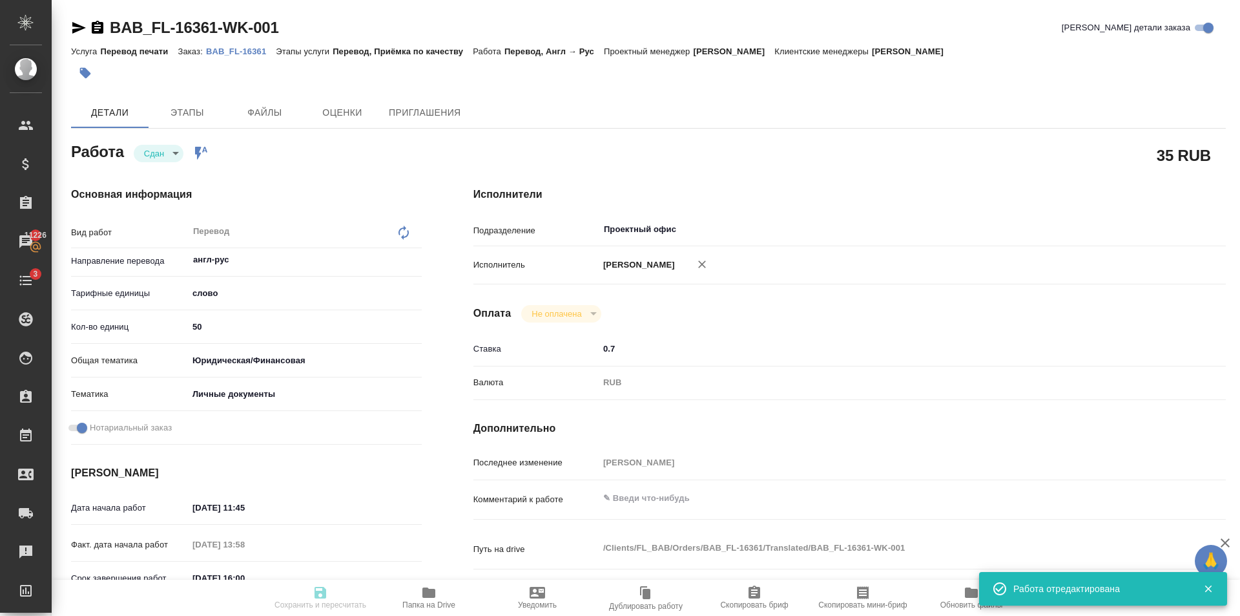
type textarea "x"
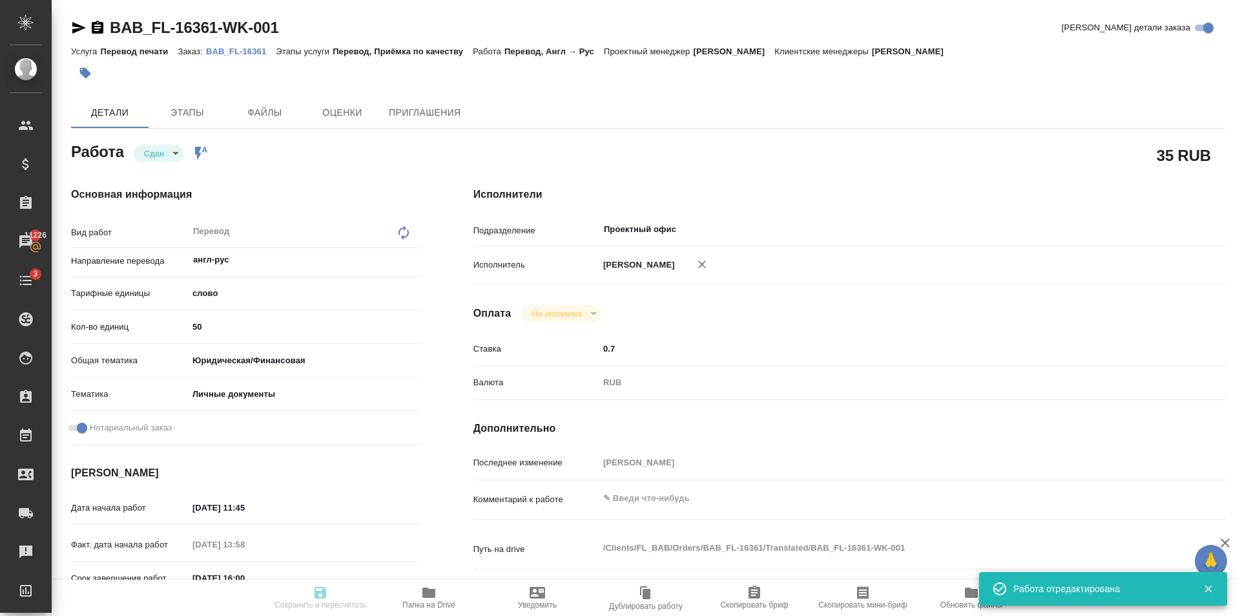
type input "closed"
type textarea "Перевод"
type textarea "x"
type input "англ-рус"
type input "5a8b1489cc6b4906c91bfd90"
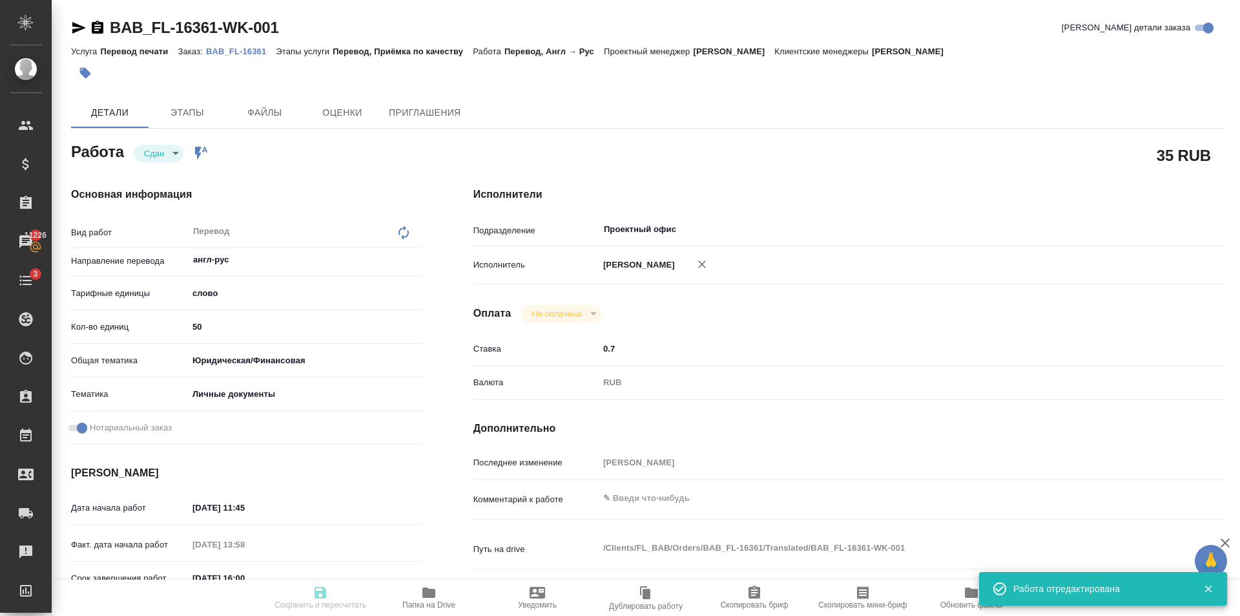
type input "50"
type input "yr-fn"
type input "5a8b8b956a9677013d343cfe"
checkbox input "true"
type input "20.08.2025 11:45"
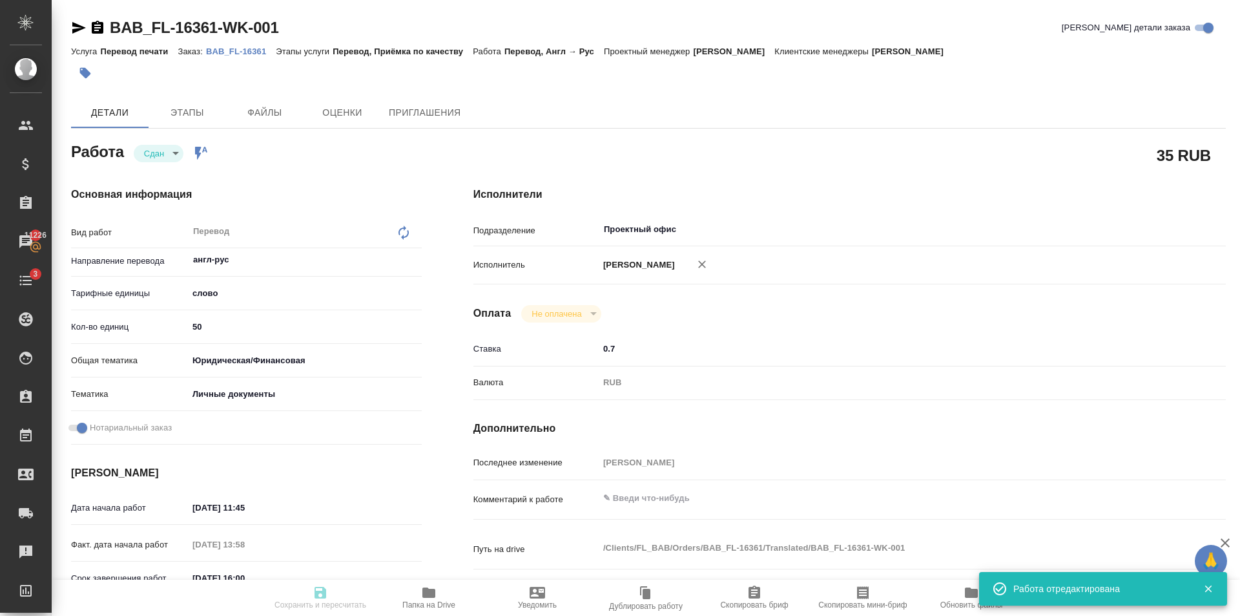
type input "20.08.2025 13:58"
type input "20.08.2025 16:00"
type input "20.08.2025 15:12"
type input "20.08.2025 16:00"
type input "Проектный офис"
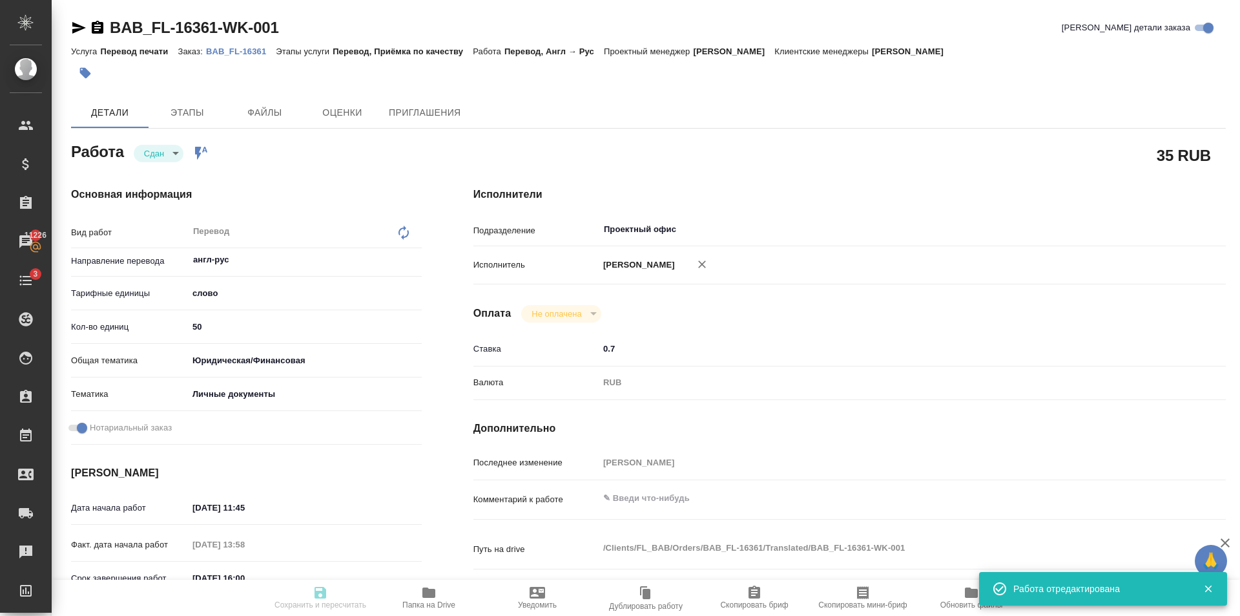
type input "notPayed"
type input "0.7"
type input "RUB"
type input "[PERSON_NAME]"
type textarea "x"
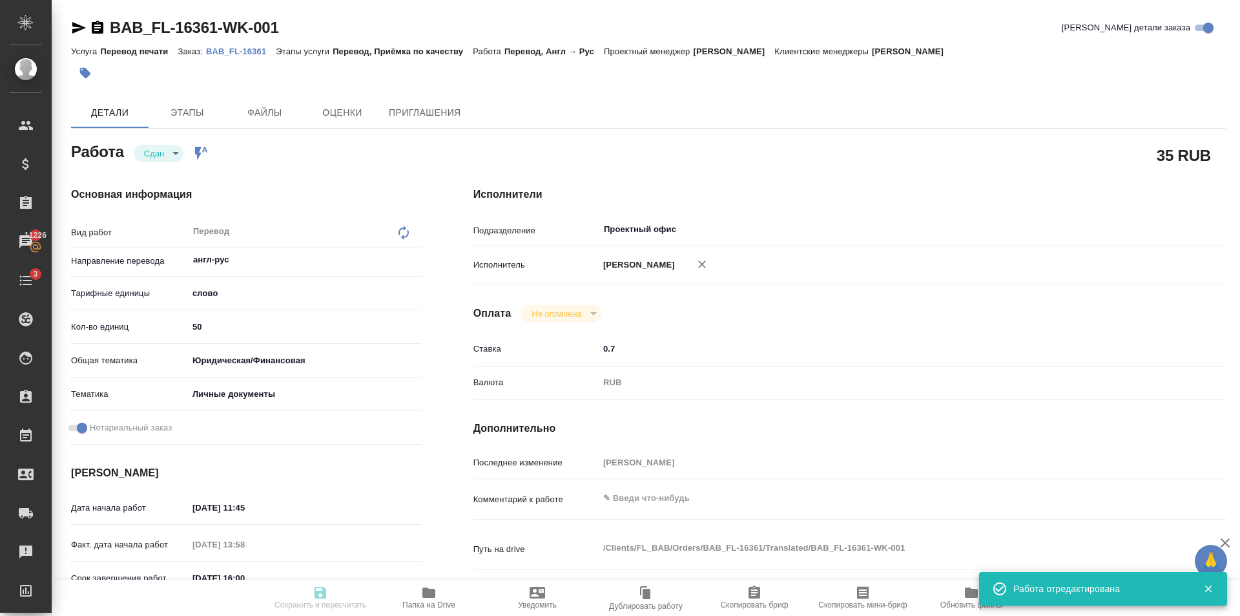
type textarea "/Clients/FL_BAB/Orders/BAB_FL-16361/Translated/BAB_FL-16361-WK-001"
type textarea "x"
type input "BAB_FL-16361"
type input "Перевод печати"
type input "Перевод, Приёмка по качеству"
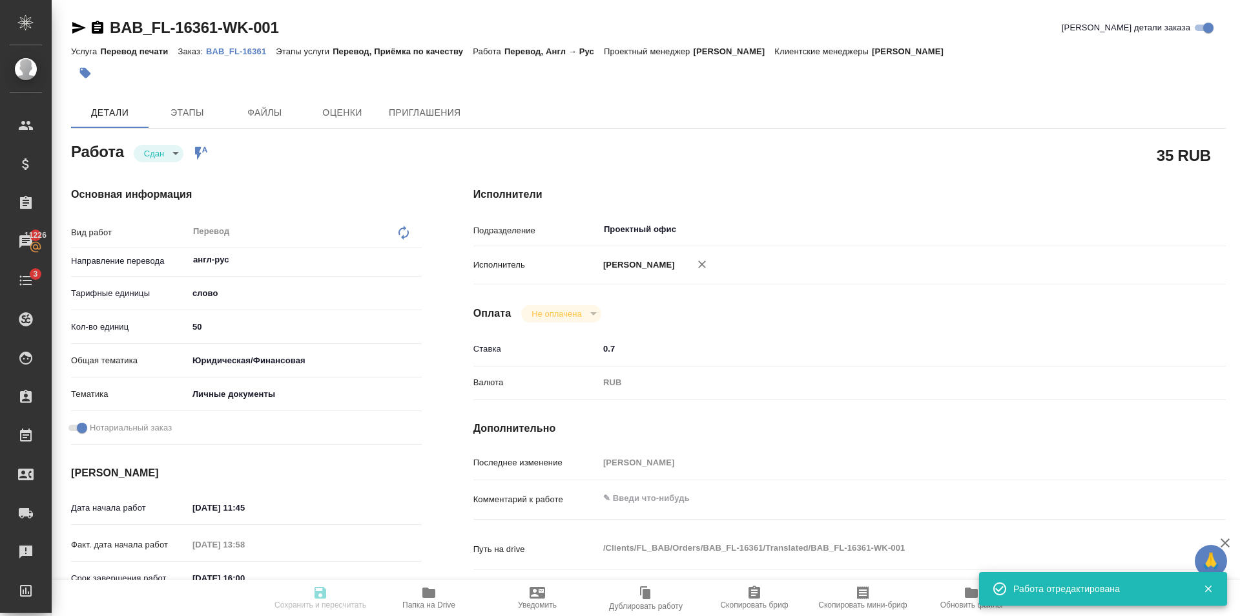
type input "[PERSON_NAME]"
type input "/Clients/FL_BAB/Orders/BAB_FL-16361"
type textarea "x"
type textarea "Сахарово добавляем штампы о перес границы и внж"
type textarea "x"
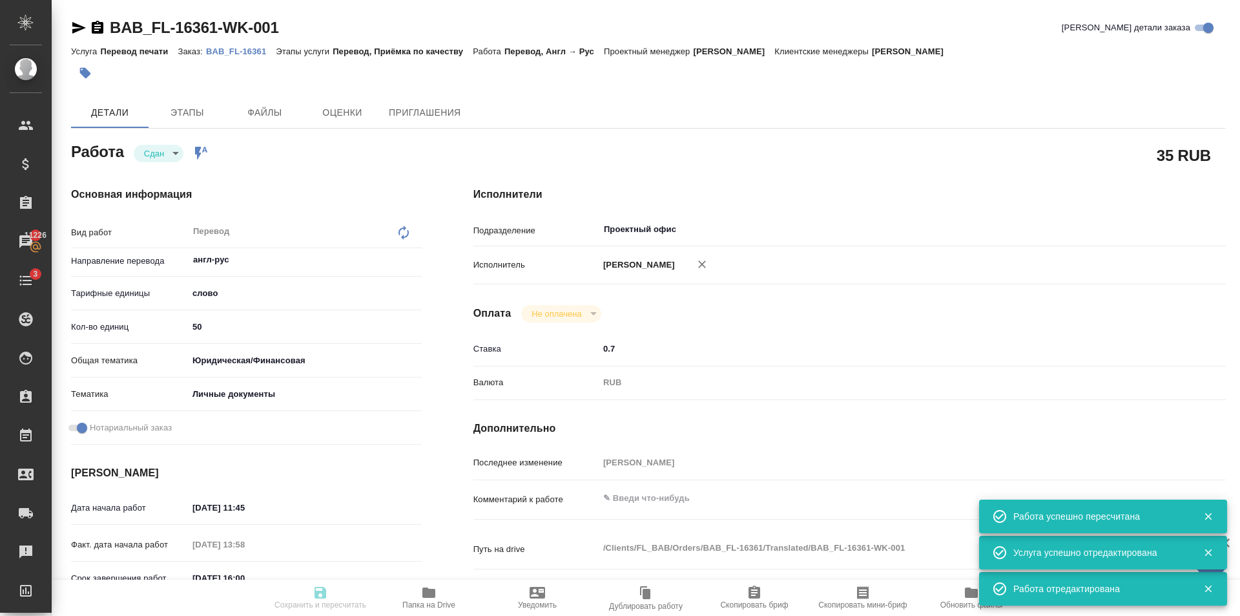
type textarea "x"
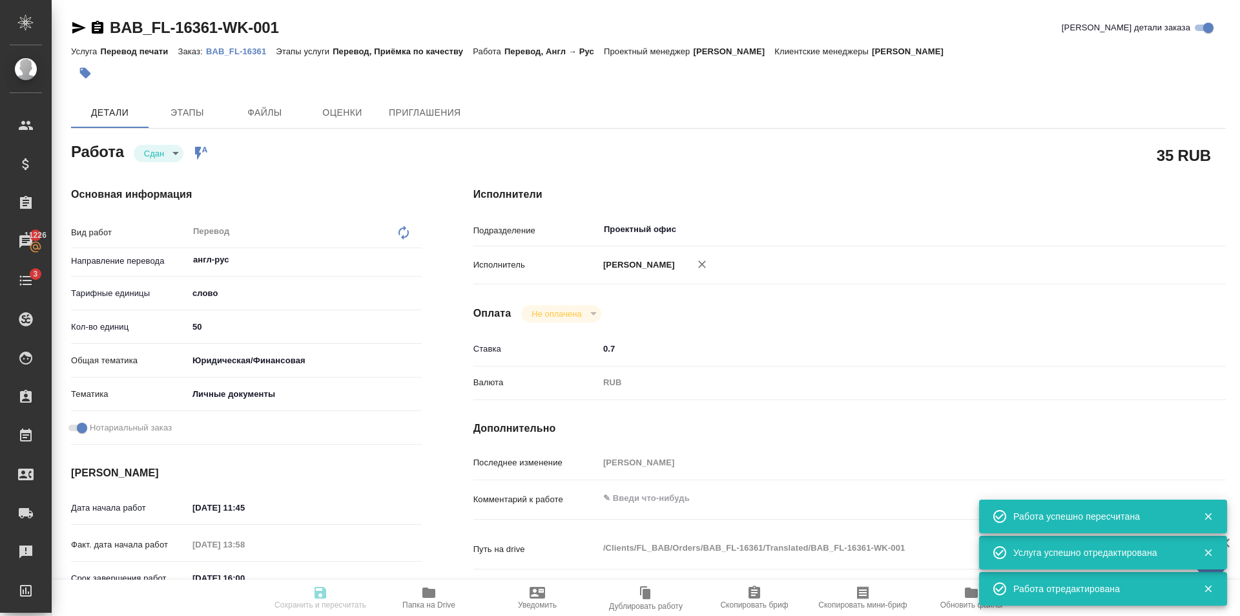
type textarea "x"
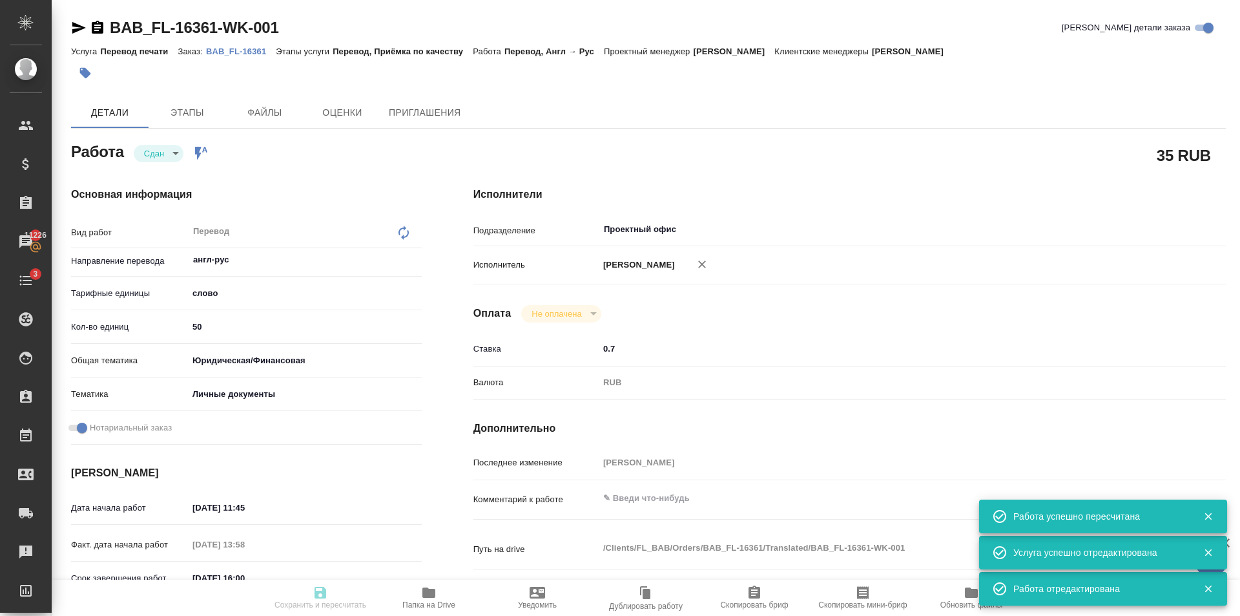
type input "closed"
type textarea "Перевод"
type textarea "x"
type input "англ-рус"
type input "5a8b1489cc6b4906c91bfd90"
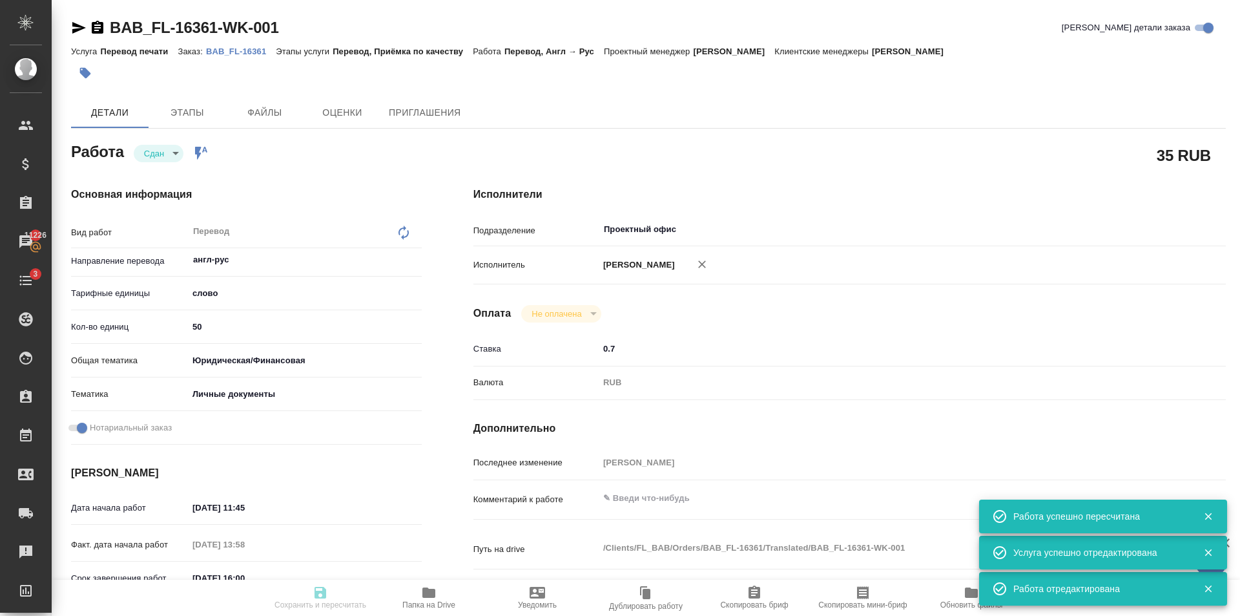
type input "50"
type input "yr-fn"
type input "5a8b8b956a9677013d343cfe"
checkbox input "true"
type input "20.08.2025 11:45"
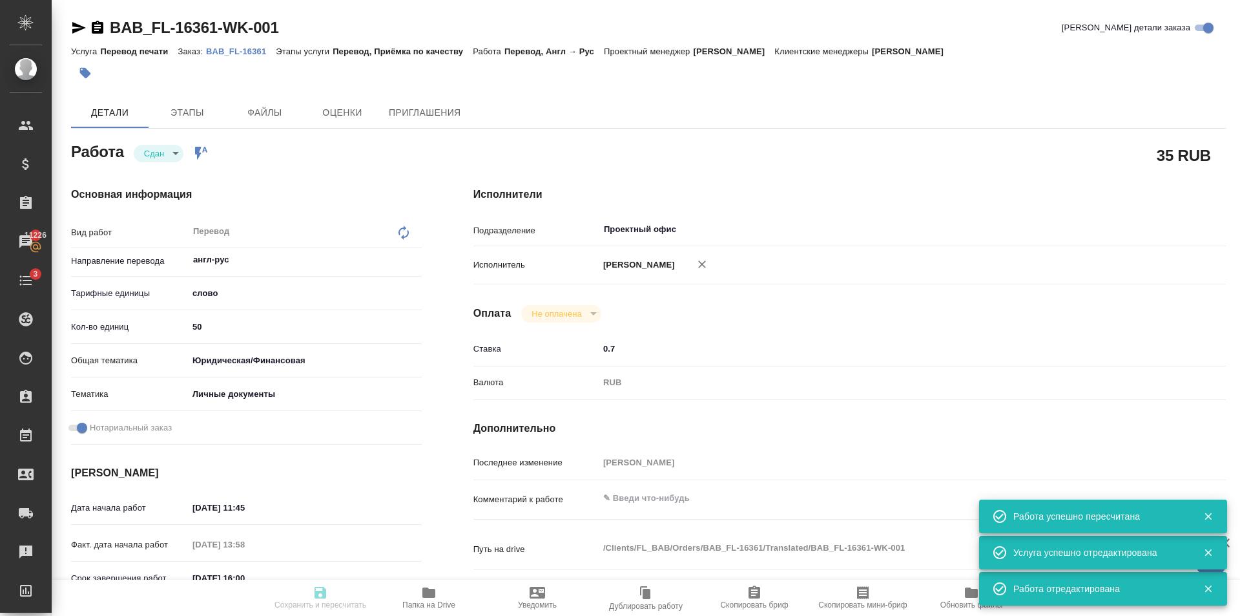
type input "20.08.2025 13:58"
type input "20.08.2025 16:00"
type input "20.08.2025 15:12"
type input "20.08.2025 16:00"
type input "Проектный офис"
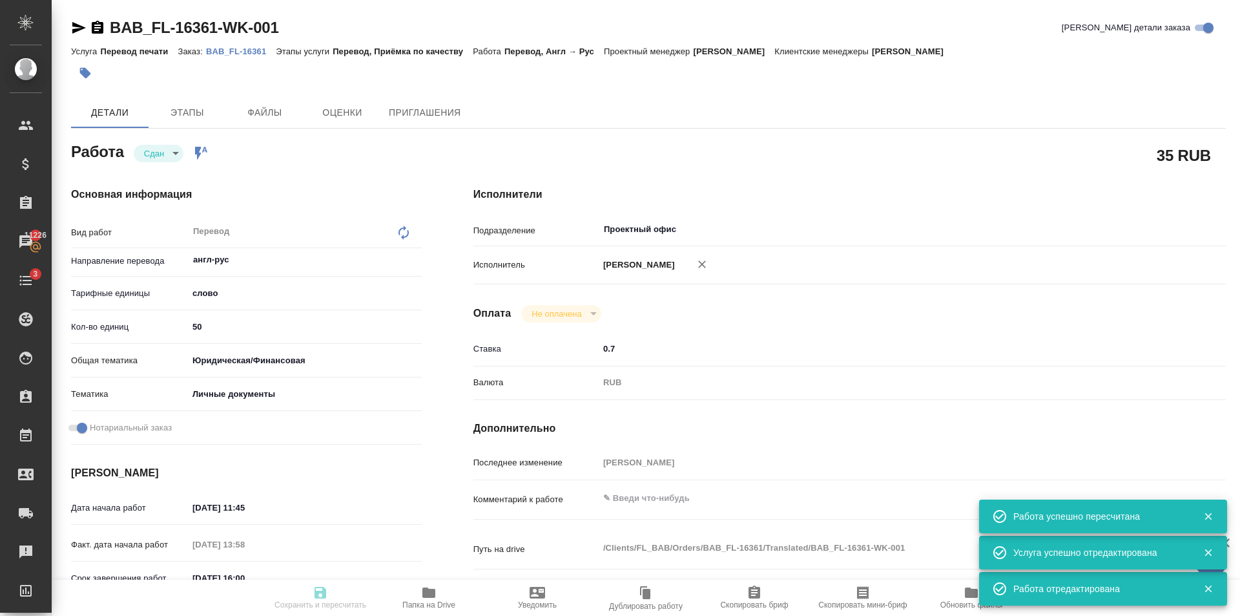
type input "notPayed"
type input "0.7"
type input "RUB"
type input "[PERSON_NAME]"
type textarea "x"
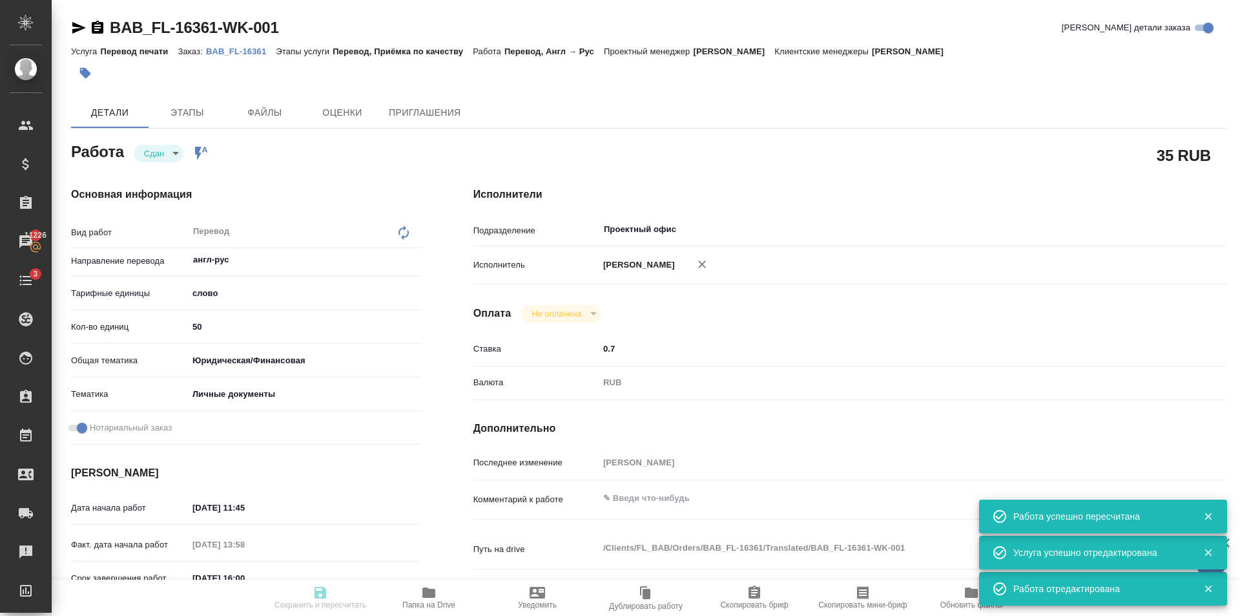
type textarea "/Clients/FL_BAB/Orders/BAB_FL-16361/Translated/BAB_FL-16361-WK-001"
type textarea "x"
type input "BAB_FL-16361"
type input "Перевод печати"
type input "Перевод, Приёмка по качеству"
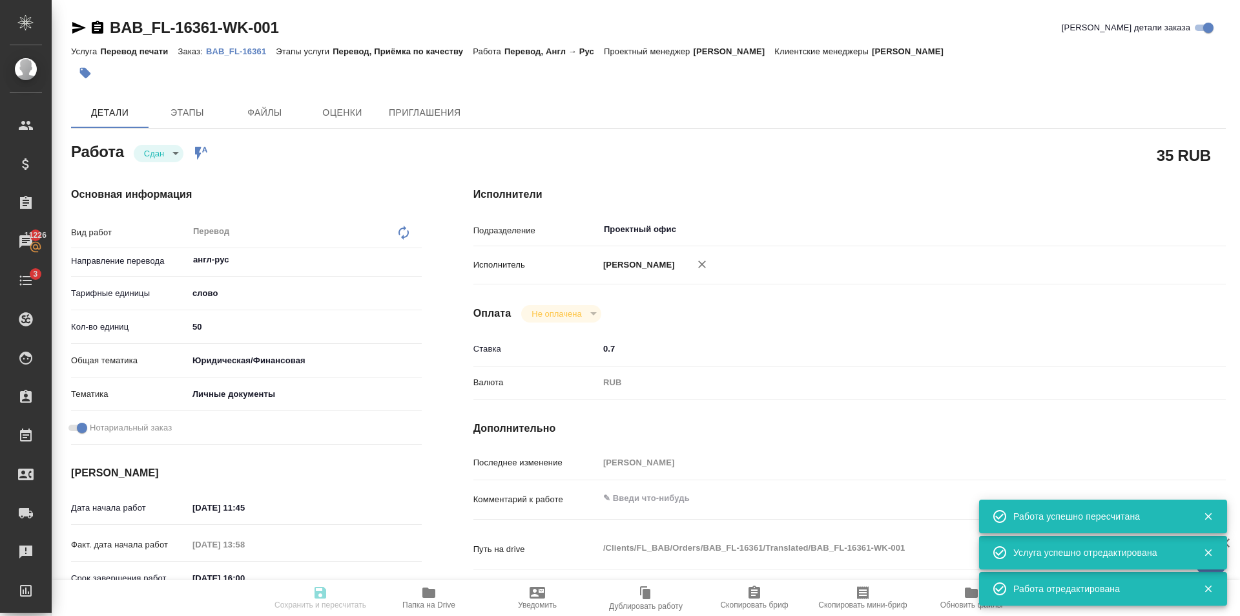
type input "[PERSON_NAME]"
type input "/Clients/FL_BAB/Orders/BAB_FL-16361"
type textarea "x"
type textarea "Сахарово добавляем штампы о перес границы и внж"
type textarea "x"
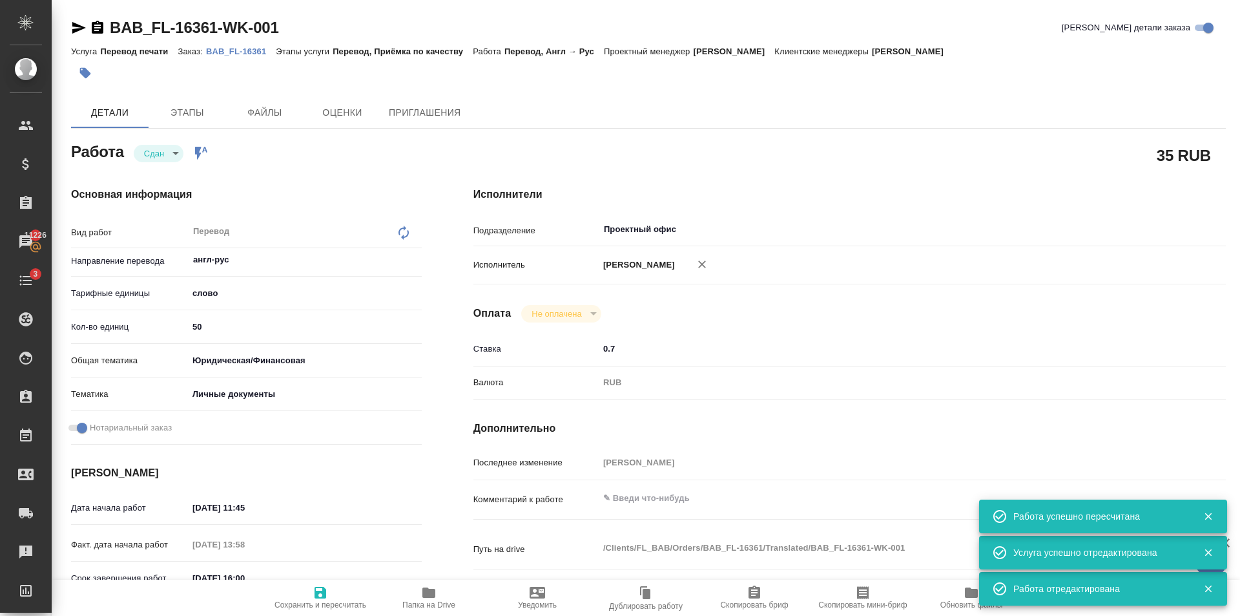
type textarea "x"
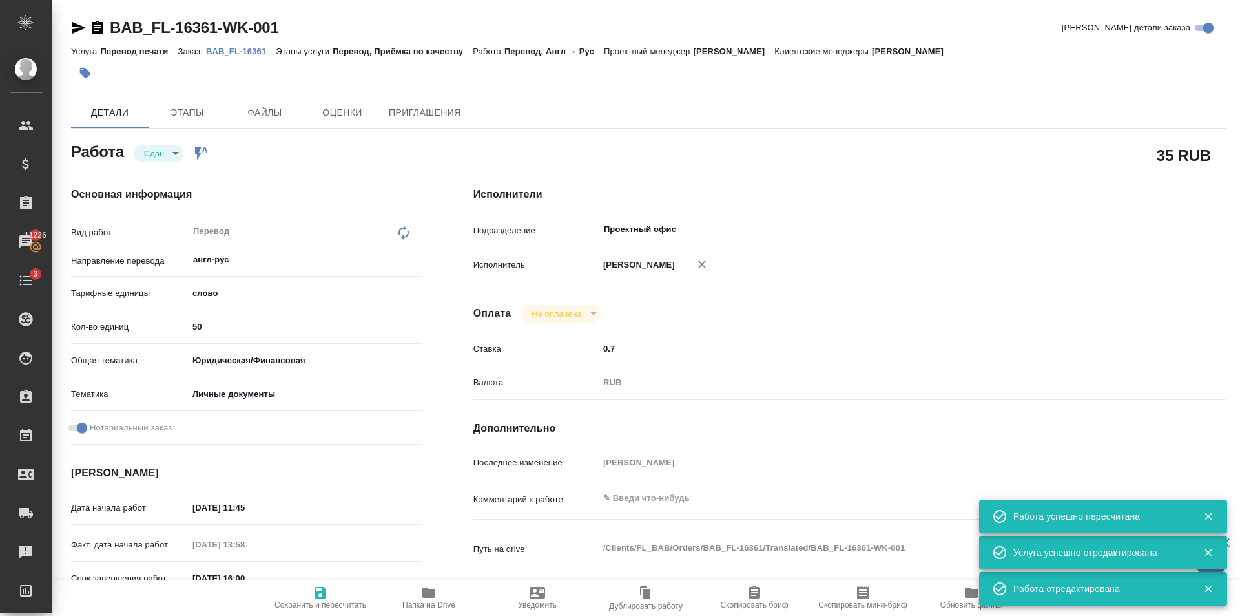
type textarea "x"
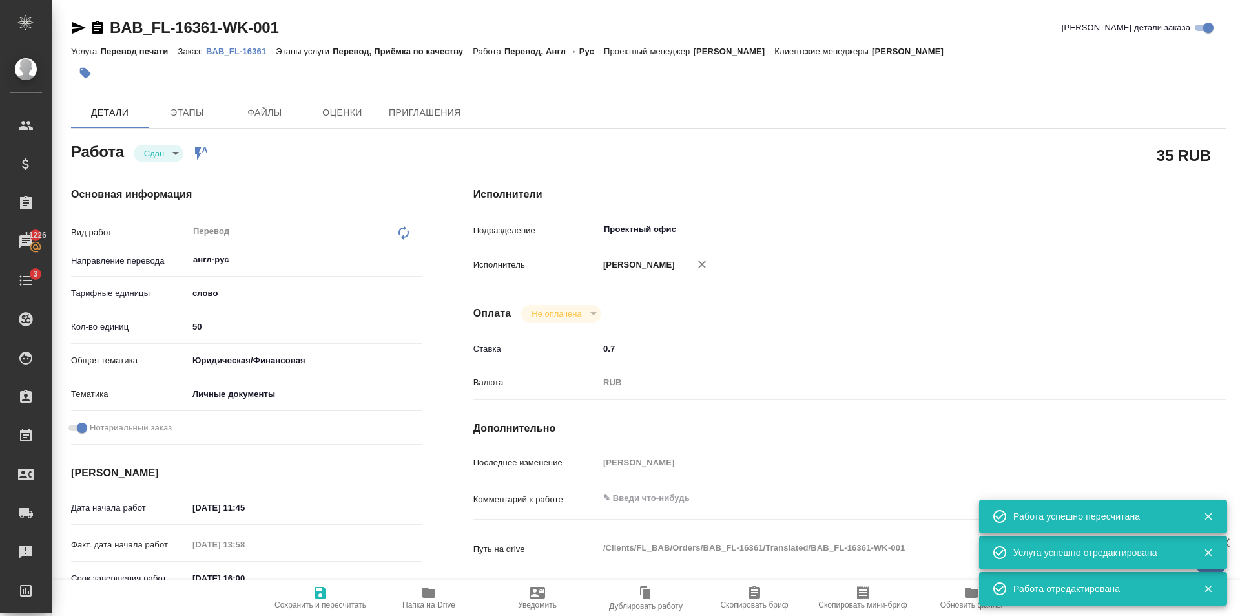
type textarea "x"
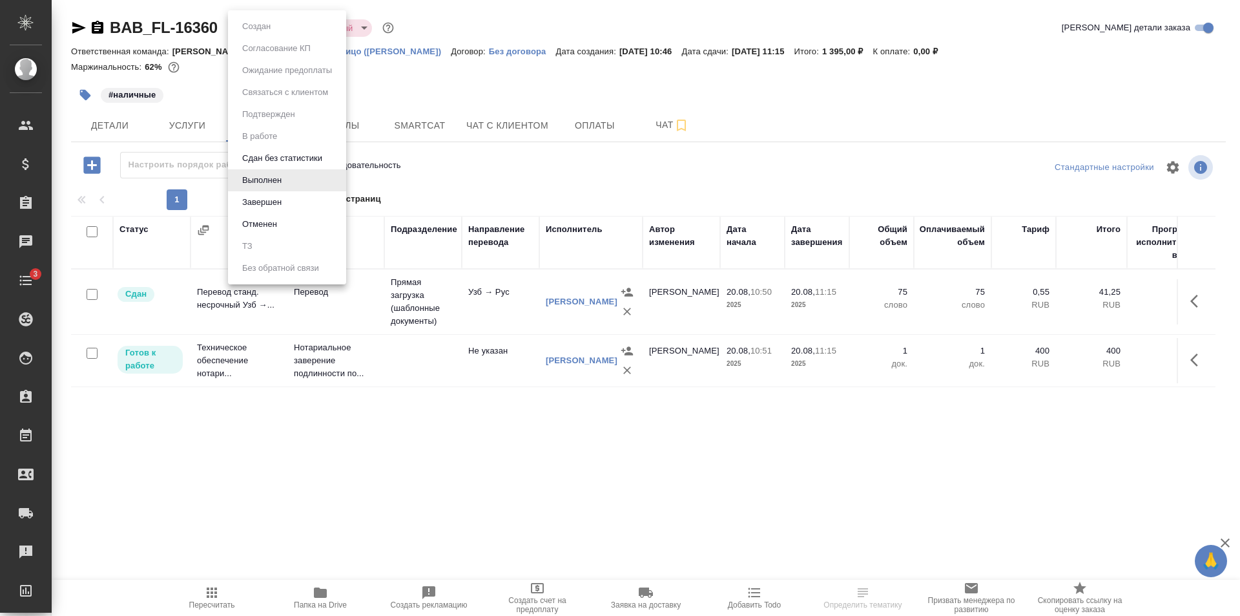
click at [273, 33] on body "🙏 .cls-1 fill:#fff; AWATERA [PERSON_NAME] Клиенты Спецификации Заказы Чаты 3 To…" at bounding box center [620, 308] width 1240 height 616
click at [278, 198] on button "Завершен" at bounding box center [261, 202] width 47 height 14
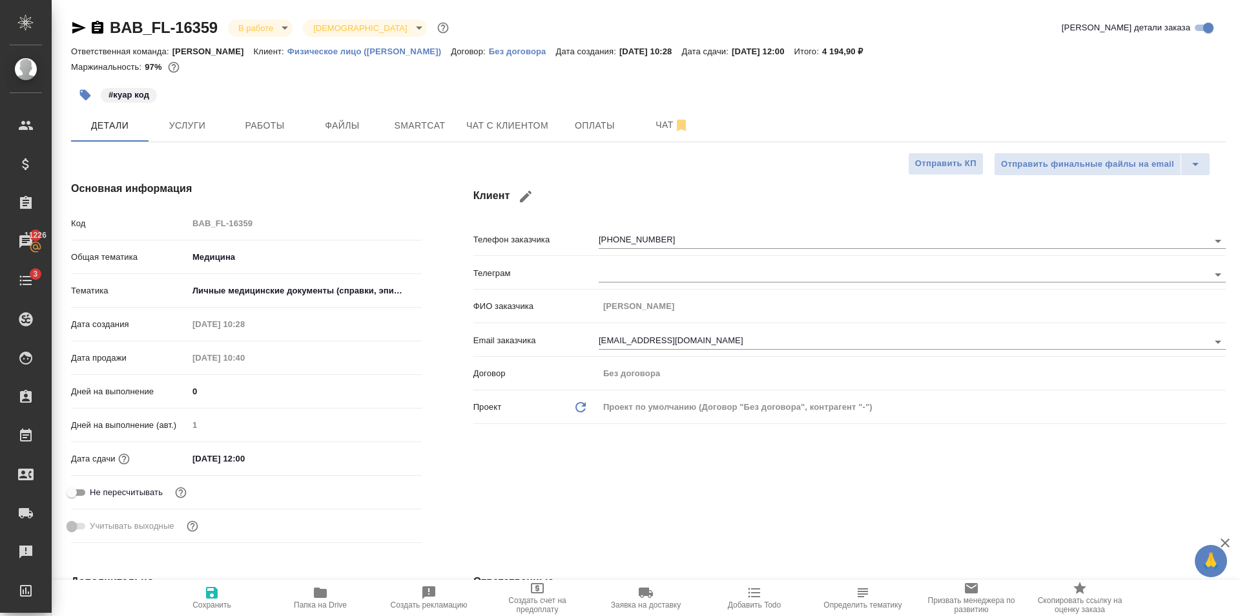
select select "RU"
click at [260, 123] on span "Работы" at bounding box center [265, 126] width 62 height 16
